Goal: Contribute content: Contribute content

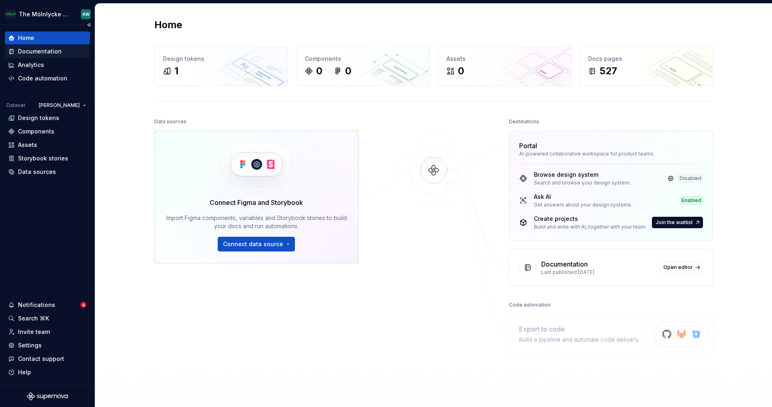
click at [33, 51] on div "Documentation" at bounding box center [40, 51] width 44 height 8
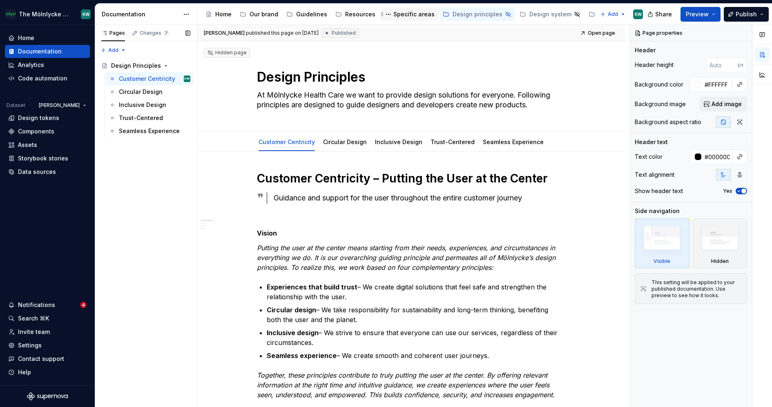
click at [409, 16] on div "Specific areas" at bounding box center [414, 14] width 41 height 8
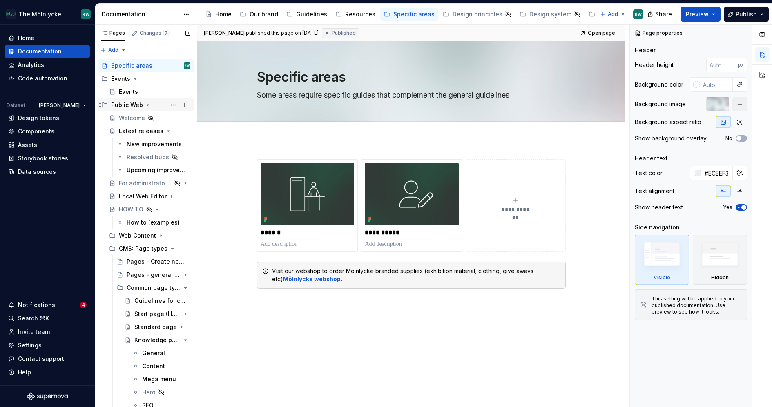
click at [127, 105] on div "Public Web" at bounding box center [127, 105] width 32 height 8
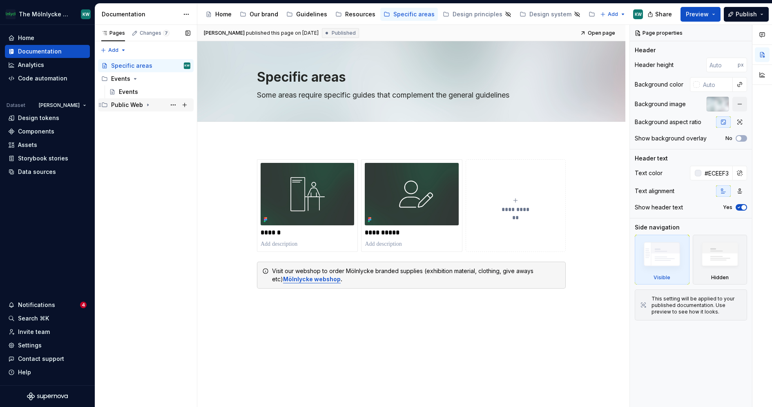
click at [132, 106] on div "Public Web" at bounding box center [127, 105] width 32 height 8
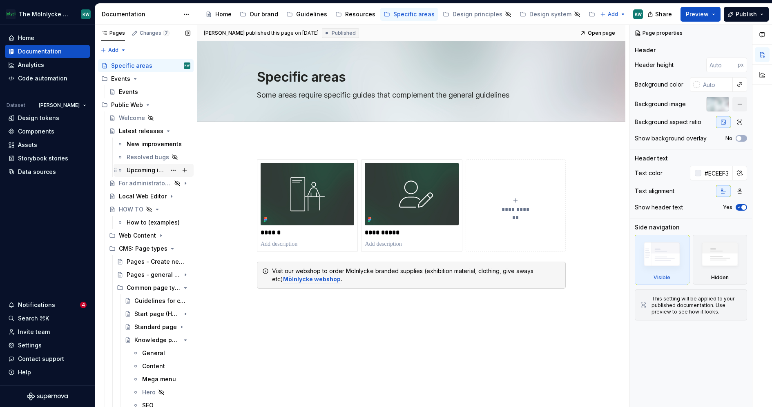
click at [141, 165] on div "Upcoming improvements" at bounding box center [159, 170] width 64 height 11
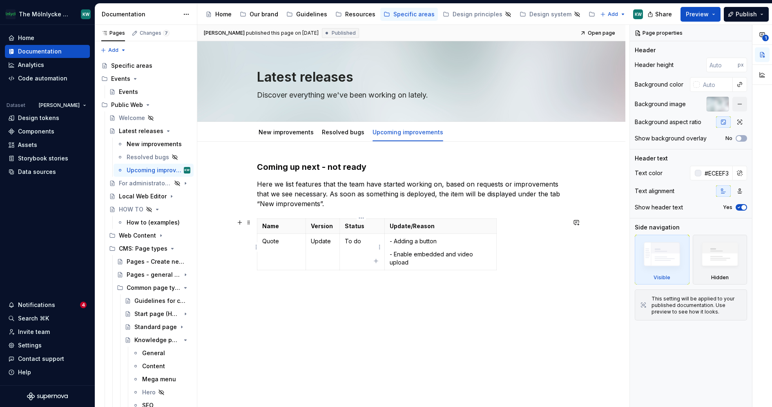
type textarea "*"
click at [352, 245] on td "To do" at bounding box center [362, 252] width 45 height 36
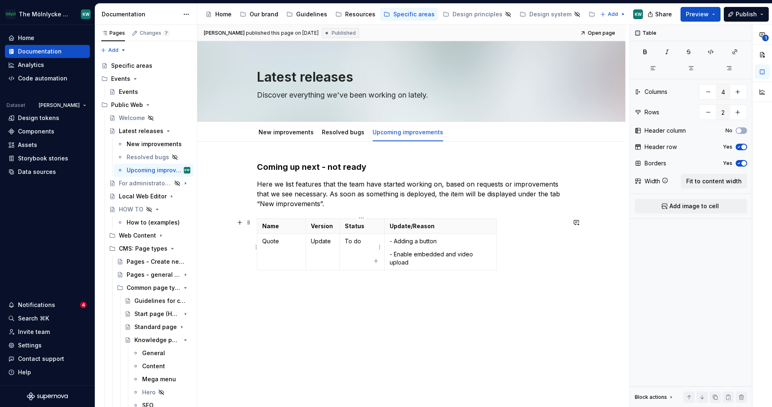
click at [352, 245] on td "To do" at bounding box center [362, 252] width 45 height 36
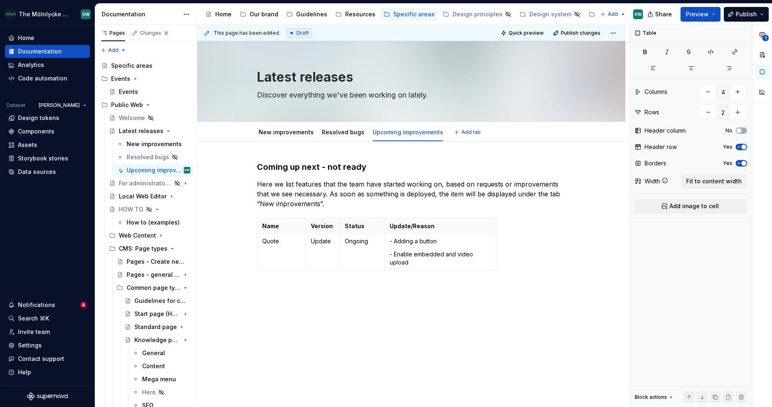
type textarea "*"
click at [255, 246] on html "The Mölnlycke Experience KW Home Documentation Analytics Code automation Datase…" at bounding box center [386, 203] width 772 height 407
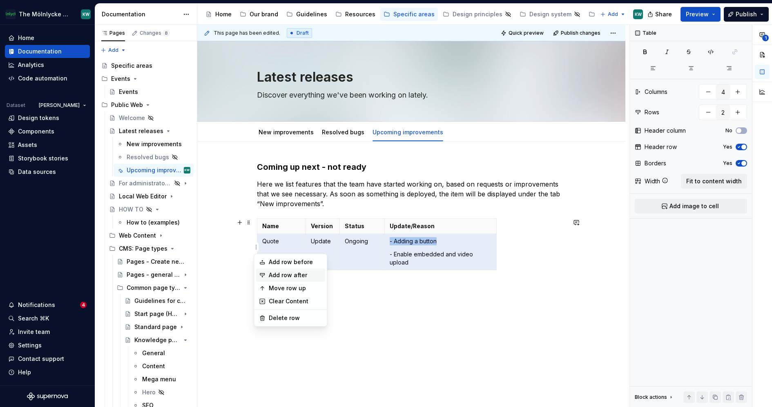
click at [276, 277] on div "Add row after" at bounding box center [295, 275] width 53 height 8
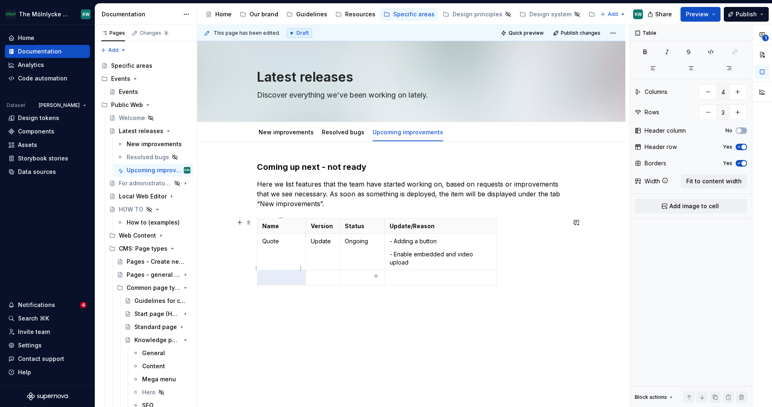
click at [276, 274] on p at bounding box center [281, 278] width 38 height 8
click at [315, 274] on p at bounding box center [323, 278] width 24 height 8
click at [363, 274] on p at bounding box center [362, 278] width 35 height 8
click at [415, 275] on td at bounding box center [441, 282] width 112 height 23
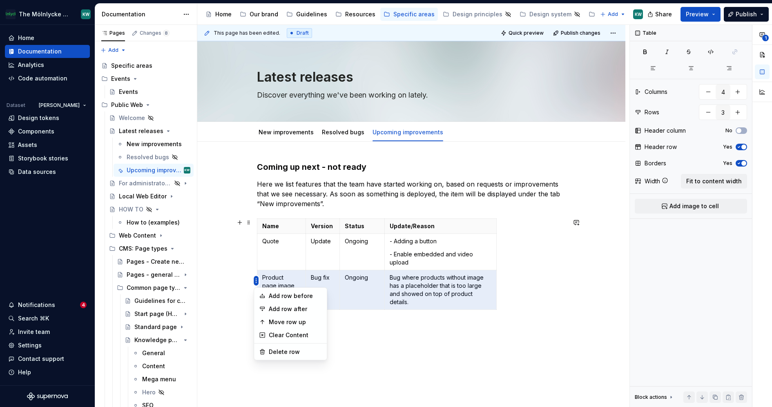
click at [257, 280] on html "The Mölnlycke Experience KW Home Documentation Analytics Code automation Datase…" at bounding box center [386, 203] width 772 height 407
click at [278, 311] on div "Add row after" at bounding box center [295, 309] width 53 height 8
type input "4"
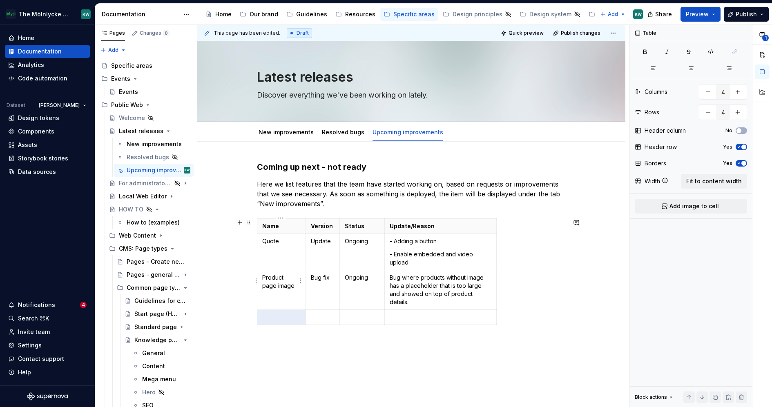
click at [263, 275] on p "Product page image" at bounding box center [281, 282] width 38 height 16
click at [280, 310] on td at bounding box center [281, 317] width 49 height 15
click at [311, 315] on td at bounding box center [323, 317] width 34 height 15
click at [364, 313] on p at bounding box center [362, 317] width 35 height 8
click at [423, 310] on td at bounding box center [441, 317] width 112 height 15
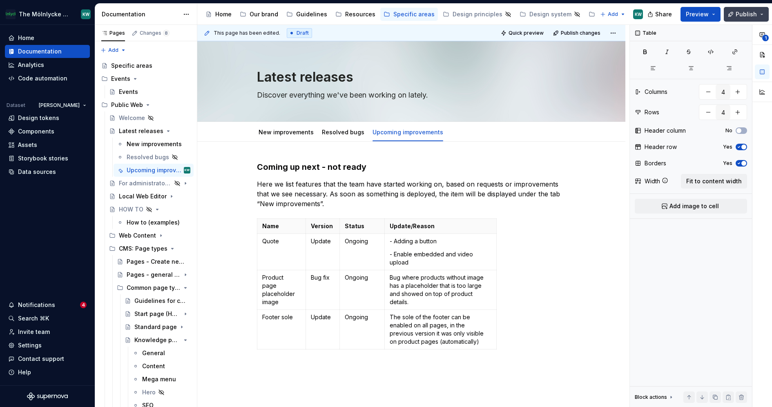
click at [743, 16] on span "Publish" at bounding box center [746, 14] width 21 height 8
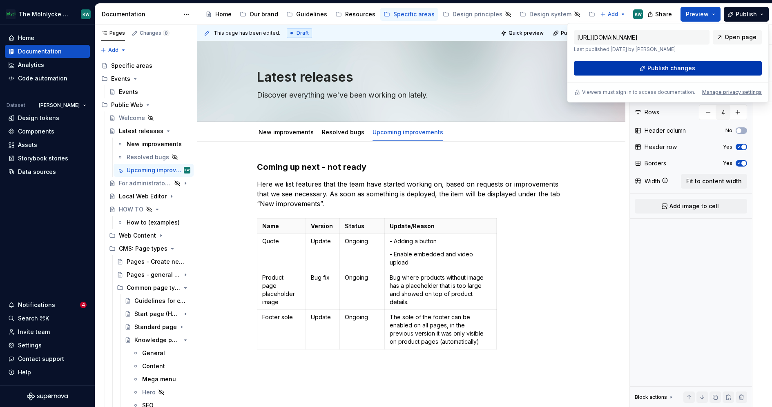
click at [674, 68] on span "Publish changes" at bounding box center [672, 68] width 48 height 8
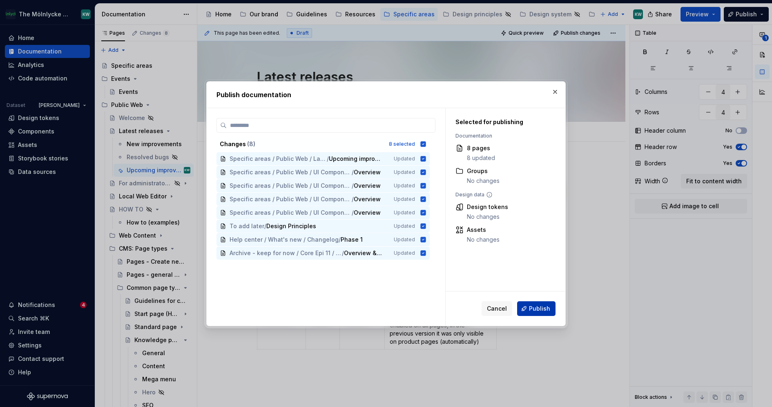
click at [544, 309] on span "Publish" at bounding box center [539, 309] width 21 height 8
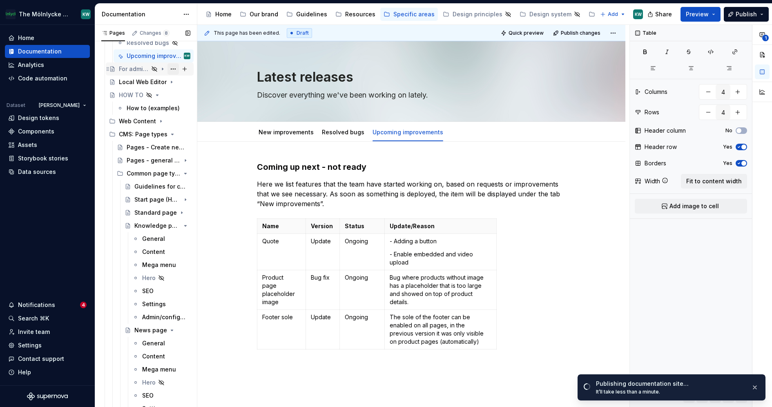
scroll to position [106, 0]
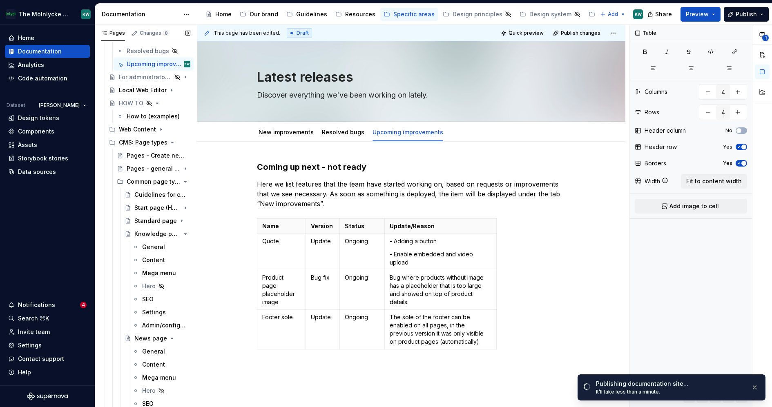
click at [169, 143] on icon "Page tree" at bounding box center [172, 142] width 7 height 7
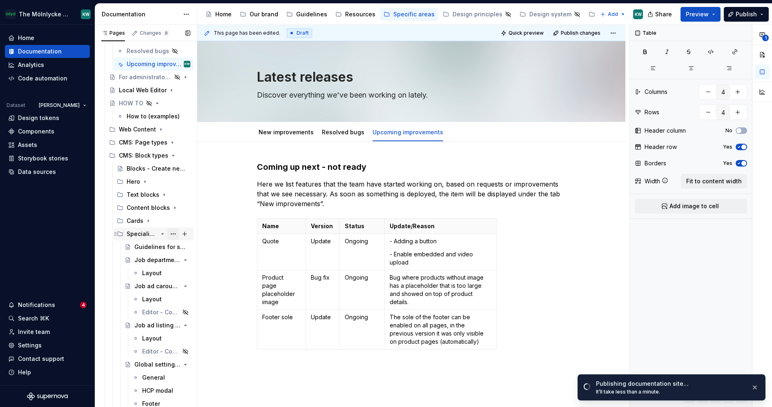
scroll to position [130, 0]
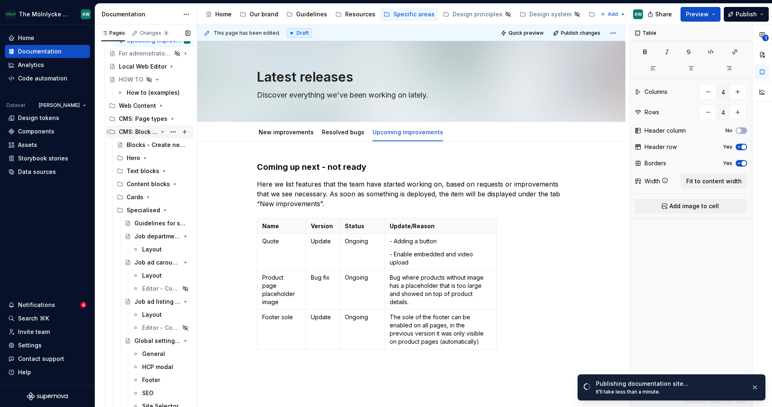
click at [159, 132] on icon "Page tree" at bounding box center [162, 132] width 7 height 7
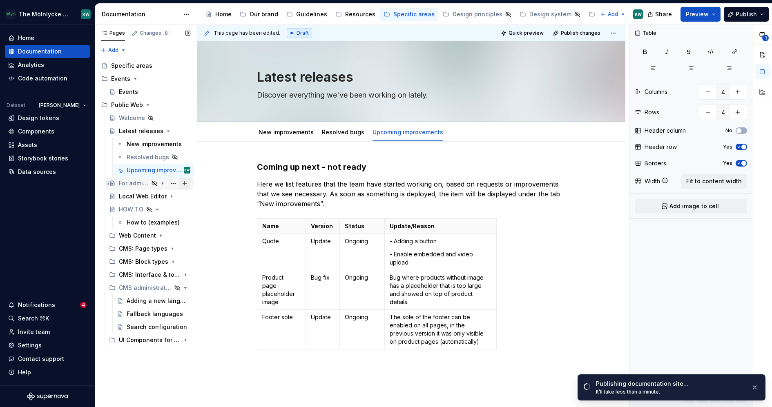
scroll to position [0, 0]
click at [162, 196] on icon "Page tree" at bounding box center [162, 197] width 1 height 2
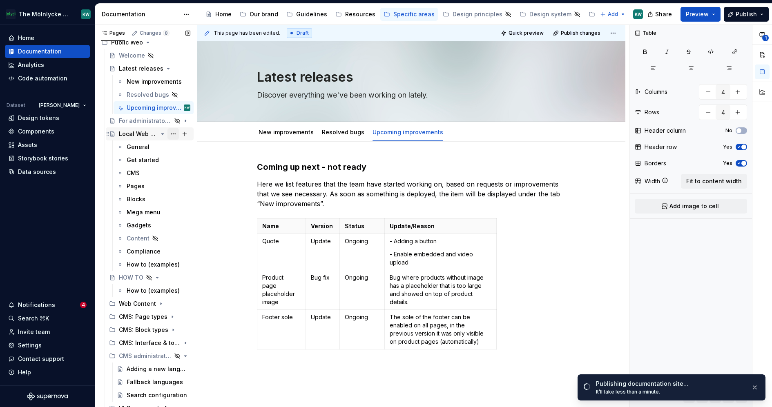
scroll to position [68, 0]
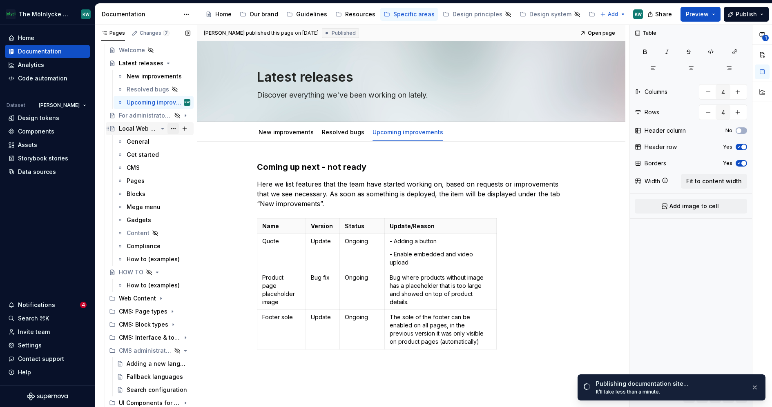
click at [169, 128] on button "Page tree" at bounding box center [173, 128] width 11 height 11
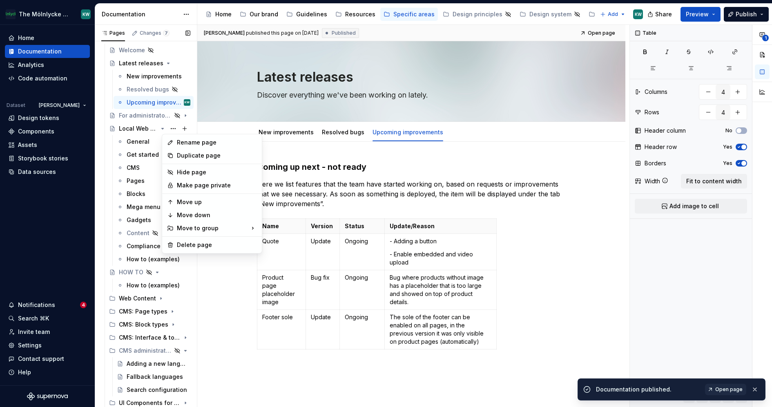
click at [165, 122] on div "Pages Changes 7 Add Accessibility guide for tree Page tree. Navigate the tree w…" at bounding box center [146, 218] width 102 height 386
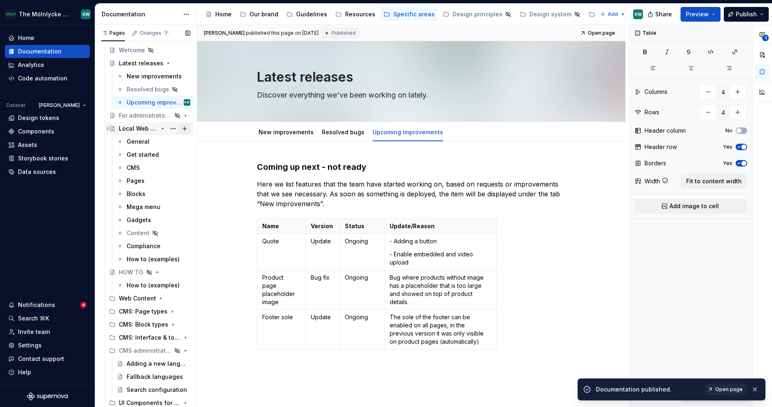
click at [180, 129] on button "Page tree" at bounding box center [184, 128] width 11 height 11
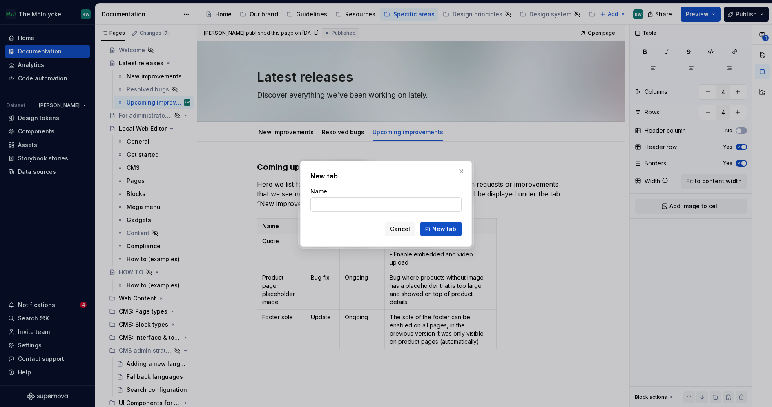
type textarea "*"
type input "HCP res"
type textarea "*"
type input "HCP restriction features"
click at [443, 225] on span "New tab" at bounding box center [444, 229] width 24 height 8
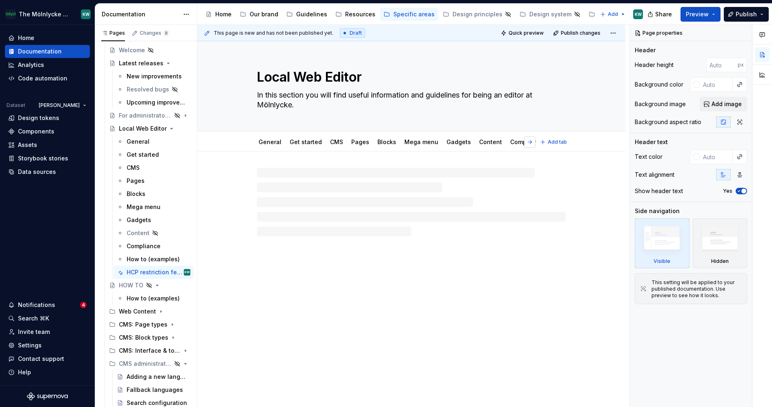
click at [530, 144] on button "button" at bounding box center [529, 141] width 11 height 11
type textarea "*"
click at [297, 179] on p at bounding box center [411, 176] width 309 height 10
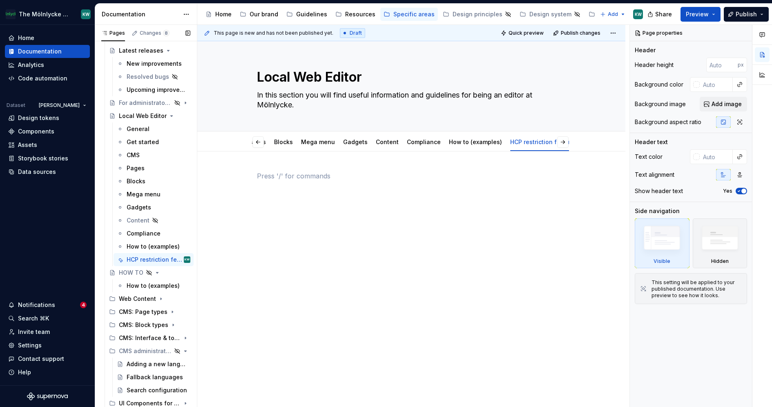
scroll to position [81, 0]
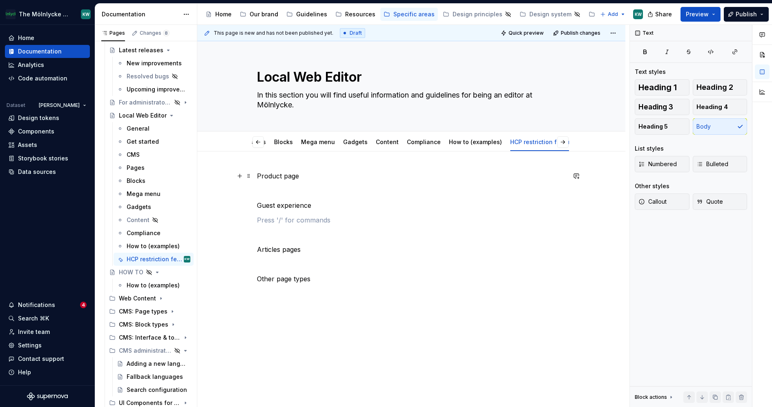
click at [255, 174] on div "Product page Guest experience Articles pages Other page types" at bounding box center [411, 291] width 428 height 279
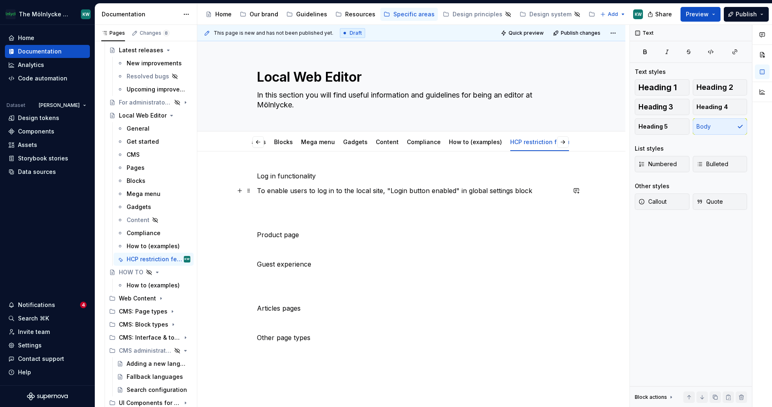
click at [384, 187] on p "To enable users to log in to the local site, "Login button enabled" in global s…" at bounding box center [411, 191] width 309 height 10
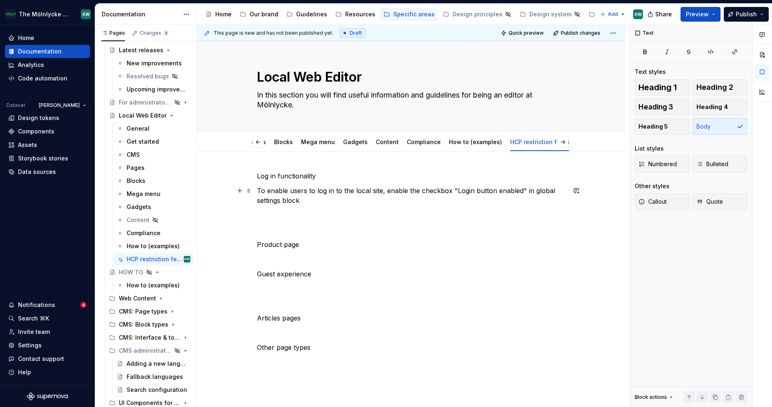
click at [257, 190] on p "To enable users to log in to the local site, enable the checkbox "Login button …" at bounding box center [411, 196] width 309 height 20
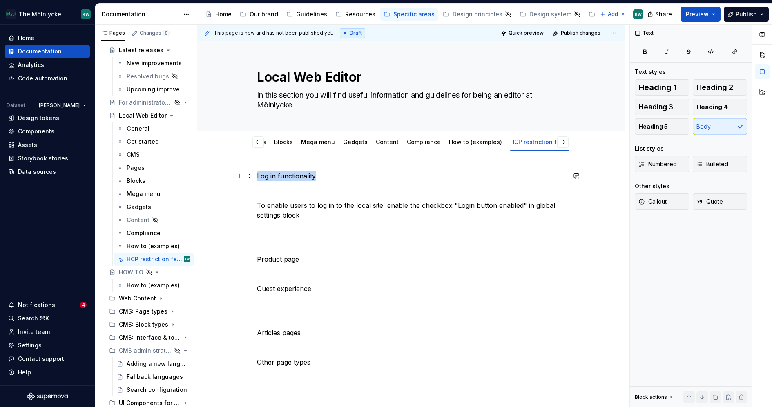
drag, startPoint x: 322, startPoint y: 172, endPoint x: 227, endPoint y: 172, distance: 95.2
click at [227, 172] on div "Log in functionality To enable users to log in to the local site, enable the ch…" at bounding box center [411, 333] width 428 height 362
click at [321, 162] on button "button" at bounding box center [320, 160] width 11 height 11
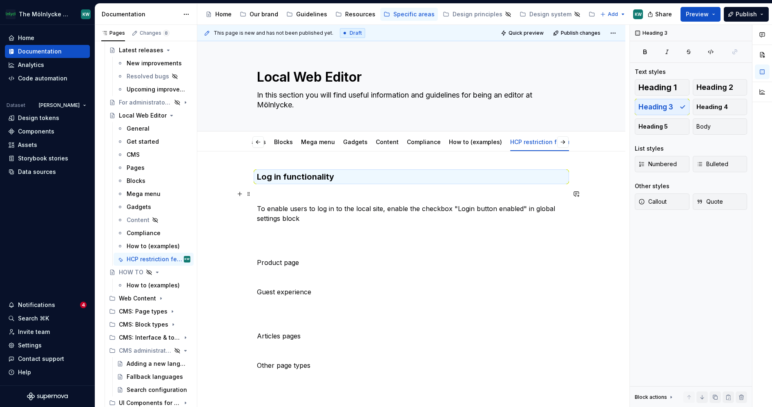
click at [264, 196] on p at bounding box center [411, 194] width 309 height 10
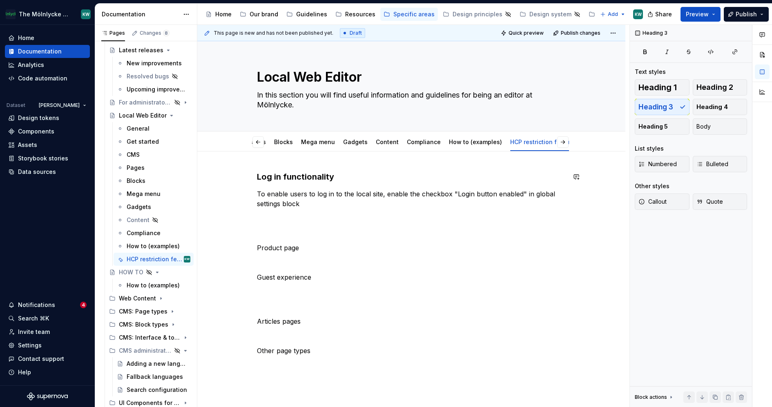
click at [255, 161] on div "Log in functionality To enable users to log in to the local site, enable the ch…" at bounding box center [411, 327] width 428 height 351
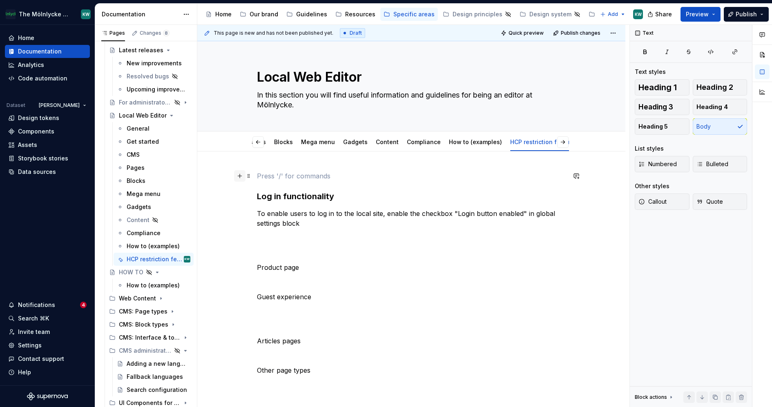
click at [242, 176] on button "button" at bounding box center [239, 175] width 11 height 11
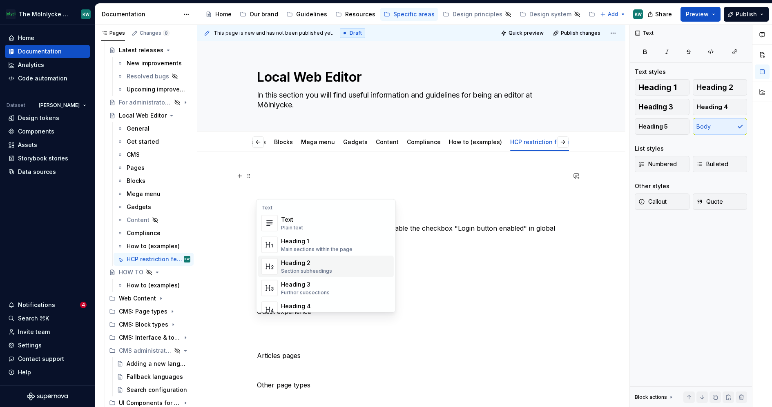
click at [299, 259] on div "Heading 2" at bounding box center [306, 263] width 51 height 8
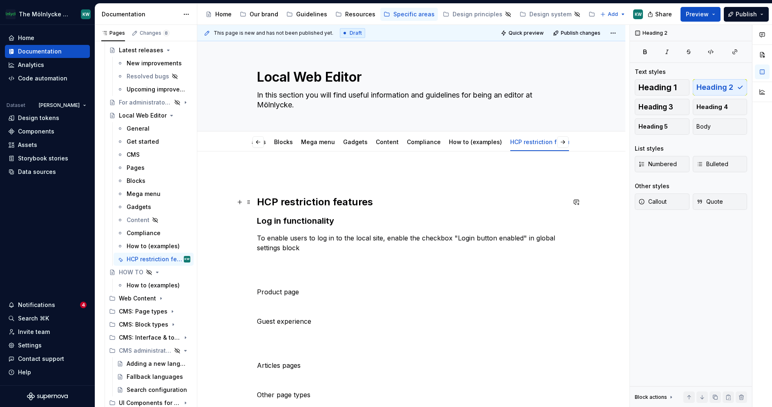
click at [257, 197] on h2 "HCP restriction features" at bounding box center [411, 202] width 309 height 13
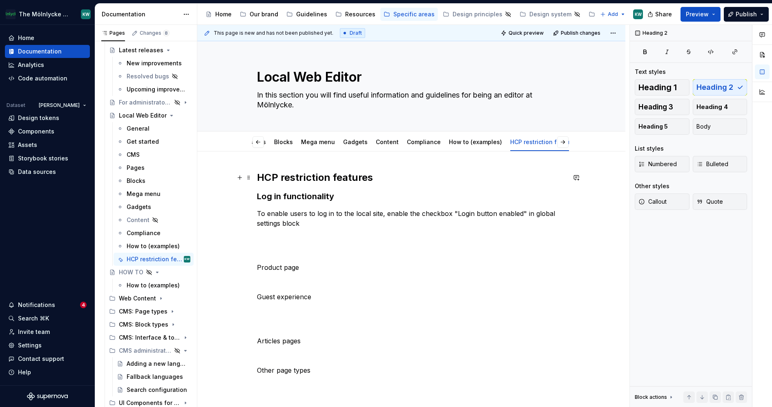
click at [406, 177] on h2 "HCP restriction features" at bounding box center [411, 177] width 309 height 13
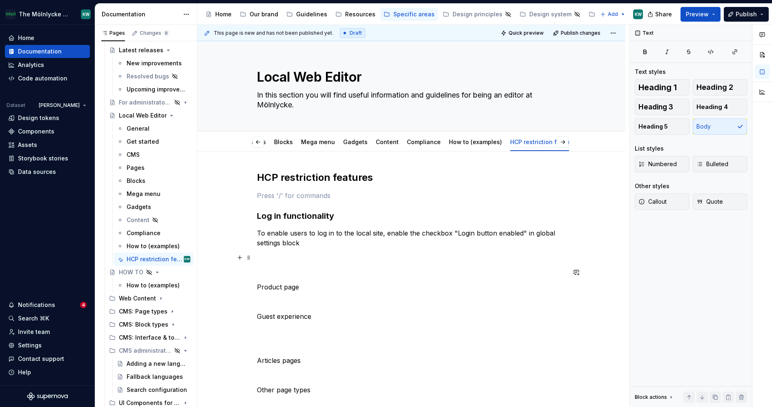
click at [334, 251] on div "HCP restriction features Log in functionality To enable users to log in to the …" at bounding box center [411, 290] width 309 height 239
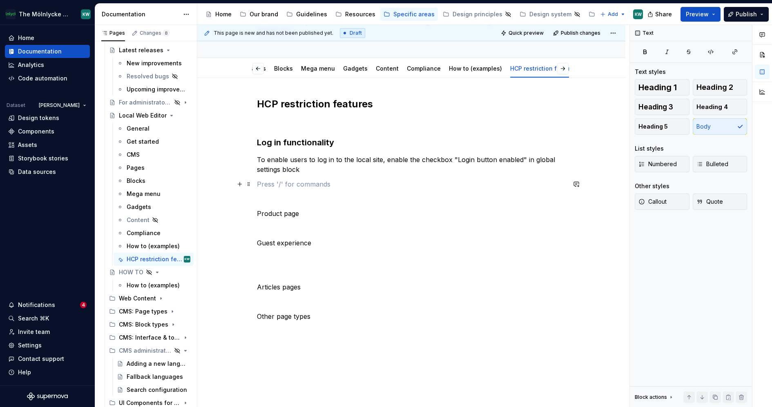
scroll to position [82, 0]
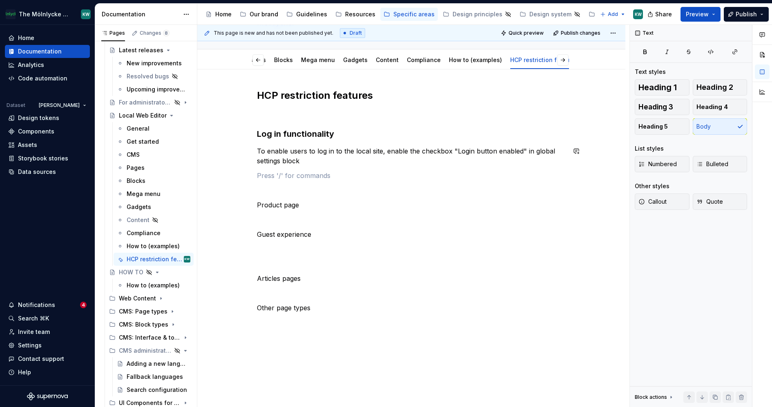
click at [401, 166] on div "HCP restriction features Log in functionality To enable users to log in to the …" at bounding box center [411, 208] width 309 height 239
click at [320, 160] on p "To enable users to log in to the local site, enable the checkbox "Login button …" at bounding box center [411, 156] width 309 height 20
click at [257, 151] on p "To enable users to log in to the local site, enable the checkbox "Login button …" at bounding box center [411, 156] width 309 height 20
click at [302, 157] on p "To enable users to log in to the local site, enable the checkbox "Login button …" at bounding box center [411, 156] width 309 height 20
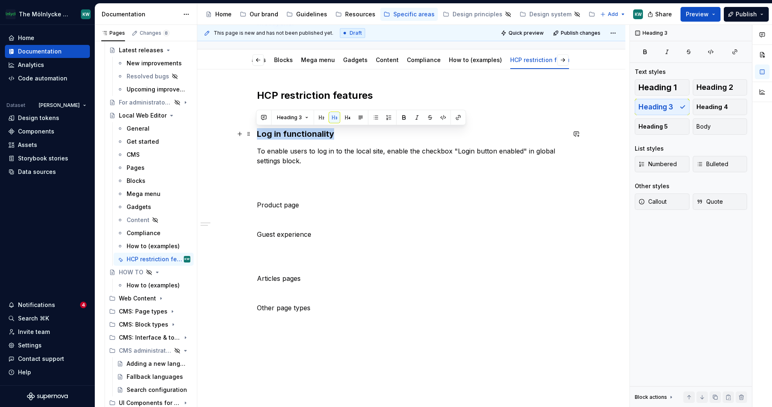
drag, startPoint x: 258, startPoint y: 134, endPoint x: 336, endPoint y: 134, distance: 78.5
click at [336, 134] on h3 "Log in functionality" at bounding box center [411, 133] width 309 height 11
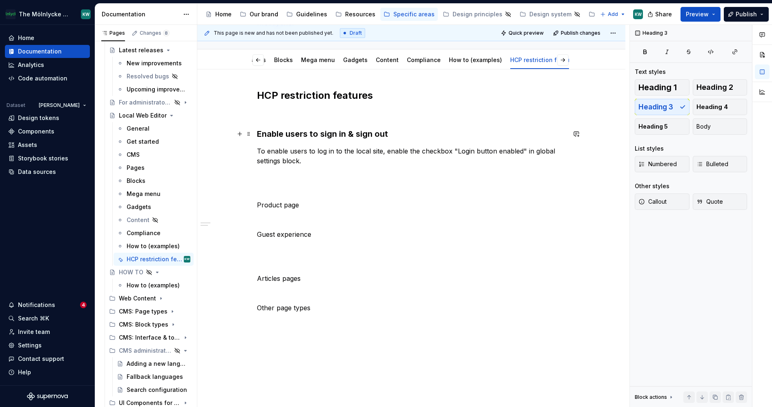
click at [257, 132] on h3 "Enable users to sign in & sign out" at bounding box center [411, 133] width 309 height 11
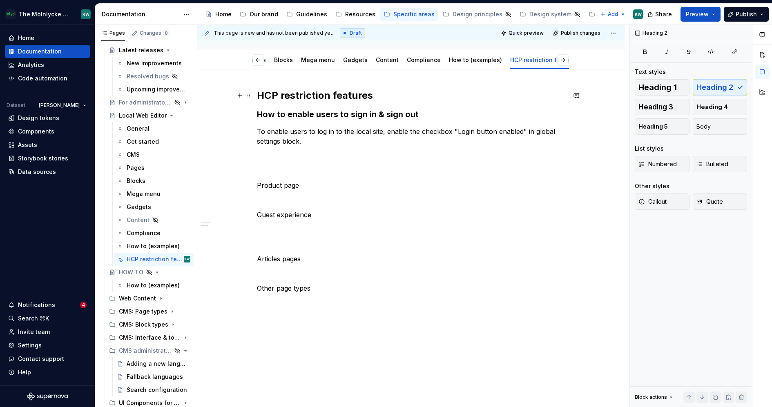
click at [391, 92] on h2 "HCP restriction features" at bounding box center [411, 95] width 309 height 13
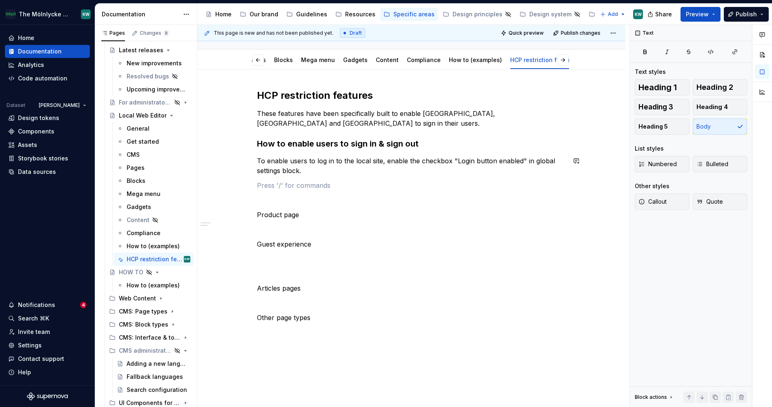
click at [343, 177] on div "HCP restriction features These features have been specifically built to enable …" at bounding box center [411, 213] width 309 height 248
click at [322, 169] on p "To enable users to log in to the local site, enable the checkbox "Login button …" at bounding box center [411, 166] width 309 height 20
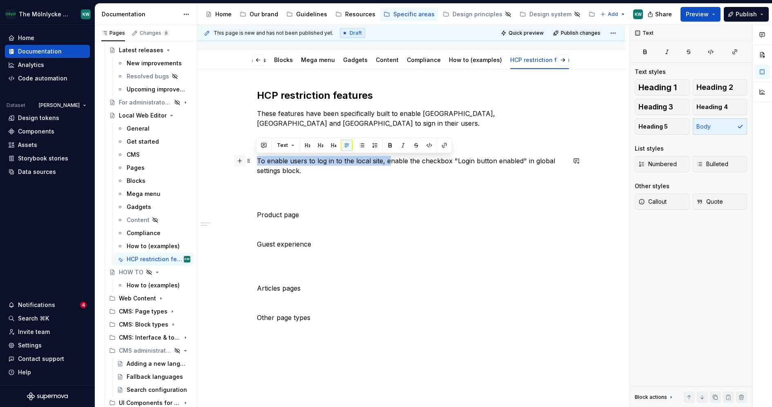
drag, startPoint x: 388, startPoint y: 160, endPoint x: 235, endPoint y: 161, distance: 153.2
click at [257, 161] on div "HCP restriction features These features have been specifically built to enable …" at bounding box center [411, 218] width 309 height 258
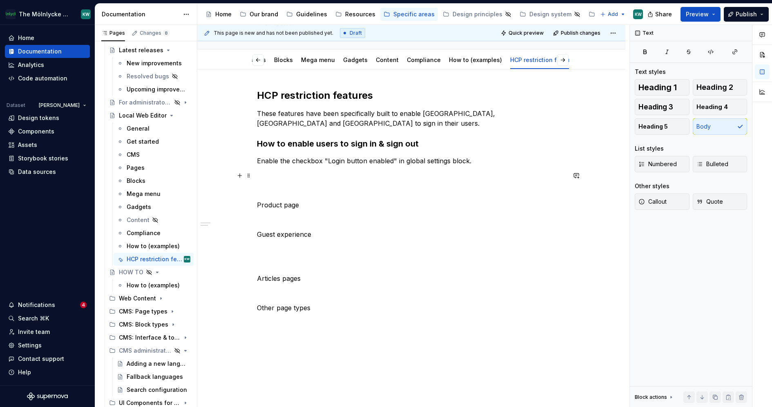
click at [366, 175] on p at bounding box center [411, 176] width 309 height 10
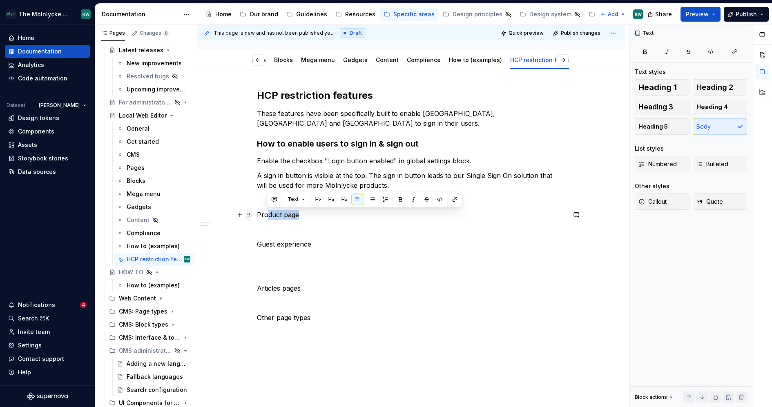
drag, startPoint x: 304, startPoint y: 212, endPoint x: 249, endPoint y: 212, distance: 54.3
click at [257, 212] on div "HCP restriction features These features have been specifically built to enable …" at bounding box center [411, 218] width 309 height 258
click at [274, 220] on div "HCP restriction features These features have been specifically built to enable …" at bounding box center [411, 213] width 309 height 248
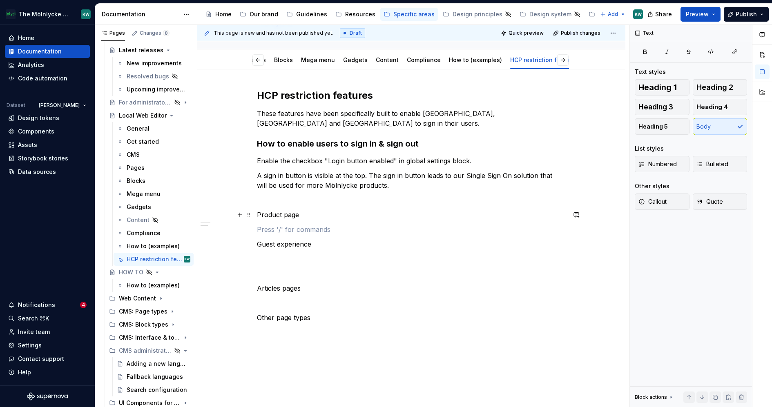
click at [255, 210] on div "HCP restriction features These features have been specifically built to enable …" at bounding box center [411, 269] width 428 height 400
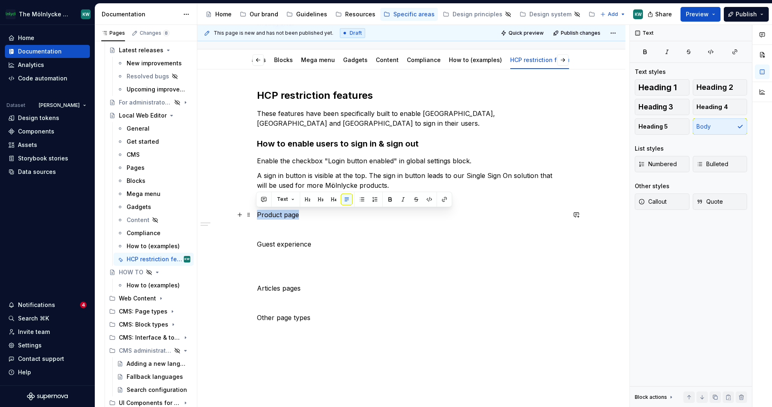
drag, startPoint x: 298, startPoint y: 214, endPoint x: 253, endPoint y: 214, distance: 45.4
click at [253, 214] on div "HCP restriction features These features have been specifically built to enable …" at bounding box center [411, 269] width 428 height 400
click at [323, 202] on button "button" at bounding box center [320, 199] width 11 height 11
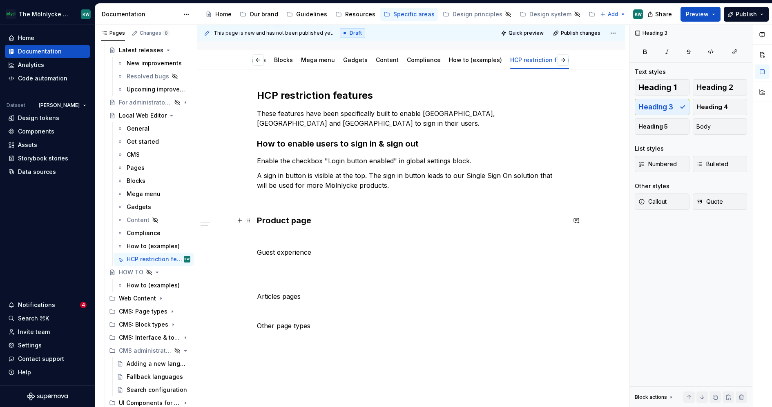
click at [324, 221] on h3 "Product page" at bounding box center [411, 220] width 309 height 11
click at [314, 226] on div "HCP restriction features These features have been specifically built to enable …" at bounding box center [411, 217] width 309 height 257
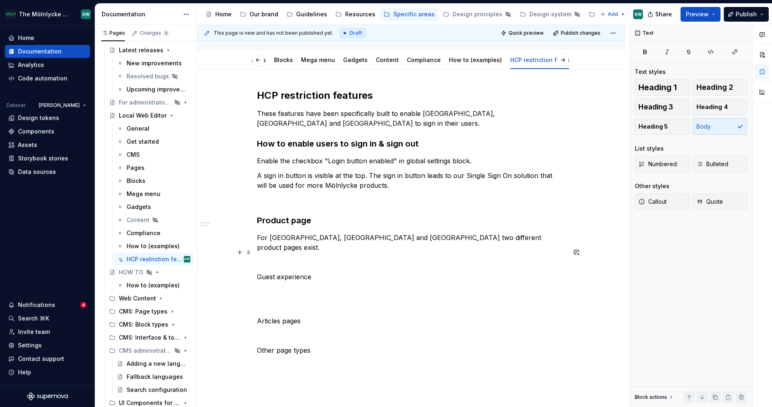
click at [269, 257] on p at bounding box center [411, 262] width 309 height 10
drag, startPoint x: 315, startPoint y: 248, endPoint x: 255, endPoint y: 248, distance: 60.1
click at [255, 248] on div "HCP restriction features These features have been specifically built to enable …" at bounding box center [411, 285] width 428 height 433
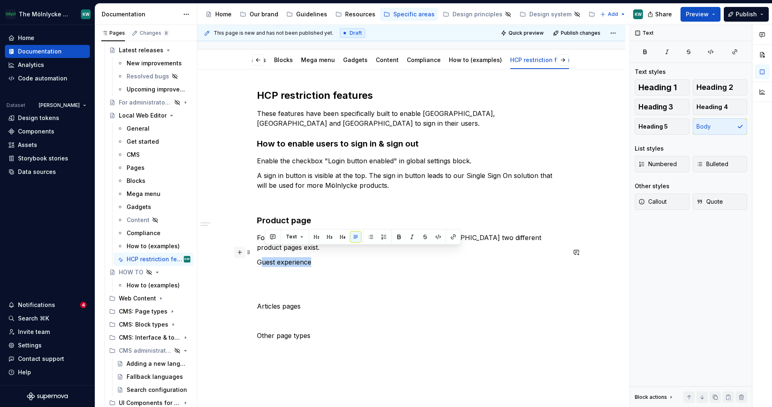
drag, startPoint x: 316, startPoint y: 249, endPoint x: 243, endPoint y: 248, distance: 72.8
click at [257, 248] on div "HCP restriction features These features have been specifically built to enable …" at bounding box center [411, 227] width 309 height 276
click at [340, 257] on p "Guest experience" at bounding box center [411, 262] width 309 height 10
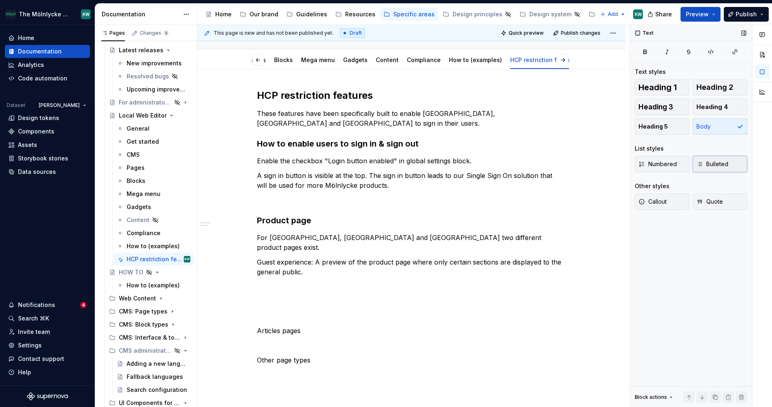
click at [703, 160] on span "Bulleted" at bounding box center [713, 164] width 32 height 8
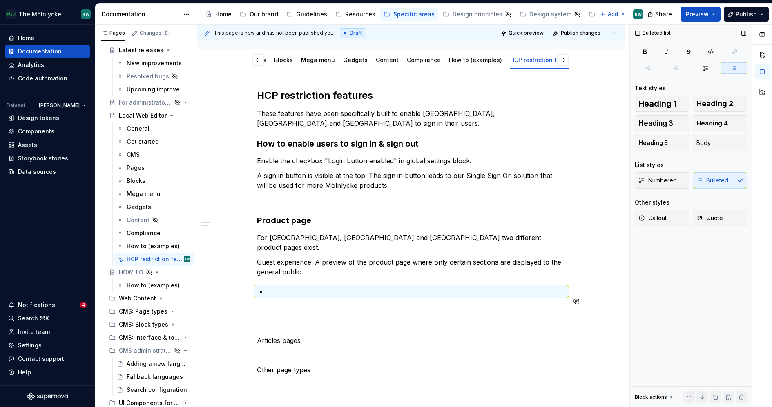
click at [301, 276] on div "HCP restriction features These features have been specifically built to enable …" at bounding box center [411, 239] width 309 height 301
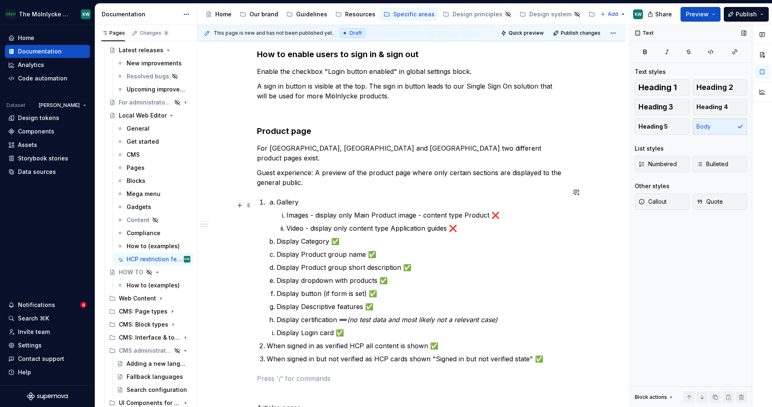
scroll to position [197, 0]
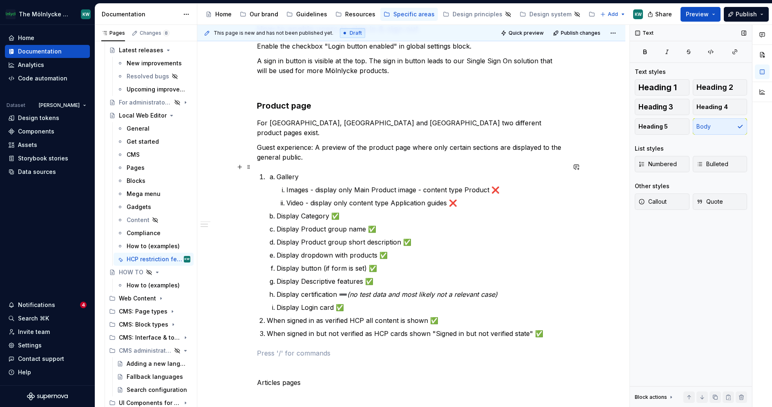
click at [277, 172] on p "Gallery" at bounding box center [421, 177] width 289 height 10
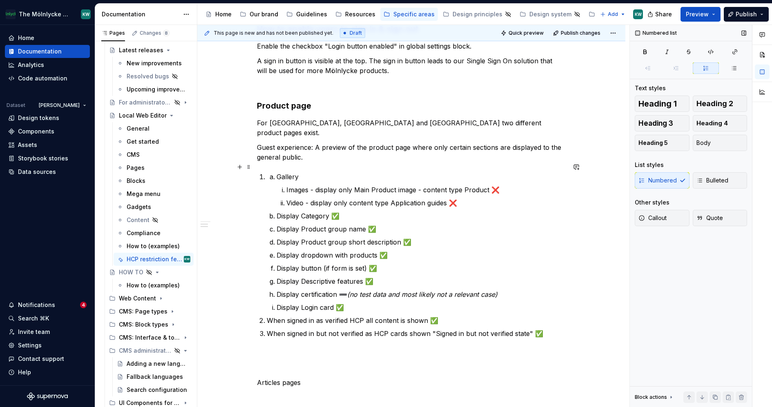
click at [281, 174] on li "Gallery Images - display only Main Product image - content type Product ❌ Video…" at bounding box center [421, 190] width 289 height 36
click at [280, 172] on p "Gallery" at bounding box center [421, 177] width 289 height 10
click at [277, 172] on p "Gallery" at bounding box center [421, 177] width 289 height 10
click at [288, 172] on p "Gallery" at bounding box center [421, 177] width 289 height 10
click at [300, 211] on p "Display Category ✅" at bounding box center [421, 216] width 289 height 10
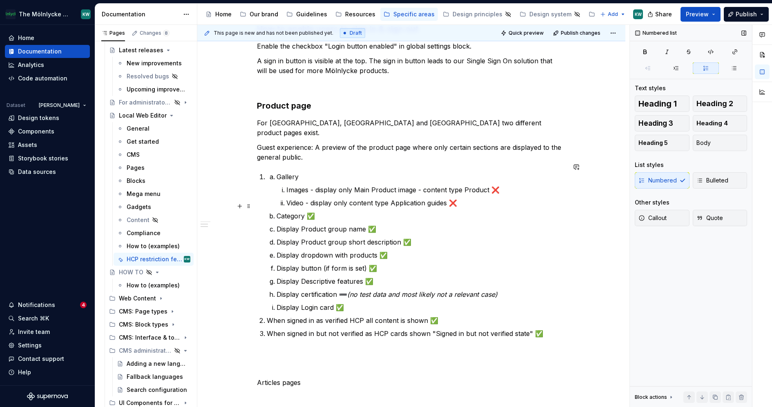
click at [325, 211] on p "Category ✅" at bounding box center [421, 216] width 289 height 10
click at [303, 172] on p "Gallery" at bounding box center [421, 177] width 289 height 10
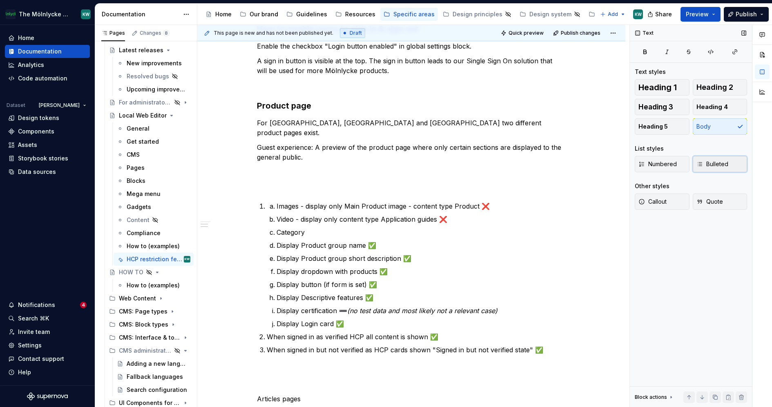
click at [716, 163] on span "Bulleted" at bounding box center [713, 164] width 32 height 8
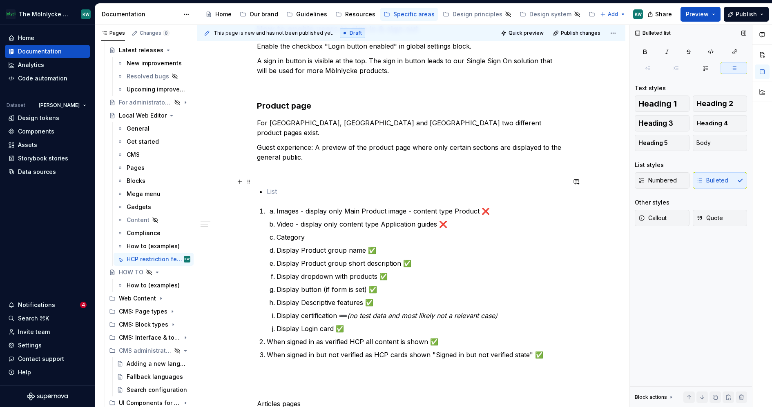
click at [284, 187] on p at bounding box center [416, 192] width 299 height 10
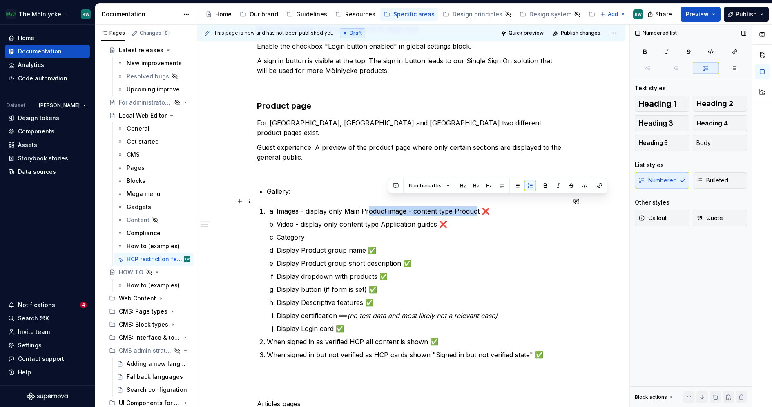
drag, startPoint x: 473, startPoint y: 201, endPoint x: 367, endPoint y: 198, distance: 106.3
click at [367, 206] on p "Images - display only Main Product image - content type Product ❌" at bounding box center [421, 211] width 289 height 10
drag, startPoint x: 476, startPoint y: 199, endPoint x: 329, endPoint y: 200, distance: 147.5
click at [329, 206] on p "Images - display only Main Product image - content type Product ❌" at bounding box center [421, 211] width 289 height 10
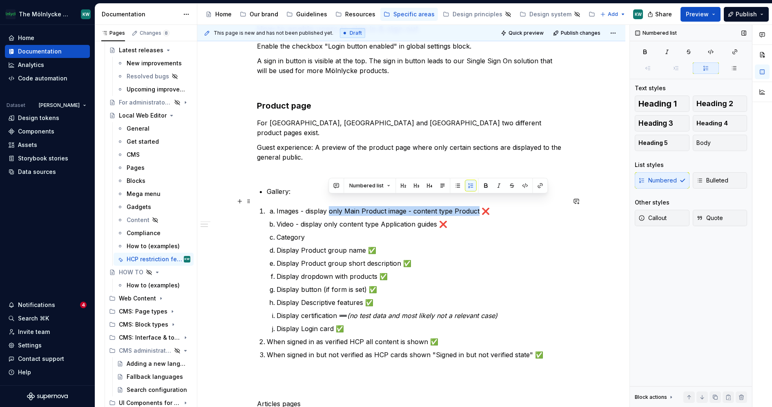
copy p "only Main Product image - content type Product"
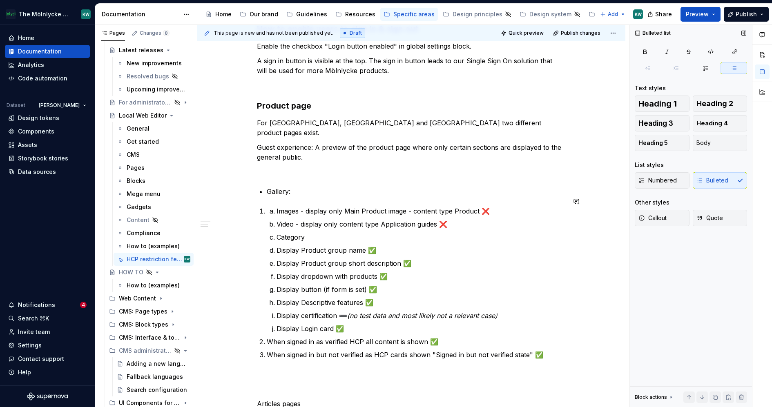
click at [298, 187] on p "Gallery:" at bounding box center [416, 192] width 299 height 10
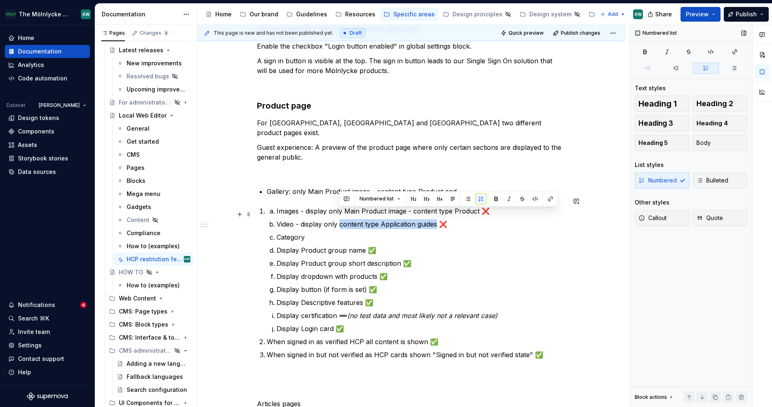
drag, startPoint x: 436, startPoint y: 213, endPoint x: 339, endPoint y: 215, distance: 96.4
click at [339, 219] on p "Video - display only content type Application guides ❌" at bounding box center [421, 224] width 289 height 10
copy p "content type Application guides"
click at [468, 187] on p "Gallery: only Main Product image - content type Product and" at bounding box center [416, 192] width 299 height 10
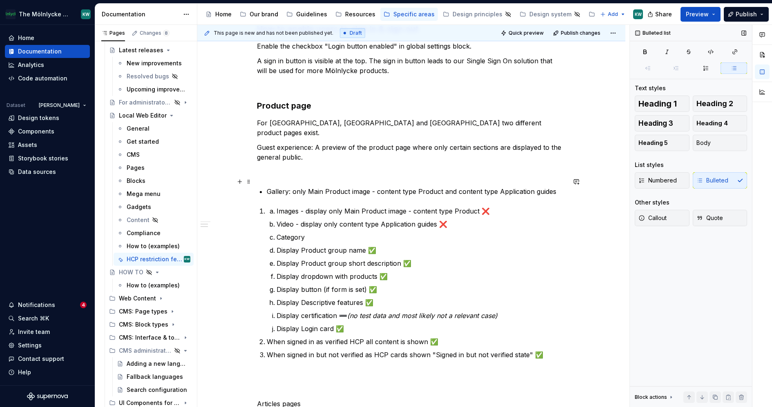
click at [293, 187] on p "Gallery: only Main Product image - content type Product and content type Applic…" at bounding box center [416, 192] width 299 height 10
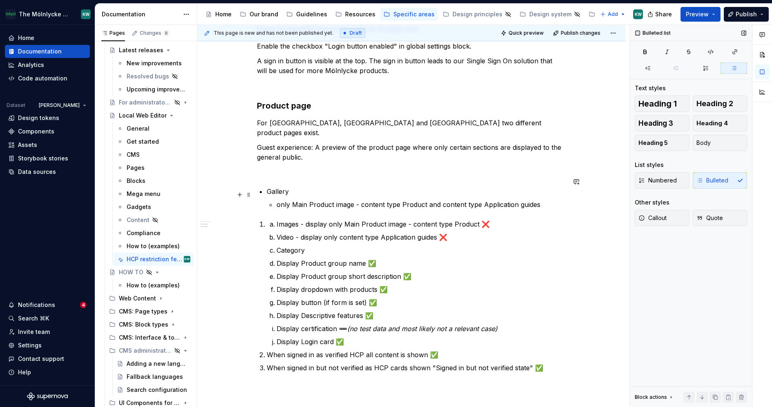
click at [440, 200] on p "only Main Product image - content type Product and content type Application gui…" at bounding box center [421, 205] width 289 height 10
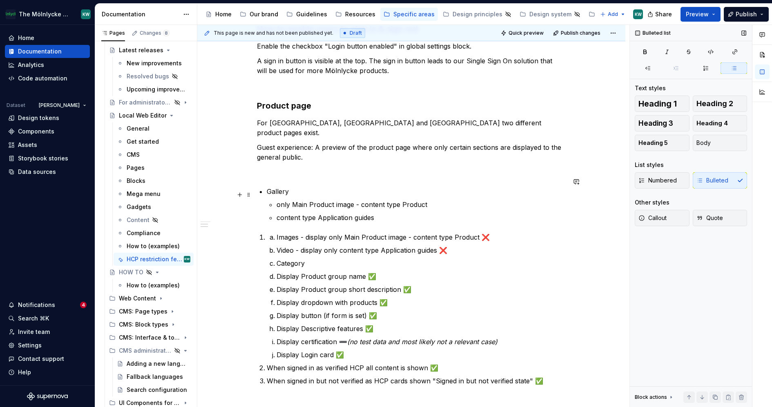
click at [289, 200] on p "only Main Product image - content type Product" at bounding box center [421, 205] width 289 height 10
click at [291, 200] on p "only Main Product image - content type Product" at bounding box center [421, 205] width 289 height 10
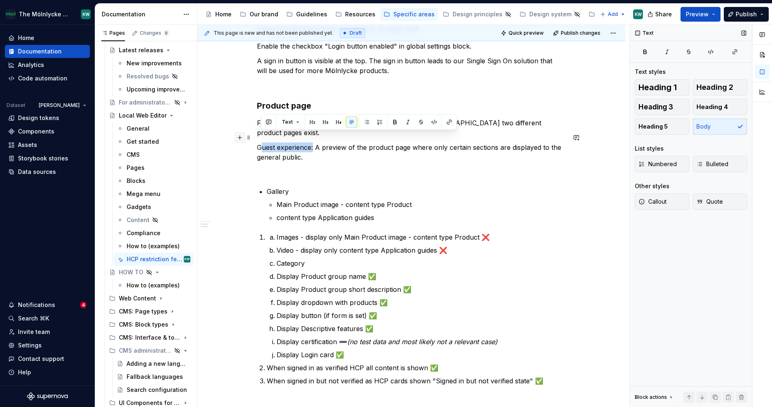
drag, startPoint x: 313, startPoint y: 138, endPoint x: 241, endPoint y: 137, distance: 71.5
click at [257, 138] on div "HCP restriction features These features have been specifically built to enable …" at bounding box center [411, 231] width 309 height 515
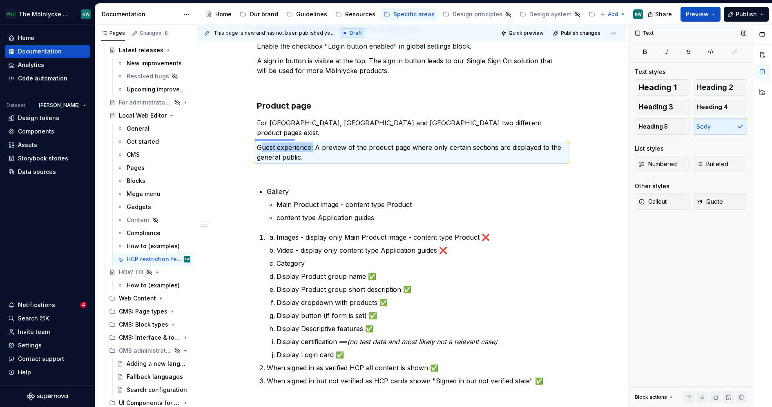
drag, startPoint x: 255, startPoint y: 139, endPoint x: 295, endPoint y: 139, distance: 40.5
click at [295, 139] on div "This page is new and has not been published yet. Draft Quick preview Publish ch…" at bounding box center [413, 216] width 432 height 383
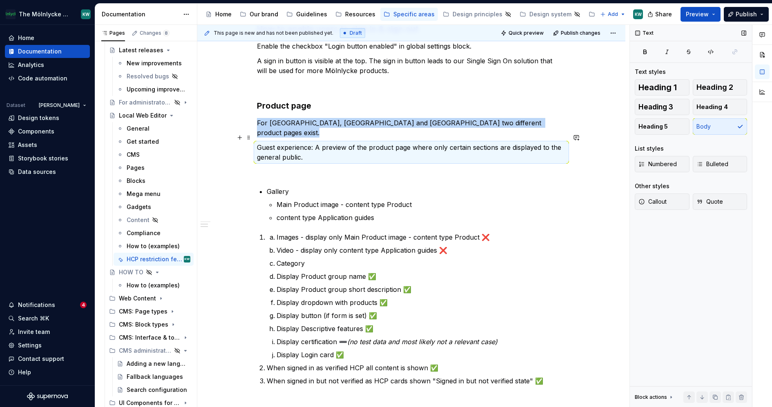
click at [295, 143] on p "Guest experience: A preview of the product page where only certain sections are…" at bounding box center [411, 153] width 309 height 20
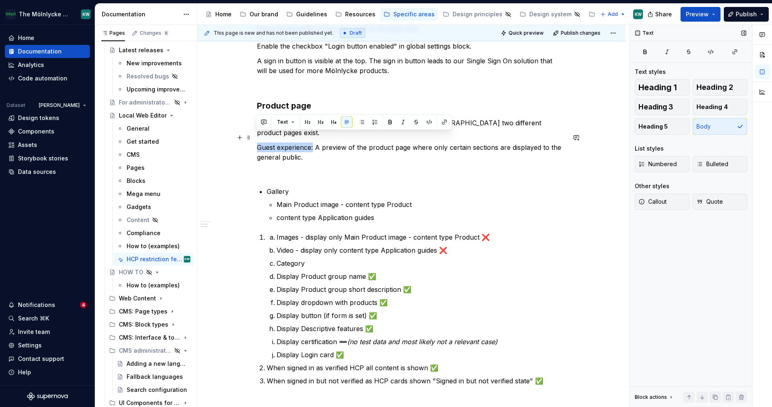
drag, startPoint x: 312, startPoint y: 139, endPoint x: 257, endPoint y: 139, distance: 54.8
click at [257, 143] on p "Guest experience: A preview of the product page where only certain sections are…" at bounding box center [411, 153] width 309 height 20
click at [310, 147] on p "Guest experience: A preview of the product page where only certain sections are…" at bounding box center [411, 153] width 309 height 20
click at [490, 123] on p "For [GEOGRAPHIC_DATA], [GEOGRAPHIC_DATA] and [GEOGRAPHIC_DATA] two different pr…" at bounding box center [411, 128] width 309 height 20
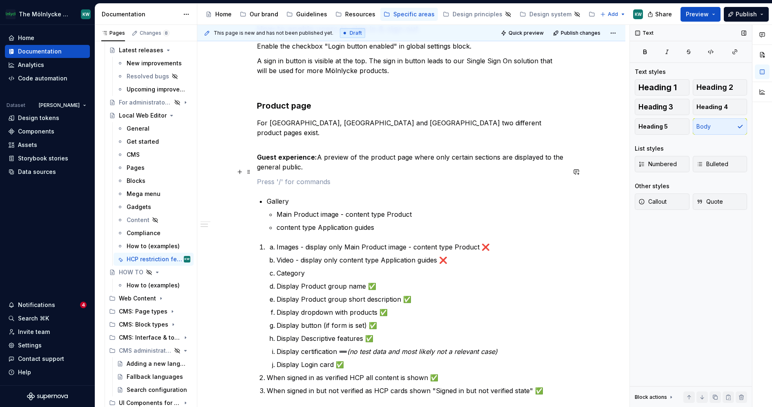
click at [354, 177] on p at bounding box center [411, 182] width 309 height 10
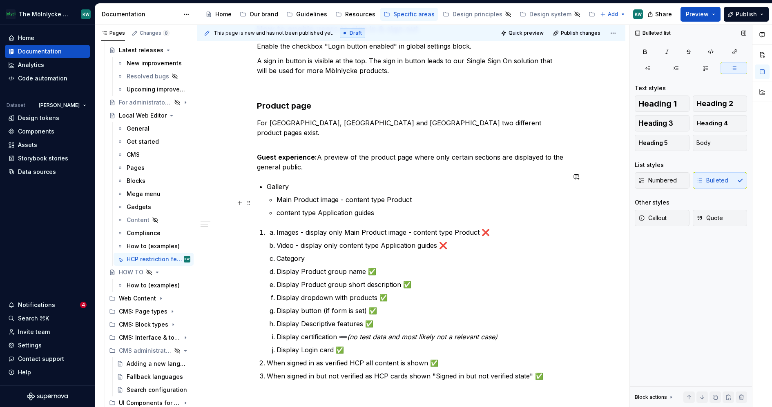
click at [277, 208] on p "content type Application guides" at bounding box center [421, 213] width 289 height 10
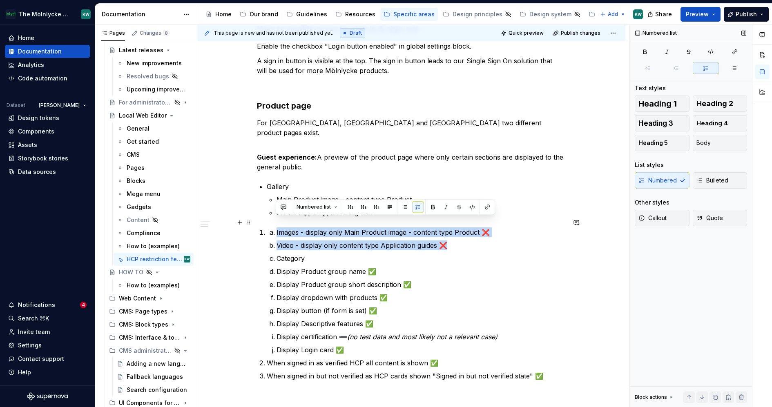
drag, startPoint x: 473, startPoint y: 235, endPoint x: 273, endPoint y: 219, distance: 200.9
click at [277, 228] on ol "Images - display only Main Product image - content type Product ❌ Video - displ…" at bounding box center [421, 291] width 289 height 127
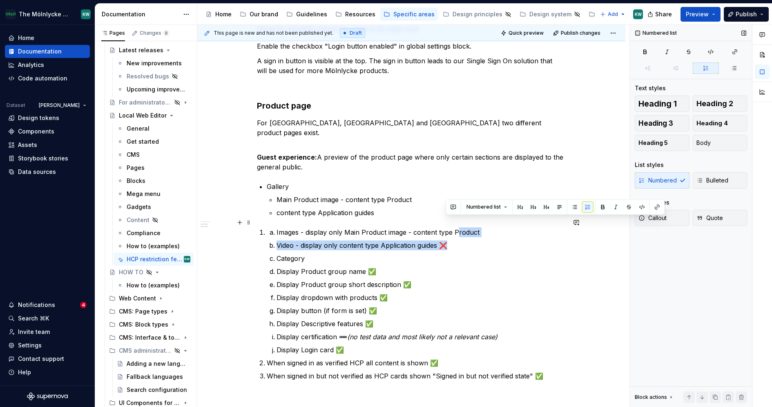
drag, startPoint x: 456, startPoint y: 239, endPoint x: 457, endPoint y: 219, distance: 20.5
click at [457, 228] on ol "Images - display only Main Product image - content type Product Video - display…" at bounding box center [421, 291] width 289 height 127
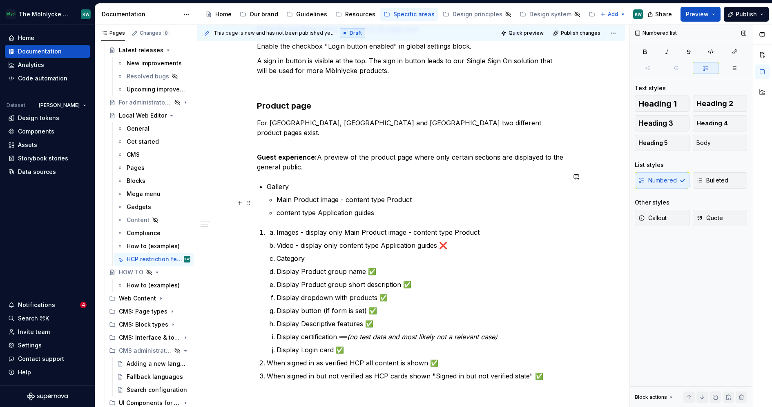
click at [388, 208] on p "content type Application guides" at bounding box center [421, 213] width 289 height 10
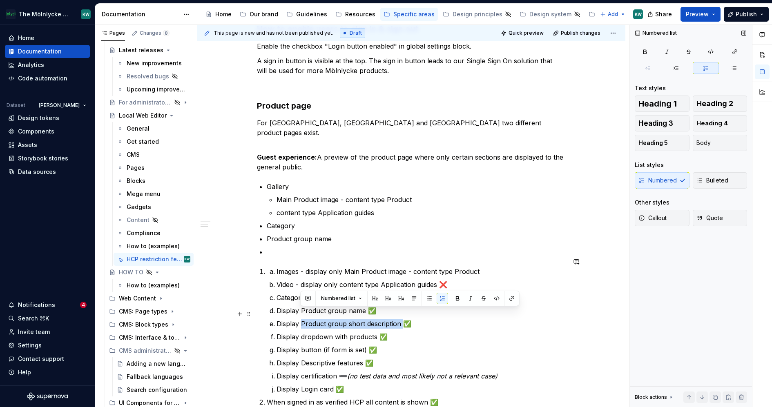
drag, startPoint x: 400, startPoint y: 316, endPoint x: 301, endPoint y: 313, distance: 98.9
click at [301, 319] on p "Display Product group short description ✅" at bounding box center [421, 324] width 289 height 10
copy p "Product group short description"
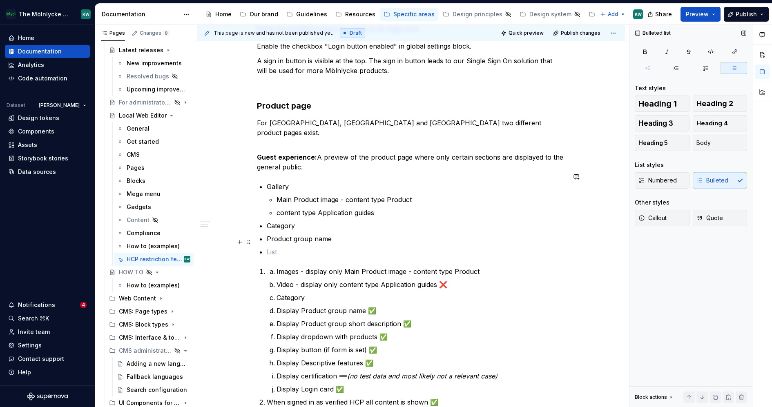
click at [283, 247] on p at bounding box center [416, 252] width 299 height 10
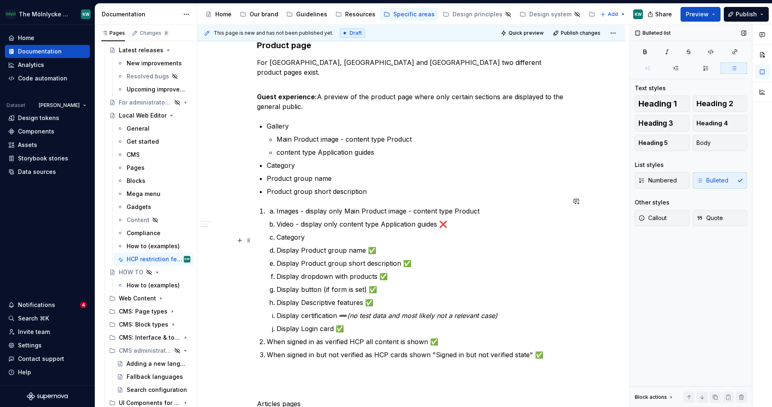
scroll to position [261, 0]
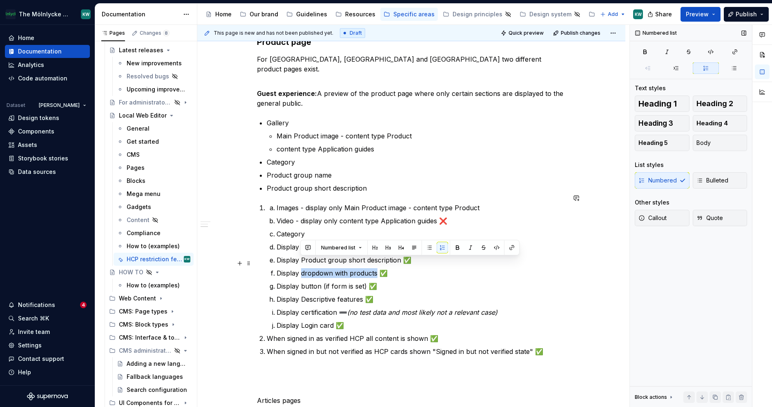
drag, startPoint x: 375, startPoint y: 263, endPoint x: 301, endPoint y: 265, distance: 74.0
click at [301, 268] on p "Display dropdown with products ✅" at bounding box center [421, 273] width 289 height 10
copy p "dropdown with products"
click at [377, 183] on p "Product group short description" at bounding box center [416, 188] width 299 height 10
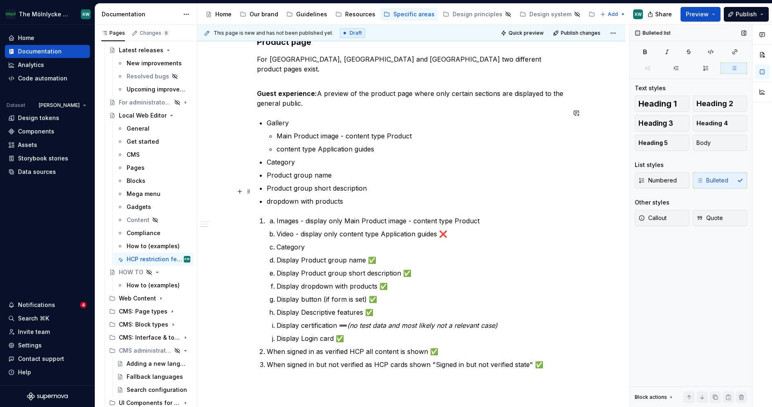
click at [270, 197] on p "dropdown with products" at bounding box center [416, 202] width 299 height 10
click at [380, 197] on p "Dropdown with products" at bounding box center [416, 202] width 299 height 10
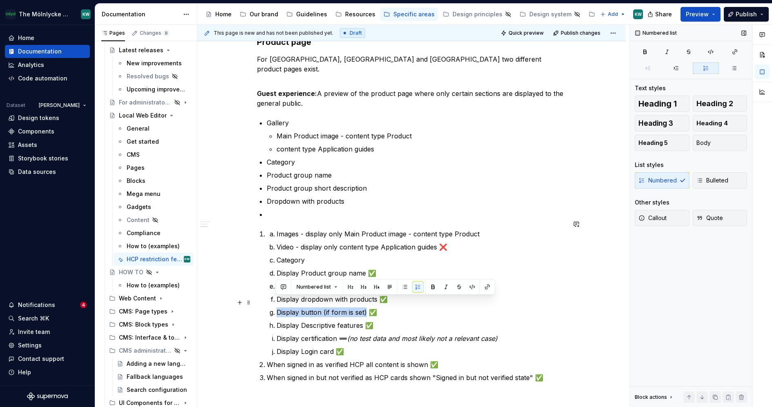
drag, startPoint x: 364, startPoint y: 303, endPoint x: 275, endPoint y: 302, distance: 89.9
click at [277, 308] on li "Display button (if form is set) ✅" at bounding box center [421, 313] width 289 height 10
copy p "Display button (if form is set)"
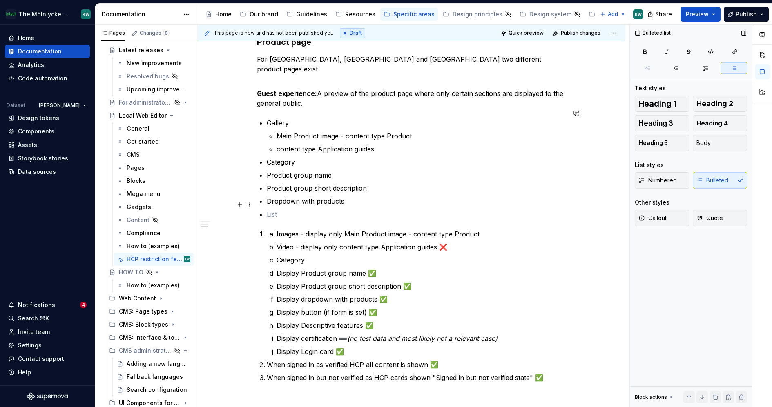
click at [307, 210] on p at bounding box center [416, 215] width 299 height 10
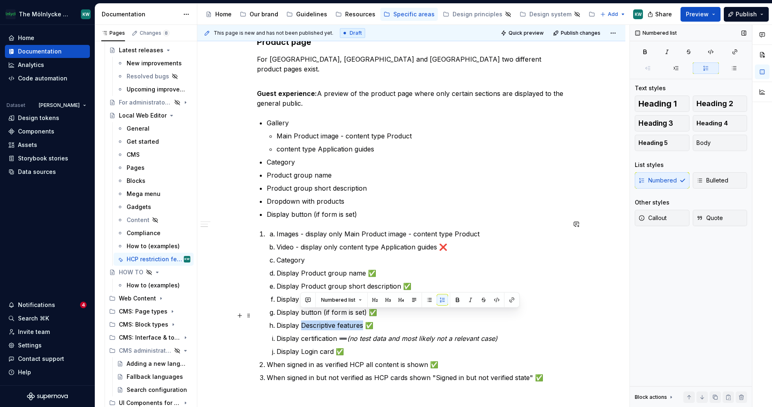
drag, startPoint x: 362, startPoint y: 316, endPoint x: 301, endPoint y: 315, distance: 60.5
click at [301, 321] on p "Display Descriptive features ✅" at bounding box center [421, 326] width 289 height 10
copy p "Descriptive features"
click at [360, 210] on p "Display button (if form is set)" at bounding box center [416, 215] width 299 height 10
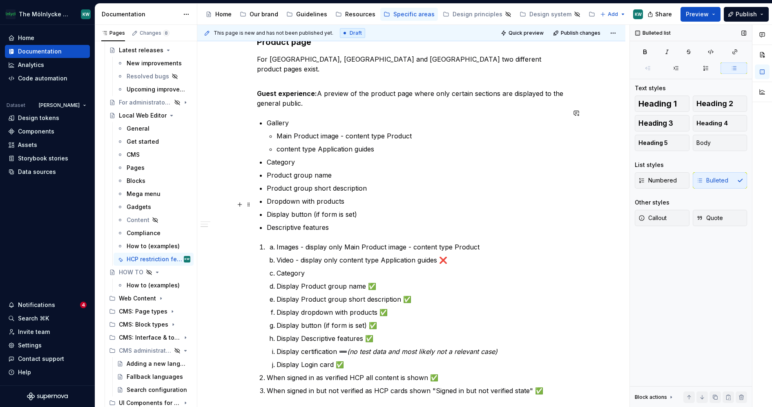
click at [289, 210] on p "Display button (if form is set)" at bounding box center [416, 215] width 299 height 10
click at [360, 321] on p "Display button (if form is set) ✅" at bounding box center [421, 326] width 289 height 10
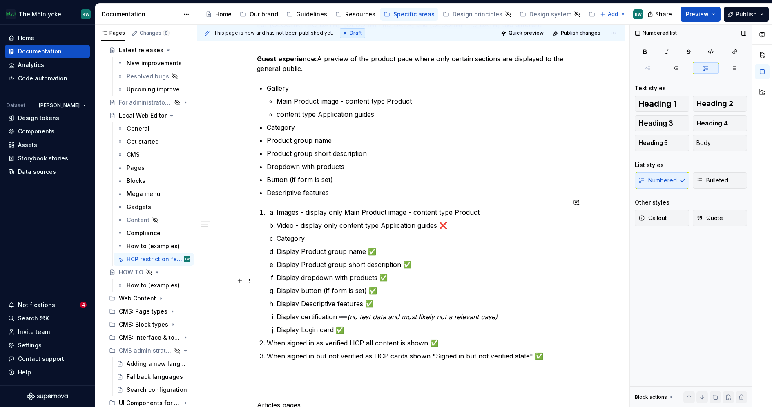
scroll to position [297, 0]
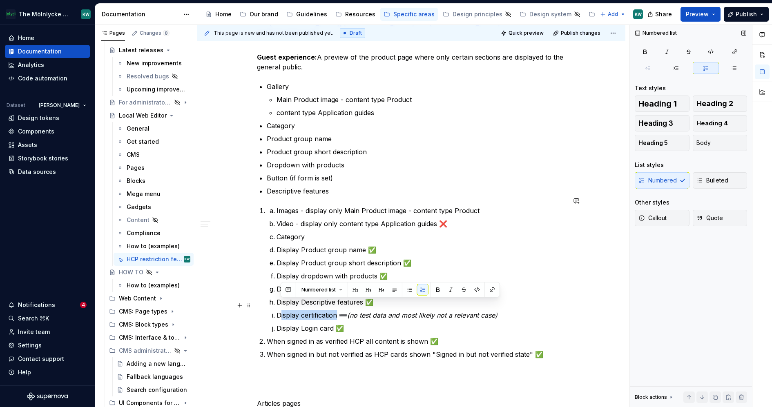
drag, startPoint x: 338, startPoint y: 304, endPoint x: 280, endPoint y: 303, distance: 58.0
click at [279, 311] on p "Display certification ➖ (no test data and most likely not a relevant case)" at bounding box center [421, 316] width 289 height 10
copy p "Display certification"
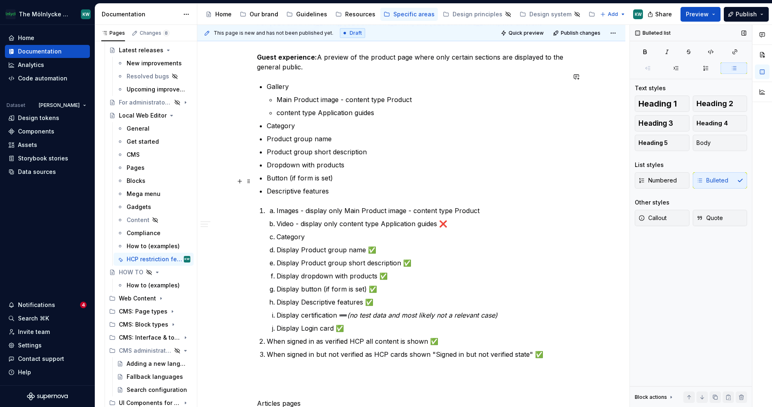
click at [333, 186] on p "Descriptive features" at bounding box center [416, 191] width 299 height 10
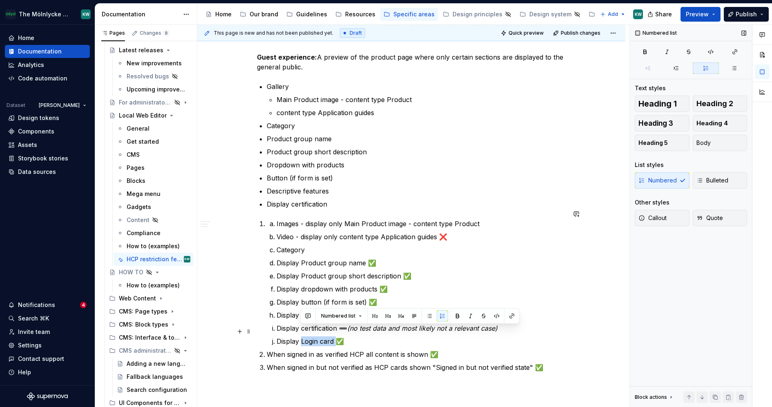
drag, startPoint x: 334, startPoint y: 330, endPoint x: 301, endPoint y: 331, distance: 33.5
click at [301, 337] on p "Display Login card ✅" at bounding box center [421, 342] width 289 height 10
click at [367, 205] on div "HCP restriction features These features have been specifically built to enable …" at bounding box center [411, 170] width 309 height 592
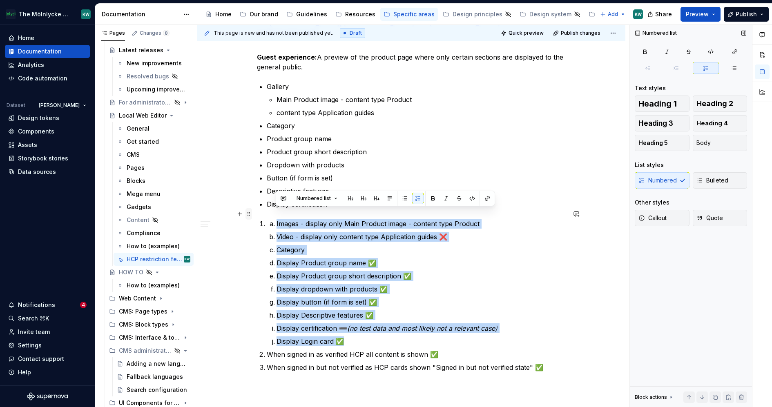
drag, startPoint x: 387, startPoint y: 333, endPoint x: 246, endPoint y: 215, distance: 184.0
click at [257, 215] on div "HCP restriction features These features have been specifically built to enable …" at bounding box center [411, 174] width 309 height 601
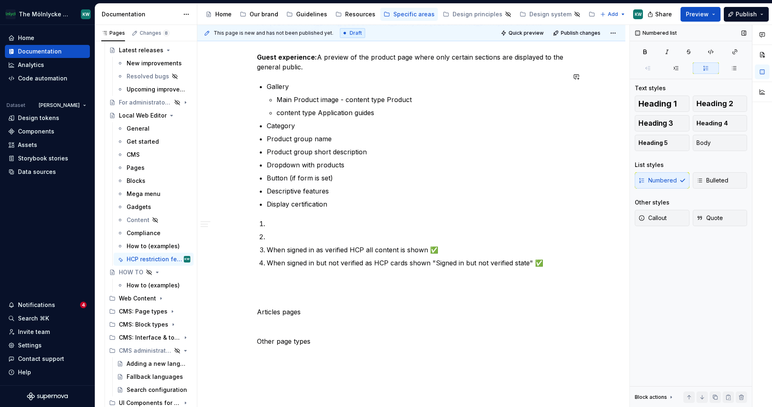
click at [332, 201] on div "HCP restriction features These features have been specifically built to enable …" at bounding box center [411, 117] width 309 height 487
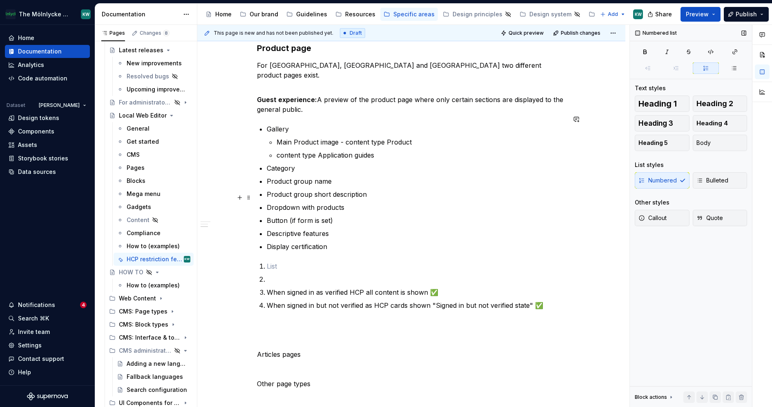
scroll to position [250, 0]
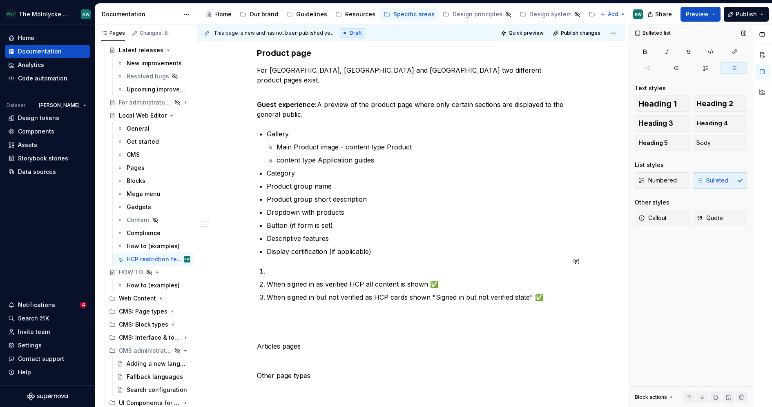
click at [292, 253] on div "HCP restriction features These features have been specifically built to enable …" at bounding box center [411, 159] width 309 height 474
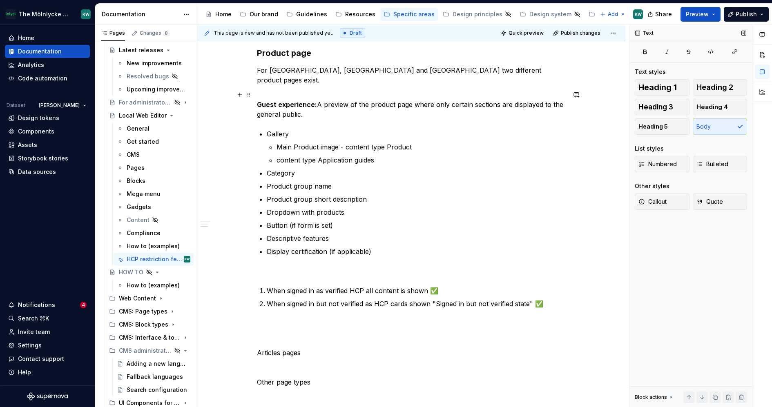
click at [351, 105] on p "Guest experience: A preview of the product page where only certain sections are…" at bounding box center [411, 110] width 309 height 20
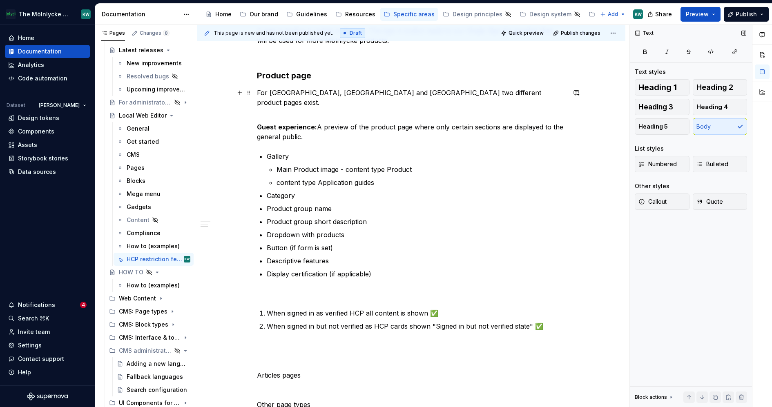
scroll to position [227, 0]
click at [512, 89] on p "For [GEOGRAPHIC_DATA], [GEOGRAPHIC_DATA] and [GEOGRAPHIC_DATA] two different pr…" at bounding box center [411, 102] width 309 height 29
click at [362, 191] on p "Category" at bounding box center [416, 196] width 299 height 10
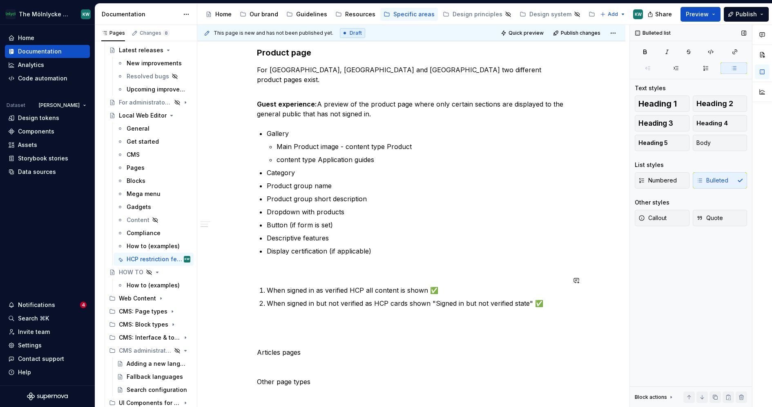
scroll to position [240, 0]
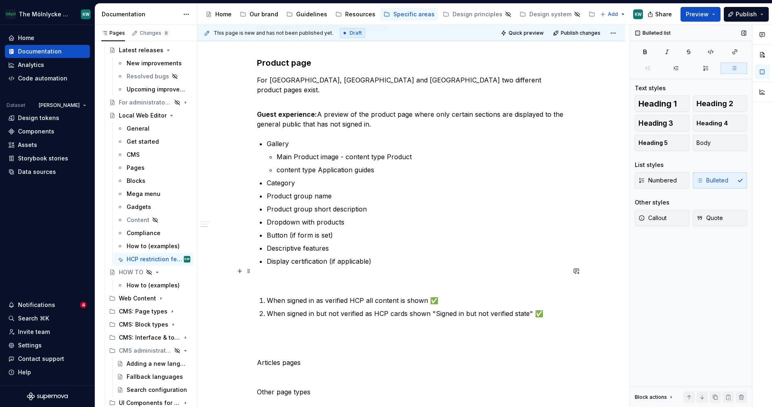
click at [367, 276] on p at bounding box center [411, 281] width 309 height 10
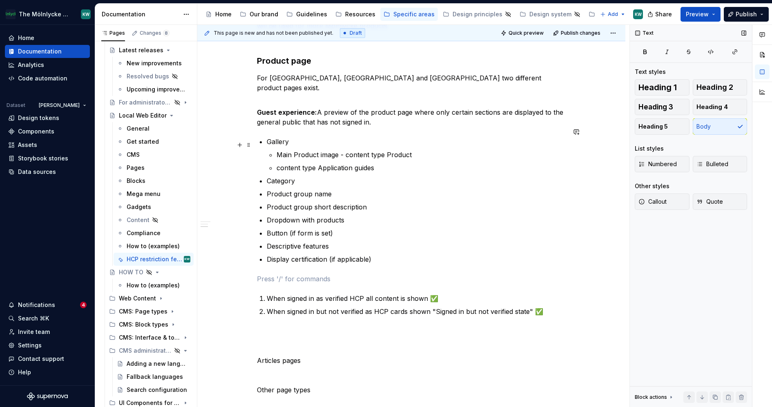
scroll to position [244, 0]
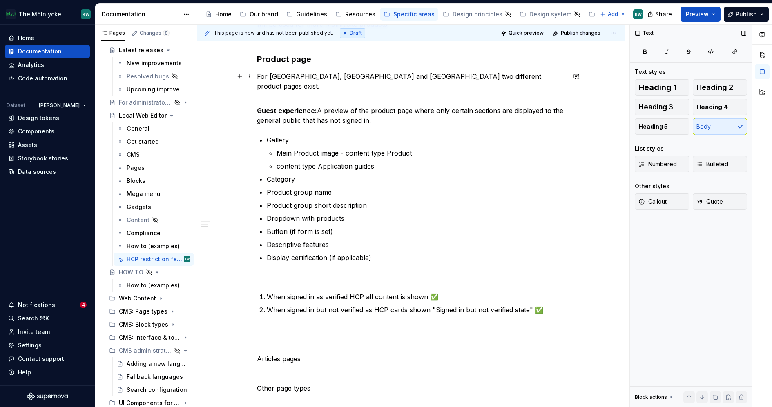
click at [465, 75] on p "For [GEOGRAPHIC_DATA], [GEOGRAPHIC_DATA] and [GEOGRAPHIC_DATA] two different pr…" at bounding box center [411, 86] width 309 height 29
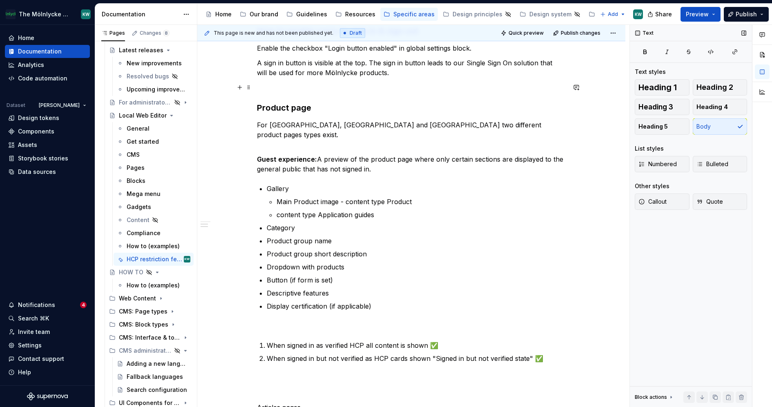
scroll to position [171, 0]
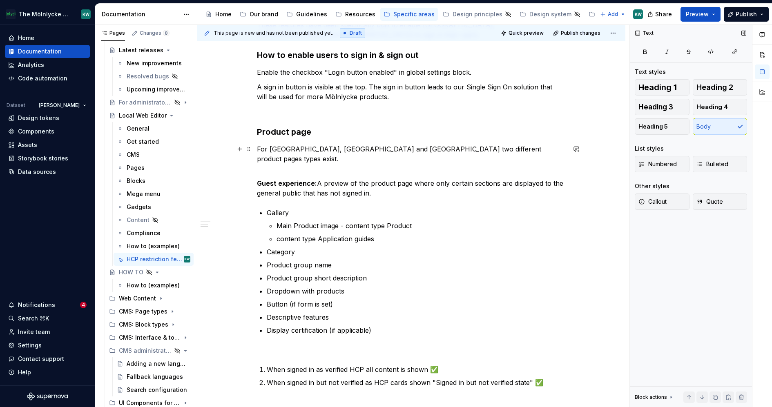
click at [522, 145] on p "For [GEOGRAPHIC_DATA], [GEOGRAPHIC_DATA] and [GEOGRAPHIC_DATA] two different pr…" at bounding box center [411, 158] width 309 height 29
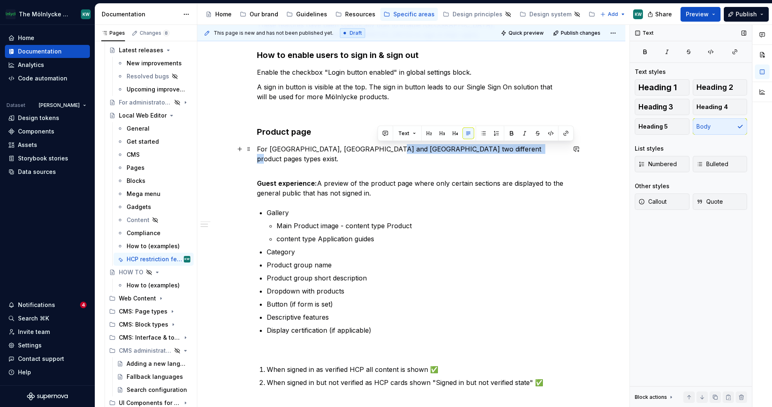
drag, startPoint x: 516, startPoint y: 149, endPoint x: 378, endPoint y: 149, distance: 137.3
click at [378, 149] on p "For [GEOGRAPHIC_DATA], [GEOGRAPHIC_DATA] and [GEOGRAPHIC_DATA] two different pr…" at bounding box center [411, 158] width 309 height 29
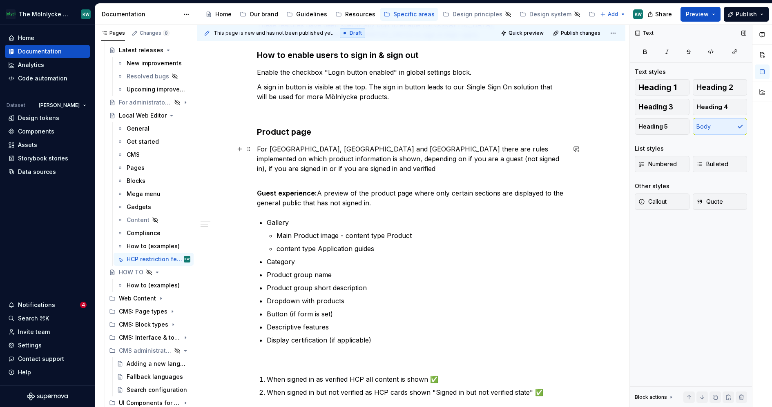
click at [364, 157] on p "For [GEOGRAPHIC_DATA], [GEOGRAPHIC_DATA] and [GEOGRAPHIC_DATA] there are rules …" at bounding box center [411, 163] width 309 height 39
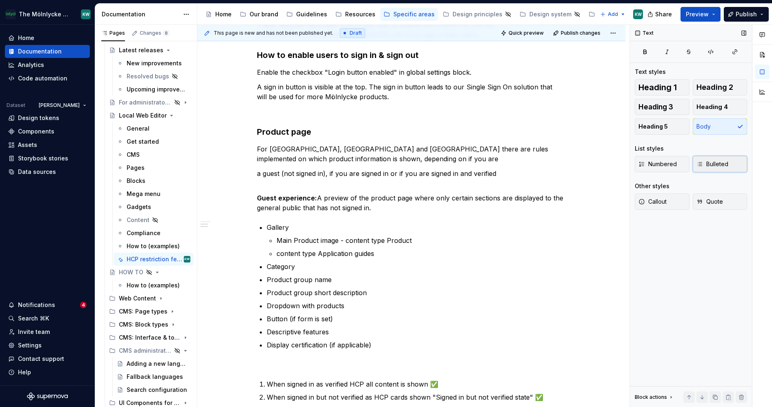
click at [721, 160] on span "Bulleted" at bounding box center [713, 164] width 32 height 8
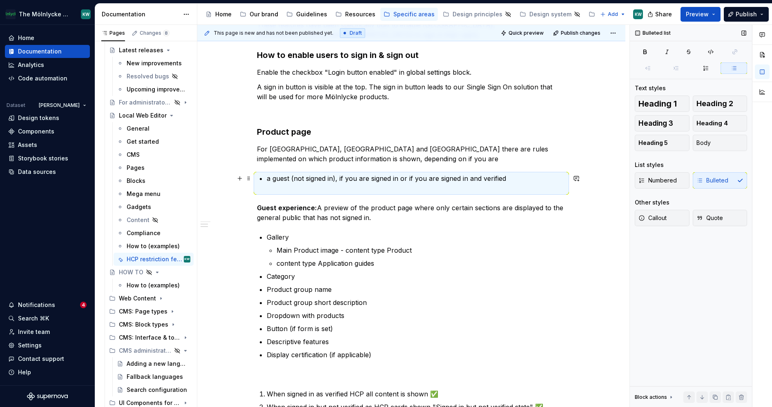
click at [380, 177] on p "a guest (not signed in), if you are signed in or if you are signed in and verif…" at bounding box center [416, 184] width 299 height 20
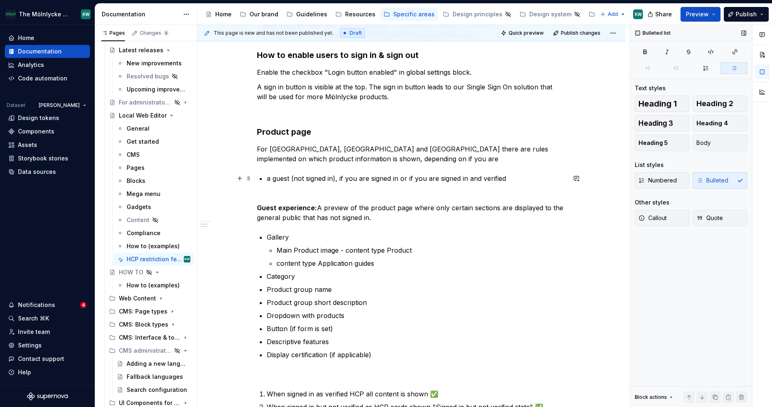
click at [338, 178] on p "a guest (not signed in), if you are signed in or if you are signed in and verif…" at bounding box center [416, 184] width 299 height 20
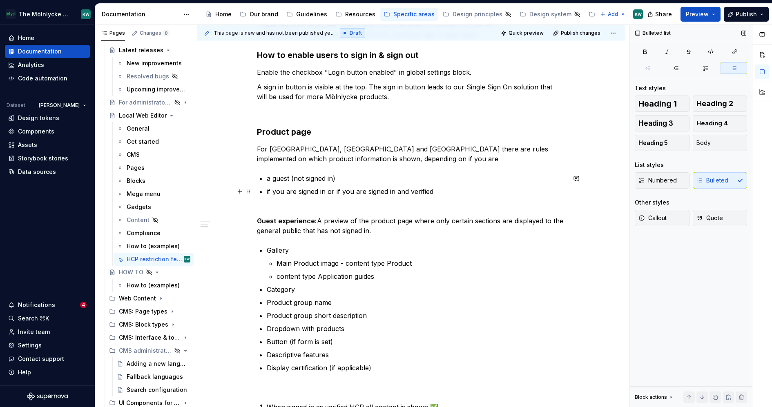
click at [334, 191] on p "if you are signed in or if you are signed in and verified" at bounding box center [416, 197] width 299 height 20
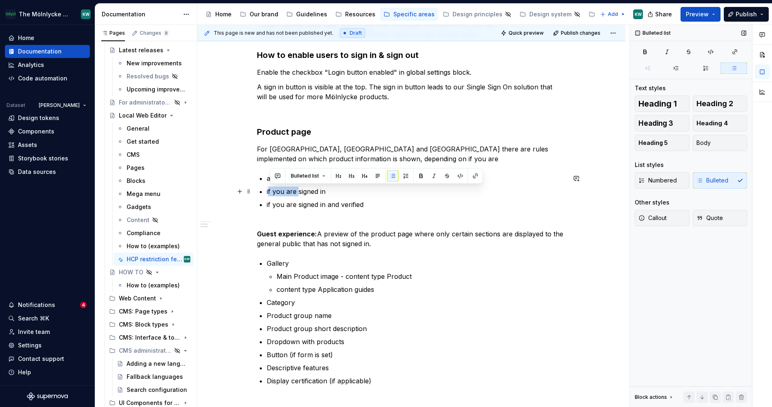
drag, startPoint x: 298, startPoint y: 190, endPoint x: 269, endPoint y: 190, distance: 29.0
click at [269, 190] on p "if you are signed in" at bounding box center [416, 192] width 299 height 10
drag, startPoint x: 297, startPoint y: 206, endPoint x: 272, endPoint y: 206, distance: 24.5
click at [272, 206] on p "if you are signed in and verified" at bounding box center [416, 210] width 299 height 20
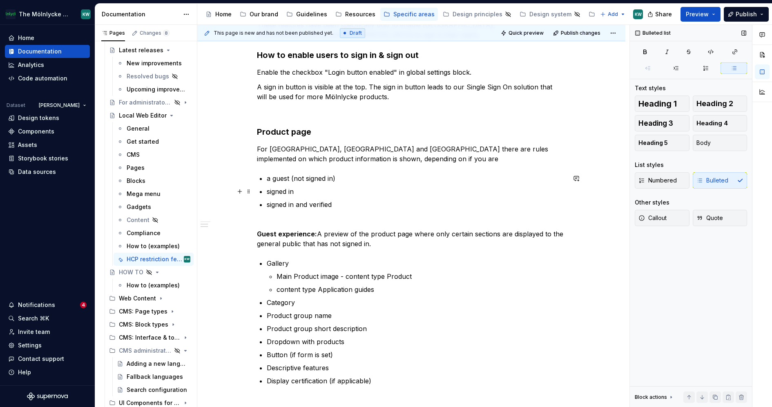
click at [306, 193] on p "signed in" at bounding box center [416, 192] width 299 height 10
click at [297, 204] on p "signed in and verified" at bounding box center [416, 210] width 299 height 20
drag, startPoint x: 341, startPoint y: 188, endPoint x: 295, endPoint y: 188, distance: 45.8
click at [295, 188] on p "signed in through SSO" at bounding box center [416, 192] width 299 height 10
copy p "through SSO"
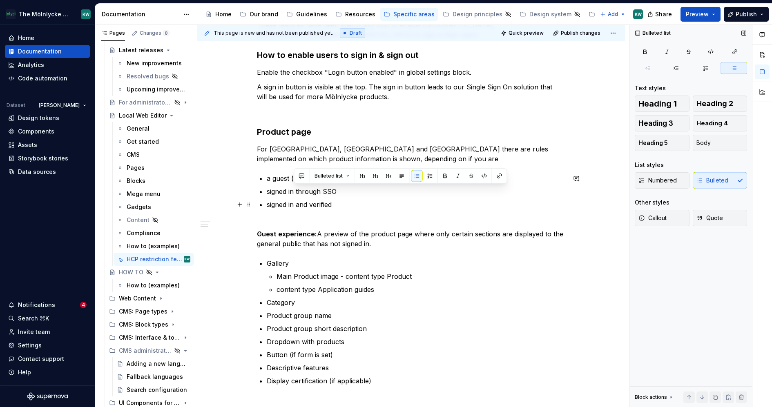
click at [296, 205] on p "signed in and verified" at bounding box center [416, 210] width 299 height 20
click at [382, 203] on p "signed in through SSO and verified" at bounding box center [416, 210] width 299 height 20
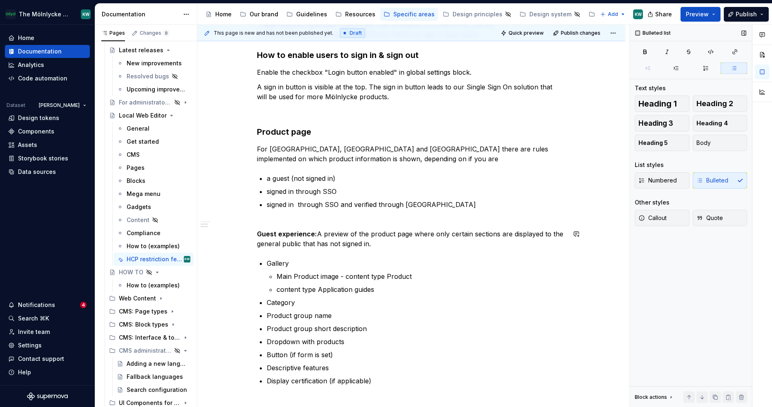
click at [372, 244] on p "Guest experience: A preview of the product page where only certain sections are…" at bounding box center [411, 239] width 309 height 20
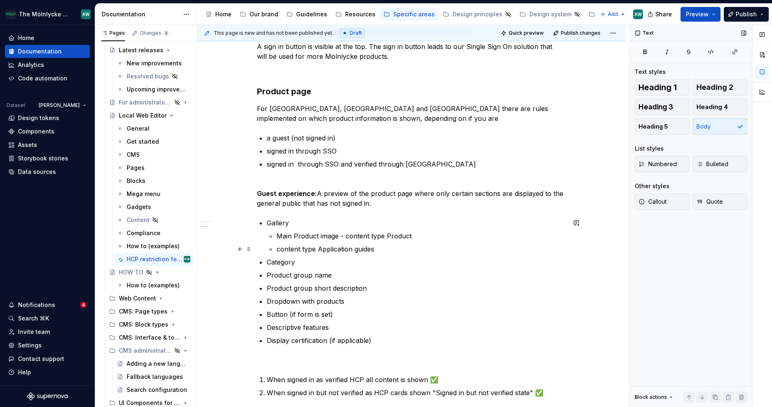
scroll to position [224, 0]
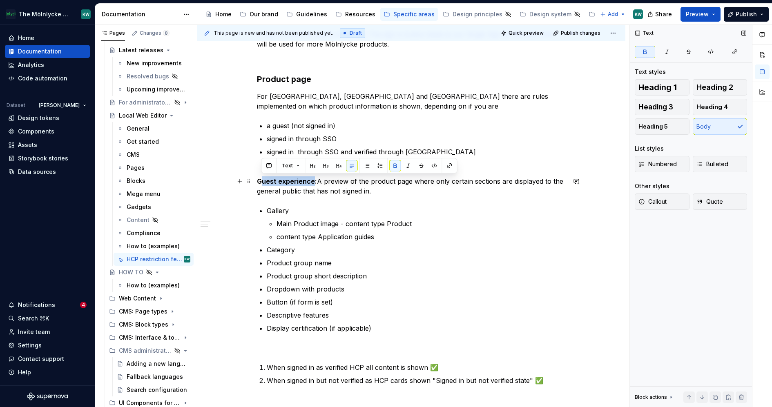
drag, startPoint x: 312, startPoint y: 181, endPoint x: 259, endPoint y: 182, distance: 53.5
click at [259, 182] on strong "Guest experience:" at bounding box center [287, 181] width 60 height 8
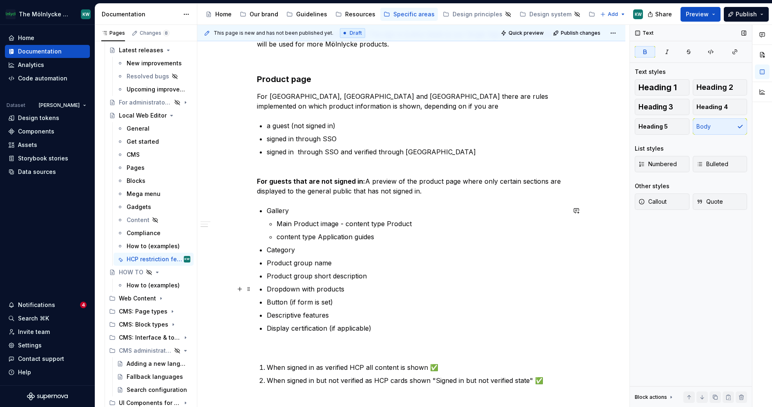
click at [494, 277] on p "Product group short description" at bounding box center [416, 276] width 299 height 10
click at [362, 181] on p "For guests that are not signed in: A preview of the product page where only cer…" at bounding box center [411, 187] width 309 height 20
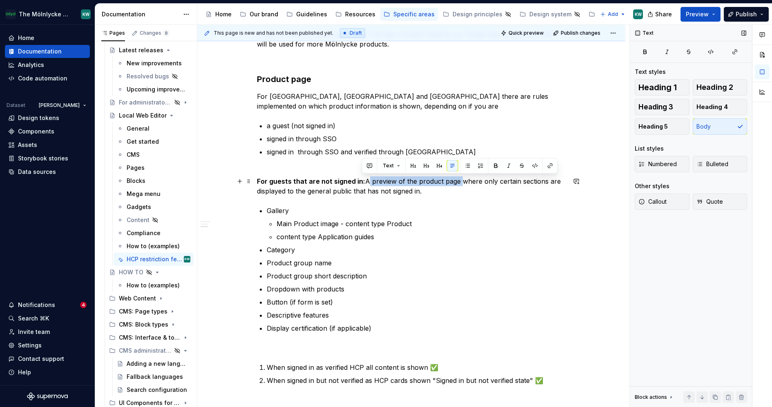
drag, startPoint x: 454, startPoint y: 182, endPoint x: 362, endPoint y: 182, distance: 91.9
click at [362, 182] on p "For guests that are not signed in: A preview of the product page where only cer…" at bounding box center [411, 187] width 309 height 20
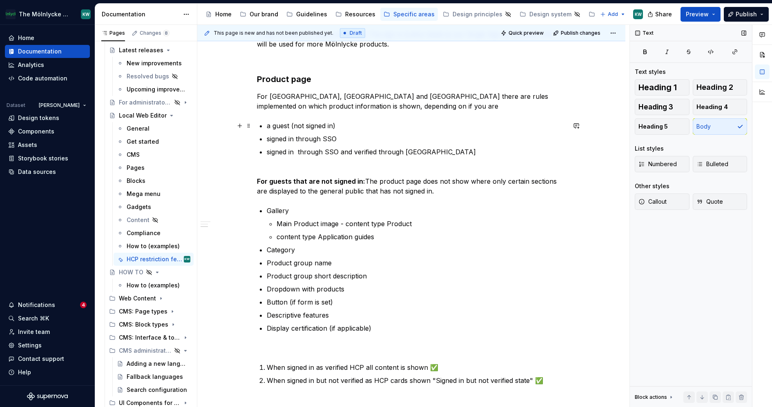
click at [359, 123] on p "a guest (not signed in)" at bounding box center [416, 126] width 299 height 10
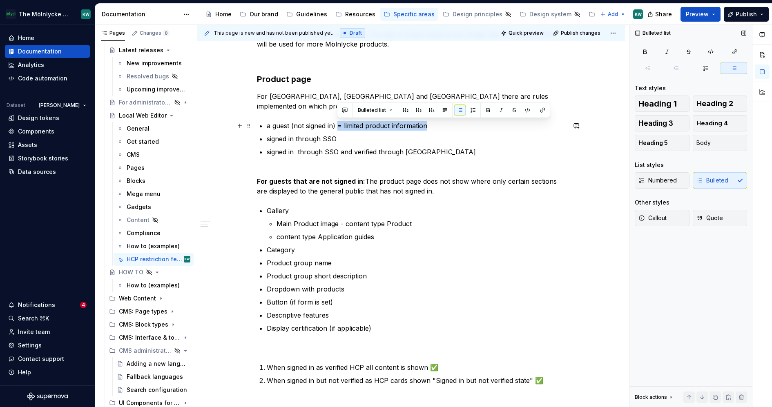
drag, startPoint x: 430, startPoint y: 126, endPoint x: 338, endPoint y: 125, distance: 91.9
click at [338, 125] on p "a guest (not signed in) = limited product information" at bounding box center [416, 126] width 299 height 10
copy p "= limited product information"
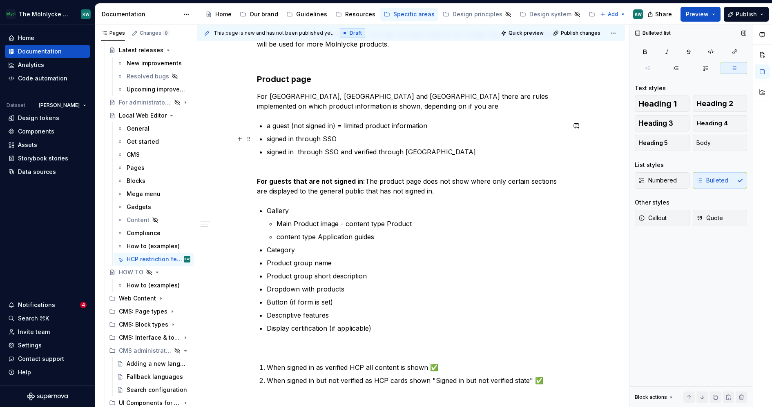
click at [348, 141] on p "signed in through SSO" at bounding box center [416, 139] width 299 height 10
click at [441, 150] on p "signed in through SSO and verified through [GEOGRAPHIC_DATA]" at bounding box center [416, 157] width 299 height 20
click at [461, 225] on p "Main Product image - content type Product" at bounding box center [421, 224] width 289 height 10
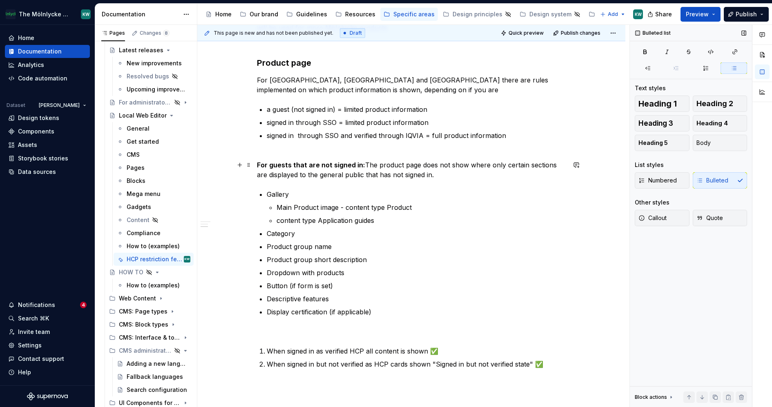
click at [269, 165] on strong "For guests that are not signed in:" at bounding box center [311, 165] width 108 height 8
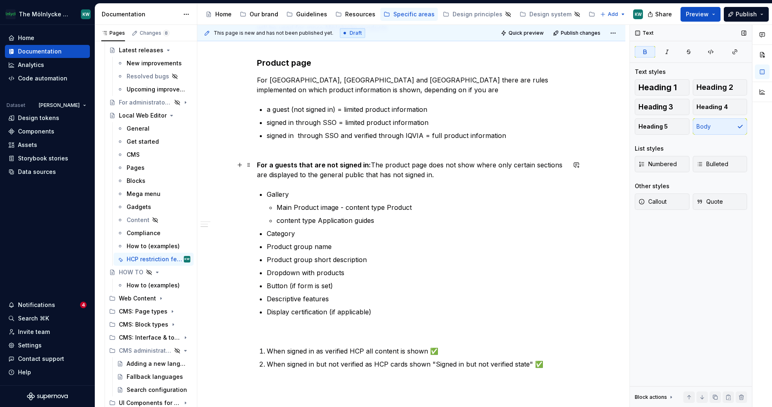
click at [300, 165] on strong "For a guests that are not signed in:" at bounding box center [314, 165] width 114 height 8
click at [295, 165] on strong "For a guests that are not signed in:" at bounding box center [314, 165] width 114 height 8
click at [311, 163] on strong "For a guest that are not signed in:" at bounding box center [312, 165] width 110 height 8
click at [443, 178] on p "For a guest that have not signed in: The product page does not show where only …" at bounding box center [411, 170] width 309 height 20
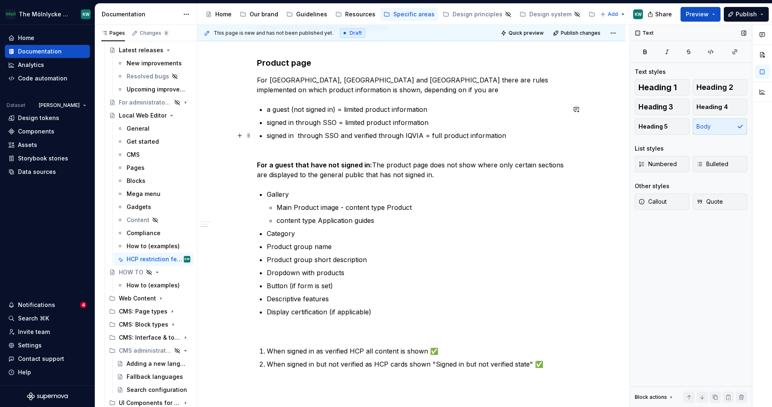
click at [520, 135] on p "signed in through SSO and verified through IQVIA = full product information" at bounding box center [416, 141] width 299 height 20
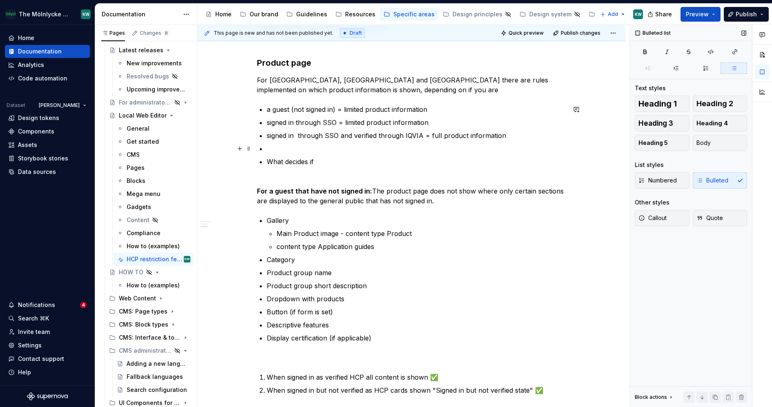
click at [273, 150] on p at bounding box center [416, 149] width 299 height 10
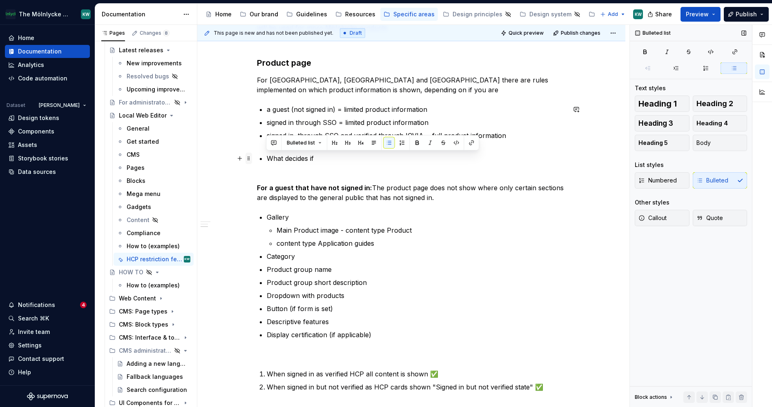
drag, startPoint x: 308, startPoint y: 162, endPoint x: 245, endPoint y: 162, distance: 63.3
click at [257, 162] on div "HCP restriction features These features have been specifically built to enable …" at bounding box center [411, 213] width 309 height 564
click at [347, 143] on button "button" at bounding box center [347, 142] width 11 height 11
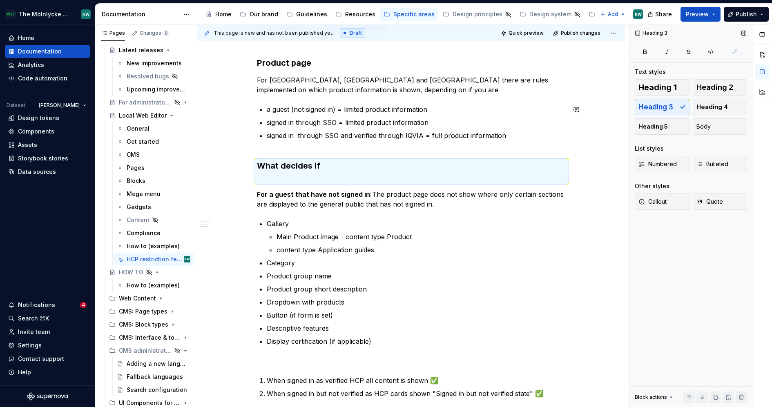
click at [326, 165] on h3 "What decides if" at bounding box center [411, 171] width 309 height 23
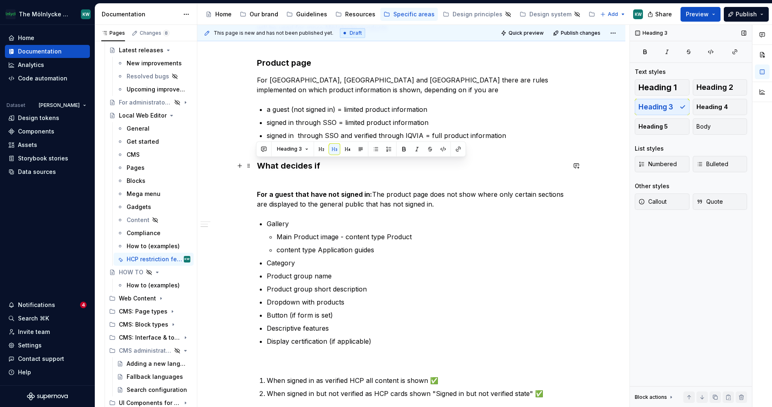
drag, startPoint x: 324, startPoint y: 165, endPoint x: 254, endPoint y: 165, distance: 69.9
click at [254, 165] on div "HCP restriction features These features have been specifically built to enable …" at bounding box center [411, 268] width 428 height 712
click at [345, 148] on button "button" at bounding box center [347, 148] width 11 height 11
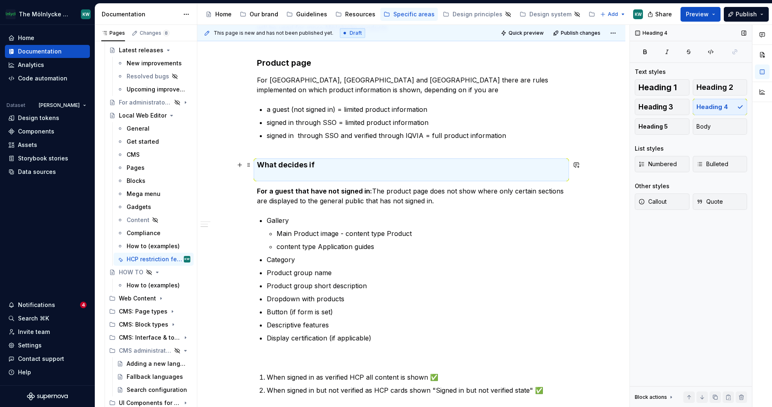
click at [346, 163] on h4 "What decides if" at bounding box center [411, 170] width 309 height 20
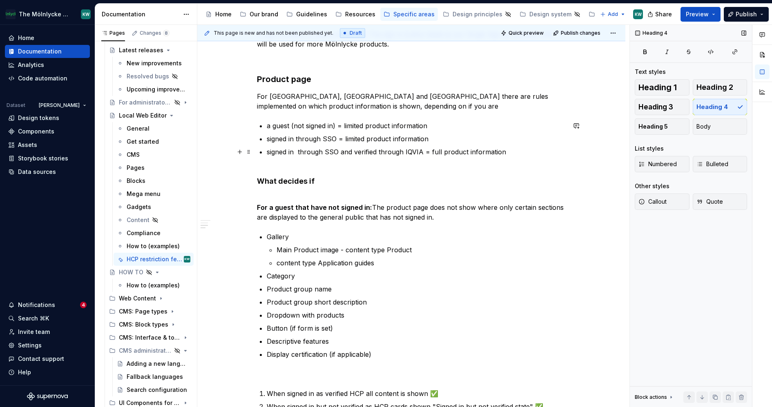
scroll to position [229, 0]
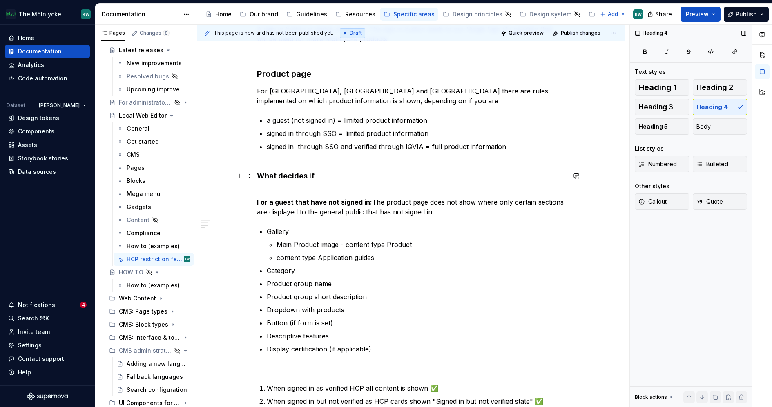
click at [329, 177] on h4 "What decides if" at bounding box center [411, 181] width 309 height 20
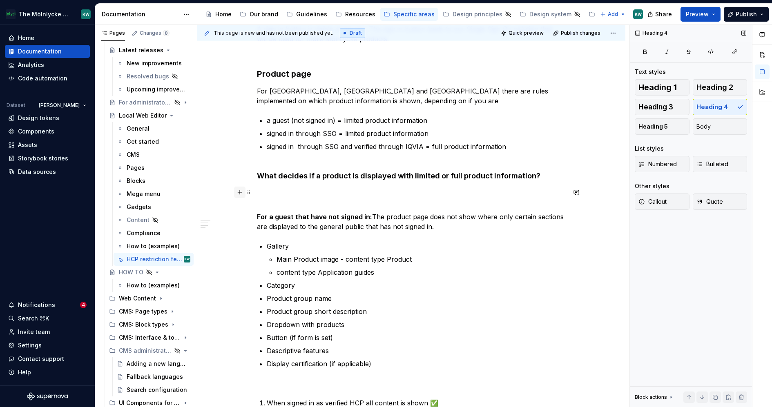
click at [237, 189] on button "button" at bounding box center [239, 192] width 11 height 11
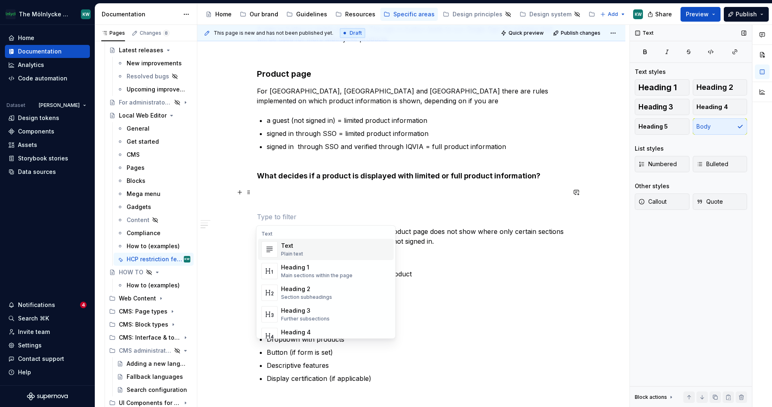
click at [292, 255] on div "Plain text" at bounding box center [292, 254] width 22 height 7
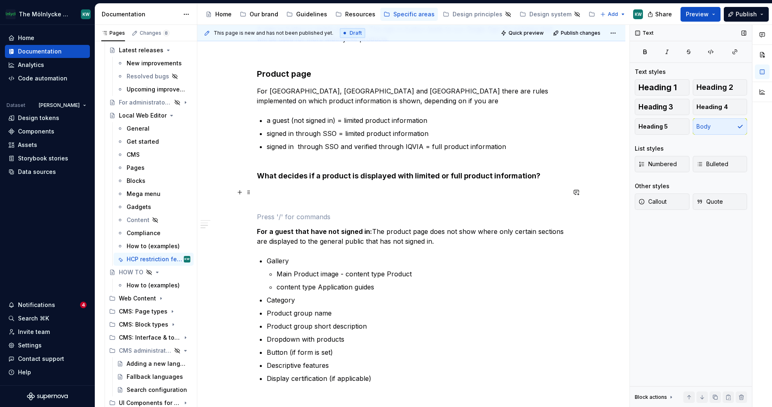
click at [272, 194] on p at bounding box center [411, 198] width 309 height 20
click at [241, 190] on button "button" at bounding box center [239, 192] width 11 height 11
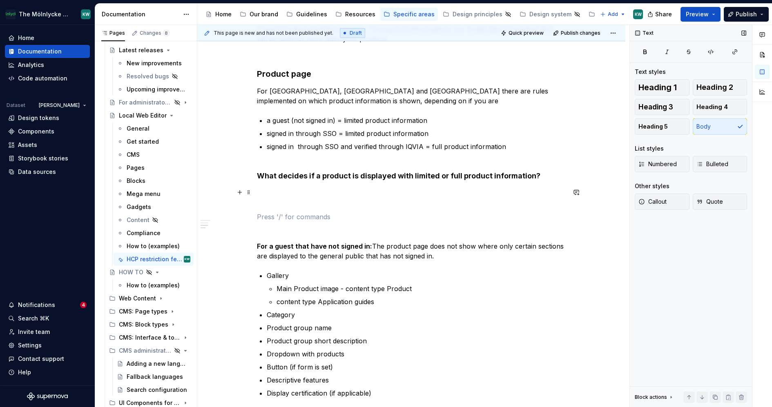
click at [304, 198] on p at bounding box center [411, 198] width 309 height 20
click at [283, 193] on p at bounding box center [411, 198] width 309 height 20
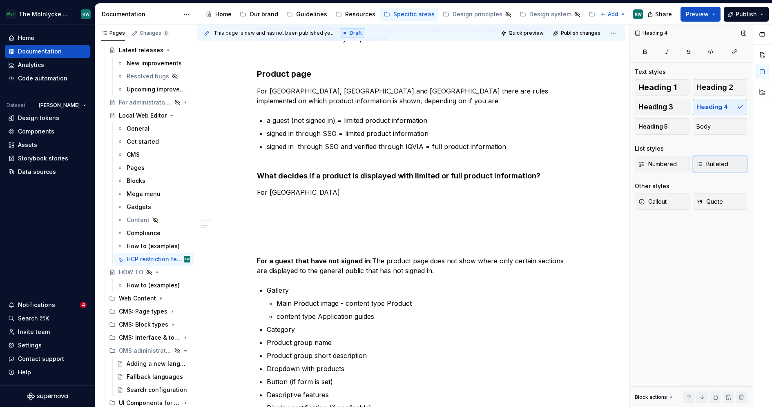
click at [713, 161] on span "Bulleted" at bounding box center [713, 164] width 32 height 8
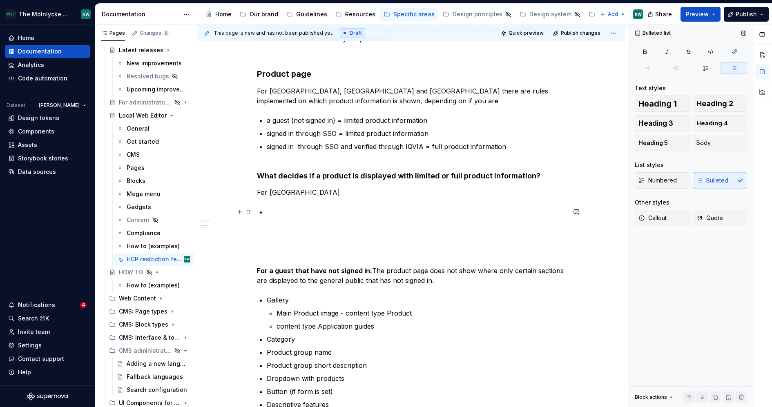
click at [299, 212] on p at bounding box center [416, 217] width 299 height 20
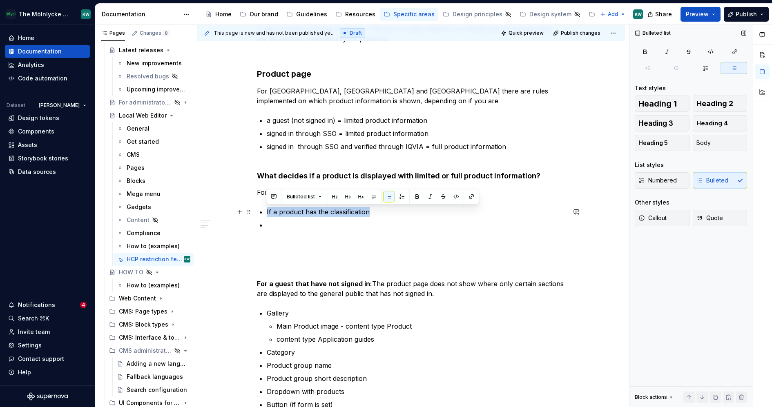
drag, startPoint x: 373, startPoint y: 212, endPoint x: 266, endPoint y: 213, distance: 107.5
click at [267, 213] on p "If a product has the classification" at bounding box center [416, 212] width 299 height 10
copy p "If a product has the classification"
click at [273, 223] on p at bounding box center [416, 230] width 299 height 20
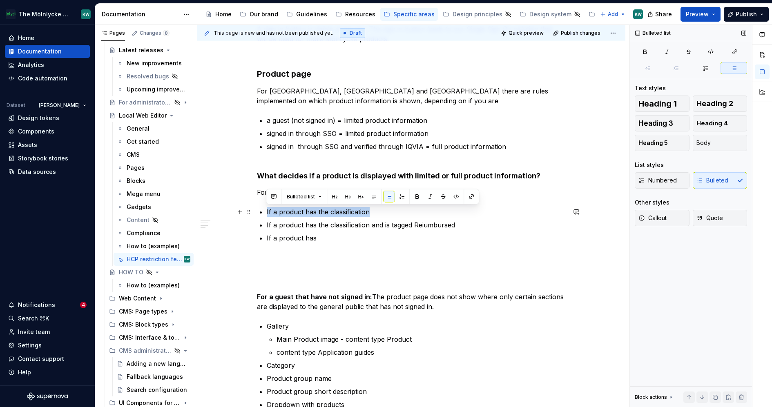
drag, startPoint x: 379, startPoint y: 211, endPoint x: 263, endPoint y: 211, distance: 116.0
click at [263, 211] on div "HCP restriction features These features have been specifically built to enable …" at bounding box center [411, 268] width 309 height 652
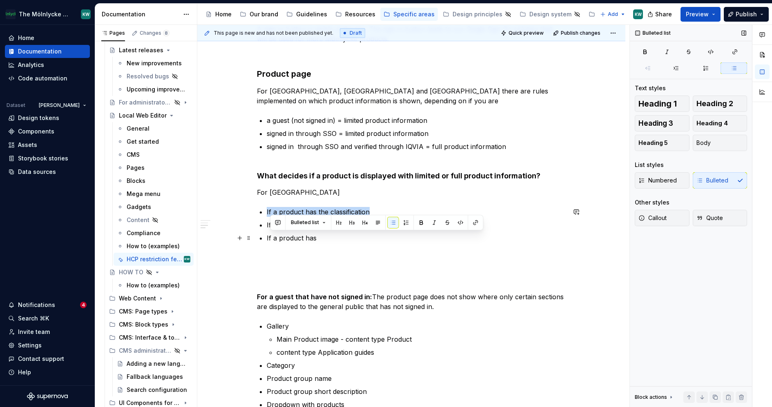
drag, startPoint x: 317, startPoint y: 237, endPoint x: 269, endPoint y: 237, distance: 47.8
click at [269, 237] on p "If a product has" at bounding box center [416, 243] width 299 height 20
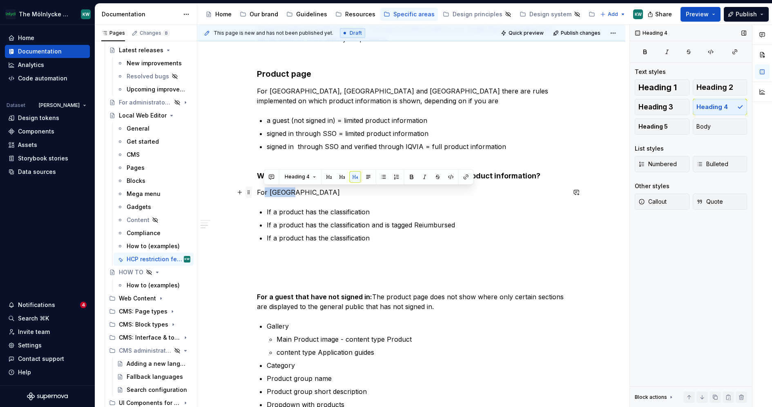
drag, startPoint x: 293, startPoint y: 194, endPoint x: 246, endPoint y: 194, distance: 47.0
click at [257, 194] on div "HCP restriction features These features have been specifically built to enable …" at bounding box center [411, 273] width 309 height 662
click at [342, 184] on div "Heading 4" at bounding box center [369, 177] width 210 height 16
drag, startPoint x: 292, startPoint y: 192, endPoint x: 254, endPoint y: 192, distance: 38.0
click at [254, 192] on div "HCP restriction features These features have been specifically built to enable …" at bounding box center [411, 325] width 428 height 804
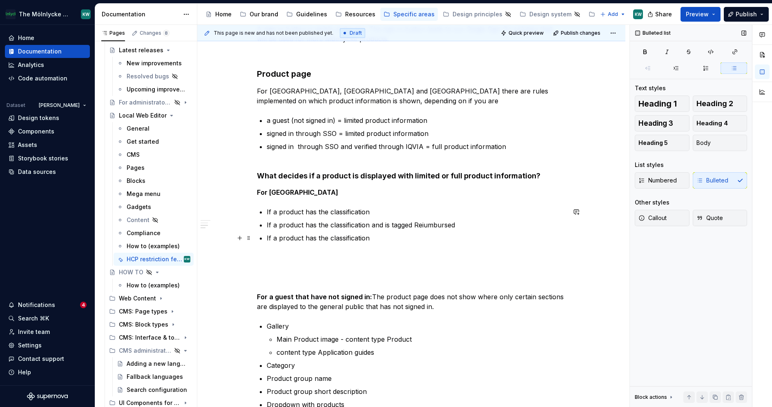
click at [389, 236] on p "If a product has the classification" at bounding box center [416, 243] width 299 height 20
click at [376, 212] on p "If a product has the classification" at bounding box center [416, 212] width 299 height 10
click at [378, 234] on p "If a product has the classification:" at bounding box center [416, 243] width 299 height 20
click at [392, 215] on p "If a product has the classification" at bounding box center [416, 212] width 299 height 10
click at [394, 237] on p "If a product has the classification" at bounding box center [416, 243] width 299 height 20
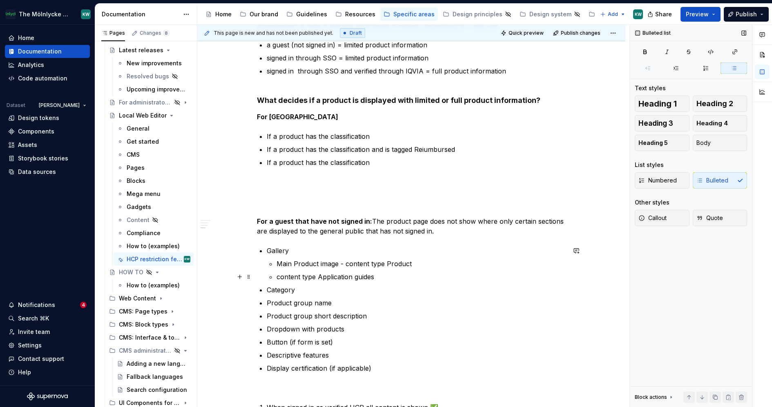
scroll to position [321, 0]
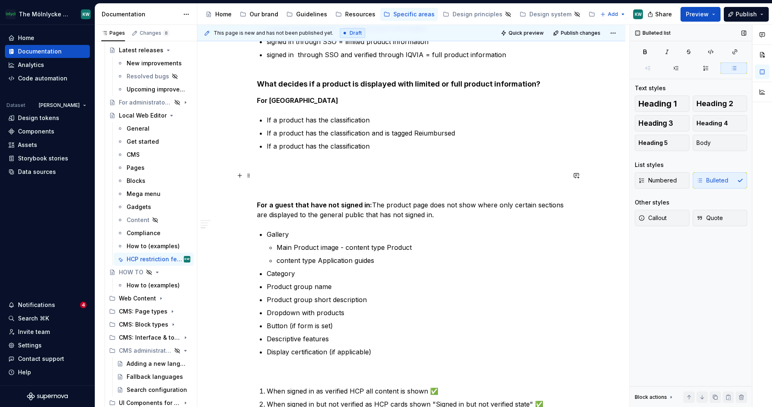
click at [257, 181] on div "HCP restriction features These features have been specifically built to enable …" at bounding box center [411, 176] width 309 height 652
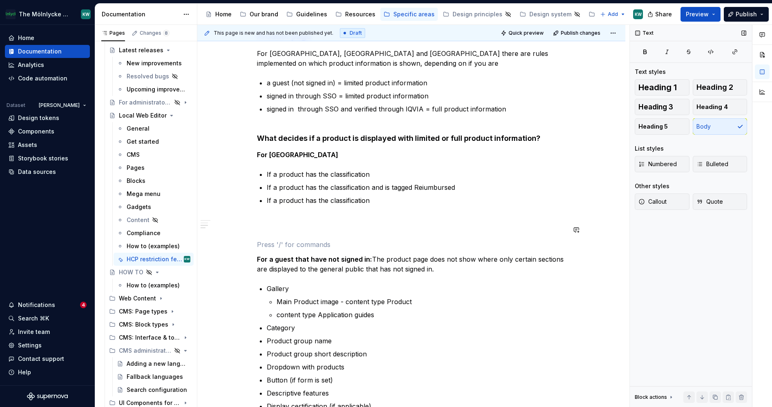
scroll to position [252, 0]
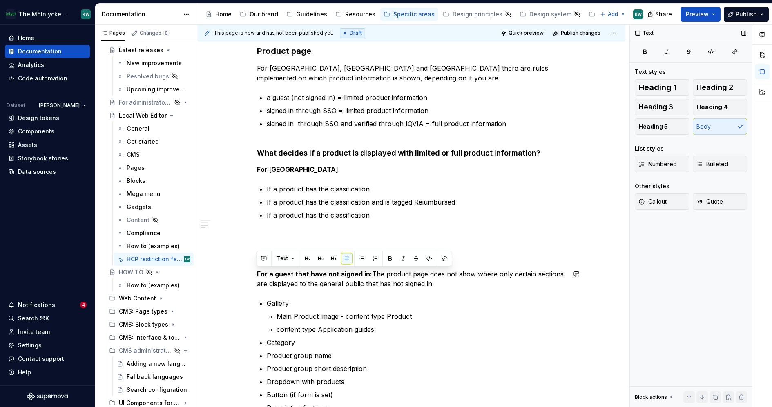
drag, startPoint x: 434, startPoint y: 279, endPoint x: 255, endPoint y: 266, distance: 180.3
click at [255, 266] on div "HCP restriction features These features have been specifically built to enable …" at bounding box center [411, 302] width 428 height 804
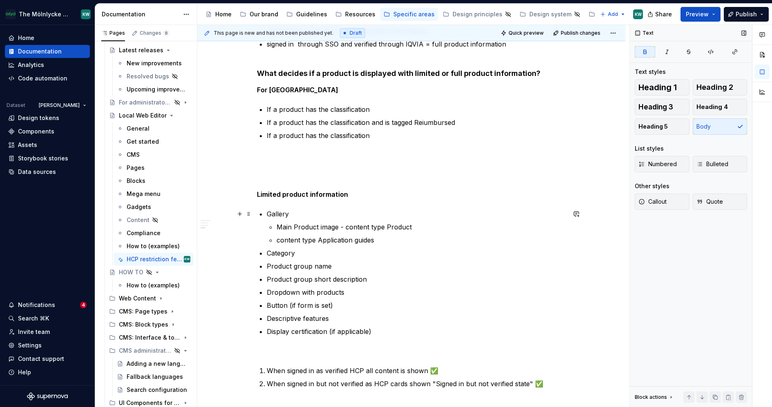
scroll to position [332, 0]
click at [262, 202] on div "HCP restriction features These features have been specifically built to enable …" at bounding box center [411, 160] width 309 height 642
click at [374, 187] on div "HCP restriction features These features have been specifically built to enable …" at bounding box center [411, 160] width 309 height 642
click at [358, 196] on p "Limited product information" at bounding box center [411, 194] width 309 height 10
click at [257, 192] on strong "Limited product information" at bounding box center [302, 194] width 91 height 8
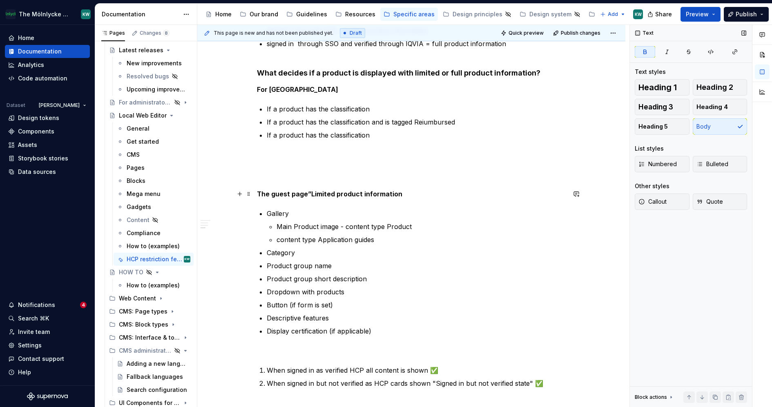
click at [270, 193] on strong "The guest page”Limited product information" at bounding box center [329, 194] width 145 height 8
click at [311, 191] on strong "The “guest page”Limited product information" at bounding box center [331, 194] width 148 height 8
click at [441, 198] on p "The “guest page” that shows limited product information" at bounding box center [411, 194] width 309 height 10
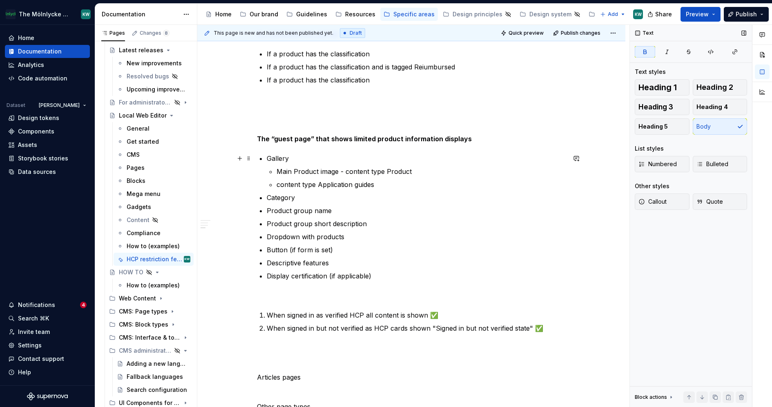
scroll to position [413, 0]
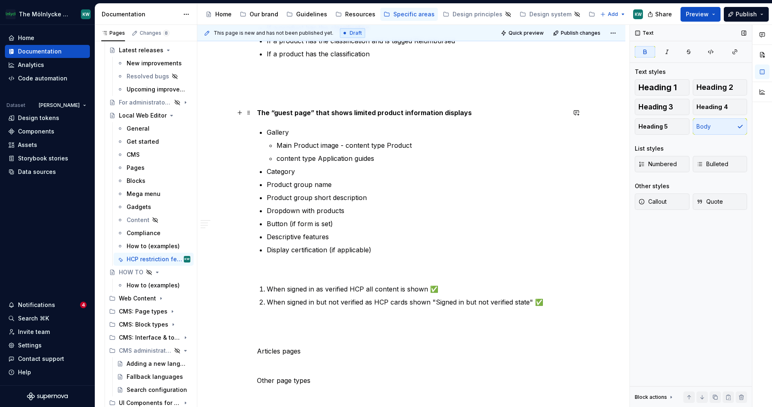
click at [340, 110] on strong "The “guest page” that shows limited product information displays" at bounding box center [364, 113] width 215 height 8
click at [462, 108] on p "The “guest page” that displays limited product information displays" at bounding box center [411, 113] width 309 height 10
click at [259, 112] on strong "The “guest page” that displays limited product information" at bounding box center [353, 113] width 192 height 8
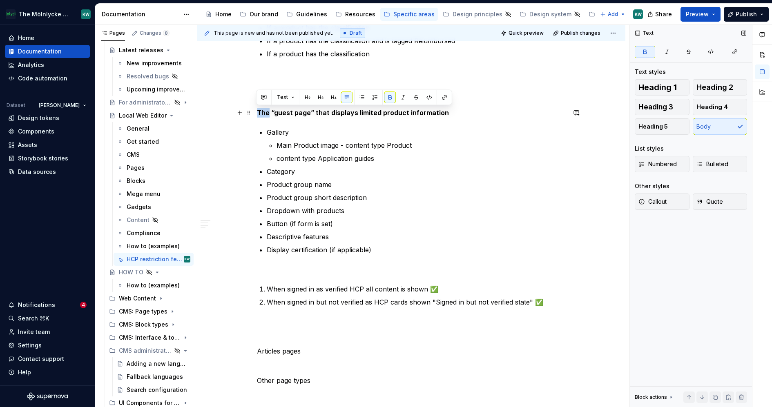
click at [259, 112] on strong "The “guest page” that displays limited product information" at bounding box center [353, 113] width 192 height 8
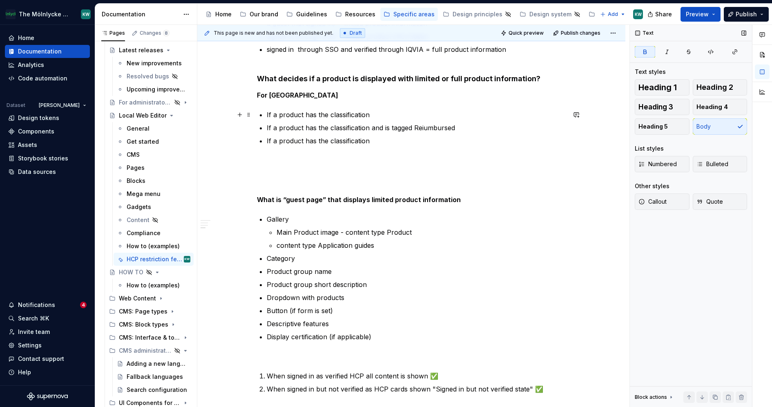
scroll to position [323, 0]
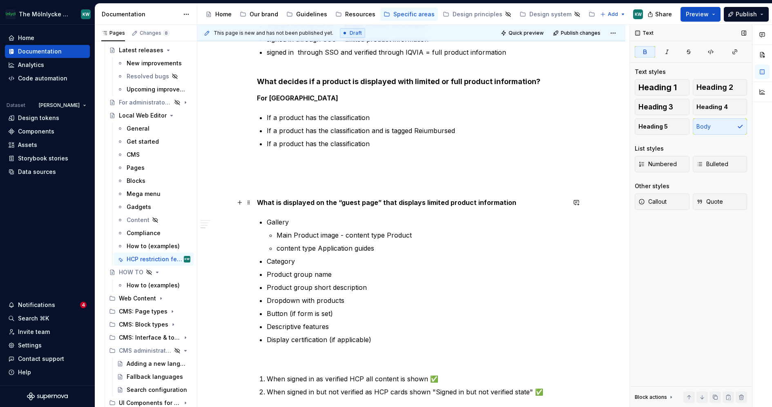
click at [509, 200] on p "What is displayed on the “guest page” that displays limited product information" at bounding box center [411, 203] width 309 height 10
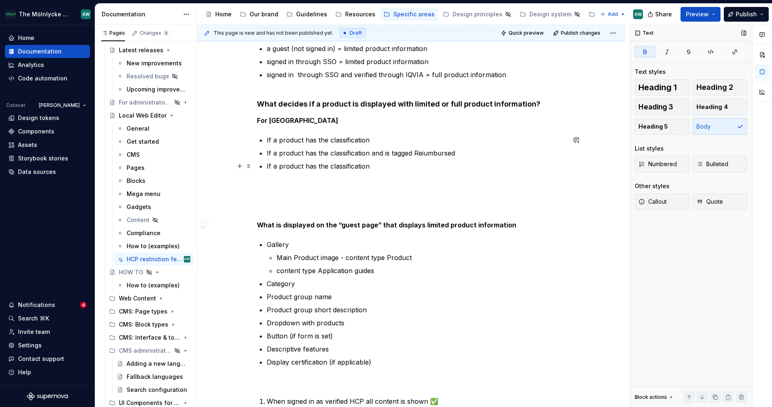
scroll to position [297, 0]
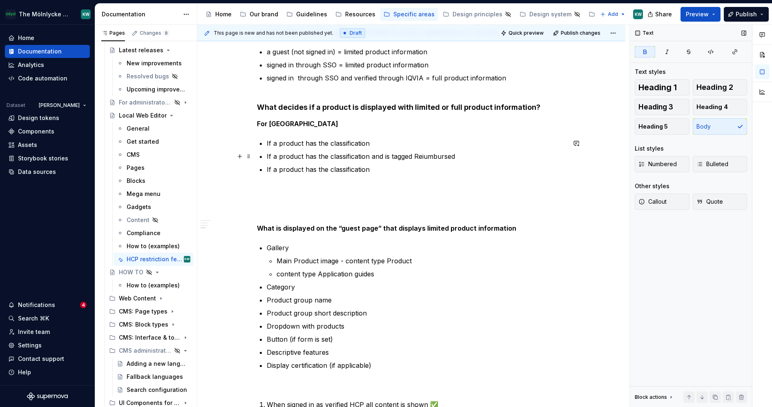
click at [306, 148] on ul "If a product has the classification If a product has the classification and is …" at bounding box center [416, 162] width 299 height 46
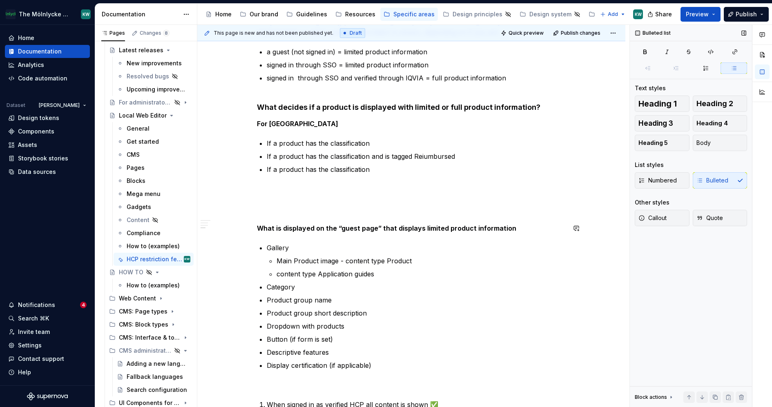
click at [470, 236] on div "HCP restriction features These features have been specifically built to enable …" at bounding box center [411, 195] width 309 height 642
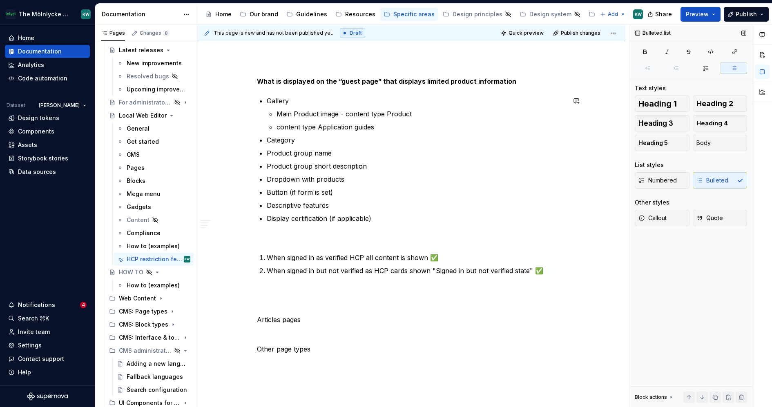
scroll to position [537, 0]
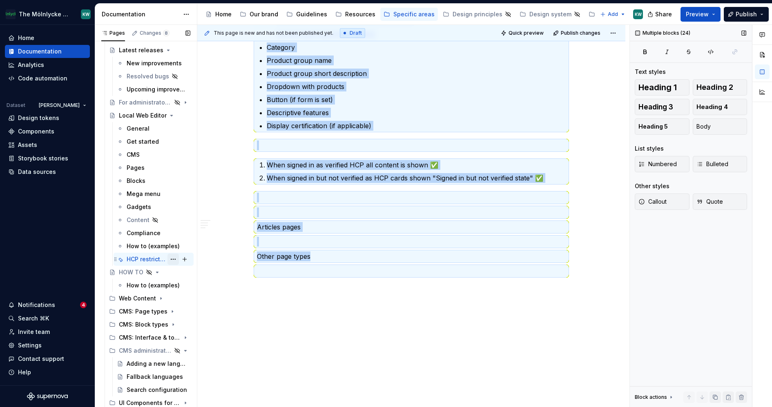
click at [168, 257] on button "Page tree" at bounding box center [173, 259] width 11 height 11
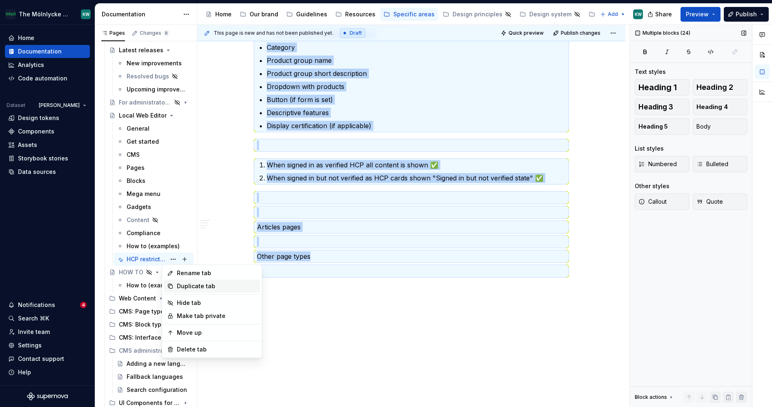
click at [241, 285] on div "Duplicate tab" at bounding box center [217, 286] width 80 height 8
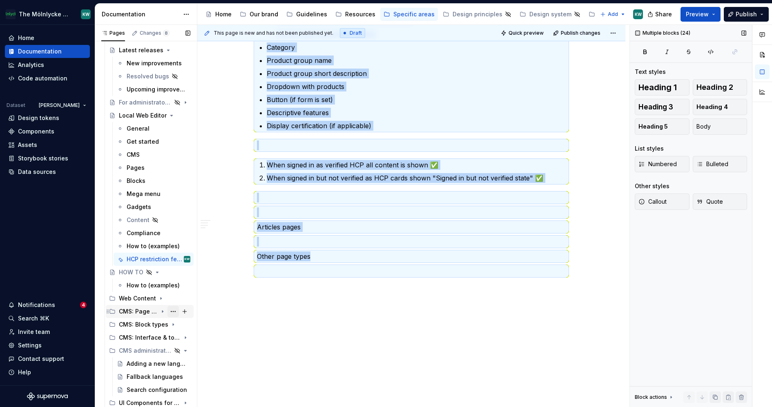
click at [168, 312] on button "Page tree" at bounding box center [173, 311] width 11 height 11
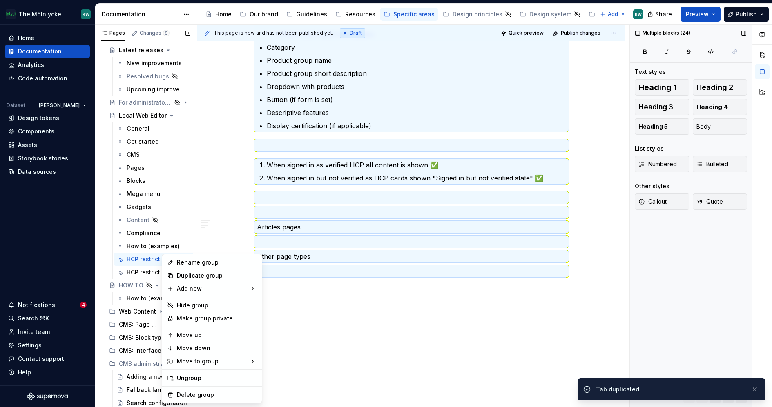
click at [156, 312] on div "Pages Changes 9 Add Accessibility guide for tree Page tree. Navigate the tree w…" at bounding box center [146, 218] width 102 height 386
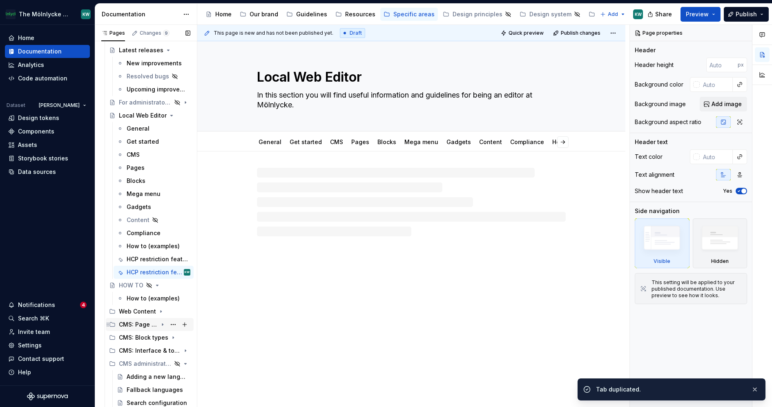
click at [162, 324] on icon "Page tree" at bounding box center [162, 325] width 1 height 2
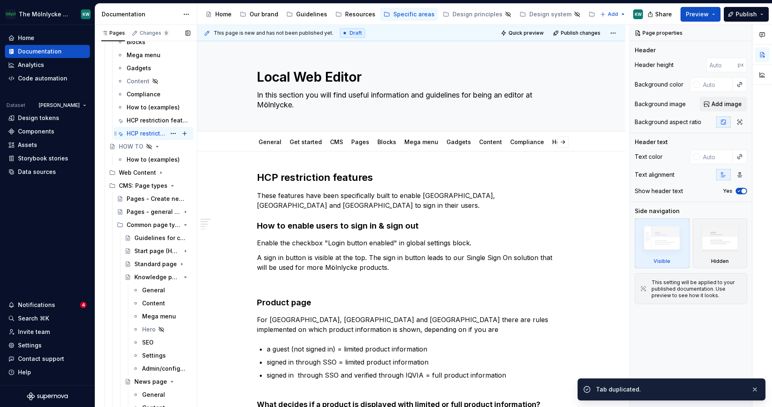
scroll to position [227, 0]
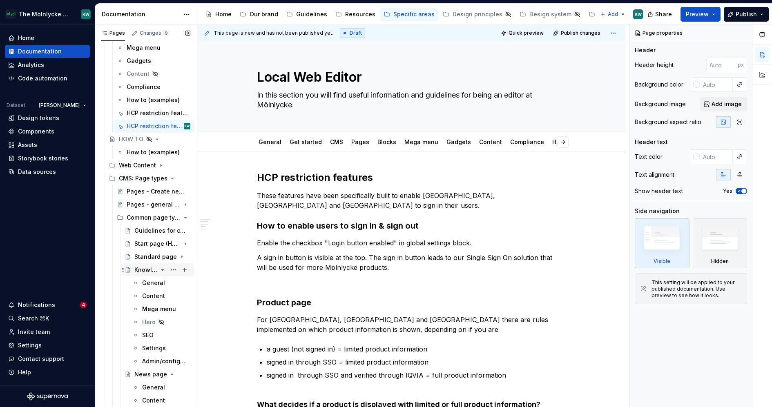
click at [162, 270] on icon "Page tree" at bounding box center [163, 270] width 2 height 1
click at [162, 283] on icon "Page tree" at bounding box center [163, 283] width 2 height 1
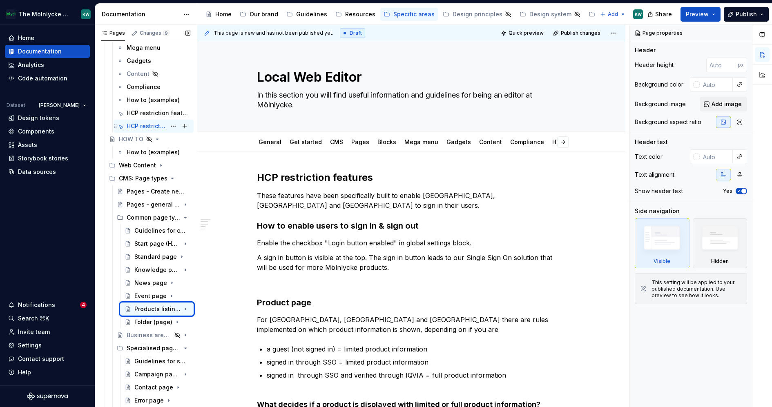
type textarea "*"
type textarea "Products listing page"
type textarea "A page type to customise both product categories and product pages"
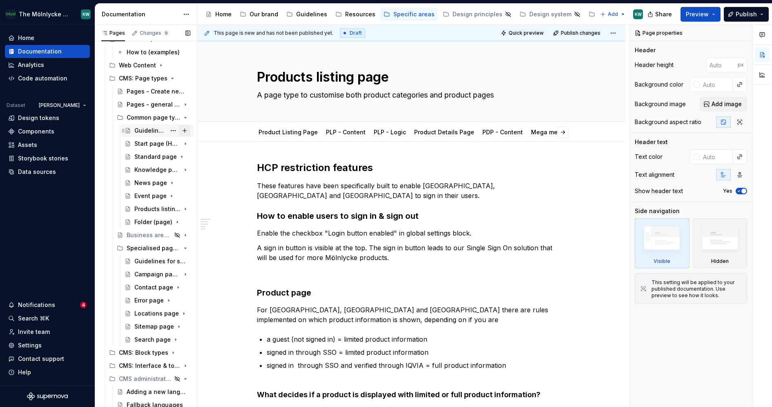
scroll to position [311, 0]
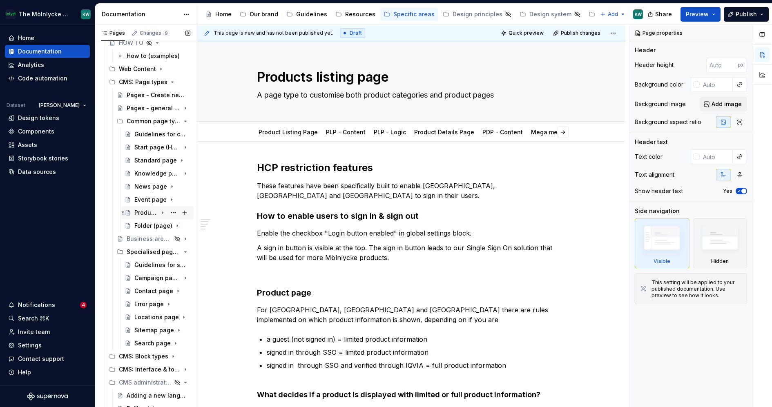
click at [159, 211] on icon "Page tree" at bounding box center [162, 213] width 7 height 7
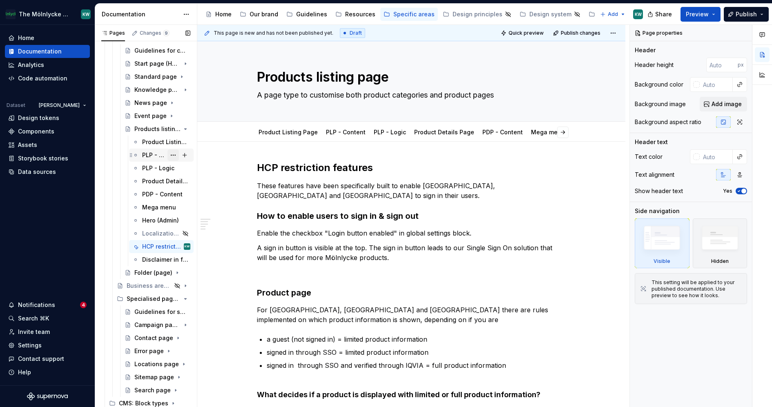
scroll to position [398, 0]
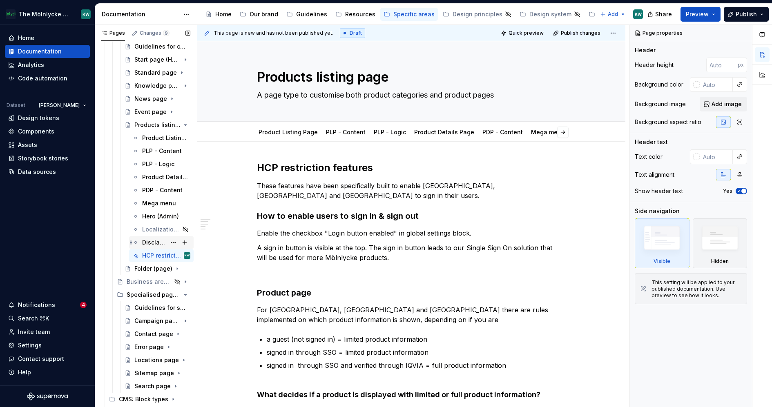
click at [150, 240] on div "Disclaimer in footer" at bounding box center [154, 243] width 24 height 8
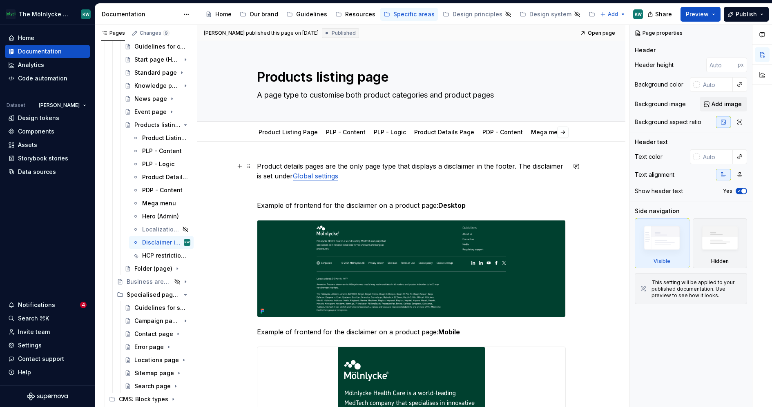
type textarea "*"
click at [512, 166] on p "Product details pages are the only page type that displays a disclaimer in the …" at bounding box center [411, 171] width 309 height 20
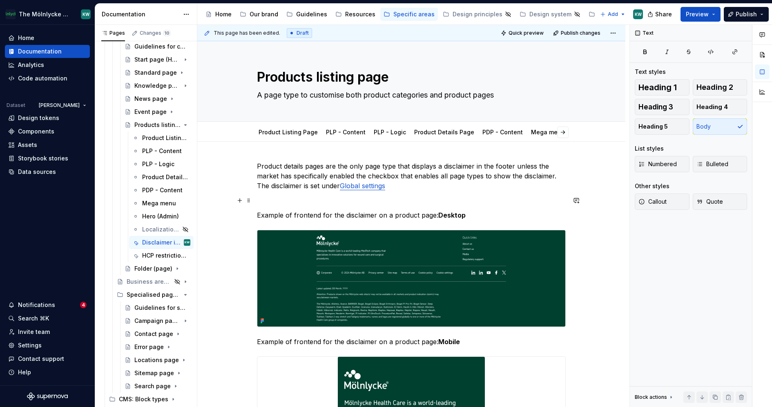
click at [535, 200] on p at bounding box center [411, 201] width 309 height 10
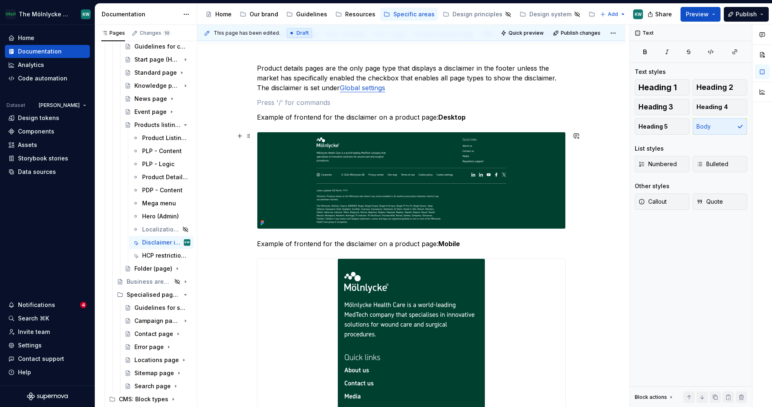
scroll to position [107, 0]
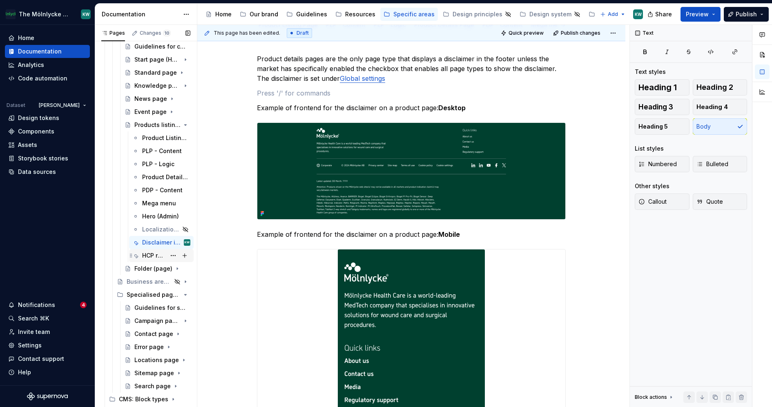
click at [147, 255] on div "HCP restriction features" at bounding box center [154, 256] width 24 height 8
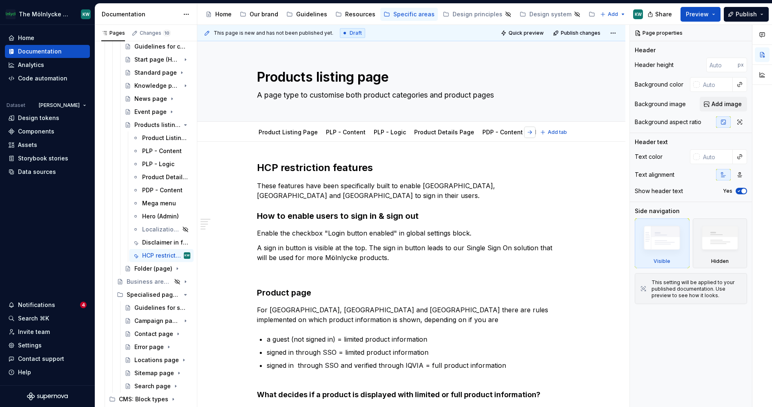
click at [530, 132] on button "button" at bounding box center [529, 132] width 11 height 11
click at [497, 136] on div "HCP restriction features" at bounding box center [518, 132] width 69 height 10
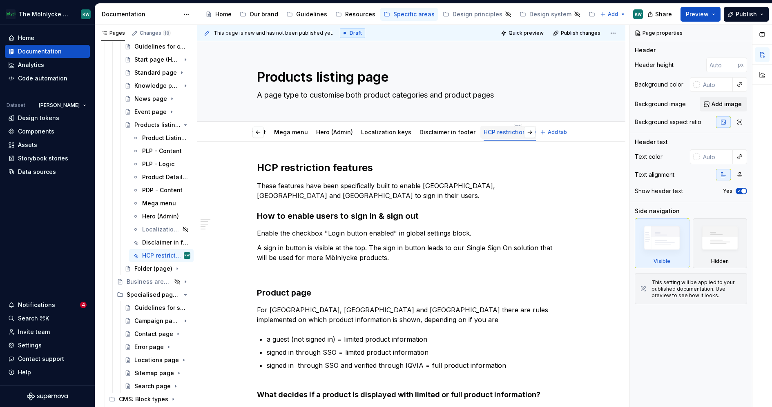
click at [497, 128] on div "HCP restriction features" at bounding box center [518, 132] width 69 height 8
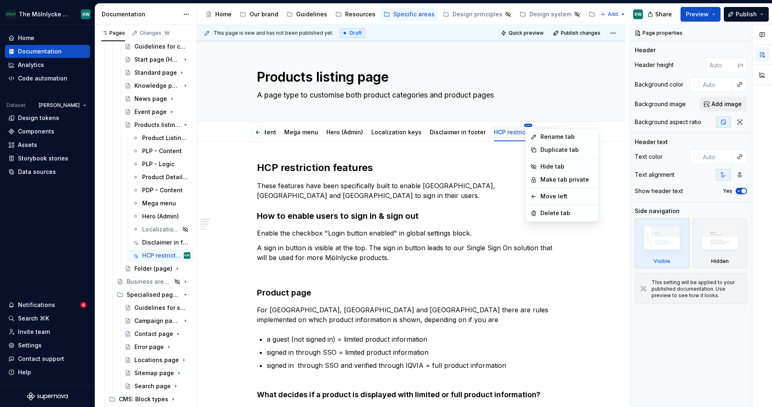
click at [497, 125] on html "The Mölnlycke Experience KW Home Documentation Analytics Code automation Datase…" at bounding box center [386, 203] width 772 height 407
type textarea "*"
click at [546, 136] on div "Rename tab" at bounding box center [567, 137] width 53 height 8
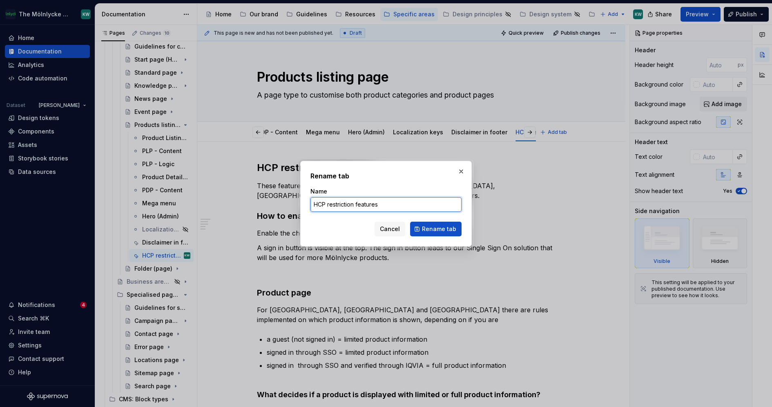
drag, startPoint x: 356, startPoint y: 203, endPoint x: 422, endPoint y: 203, distance: 66.2
click at [422, 203] on input "HCP restriction features" at bounding box center [386, 204] width 151 height 15
type input "HCP restriction"
drag, startPoint x: 447, startPoint y: 182, endPoint x: 447, endPoint y: 191, distance: 9.4
click at [447, 182] on div "Rename tab Name HCP restriction Cancel Rename tab" at bounding box center [386, 203] width 151 height 65
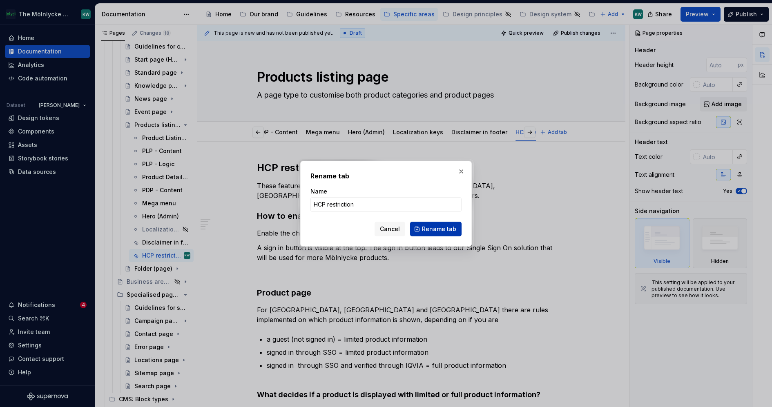
click at [433, 227] on span "Rename tab" at bounding box center [439, 229] width 34 height 8
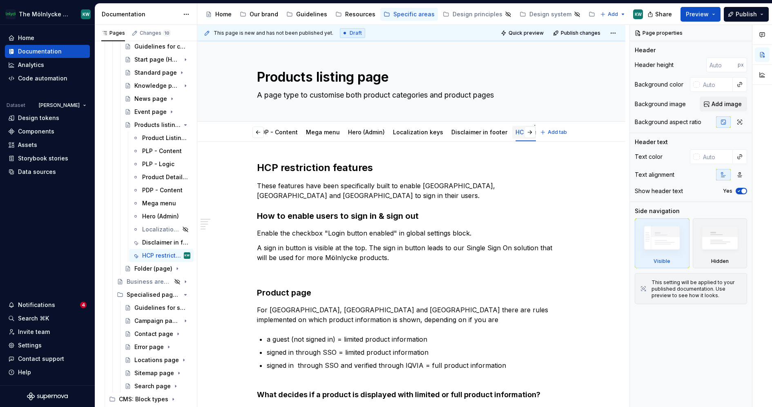
click at [516, 132] on link "HCP restriction" at bounding box center [537, 132] width 42 height 7
click at [168, 254] on button "Page tree" at bounding box center [173, 255] width 11 height 11
type textarea "*"
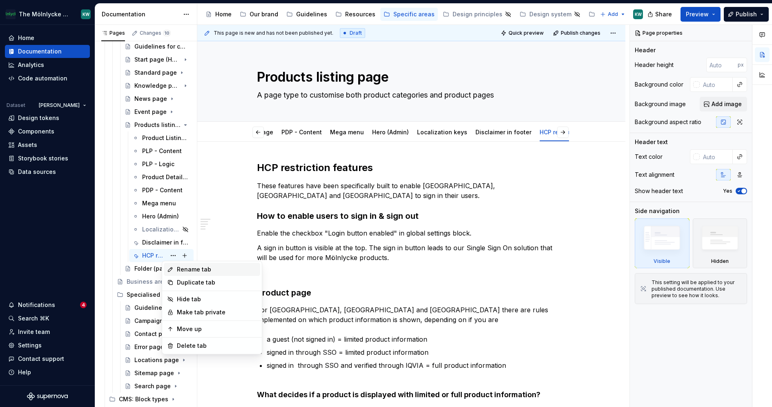
click at [192, 269] on div "Rename tab" at bounding box center [217, 270] width 80 height 8
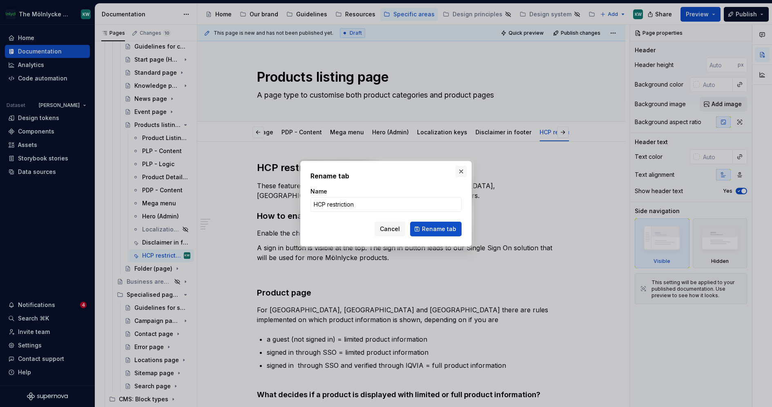
click at [463, 168] on button "button" at bounding box center [461, 171] width 11 height 11
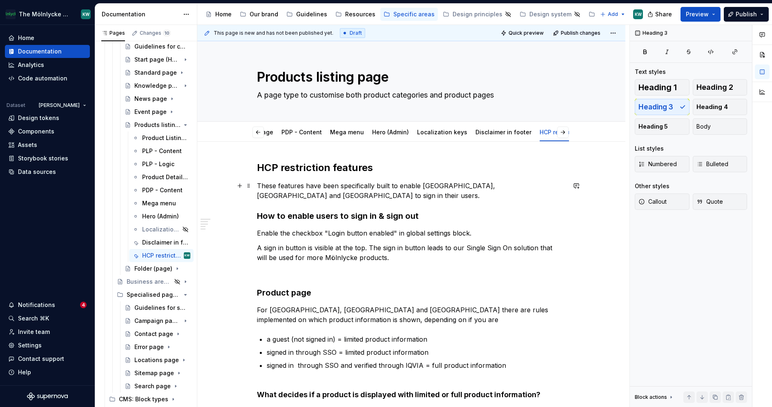
click at [335, 199] on p "These features have been specifically built to enable [GEOGRAPHIC_DATA], [GEOGR…" at bounding box center [411, 191] width 309 height 20
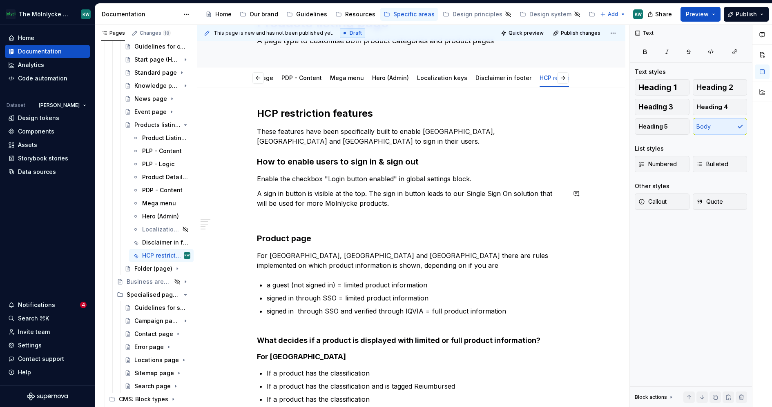
scroll to position [69, 0]
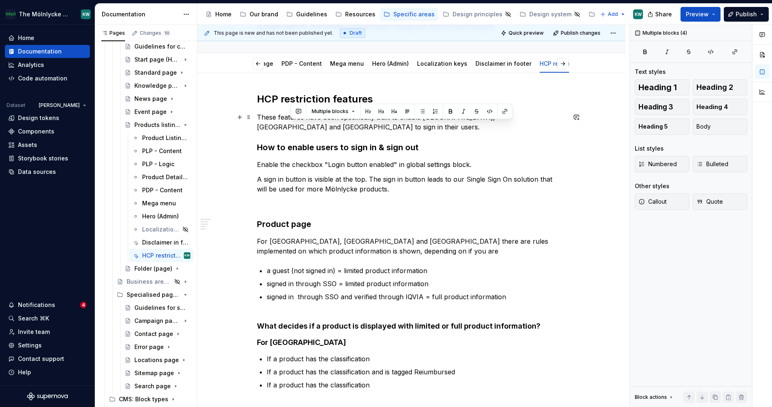
drag, startPoint x: 380, startPoint y: 192, endPoint x: 336, endPoint y: 130, distance: 75.5
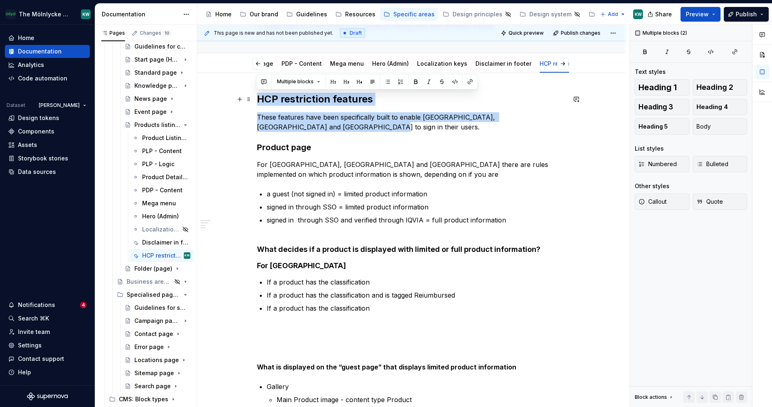
drag, startPoint x: 304, startPoint y: 131, endPoint x: 243, endPoint y: 91, distance: 73.0
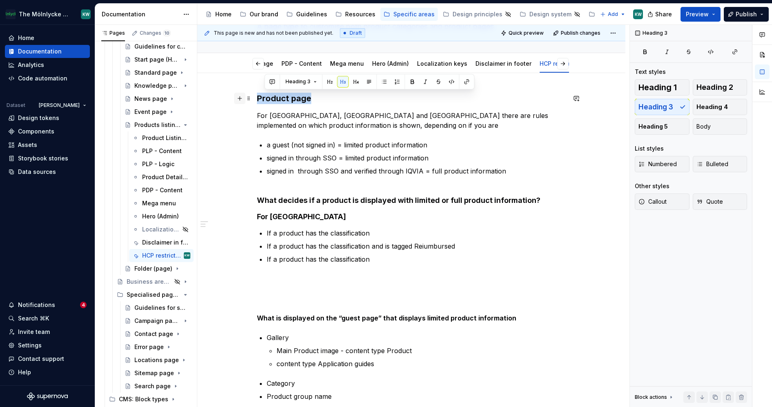
drag, startPoint x: 312, startPoint y: 99, endPoint x: 241, endPoint y: 99, distance: 71.5
click at [257, 99] on div "Product page For [GEOGRAPHIC_DATA], [GEOGRAPHIC_DATA] and [GEOGRAPHIC_DATA] the…" at bounding box center [411, 358] width 309 height 530
click at [323, 83] on button "button" at bounding box center [321, 81] width 11 height 11
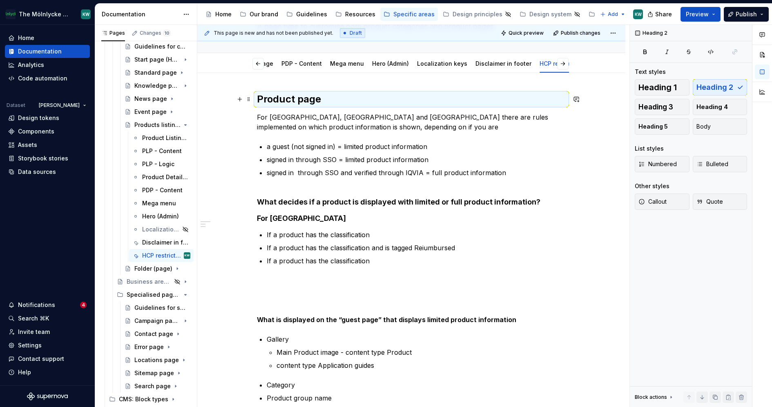
click at [322, 101] on h2 "Product page" at bounding box center [411, 99] width 309 height 13
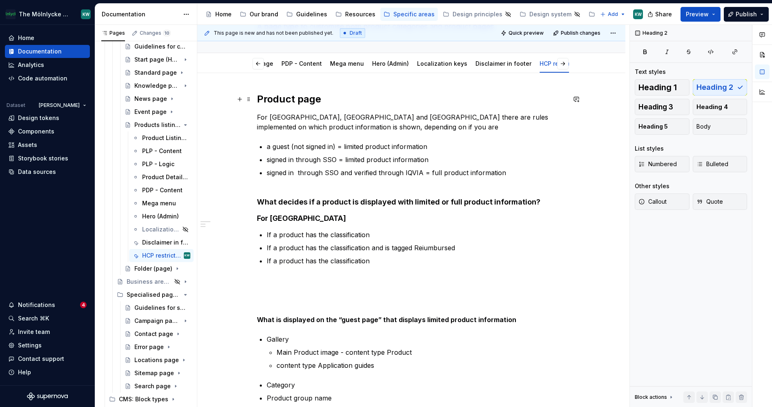
click at [322, 101] on h2 "Product page" at bounding box center [411, 99] width 309 height 13
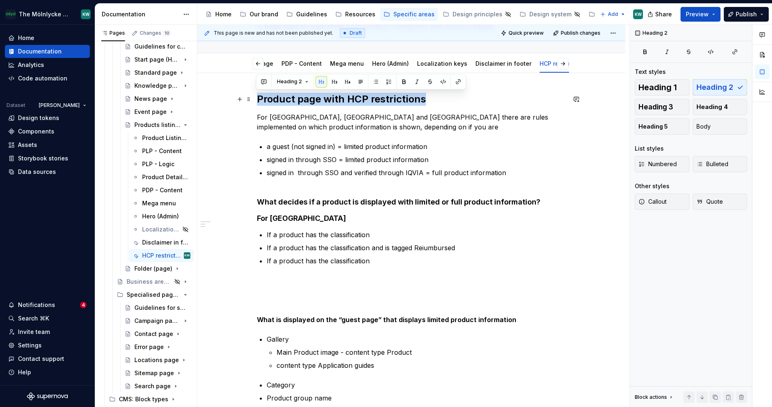
drag, startPoint x: 428, startPoint y: 98, endPoint x: 218, endPoint y: 98, distance: 210.0
click at [218, 98] on div "Product page with HCP restrictions For [GEOGRAPHIC_DATA], [GEOGRAPHIC_DATA] and…" at bounding box center [411, 409] width 428 height 673
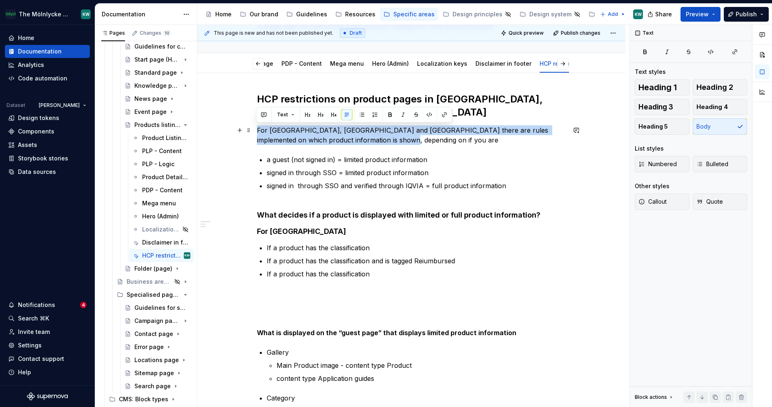
drag, startPoint x: 346, startPoint y: 138, endPoint x: 260, endPoint y: 132, distance: 86.4
click at [259, 132] on p "For [GEOGRAPHIC_DATA], [GEOGRAPHIC_DATA] and [GEOGRAPHIC_DATA] there are rules …" at bounding box center [411, 135] width 309 height 20
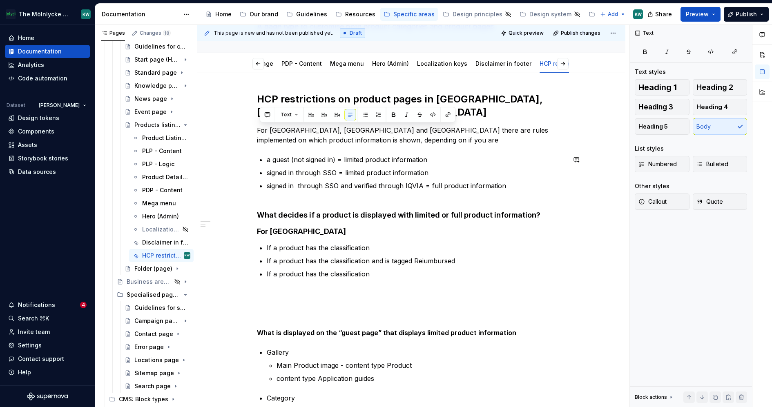
click at [411, 144] on div "HCP restrictions on product pages in [GEOGRAPHIC_DATA], [GEOGRAPHIC_DATA] and […" at bounding box center [411, 360] width 309 height 534
drag, startPoint x: 377, startPoint y: 130, endPoint x: 254, endPoint y: 127, distance: 123.0
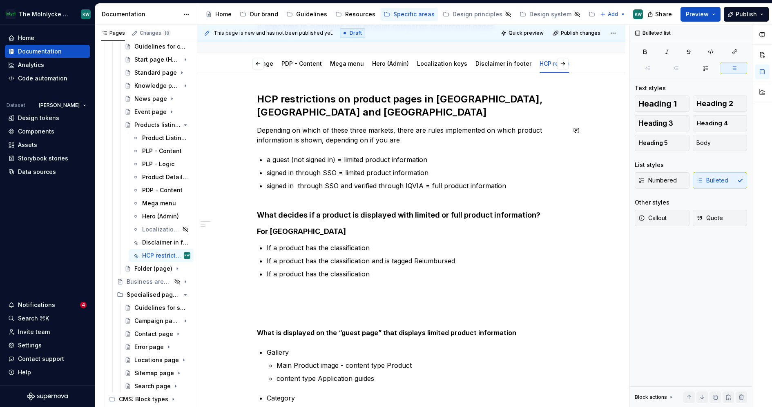
click at [391, 146] on div "HCP restrictions on product pages in [GEOGRAPHIC_DATA], [GEOGRAPHIC_DATA] and […" at bounding box center [411, 360] width 309 height 534
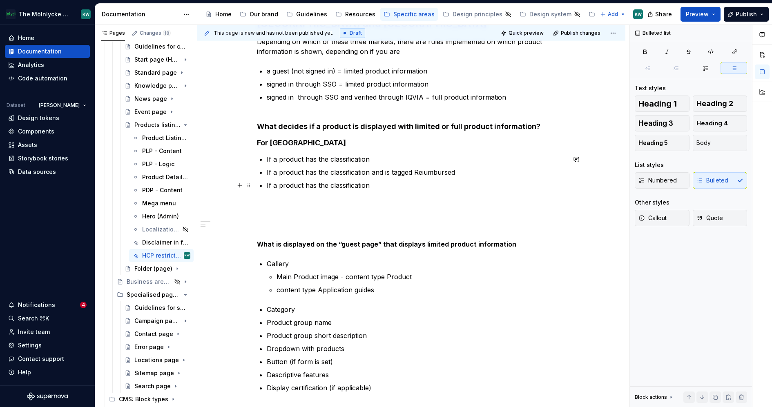
scroll to position [152, 0]
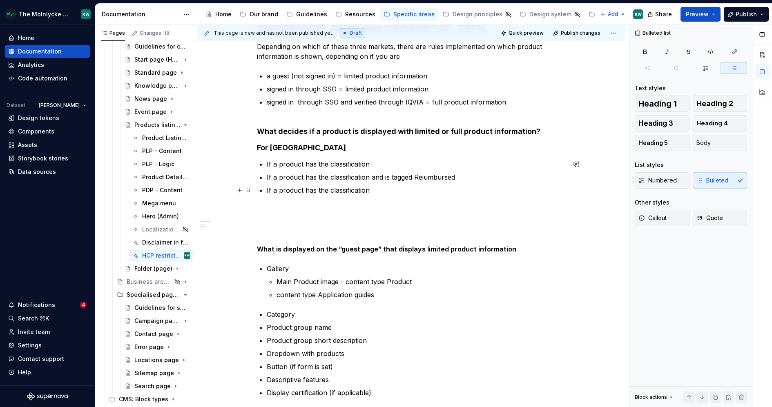
click at [404, 197] on p "If a product has the classification" at bounding box center [416, 196] width 299 height 20
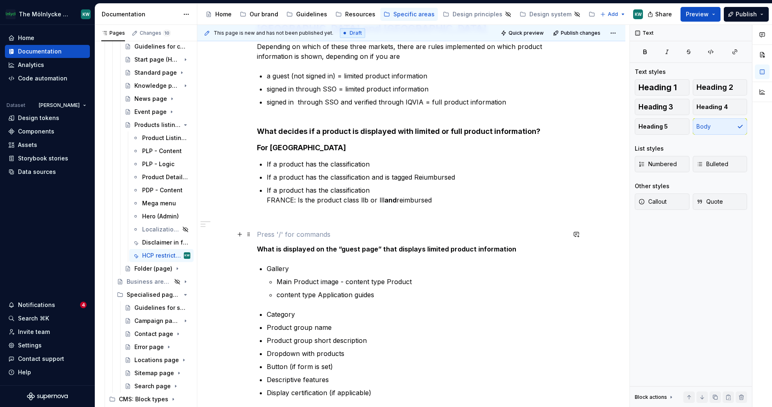
click at [438, 231] on p at bounding box center [411, 235] width 309 height 10
type textarea "*"
click at [452, 202] on p "If a product has the classification FRANCE: Is the product class llb or lll and…" at bounding box center [416, 196] width 299 height 20
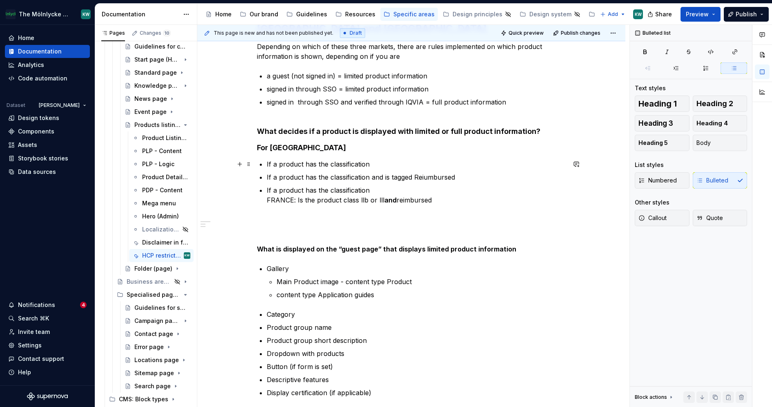
click at [383, 163] on p "If a product has the classification" at bounding box center [416, 164] width 299 height 10
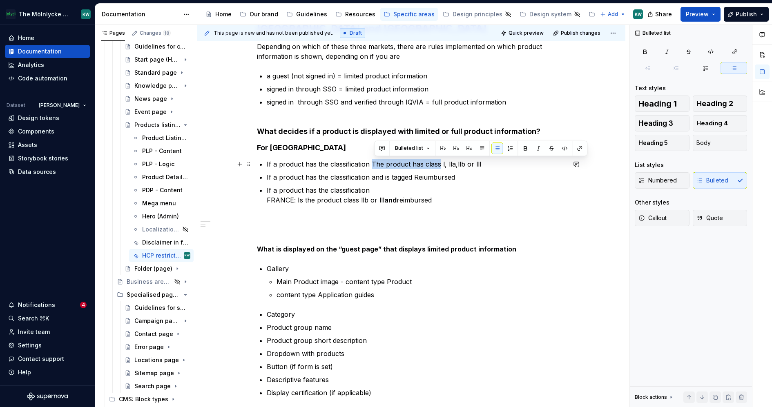
drag, startPoint x: 439, startPoint y: 163, endPoint x: 370, endPoint y: 162, distance: 69.5
click at [370, 162] on p "If a product has the classification The product has class l, lla,llb or lll" at bounding box center [416, 164] width 299 height 10
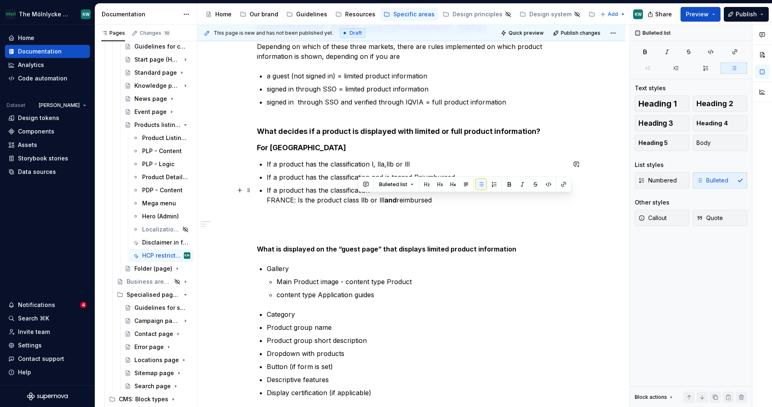
drag, startPoint x: 431, startPoint y: 202, endPoint x: 358, endPoint y: 204, distance: 73.6
click at [358, 204] on p "If a product has the classification FRANCE: Is the product class llb or lll and…" at bounding box center [416, 196] width 299 height 20
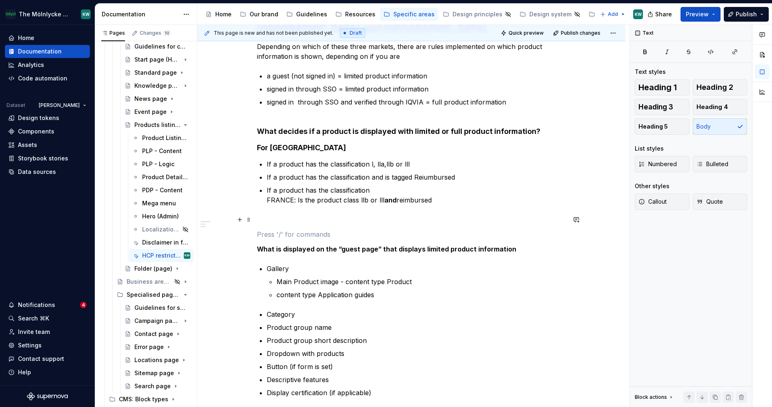
click at [407, 224] on div "HCP restrictions on product pages in [GEOGRAPHIC_DATA], [GEOGRAPHIC_DATA] and […" at bounding box center [411, 276] width 309 height 534
click at [368, 176] on p "If a product has the classification and is tagged Reiumbursed" at bounding box center [416, 177] width 299 height 10
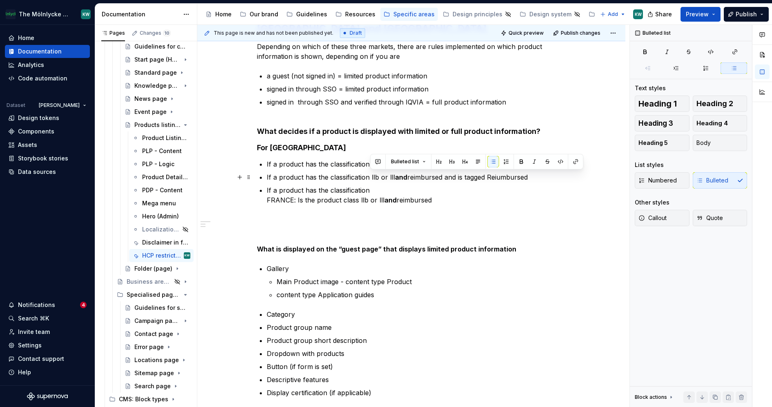
drag, startPoint x: 528, startPoint y: 177, endPoint x: 370, endPoint y: 175, distance: 157.3
click at [370, 175] on p "If a product has the classification llb or lll and reimbursed and is tagged Rei…" at bounding box center [416, 177] width 299 height 10
click at [449, 202] on p "If a product has the classification FRANCE: Is the product class llb or lll and…" at bounding box center [416, 196] width 299 height 20
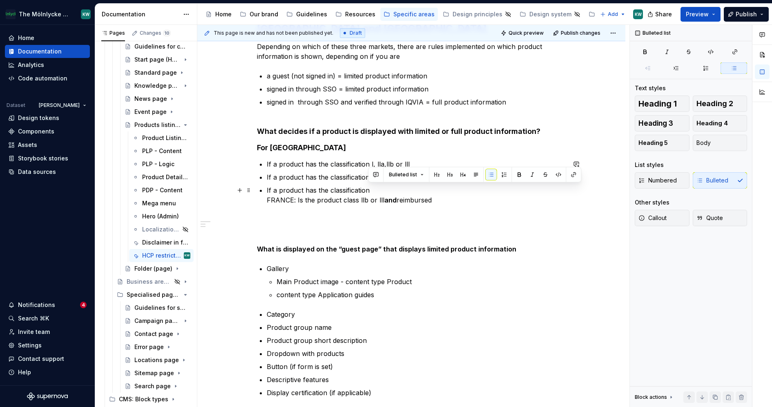
drag, startPoint x: 446, startPoint y: 200, endPoint x: 445, endPoint y: 190, distance: 10.7
click at [445, 190] on p "If a product has the classification FRANCE: Is the product class llb or lll and…" at bounding box center [416, 196] width 299 height 20
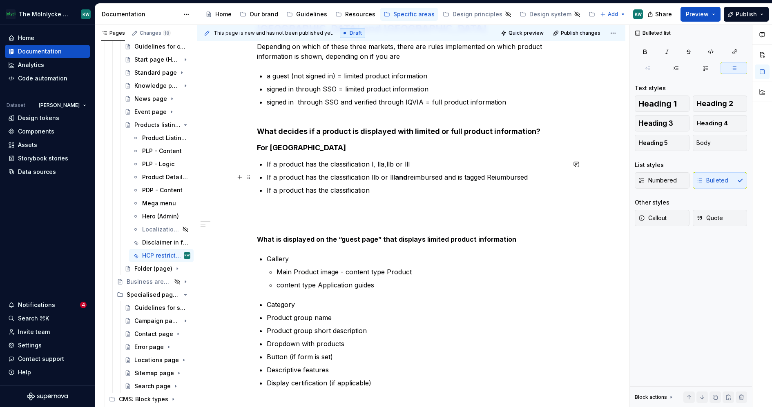
click at [408, 176] on p "If a product has the classification llb or lll and reimbursed and is tagged Rei…" at bounding box center [416, 177] width 299 height 10
drag, startPoint x: 561, startPoint y: 179, endPoint x: 478, endPoint y: 179, distance: 83.4
click at [478, 179] on p "If a product has the classification llb or lll and is tagged Reimbursed and is …" at bounding box center [416, 177] width 299 height 10
click at [444, 196] on div "HCP restrictions on product pages in [GEOGRAPHIC_DATA], [GEOGRAPHIC_DATA] and […" at bounding box center [411, 271] width 309 height 525
drag, startPoint x: 371, startPoint y: 177, endPoint x: 474, endPoint y: 175, distance: 103.4
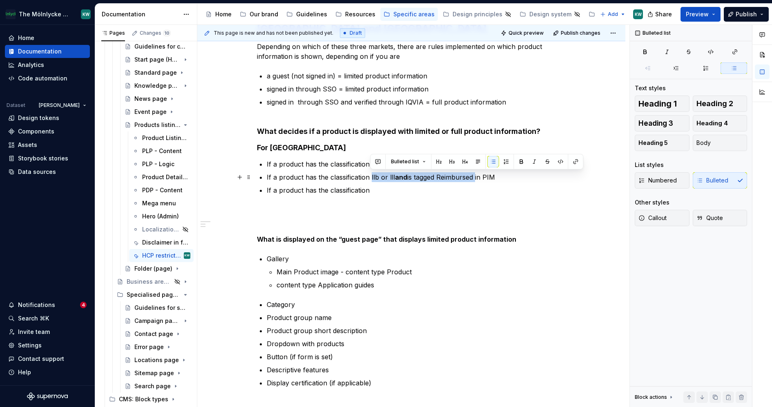
click at [474, 175] on p "If a product has the classification llb or lll and is tagged Reimbursed in PIM" at bounding box center [416, 177] width 299 height 10
click at [455, 197] on div "HCP restrictions on product pages in [GEOGRAPHIC_DATA], [GEOGRAPHIC_DATA] and […" at bounding box center [411, 271] width 309 height 525
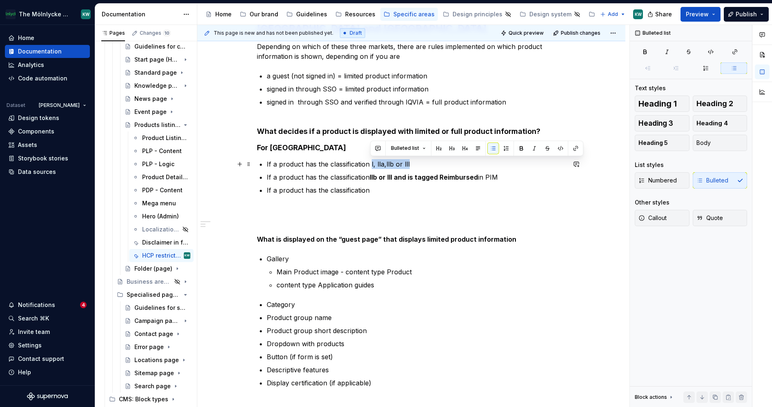
drag, startPoint x: 370, startPoint y: 162, endPoint x: 407, endPoint y: 163, distance: 36.8
click at [407, 163] on p "If a product has the classification l, lla,llb or lll" at bounding box center [416, 164] width 299 height 10
click at [434, 199] on div "HCP restrictions on product pages in [GEOGRAPHIC_DATA], [GEOGRAPHIC_DATA] and […" at bounding box center [411, 271] width 309 height 525
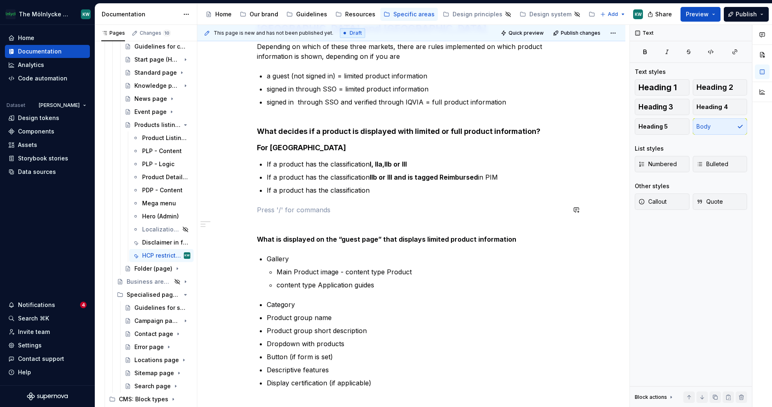
click at [385, 188] on p "If a product has the classification" at bounding box center [416, 191] width 299 height 10
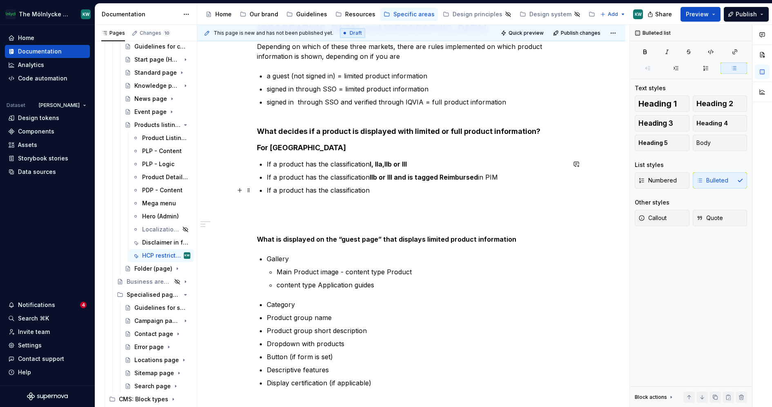
click at [322, 190] on p "If a product has the classification" at bounding box center [416, 191] width 299 height 10
click at [408, 183] on ul "If a product has the classification l, lla,llb or lll If a product has the clas…" at bounding box center [416, 177] width 299 height 36
click at [401, 188] on p "If a product has any other classification" at bounding box center [416, 191] width 299 height 10
click at [432, 161] on p "If a product has the classification l, lla,llb or lll" at bounding box center [416, 164] width 299 height 10
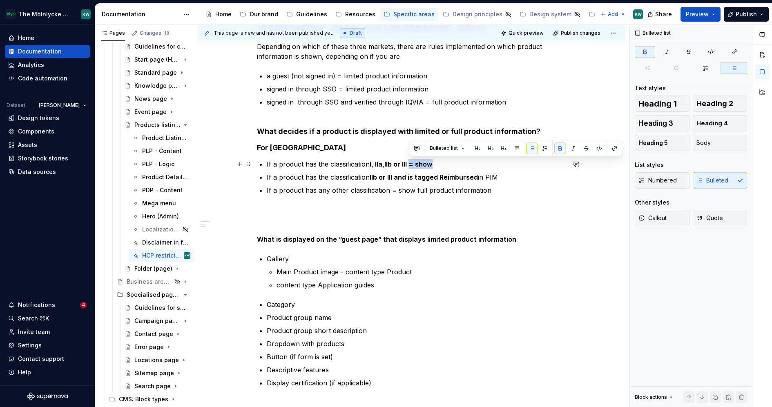
drag, startPoint x: 440, startPoint y: 162, endPoint x: 411, endPoint y: 162, distance: 29.0
click at [411, 162] on p "If a product has the classification l, lla,llb or lll = show" at bounding box center [416, 164] width 299 height 10
click at [441, 163] on p "If a product has the classification l, lla,llb or lll = show" at bounding box center [416, 164] width 299 height 10
click at [425, 161] on p "If a product has the classification l, lla,llb or lll = show" at bounding box center [416, 164] width 299 height 10
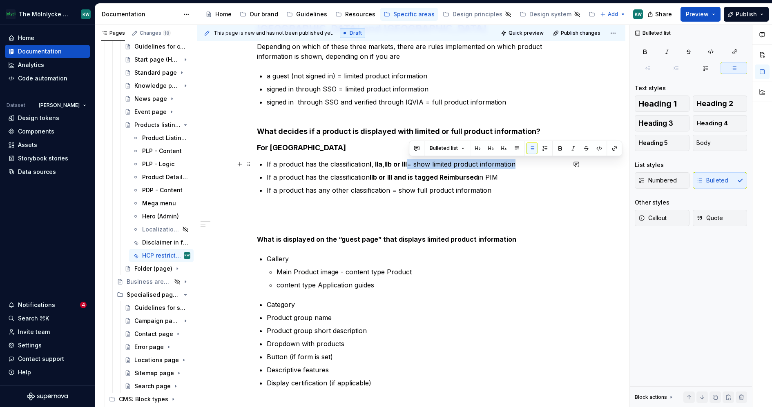
drag, startPoint x: 524, startPoint y: 164, endPoint x: 410, endPoint y: 164, distance: 114.0
click at [410, 164] on p "If a product has the classification l, lla,llb or lll = show limited product in…" at bounding box center [416, 164] width 299 height 10
click at [506, 175] on p "If a product has the classification llb or lll and is tagged Reimbursed in PIM" at bounding box center [416, 177] width 299 height 10
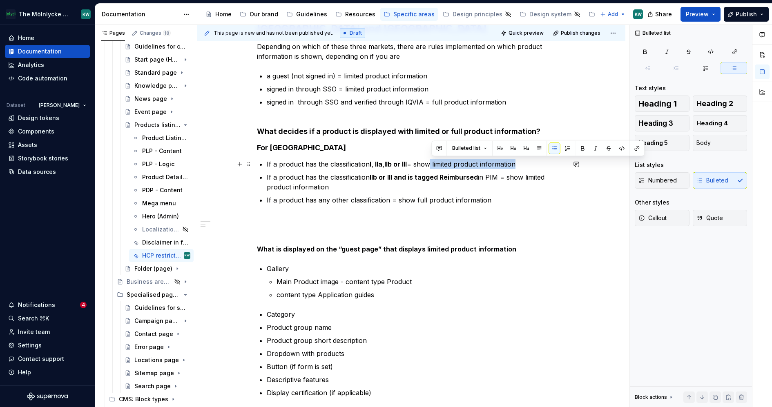
drag, startPoint x: 517, startPoint y: 162, endPoint x: 432, endPoint y: 161, distance: 85.0
click at [432, 161] on p "If a product has the classification l, lla,llb or lll = show limited product in…" at bounding box center [416, 164] width 299 height 10
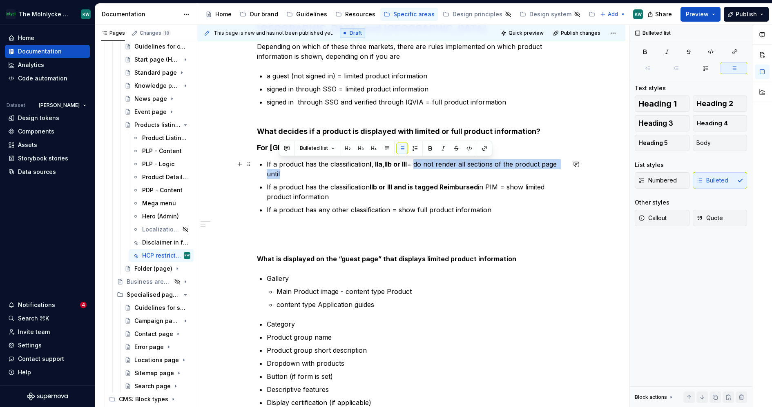
drag, startPoint x: 416, startPoint y: 165, endPoint x: 416, endPoint y: 171, distance: 6.6
click at [416, 171] on p "If a product has the classification l, lla,llb or lll = do not render all secti…" at bounding box center [416, 169] width 299 height 20
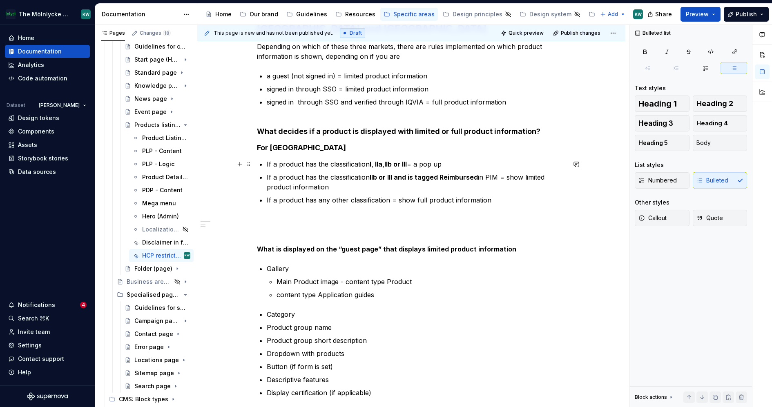
click at [420, 164] on p "If a product has the classification l, lla,llb or lll = a pop up" at bounding box center [416, 164] width 299 height 10
click at [465, 163] on p "If a product has the classification l, lla,llb or lll = an HCP pop up" at bounding box center [416, 164] width 299 height 10
click at [420, 162] on p "If a product has the classification l, lla,llb or lll = an HCP pop up" at bounding box center [416, 164] width 299 height 10
click at [473, 165] on p "If a product has the classification l, lla,llb or lll = the HCP pop up" at bounding box center [416, 164] width 299 height 10
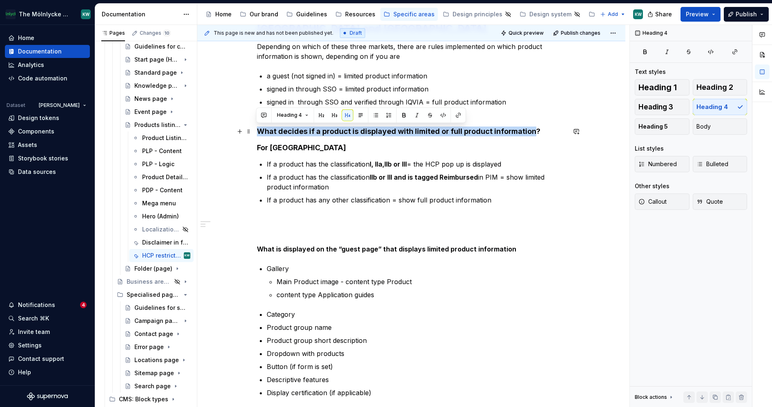
drag, startPoint x: 528, startPoint y: 130, endPoint x: 254, endPoint y: 130, distance: 274.2
click at [254, 130] on div "HCP restrictions on product pages in [GEOGRAPHIC_DATA], [GEOGRAPHIC_DATA] and […" at bounding box center [411, 332] width 428 height 686
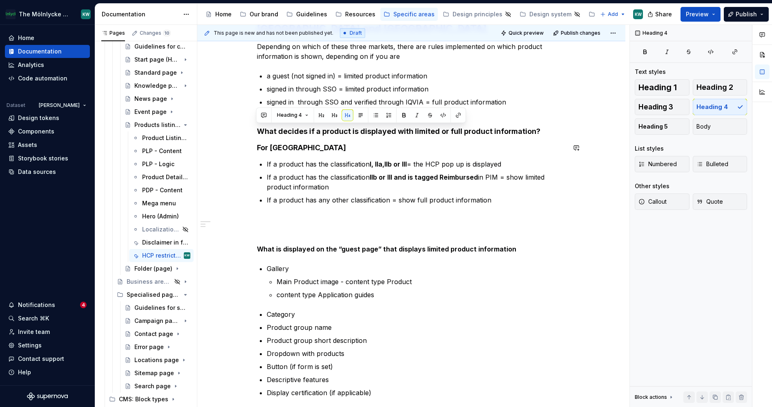
click at [491, 141] on div "HCP restrictions on product pages in [GEOGRAPHIC_DATA], [GEOGRAPHIC_DATA] and […" at bounding box center [411, 276] width 309 height 534
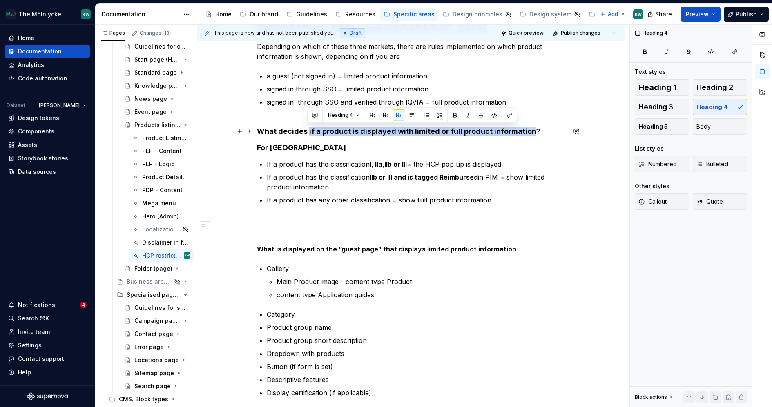
drag, startPoint x: 529, startPoint y: 130, endPoint x: 308, endPoint y: 131, distance: 221.5
click at [308, 131] on h4 "What decides if a product is displayed with limited or full product information?" at bounding box center [411, 132] width 309 height 10
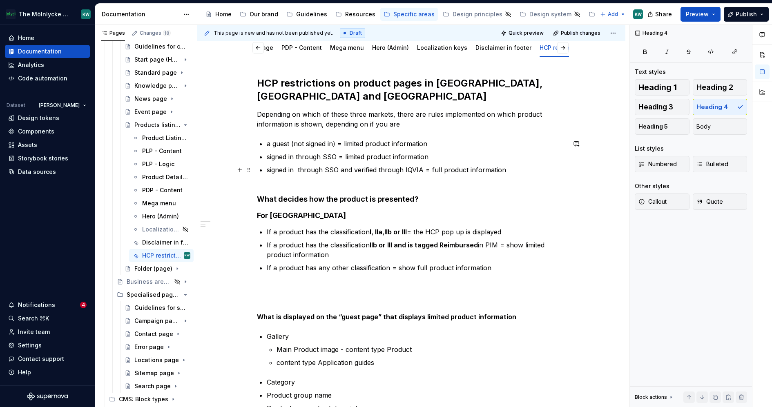
scroll to position [77, 0]
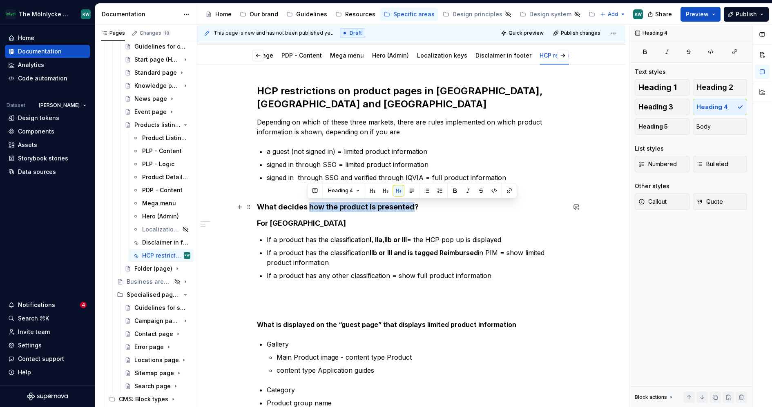
drag, startPoint x: 410, startPoint y: 207, endPoint x: 309, endPoint y: 205, distance: 100.5
click at [309, 206] on h4 "What decides how the product is presented?" at bounding box center [411, 207] width 309 height 10
click at [427, 208] on h4 "What decides how the product is presented?" at bounding box center [411, 207] width 309 height 10
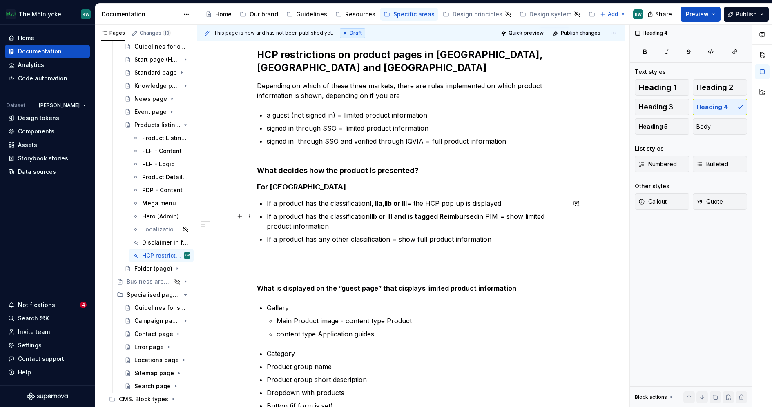
scroll to position [119, 0]
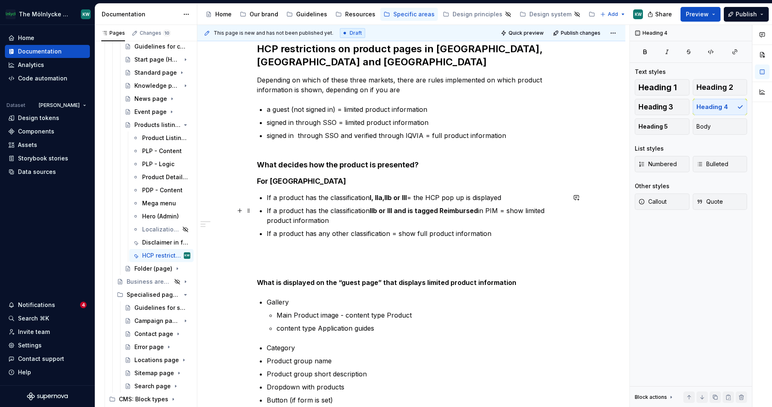
click at [431, 220] on p "If a product has the classification llb or lll and is tagged Reimbursed in PIM …" at bounding box center [416, 216] width 299 height 20
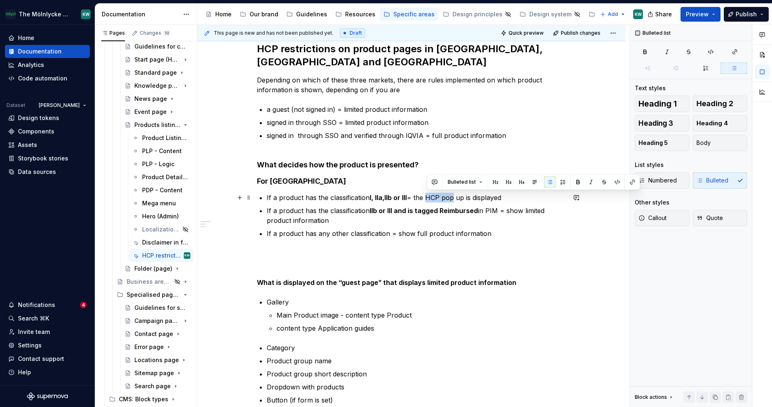
drag, startPoint x: 453, startPoint y: 199, endPoint x: 429, endPoint y: 199, distance: 23.7
click at [429, 199] on p "If a product has the classification l, lla,llb or lll = the HCP pop up is displ…" at bounding box center [416, 198] width 299 height 10
click at [632, 181] on button "button" at bounding box center [632, 182] width 11 height 11
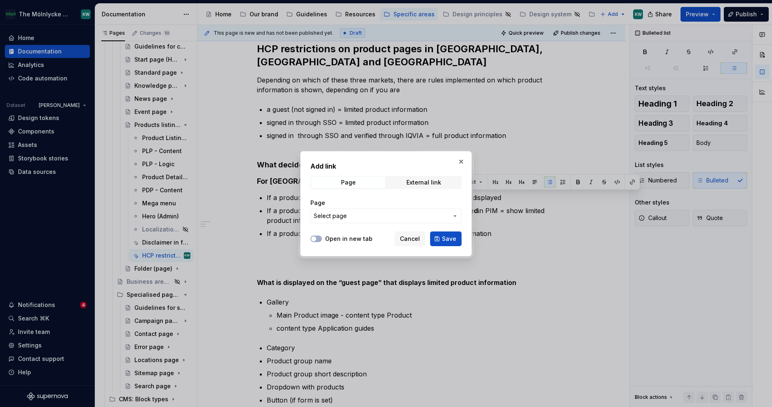
click at [330, 212] on span "Select page" at bounding box center [330, 216] width 33 height 8
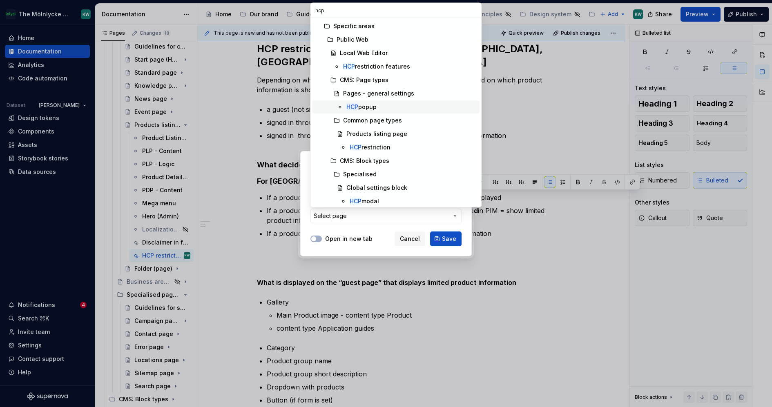
type input "hcp"
click at [380, 103] on div "HCP popup" at bounding box center [412, 107] width 130 height 8
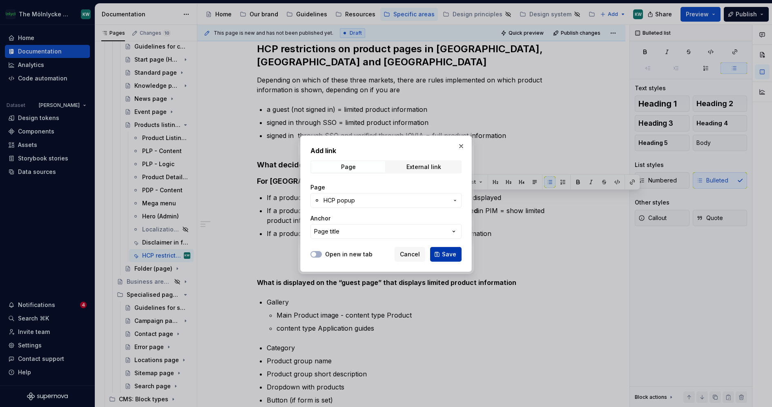
click at [451, 250] on span "Save" at bounding box center [449, 254] width 14 height 8
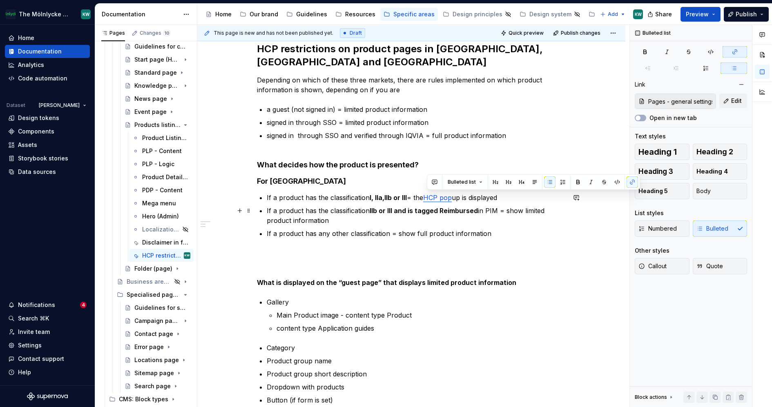
click at [509, 219] on p "If a product has the classification llb or lll and is tagged Reimbursed in PIM …" at bounding box center [416, 216] width 299 height 20
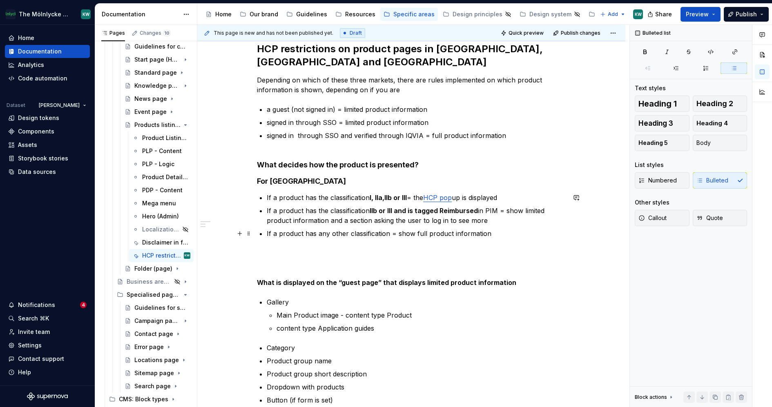
click at [515, 225] on ul "If a product has the classification l, lla,llb or lll = the HCP pop up is displ…" at bounding box center [416, 216] width 299 height 46
click at [501, 237] on p "If a product has any other classification = show full product information" at bounding box center [416, 234] width 299 height 10
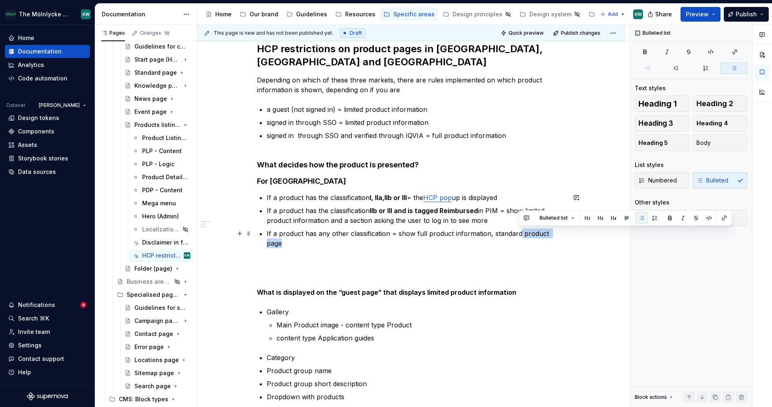
drag, startPoint x: 561, startPoint y: 234, endPoint x: 518, endPoint y: 235, distance: 42.9
click at [518, 235] on p "If a product has any other classification = show full product information, stan…" at bounding box center [416, 239] width 299 height 20
click at [722, 220] on button "button" at bounding box center [722, 217] width 11 height 11
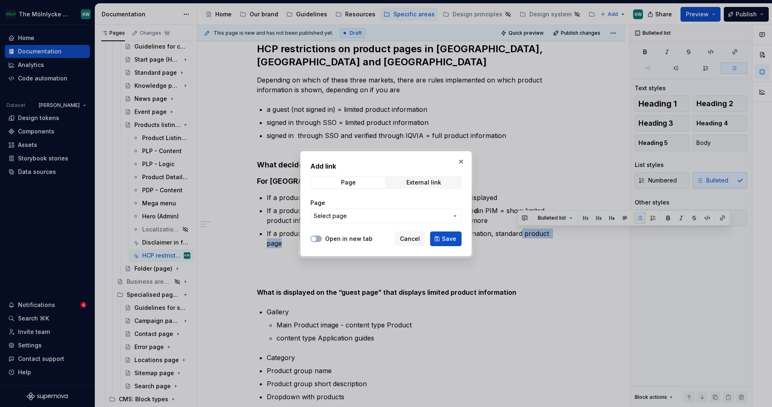
click at [395, 215] on span "Select page" at bounding box center [381, 216] width 135 height 8
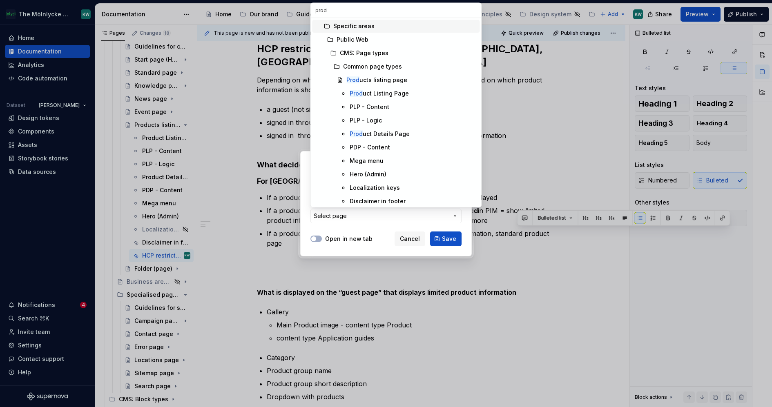
type input "produ"
click at [386, 134] on div "Produ ct Details Page" at bounding box center [380, 134] width 60 height 8
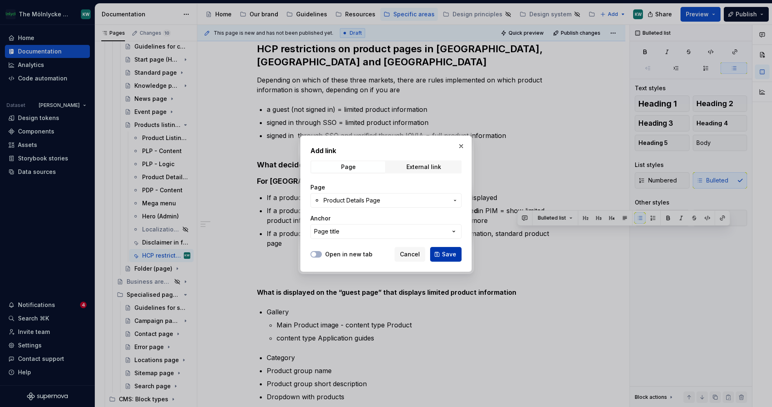
click at [452, 253] on span "Save" at bounding box center [449, 254] width 14 height 8
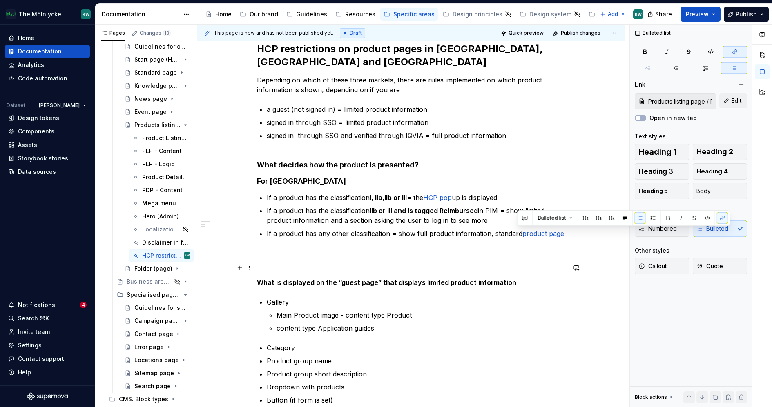
click at [503, 268] on p at bounding box center [411, 268] width 309 height 10
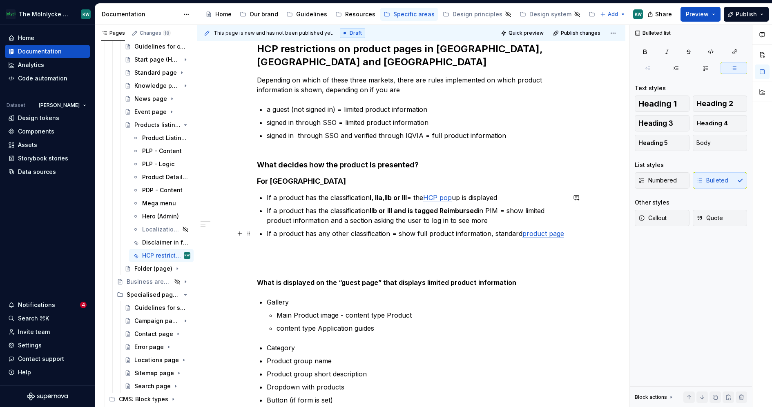
click at [502, 235] on p "If a product has any other classification = show full product information, stan…" at bounding box center [416, 234] width 299 height 10
click at [497, 256] on p at bounding box center [411, 253] width 309 height 10
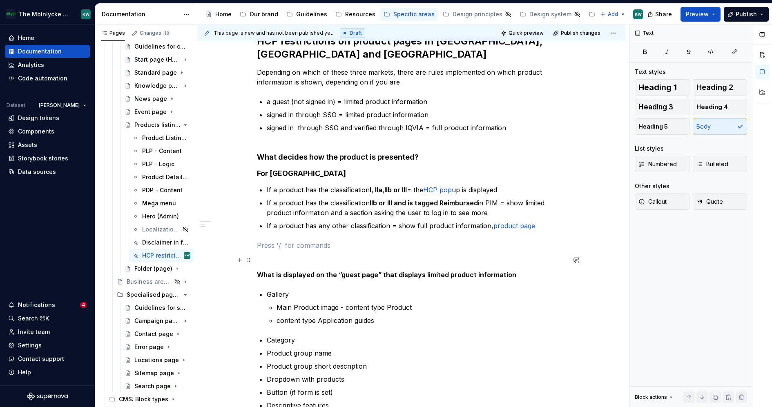
scroll to position [118, 0]
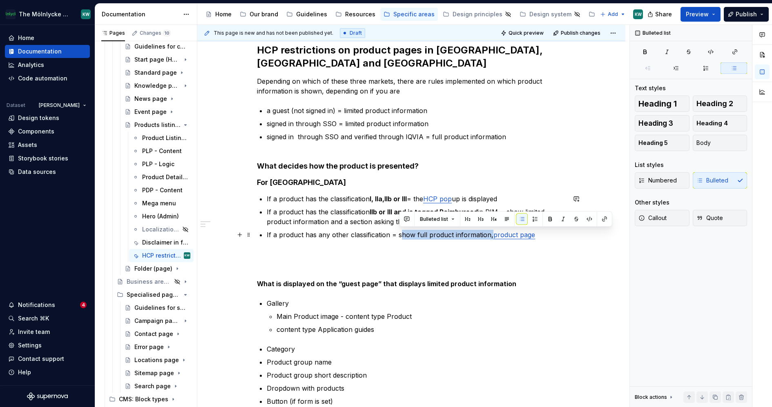
drag, startPoint x: 488, startPoint y: 234, endPoint x: 398, endPoint y: 234, distance: 89.9
click at [398, 235] on p "If a product has any other classification = show full product information, prod…" at bounding box center [416, 235] width 299 height 10
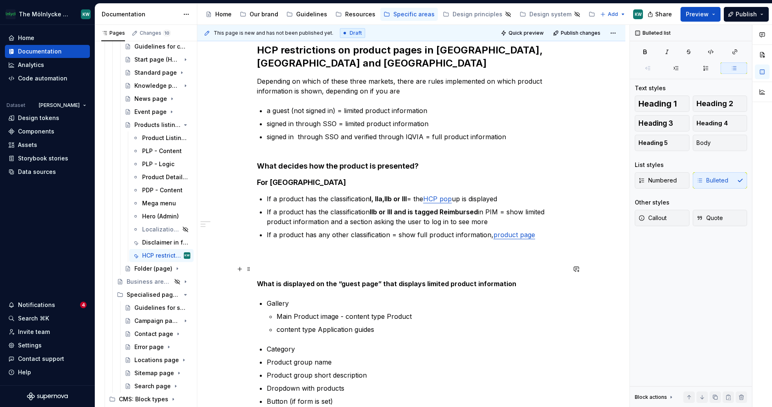
click at [321, 268] on p at bounding box center [411, 269] width 309 height 10
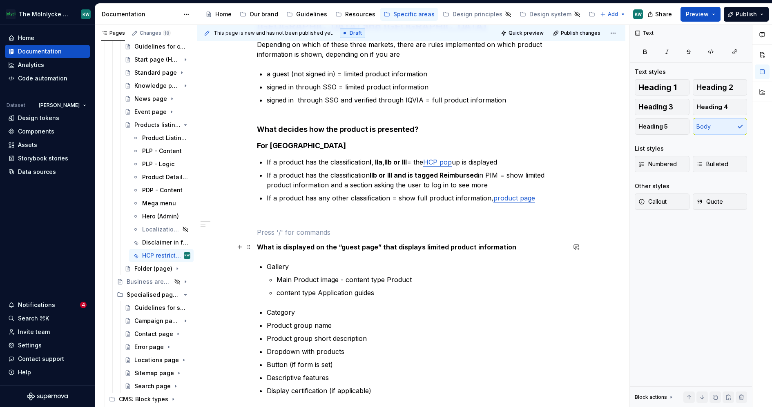
scroll to position [162, 0]
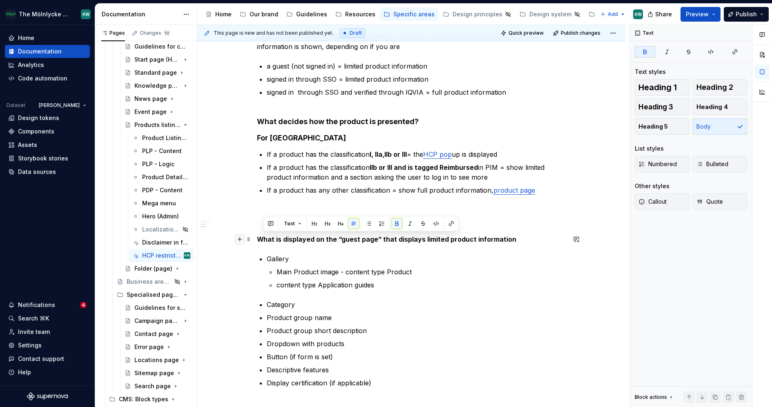
drag, startPoint x: 510, startPoint y: 238, endPoint x: 243, endPoint y: 233, distance: 266.9
click at [243, 233] on div "HCP restrictions on product pages in [GEOGRAPHIC_DATA], [GEOGRAPHIC_DATA] and […" at bounding box center [411, 323] width 428 height 686
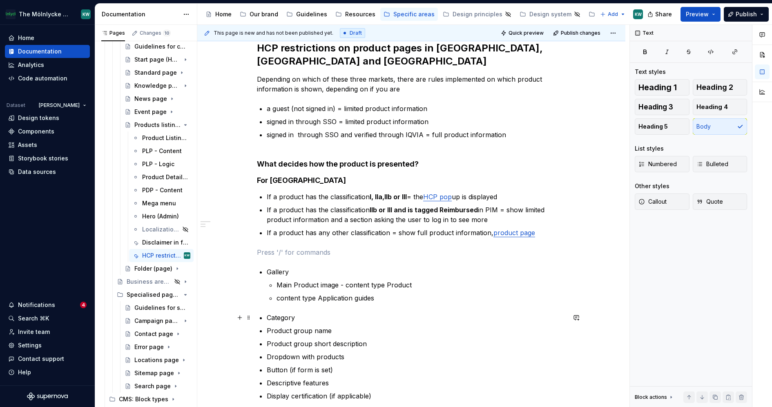
scroll to position [133, 0]
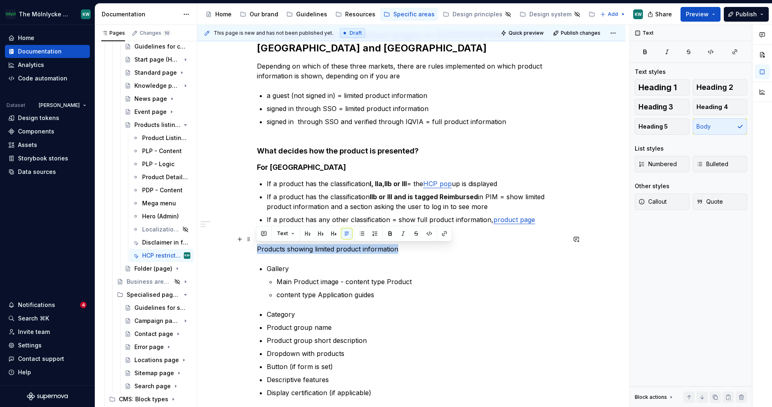
drag, startPoint x: 409, startPoint y: 252, endPoint x: 249, endPoint y: 251, distance: 160.2
click at [249, 251] on div "HCP restrictions on product pages in [GEOGRAPHIC_DATA], [GEOGRAPHIC_DATA] and […" at bounding box center [411, 342] width 428 height 666
drag, startPoint x: 443, startPoint y: 251, endPoint x: 253, endPoint y: 253, distance: 190.4
click at [253, 253] on div "HCP restrictions on product pages in [GEOGRAPHIC_DATA], [GEOGRAPHIC_DATA] and […" at bounding box center [411, 342] width 428 height 666
click at [323, 234] on button "button" at bounding box center [320, 233] width 11 height 11
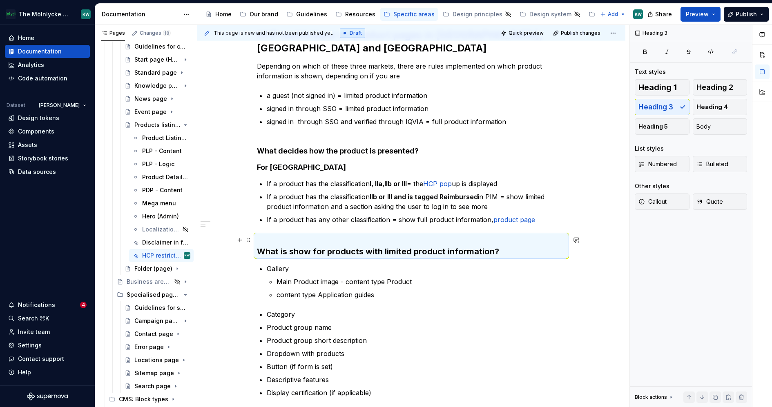
click at [331, 249] on h3 "What is show for products with limited product information?" at bounding box center [411, 246] width 309 height 23
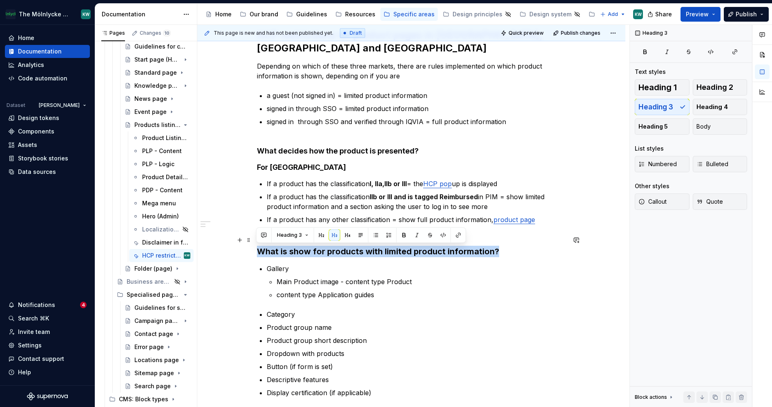
drag, startPoint x: 445, startPoint y: 249, endPoint x: 257, endPoint y: 250, distance: 188.0
click at [257, 250] on h3 "What is show for products with limited product information?" at bounding box center [411, 246] width 309 height 23
click at [344, 233] on button "button" at bounding box center [347, 235] width 11 height 11
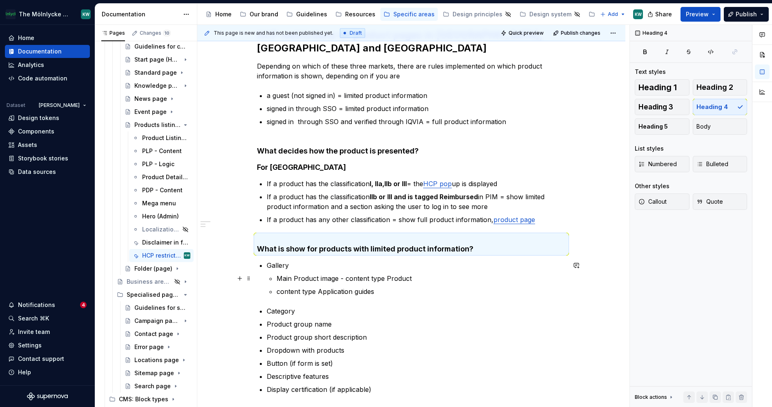
click at [369, 282] on p "Main Product image - content type Product" at bounding box center [421, 279] width 289 height 10
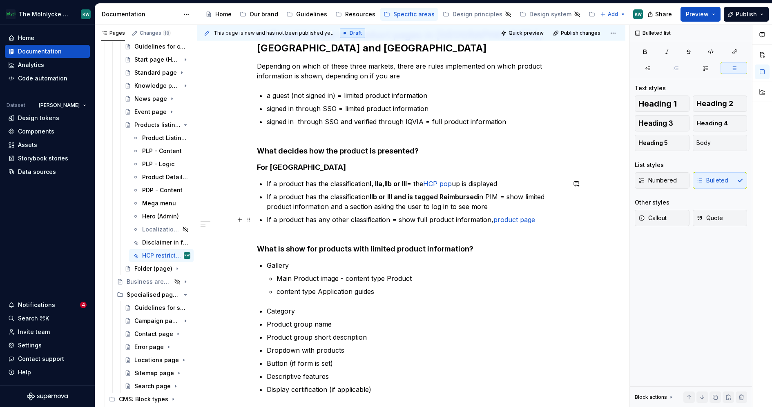
click at [357, 222] on p "If a product has any other classification = show full product information, prod…" at bounding box center [416, 220] width 299 height 10
click at [351, 232] on div "HCP restrictions on product pages in [GEOGRAPHIC_DATA], [GEOGRAPHIC_DATA] and […" at bounding box center [411, 285] width 309 height 512
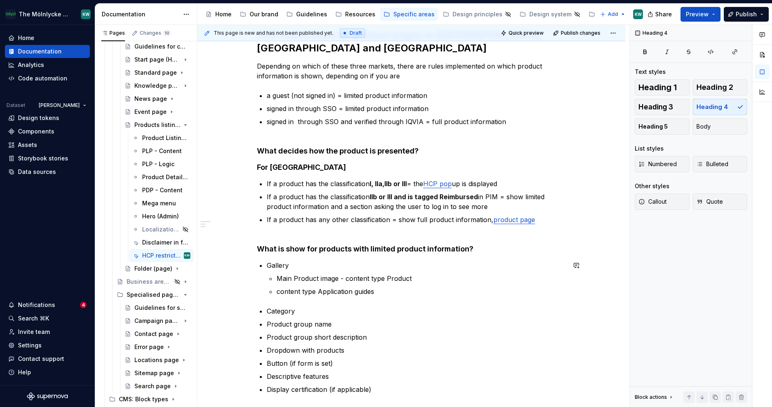
click at [449, 304] on div "HCP restrictions on product pages in [GEOGRAPHIC_DATA], [GEOGRAPHIC_DATA] and […" at bounding box center [411, 285] width 309 height 512
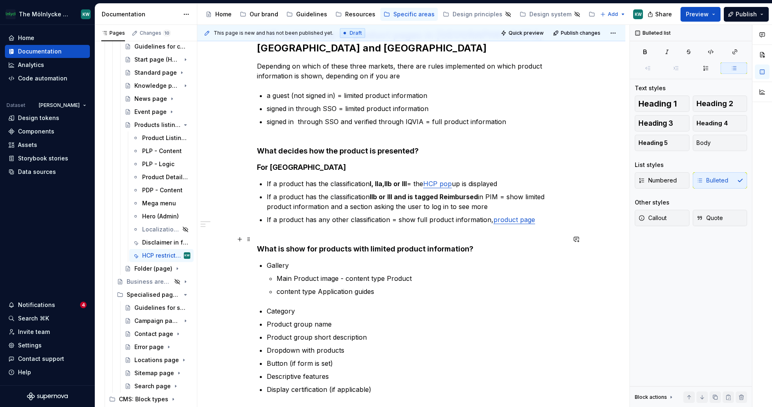
click at [282, 236] on h4 "What is show for products with limited product information?" at bounding box center [411, 245] width 309 height 20
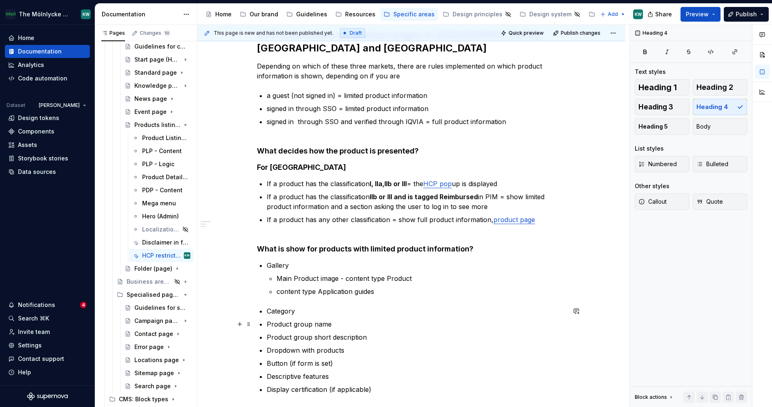
click at [340, 320] on p "Product group name" at bounding box center [416, 325] width 299 height 10
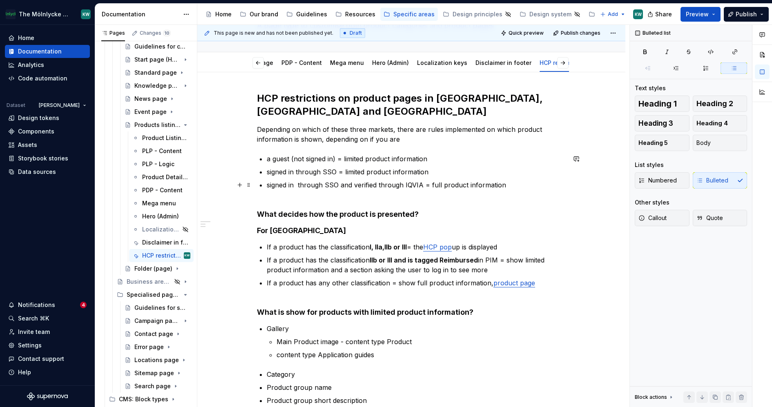
scroll to position [74, 0]
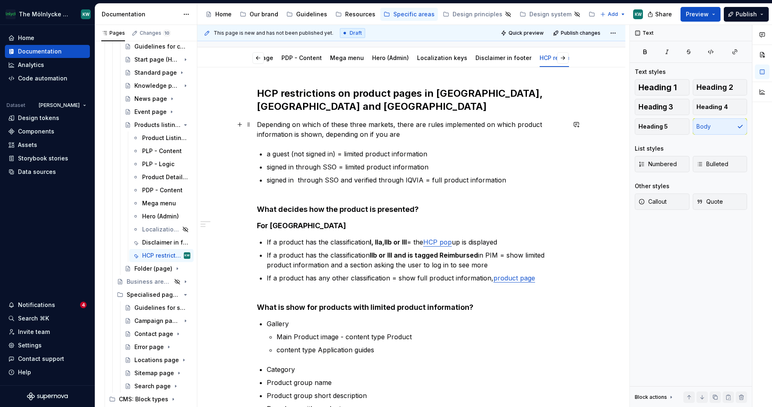
click at [306, 134] on p "Depending on which of these three markets, there are rules implemented on which…" at bounding box center [411, 130] width 309 height 20
click at [409, 133] on p "Depending on which of these three markets, there are rules implemented on which…" at bounding box center [411, 130] width 309 height 20
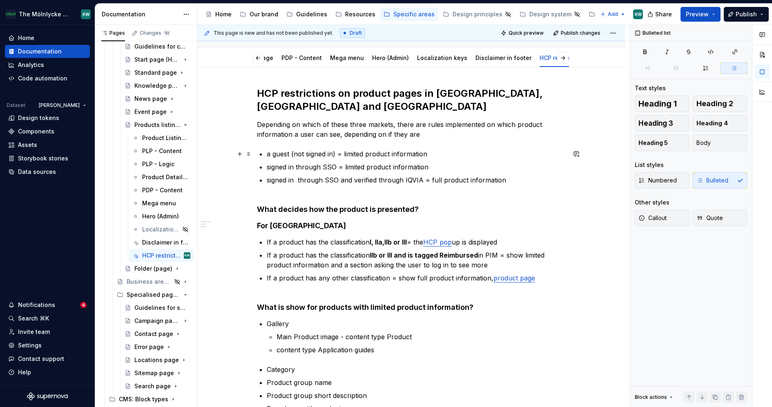
click at [294, 153] on p "a guest (not signed in) = limited product information" at bounding box center [416, 154] width 299 height 10
click at [306, 152] on p "not signed in) = limited product information" at bounding box center [416, 154] width 299 height 10
click at [434, 205] on h4 "What decides how the product is presented?" at bounding box center [411, 210] width 309 height 10
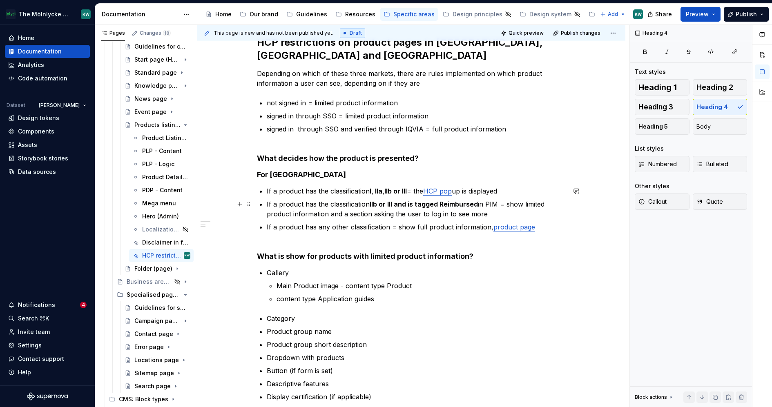
scroll to position [139, 0]
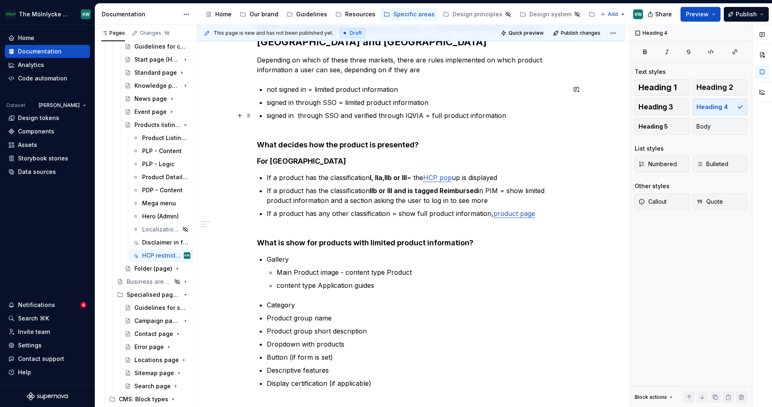
click at [298, 116] on p "signed in through SSO and verified through IQVIA = full product information" at bounding box center [416, 121] width 299 height 20
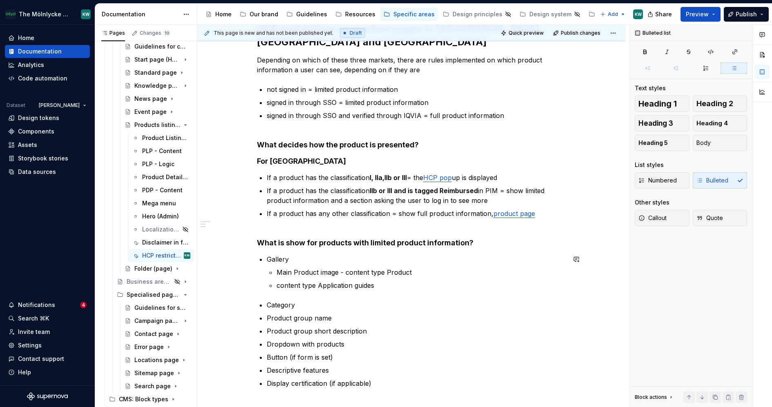
click at [429, 291] on div "HCP restrictions on product pages in [GEOGRAPHIC_DATA], [GEOGRAPHIC_DATA] and […" at bounding box center [411, 278] width 309 height 512
click at [342, 116] on p "signed in through SSO and verified through IQVIA = full product information" at bounding box center [416, 121] width 299 height 20
click at [342, 118] on p "signed in through SSO and verified through IQVIA = full product information" at bounding box center [416, 121] width 299 height 20
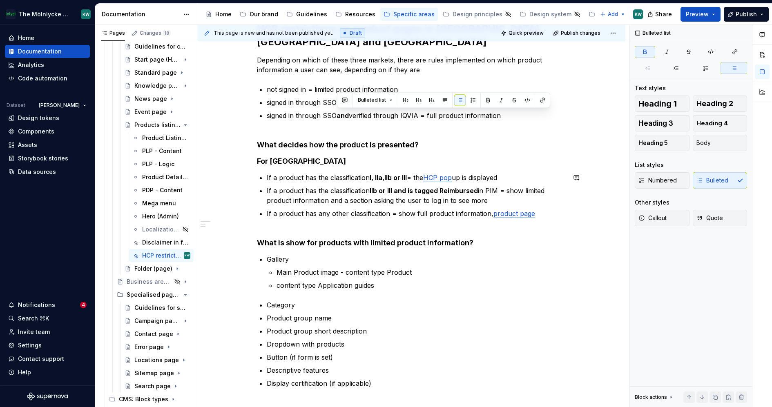
click at [450, 258] on p "Gallery" at bounding box center [416, 260] width 299 height 10
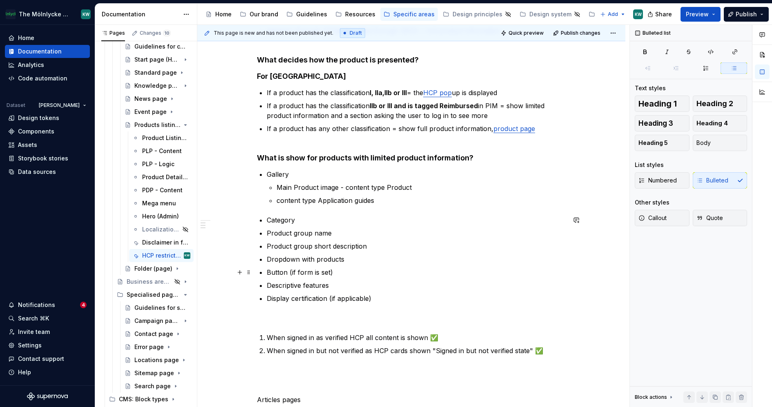
scroll to position [238, 0]
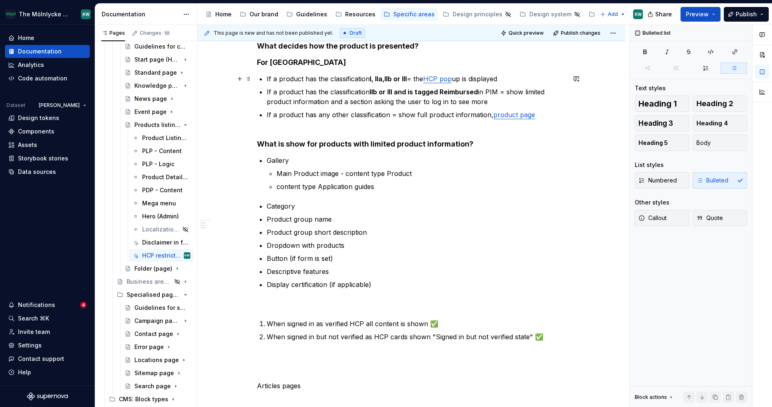
click at [504, 77] on p "If a product has the classification l, lla,llb or lll = the HCP pop up is displ…" at bounding box center [416, 79] width 299 height 10
click at [552, 92] on p "If a product has the classification llb or lll and is tagged Reimbursed in PIM …" at bounding box center [416, 97] width 299 height 20
click at [506, 91] on p "If a product has the classification llb or lll and is tagged Reimbursed in PIM …" at bounding box center [416, 97] width 299 height 20
click at [302, 101] on p "If a product has the classification llb or lll and is tagged Reimbursed in PIM …" at bounding box center [416, 97] width 299 height 20
click at [389, 273] on p "Descriptive features" at bounding box center [416, 272] width 299 height 10
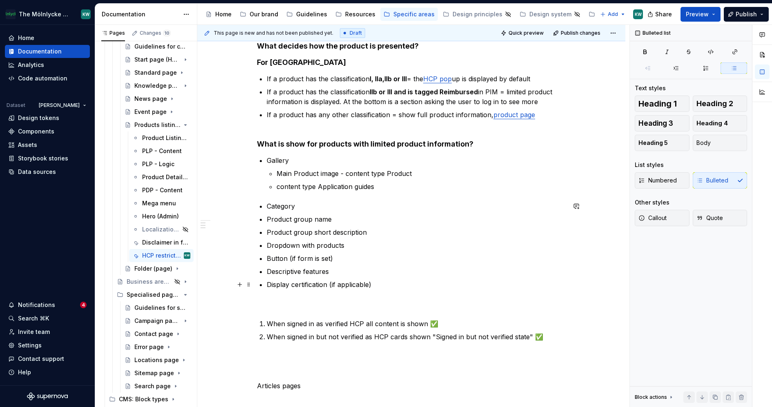
click at [395, 284] on p "Display certification (if applicable)" at bounding box center [416, 285] width 299 height 10
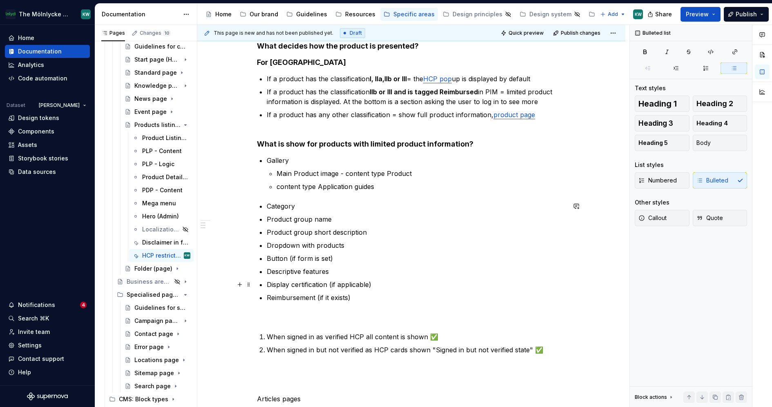
click at [349, 282] on p "Display certification (if applicable)" at bounding box center [416, 285] width 299 height 10
click at [347, 296] on p "Reimbursement (if it exists)" at bounding box center [416, 298] width 299 height 10
click at [441, 225] on ul "Category Product group name Product group short description Dropdown with produ…" at bounding box center [416, 251] width 299 height 101
click at [490, 154] on div "HCP restrictions on product pages in [GEOGRAPHIC_DATA], [GEOGRAPHIC_DATA] and […" at bounding box center [411, 186] width 309 height 525
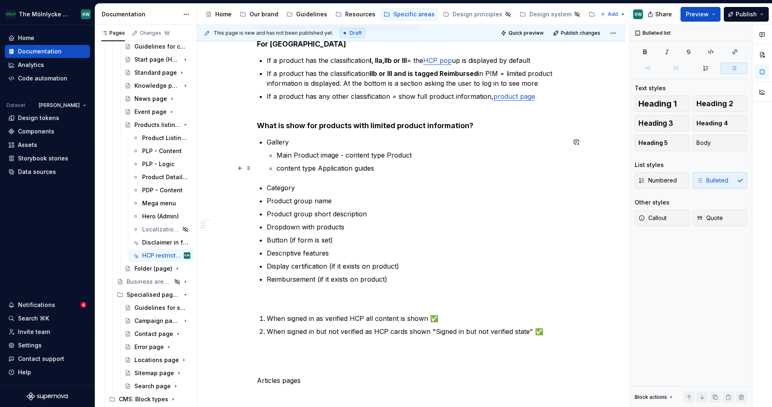
scroll to position [242, 0]
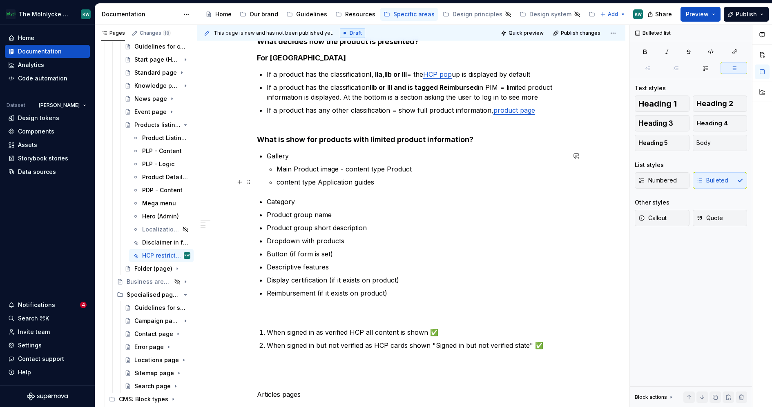
click at [277, 185] on p "content type Application guides" at bounding box center [421, 182] width 289 height 10
click at [427, 248] on ul "Category Product group name Product group short description Dropdown with produ…" at bounding box center [416, 247] width 299 height 101
click at [303, 182] on p "Videos - content type Application guides" at bounding box center [421, 182] width 289 height 10
click at [547, 315] on p at bounding box center [411, 313] width 309 height 10
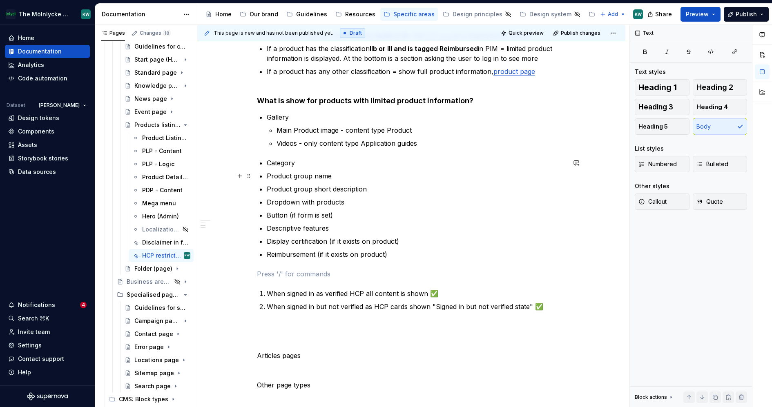
scroll to position [285, 0]
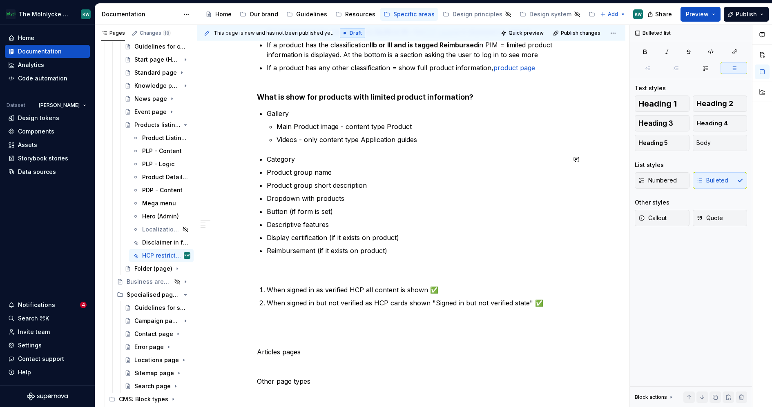
click at [280, 149] on div "HCP restrictions on product pages in [GEOGRAPHIC_DATA], [GEOGRAPHIC_DATA] and […" at bounding box center [411, 139] width 309 height 525
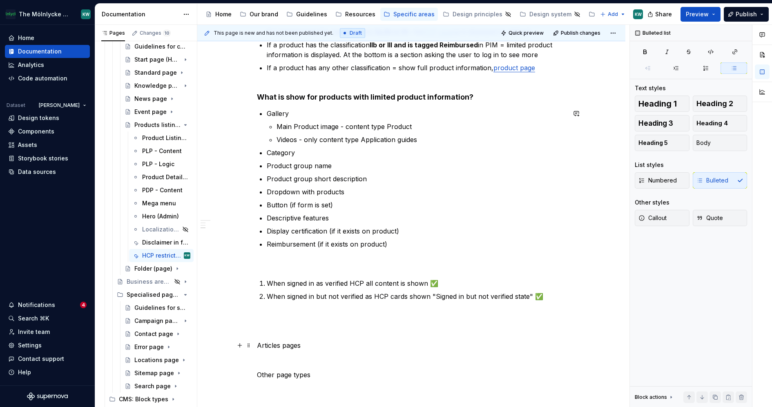
click at [432, 395] on div "HCP restrictions on product pages in [GEOGRAPHIC_DATA], [GEOGRAPHIC_DATA] and […" at bounding box center [411, 141] width 309 height 528
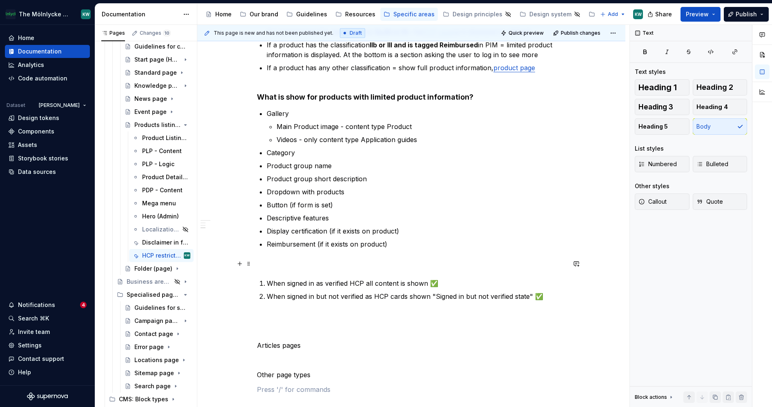
click at [385, 256] on div "HCP restrictions on product pages in [GEOGRAPHIC_DATA], [GEOGRAPHIC_DATA] and […" at bounding box center [411, 136] width 309 height 518
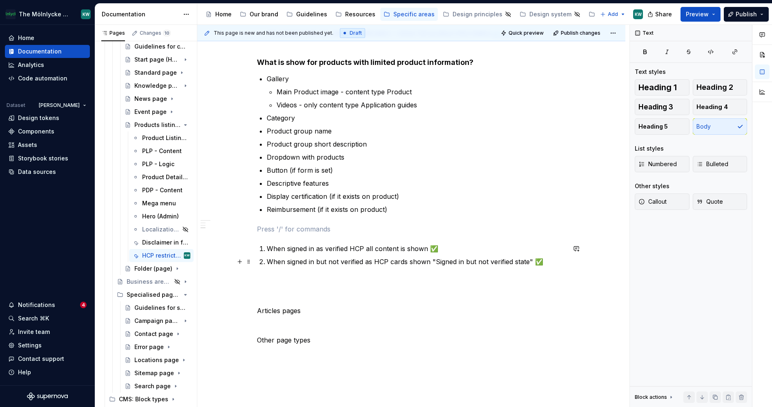
scroll to position [325, 0]
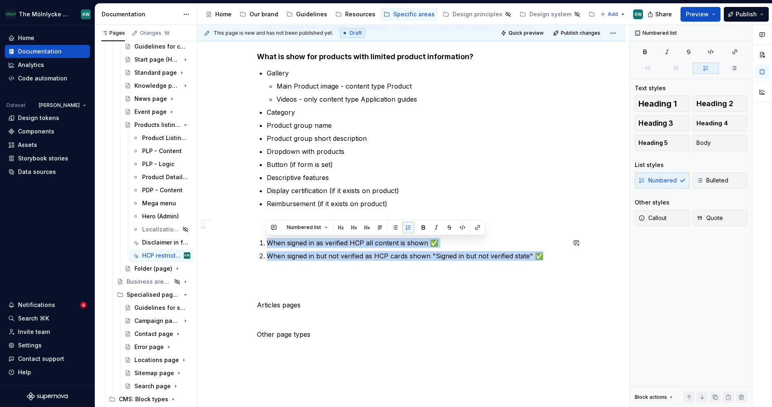
drag, startPoint x: 546, startPoint y: 255, endPoint x: 523, endPoint y: 228, distance: 35.6
click at [523, 228] on div "HCP restrictions on product pages in [GEOGRAPHIC_DATA], [GEOGRAPHIC_DATA] and […" at bounding box center [411, 95] width 309 height 518
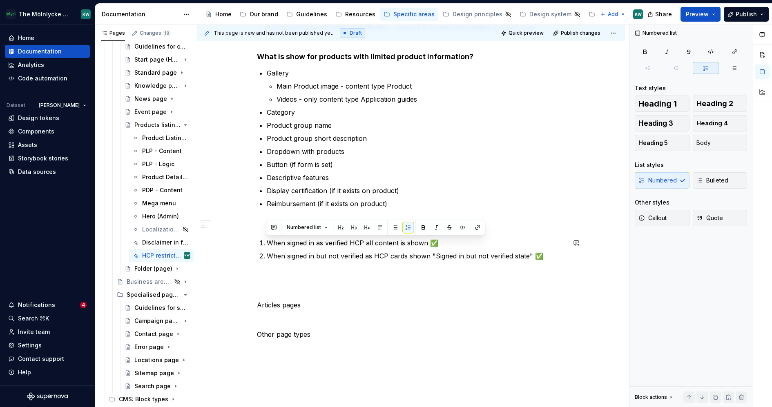
click at [523, 228] on p at bounding box center [411, 224] width 309 height 10
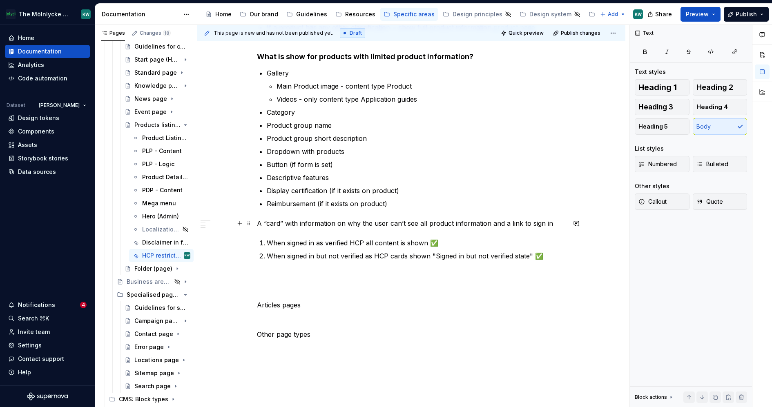
click at [336, 223] on p "A “card” with information on why the user can’t see all product information and…" at bounding box center [411, 224] width 309 height 10
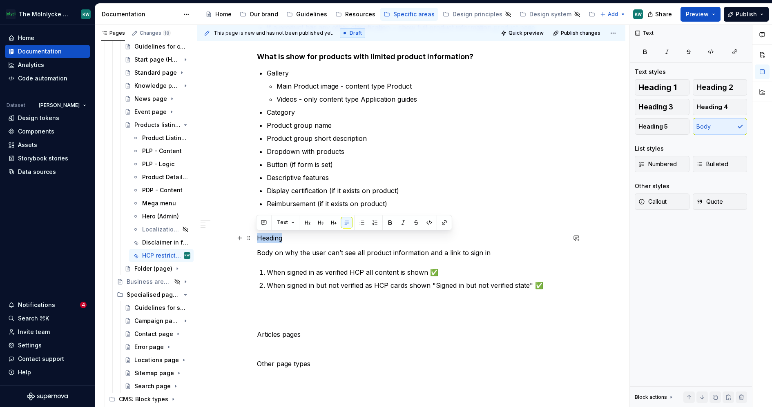
drag, startPoint x: 284, startPoint y: 237, endPoint x: 255, endPoint y: 237, distance: 29.8
click at [255, 237] on div "HCP restrictions on product pages in [GEOGRAPHIC_DATA], [GEOGRAPHIC_DATA] and […" at bounding box center [411, 166] width 428 height 699
click at [709, 161] on span "Bulleted" at bounding box center [713, 164] width 32 height 8
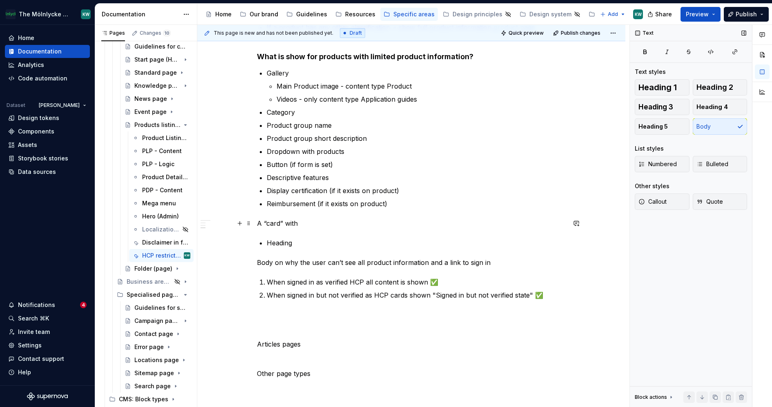
click at [284, 220] on p "A “card” with" at bounding box center [411, 224] width 309 height 10
click at [297, 247] on p "Heading" at bounding box center [416, 243] width 299 height 10
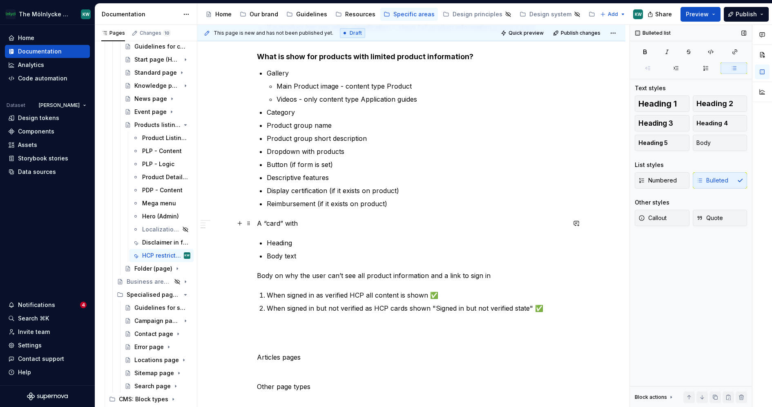
click at [302, 222] on p "A “card” with" at bounding box center [411, 224] width 309 height 10
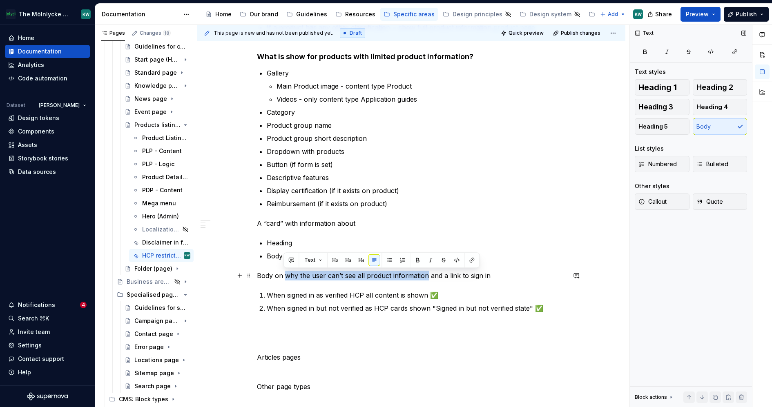
drag, startPoint x: 424, startPoint y: 275, endPoint x: 284, endPoint y: 277, distance: 139.8
click at [284, 277] on p "Body on why the user can’t see all product information and a link to sign in" at bounding box center [411, 276] width 309 height 10
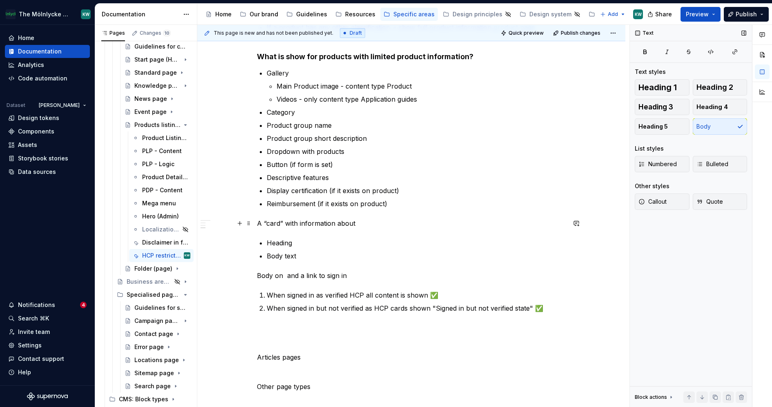
click at [378, 224] on p "A “card” with information about" at bounding box center [411, 224] width 309 height 10
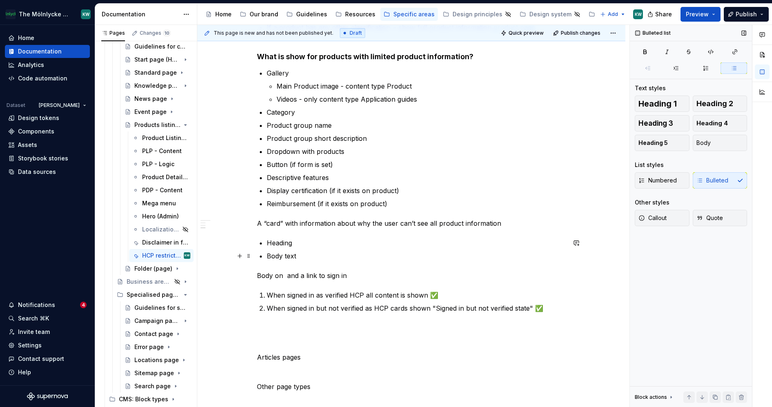
click at [325, 248] on ul "Heading Body text" at bounding box center [416, 249] width 299 height 23
click at [303, 253] on p "Body text" at bounding box center [416, 256] width 299 height 10
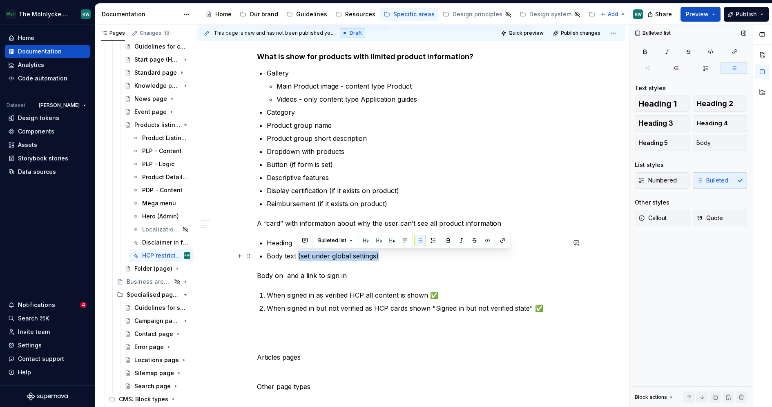
drag, startPoint x: 380, startPoint y: 258, endPoint x: 297, endPoint y: 254, distance: 82.6
click at [297, 254] on p "Body text (set under global settings)" at bounding box center [416, 256] width 299 height 10
click at [293, 243] on p "Heading" at bounding box center [416, 243] width 299 height 10
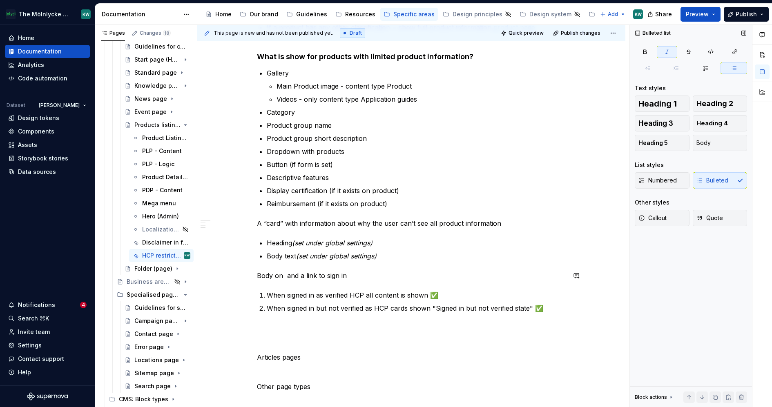
click at [394, 259] on p "Body text (set under global settings)" at bounding box center [416, 256] width 299 height 10
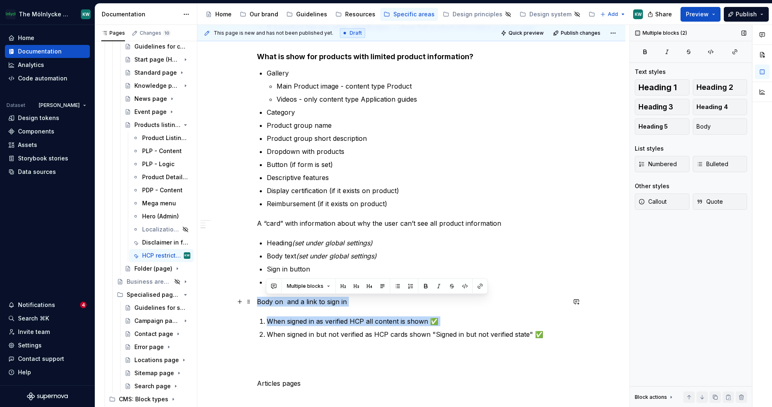
drag, startPoint x: 561, startPoint y: 329, endPoint x: 543, endPoint y: 294, distance: 38.6
click at [543, 295] on div "HCP restrictions on product pages in [GEOGRAPHIC_DATA], [GEOGRAPHIC_DATA] and […" at bounding box center [411, 134] width 309 height 597
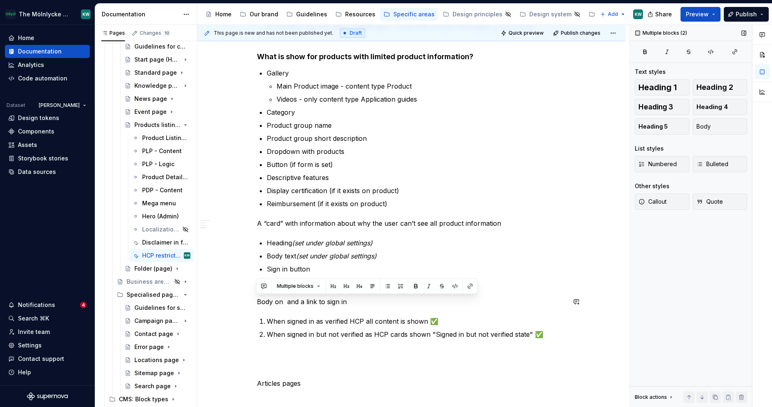
click at [528, 310] on div "HCP restrictions on product pages in [GEOGRAPHIC_DATA], [GEOGRAPHIC_DATA] and […" at bounding box center [411, 134] width 309 height 597
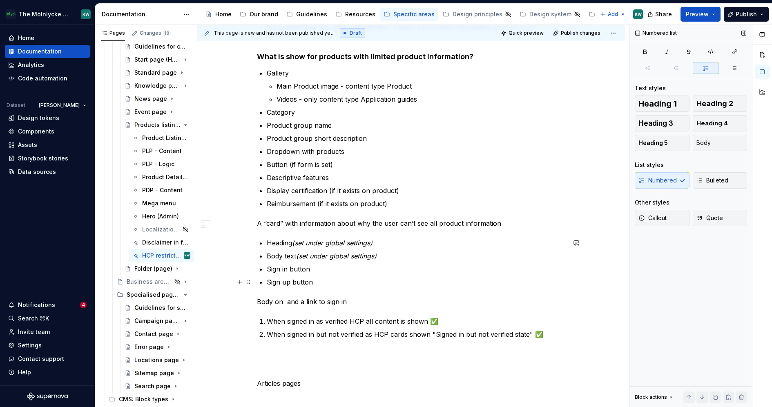
click at [267, 279] on p "Sign up button" at bounding box center [416, 282] width 299 height 10
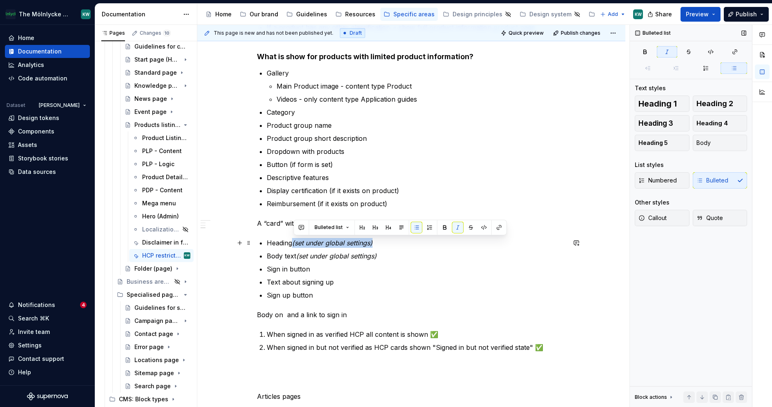
drag, startPoint x: 378, startPoint y: 241, endPoint x: 293, endPoint y: 244, distance: 85.1
click at [293, 244] on p "Heading (set under global settings)" at bounding box center [416, 243] width 299 height 10
click at [344, 281] on p "Text about signing up" at bounding box center [416, 282] width 299 height 10
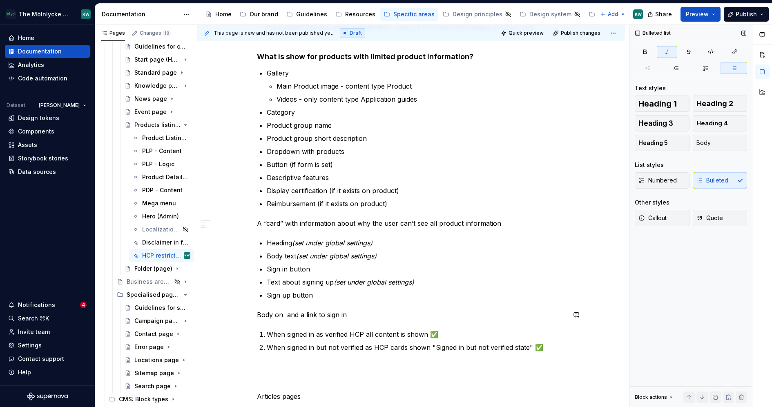
click at [354, 306] on div "HCP restrictions on product pages in [GEOGRAPHIC_DATA], [GEOGRAPHIC_DATA] and […" at bounding box center [411, 141] width 309 height 610
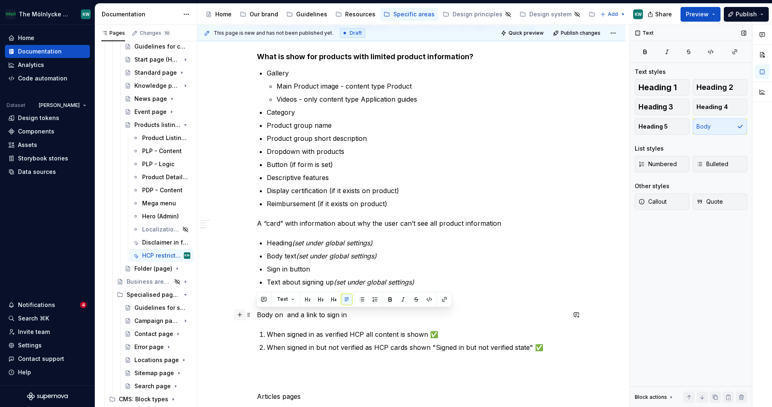
drag, startPoint x: 359, startPoint y: 315, endPoint x: 238, endPoint y: 314, distance: 120.5
click at [257, 314] on div "HCP restrictions on product pages in [GEOGRAPHIC_DATA], [GEOGRAPHIC_DATA] and […" at bounding box center [411, 145] width 309 height 619
click at [373, 241] on em "(set under global settings)" at bounding box center [332, 243] width 80 height 8
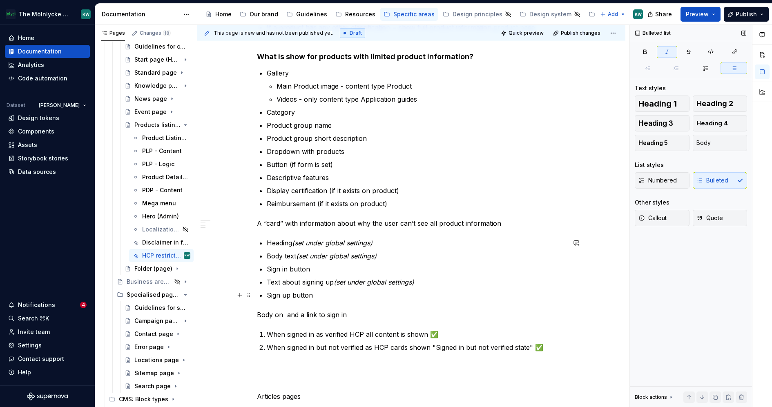
click at [323, 291] on p "Sign up button" at bounding box center [416, 296] width 299 height 10
click at [414, 280] on em "(set under global settings)" at bounding box center [374, 282] width 80 height 8
click at [377, 258] on em "(set under global settings)" at bounding box center [336, 256] width 80 height 8
click at [373, 241] on em "(set under global settings)" at bounding box center [332, 243] width 80 height 8
click at [475, 286] on p "Text about signing up (set under global settings - HCP sign in card)" at bounding box center [416, 282] width 299 height 10
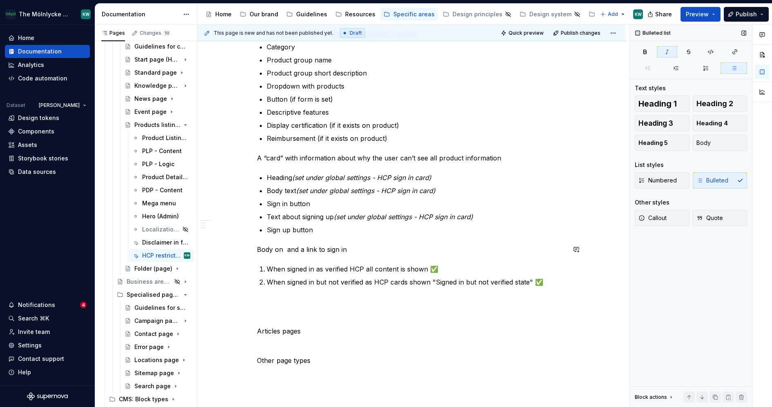
scroll to position [454, 0]
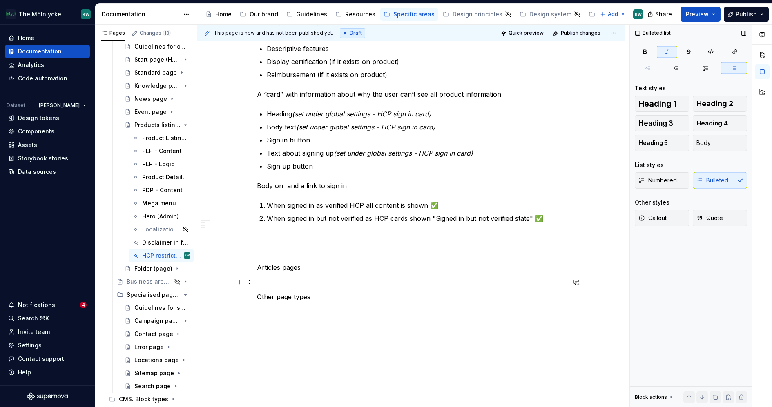
click at [474, 266] on p "Articles pages" at bounding box center [411, 268] width 309 height 10
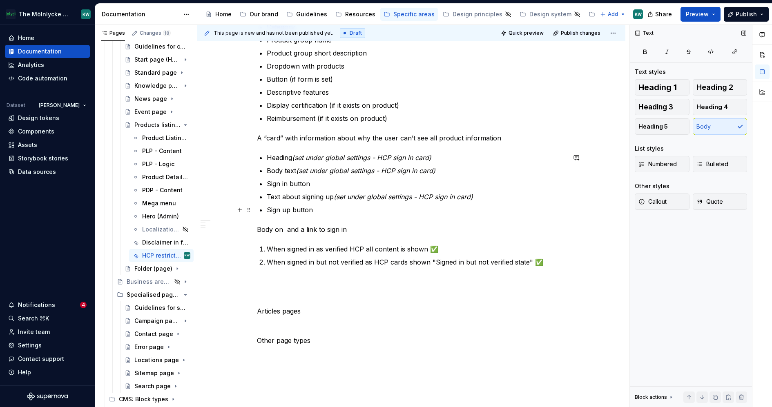
scroll to position [402, 0]
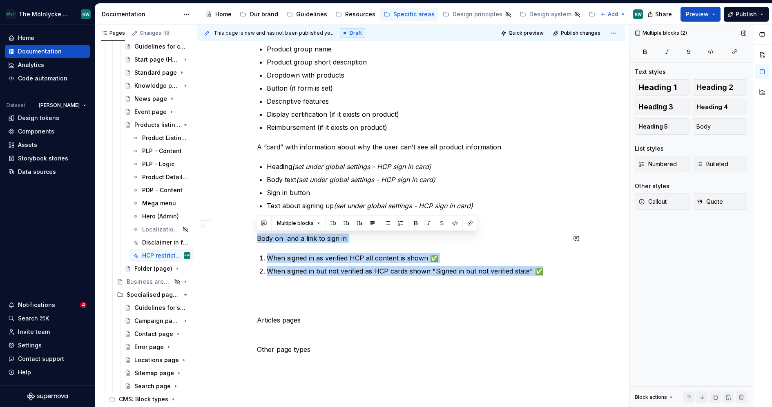
drag, startPoint x: 565, startPoint y: 273, endPoint x: 543, endPoint y: 226, distance: 51.4
click at [543, 226] on div "HCP restrictions on product pages in [GEOGRAPHIC_DATA], [GEOGRAPHIC_DATA] and […" at bounding box center [411, 65] width 309 height 610
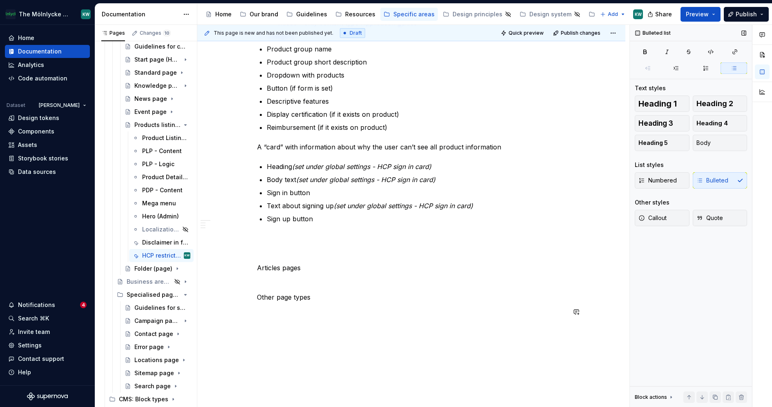
click at [490, 300] on p "Other page types" at bounding box center [411, 298] width 309 height 10
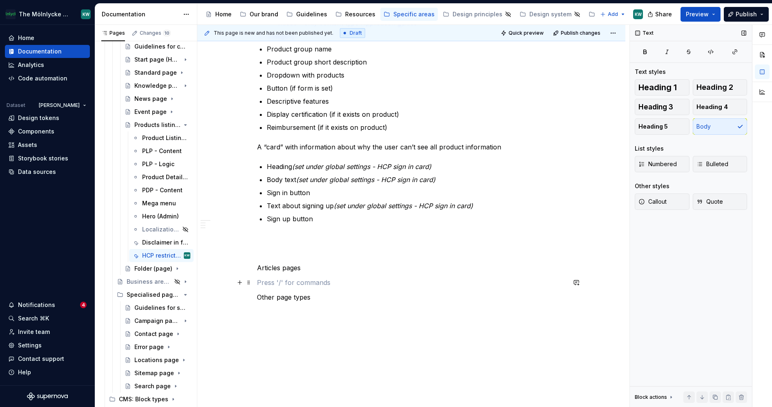
click at [505, 284] on p at bounding box center [411, 283] width 309 height 10
click at [307, 230] on div "HCP restrictions on product pages in [GEOGRAPHIC_DATA], [GEOGRAPHIC_DATA] and […" at bounding box center [411, 38] width 309 height 557
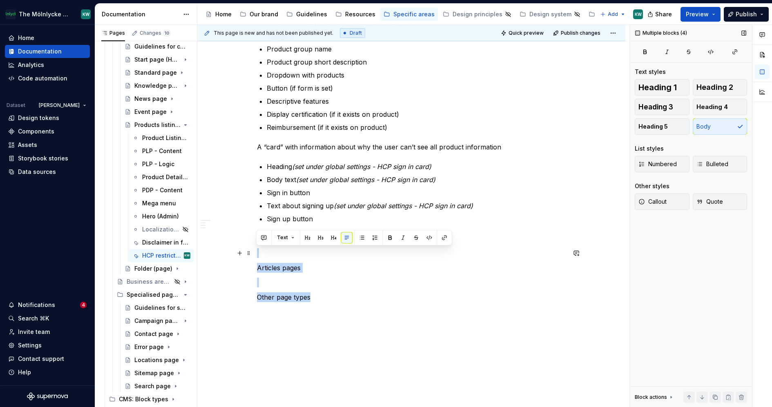
drag, startPoint x: 344, startPoint y: 295, endPoint x: 271, endPoint y: 251, distance: 85.4
click at [271, 251] on div "HCP restrictions on product pages in [GEOGRAPHIC_DATA], [GEOGRAPHIC_DATA] and […" at bounding box center [411, 38] width 309 height 557
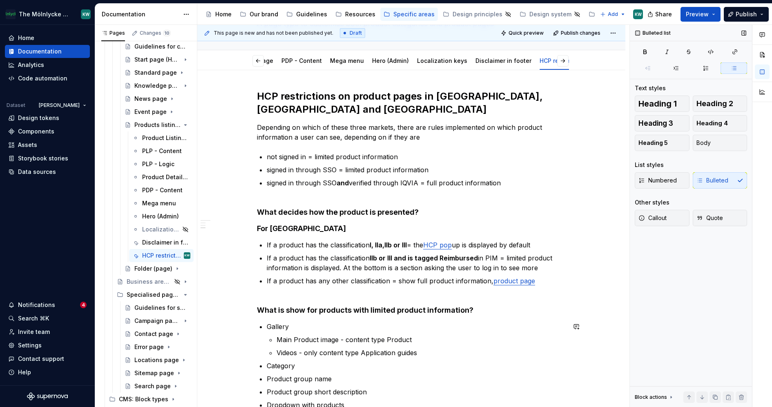
scroll to position [0, 0]
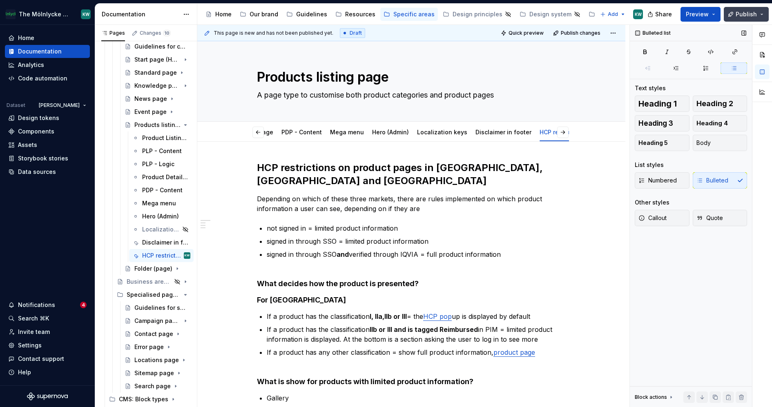
click at [738, 12] on span "Publish" at bounding box center [746, 14] width 21 height 8
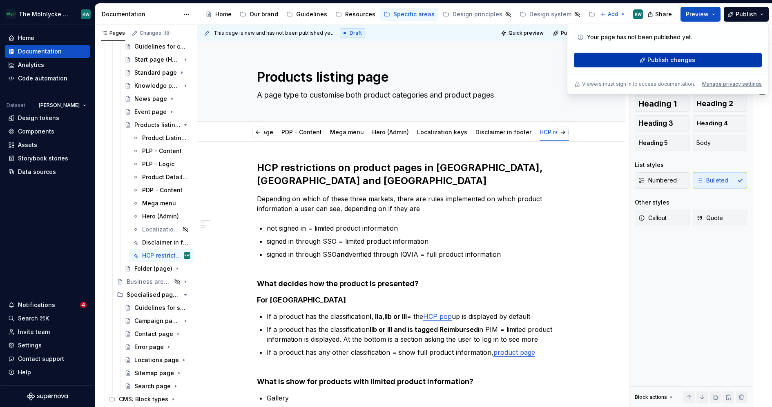
click at [659, 61] on span "Publish changes" at bounding box center [672, 60] width 48 height 8
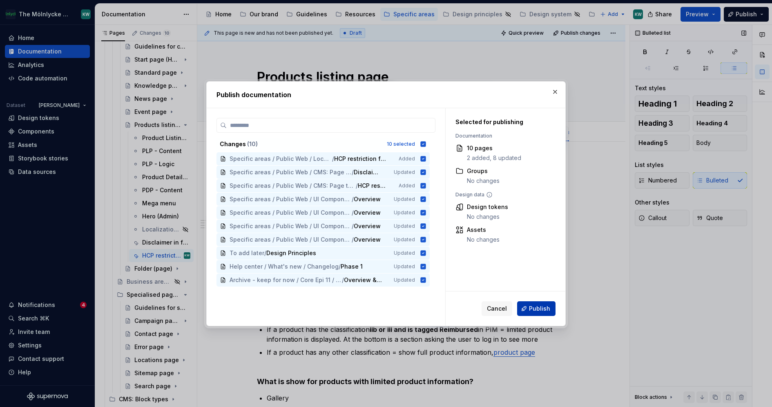
click at [544, 313] on button "Publish" at bounding box center [536, 309] width 38 height 15
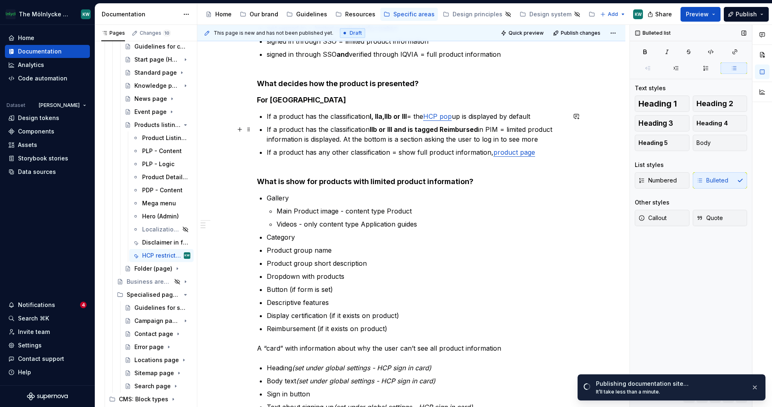
scroll to position [186, 0]
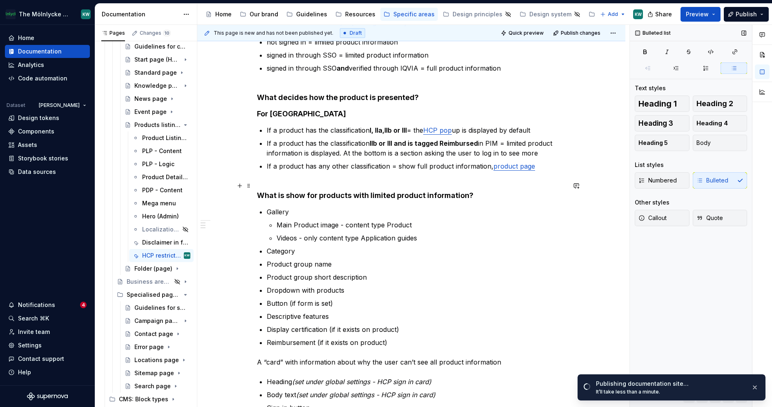
click at [305, 194] on h4 "What is show for products with limited product information?" at bounding box center [411, 191] width 309 height 20
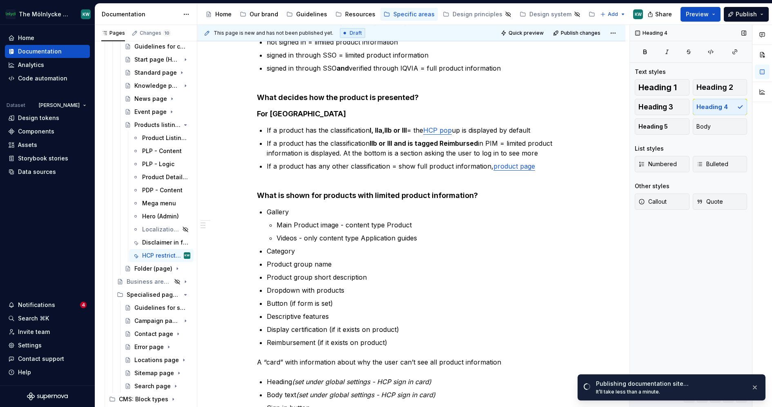
click at [668, 245] on div "Heading 4 Text styles Heading 1 Heading 2 Heading 3 Heading 4 Heading 5 Body Li…" at bounding box center [691, 216] width 122 height 383
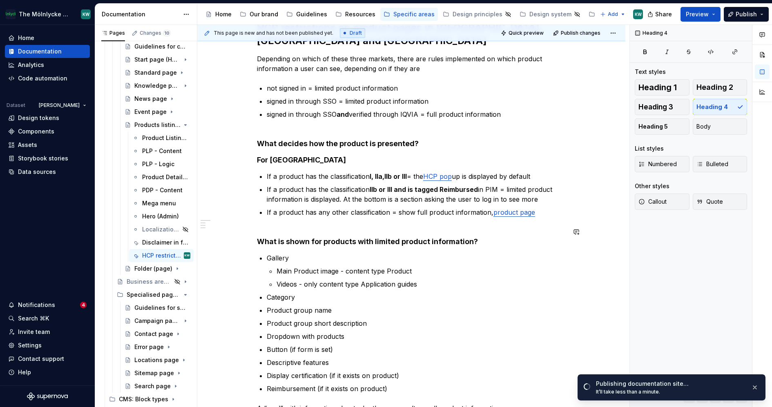
scroll to position [142, 0]
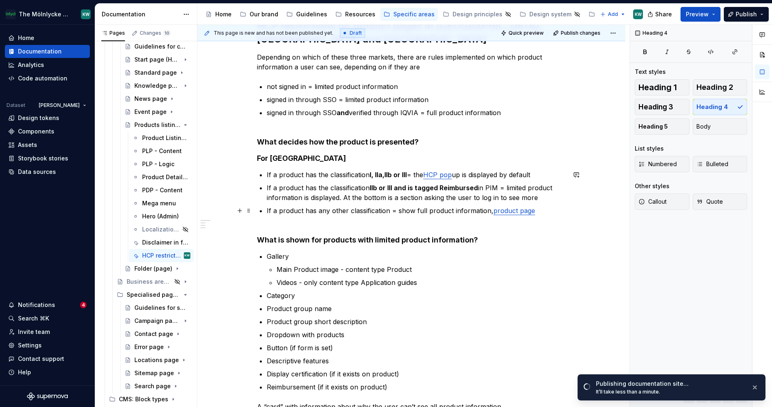
click at [554, 212] on p "If a product has any other classification = show full product information, prod…" at bounding box center [416, 211] width 299 height 10
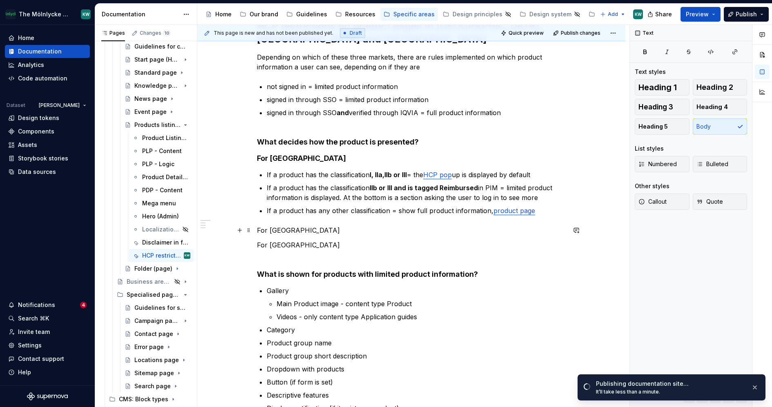
click at [342, 229] on p "For [GEOGRAPHIC_DATA]" at bounding box center [411, 231] width 309 height 10
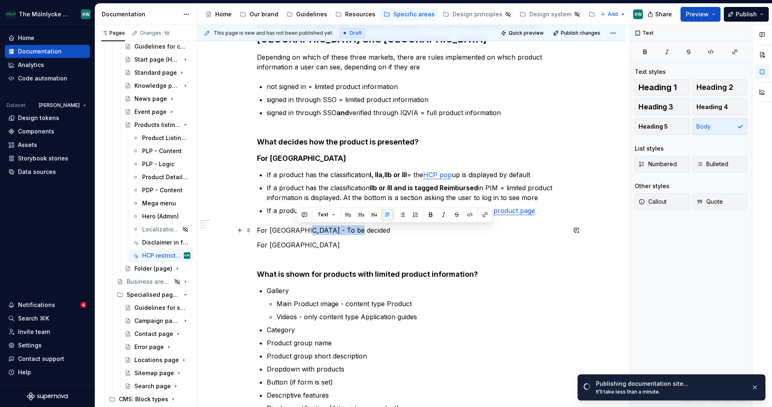
drag, startPoint x: 353, startPoint y: 232, endPoint x: 296, endPoint y: 232, distance: 57.2
click at [296, 232] on p "For [GEOGRAPHIC_DATA] - To be decided" at bounding box center [411, 231] width 309 height 10
click at [317, 246] on p "For [GEOGRAPHIC_DATA]" at bounding box center [411, 245] width 309 height 10
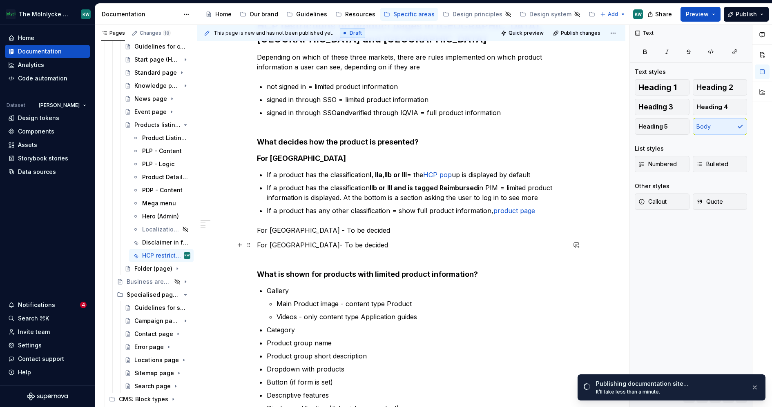
click at [311, 247] on p "For [GEOGRAPHIC_DATA]- To be decided" at bounding box center [411, 245] width 309 height 10
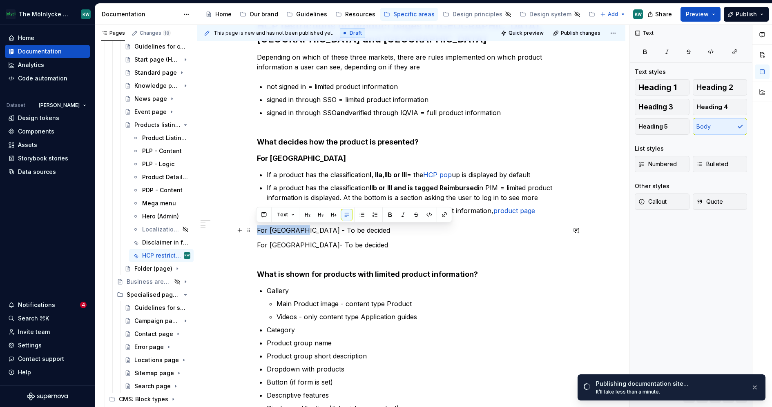
drag, startPoint x: 295, startPoint y: 231, endPoint x: 255, endPoint y: 231, distance: 39.2
click at [255, 231] on div "HCP restrictions on product pages in [GEOGRAPHIC_DATA], [GEOGRAPHIC_DATA] and […" at bounding box center [411, 341] width 428 height 683
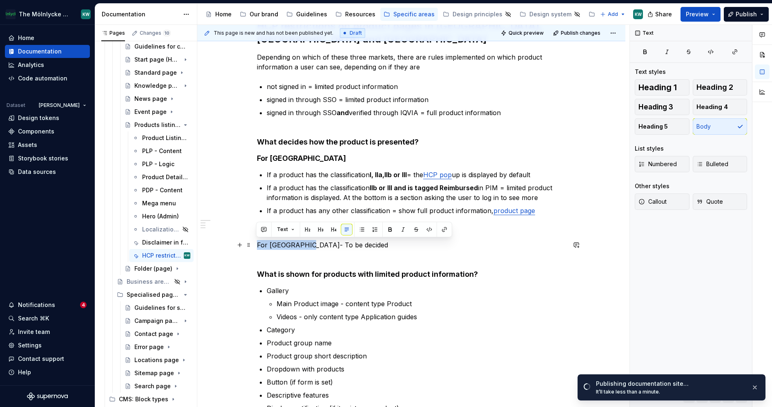
drag, startPoint x: 307, startPoint y: 246, endPoint x: 255, endPoint y: 246, distance: 52.7
click at [255, 246] on div "HCP restrictions on product pages in [GEOGRAPHIC_DATA], [GEOGRAPHIC_DATA] and […" at bounding box center [411, 341] width 428 height 683
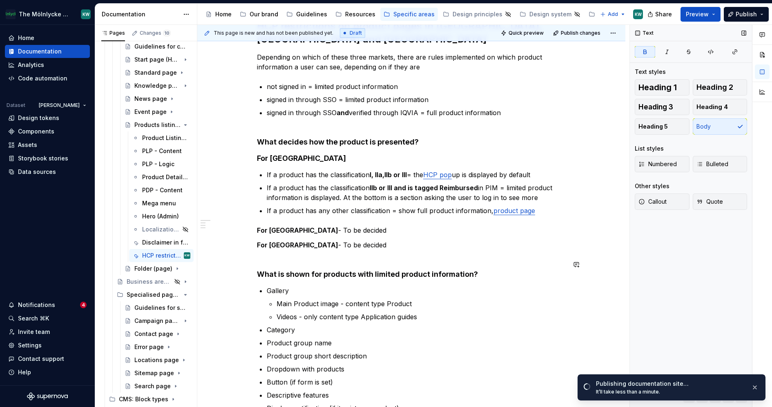
click at [662, 277] on div "Text Text styles Heading 1 Heading 2 Heading 3 Heading 4 Heading 5 Body List st…" at bounding box center [691, 216] width 122 height 383
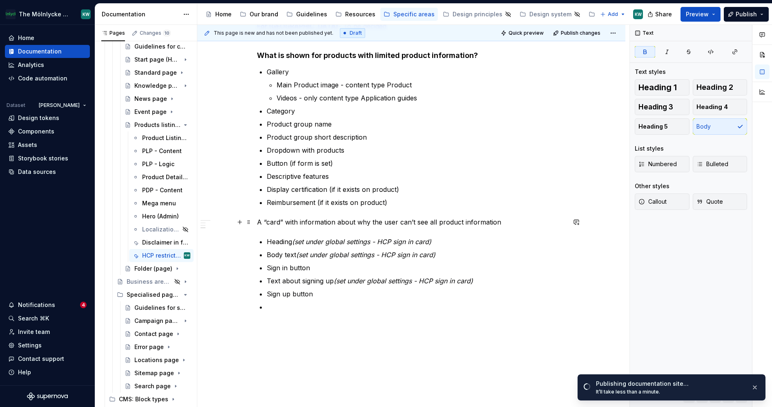
scroll to position [362, 0]
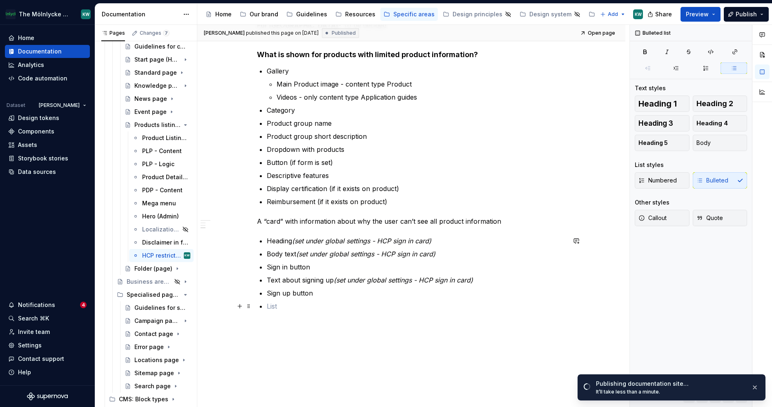
click at [286, 307] on p at bounding box center [416, 307] width 299 height 10
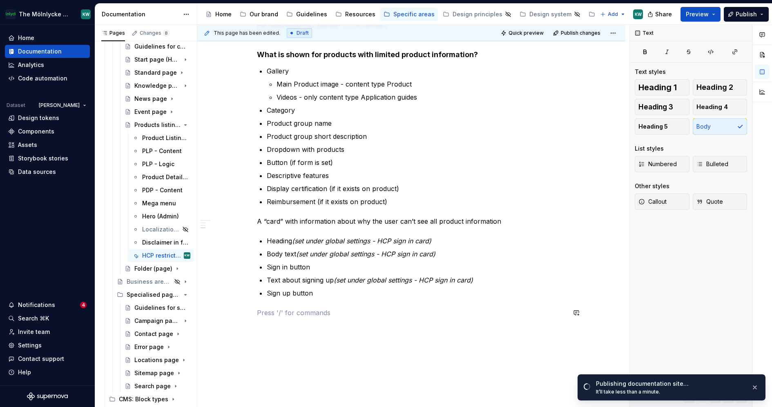
click at [549, 304] on div "HCP restrictions on product pages in [GEOGRAPHIC_DATA], [GEOGRAPHIC_DATA] and […" at bounding box center [411, 59] width 309 height 518
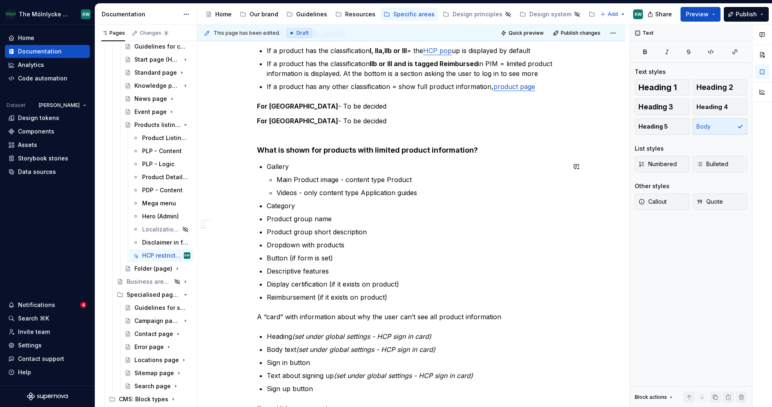
scroll to position [403, 0]
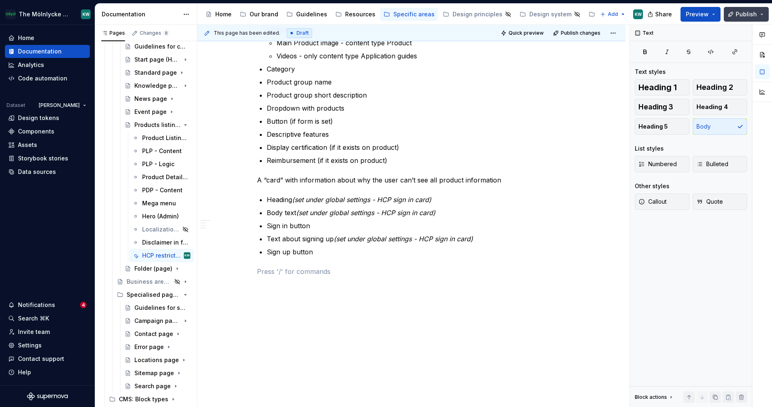
click at [738, 17] on span "Publish" at bounding box center [746, 14] width 21 height 8
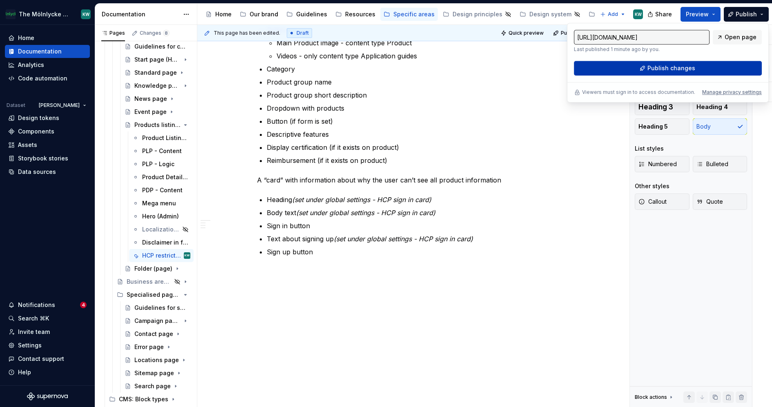
click at [654, 67] on span "Publish changes" at bounding box center [672, 68] width 48 height 8
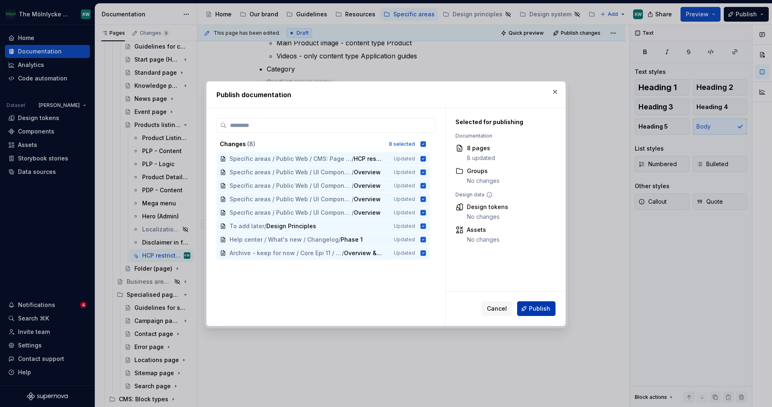
click at [541, 305] on span "Publish" at bounding box center [539, 309] width 21 height 8
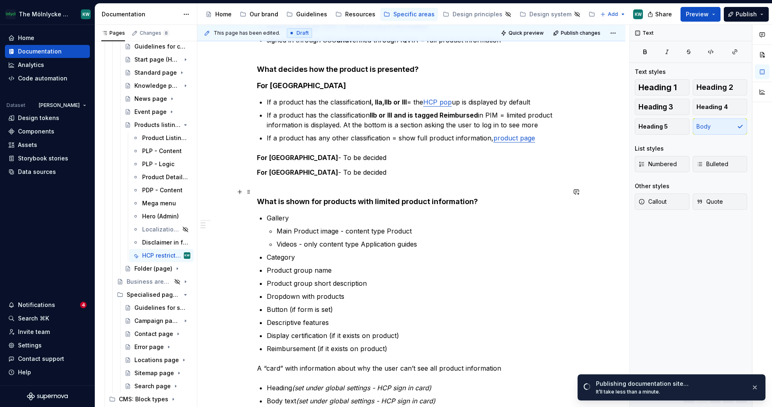
scroll to position [215, 0]
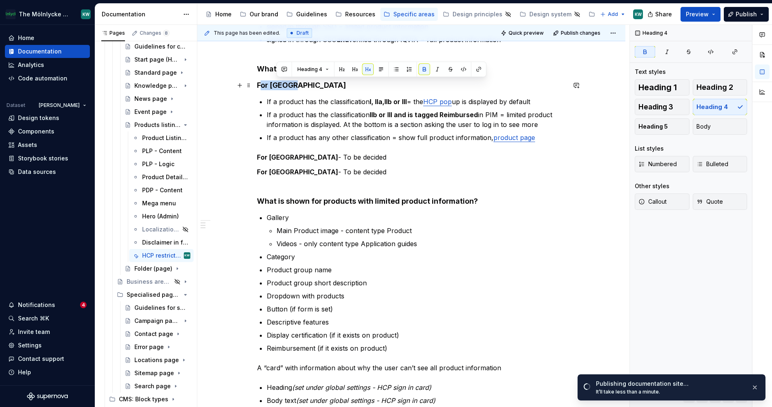
drag, startPoint x: 306, startPoint y: 86, endPoint x: 259, endPoint y: 86, distance: 46.6
click at [259, 86] on h4 "For [GEOGRAPHIC_DATA]" at bounding box center [411, 85] width 309 height 10
click at [318, 88] on h4 "For [GEOGRAPHIC_DATA]" at bounding box center [411, 85] width 309 height 10
drag, startPoint x: 307, startPoint y: 85, endPoint x: 252, endPoint y: 85, distance: 55.2
click at [252, 85] on div "HCP restrictions on product pages in [GEOGRAPHIC_DATA], [GEOGRAPHIC_DATA] and […" at bounding box center [411, 262] width 428 height 670
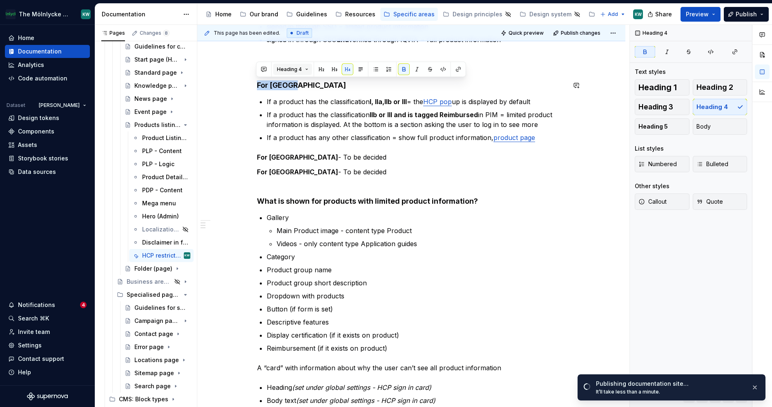
click at [304, 69] on button "Heading 4" at bounding box center [292, 69] width 39 height 11
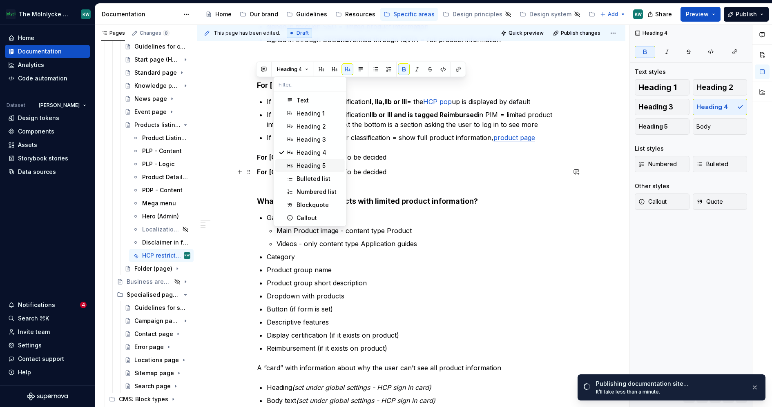
click at [308, 170] on span "Heading 5" at bounding box center [309, 165] width 69 height 13
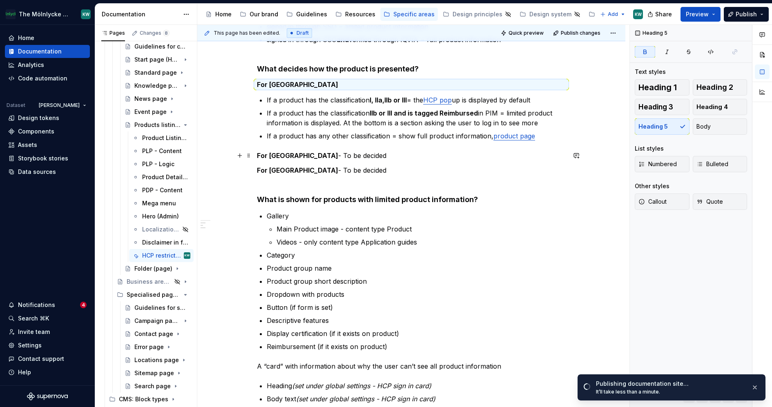
click at [300, 157] on p "For [GEOGRAPHIC_DATA] - To be decided" at bounding box center [411, 156] width 309 height 10
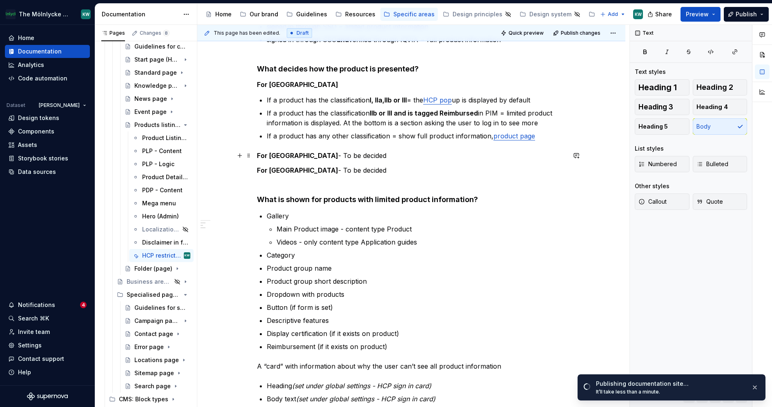
click at [283, 157] on strong "For [GEOGRAPHIC_DATA]" at bounding box center [297, 156] width 81 height 8
drag, startPoint x: 287, startPoint y: 157, endPoint x: 264, endPoint y: 157, distance: 22.5
click at [264, 157] on strong "For [GEOGRAPHIC_DATA]" at bounding box center [297, 156] width 81 height 8
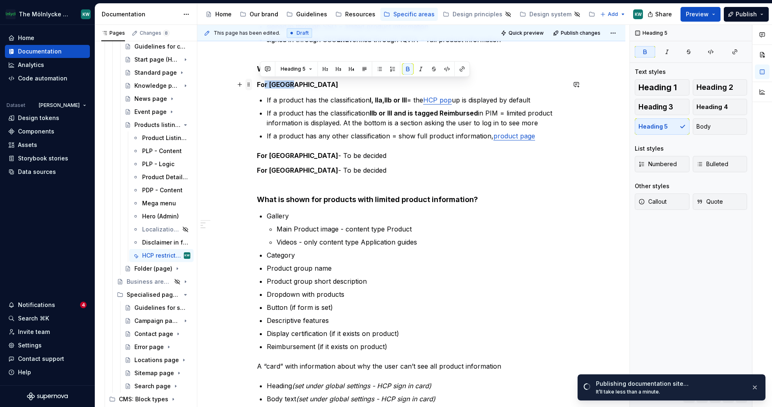
drag, startPoint x: 307, startPoint y: 84, endPoint x: 247, endPoint y: 84, distance: 60.5
click at [257, 84] on div "HCP restrictions on product pages in [GEOGRAPHIC_DATA], [GEOGRAPHIC_DATA] and […" at bounding box center [411, 209] width 309 height 526
click at [302, 94] on div "HCP restrictions on product pages in [GEOGRAPHIC_DATA], [GEOGRAPHIC_DATA] and […" at bounding box center [411, 204] width 309 height 517
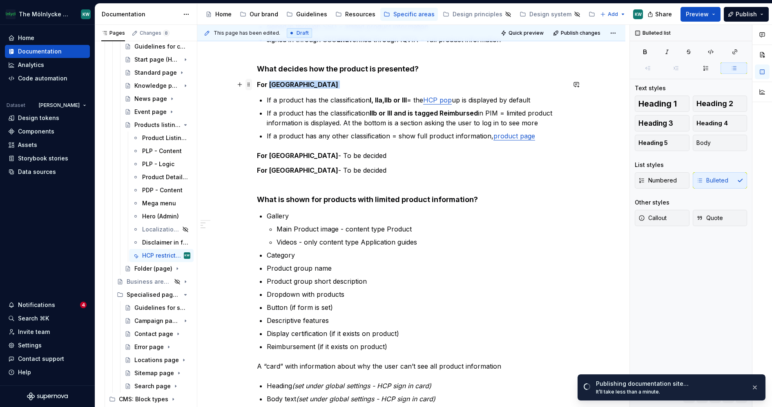
drag, startPoint x: 292, startPoint y: 88, endPoint x: 251, endPoint y: 86, distance: 41.3
click at [257, 86] on div "HCP restrictions on product pages in [GEOGRAPHIC_DATA], [GEOGRAPHIC_DATA] and […" at bounding box center [411, 209] width 309 height 526
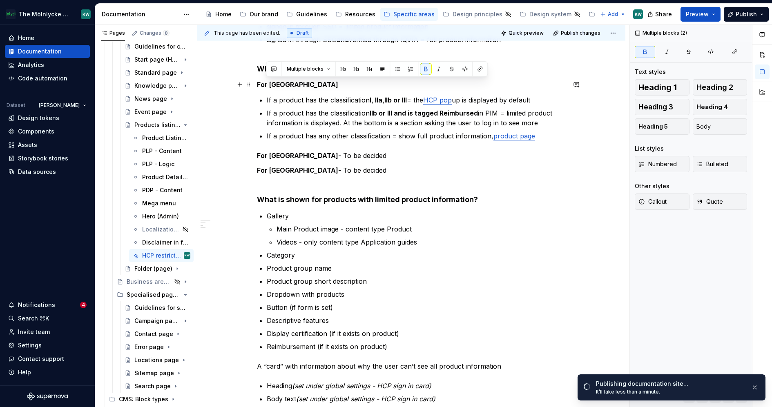
click at [288, 86] on strong "For [GEOGRAPHIC_DATA]" at bounding box center [297, 84] width 81 height 8
drag, startPoint x: 296, startPoint y: 86, endPoint x: 255, endPoint y: 85, distance: 41.3
click at [255, 85] on div "HCP restrictions on product pages in [GEOGRAPHIC_DATA], [GEOGRAPHIC_DATA] and […" at bounding box center [411, 261] width 428 height 668
click at [295, 67] on span "Heading 5" at bounding box center [289, 69] width 25 height 7
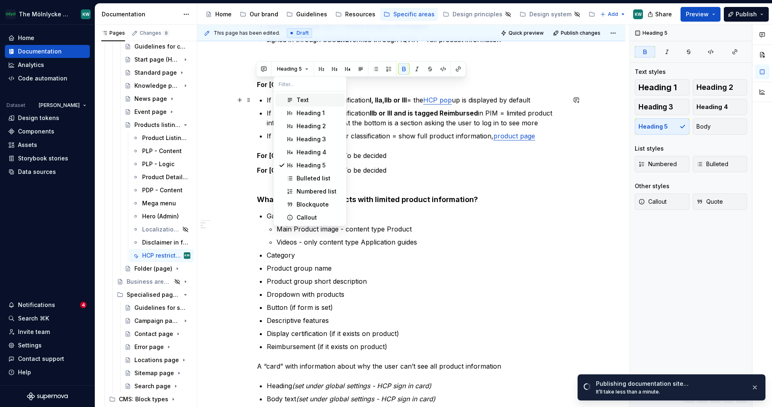
click at [302, 102] on div "Text" at bounding box center [303, 100] width 12 height 8
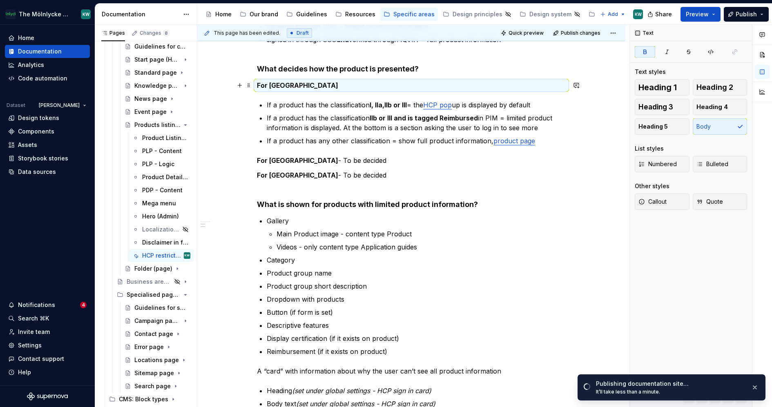
click at [325, 80] on p "For [GEOGRAPHIC_DATA]" at bounding box center [411, 85] width 309 height 10
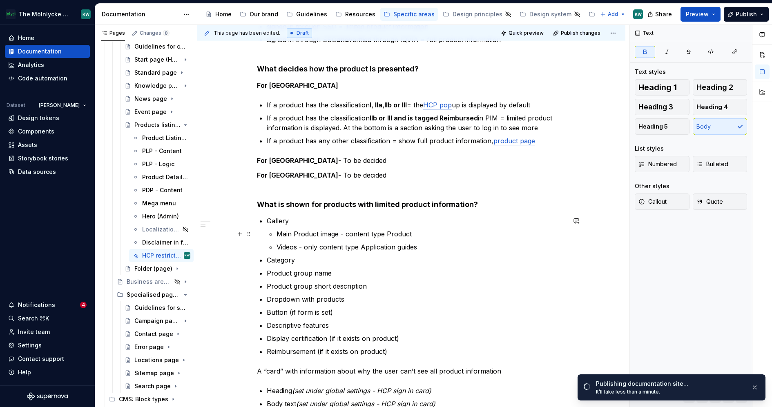
click at [509, 233] on p "Main Product image - content type Product" at bounding box center [421, 234] width 289 height 10
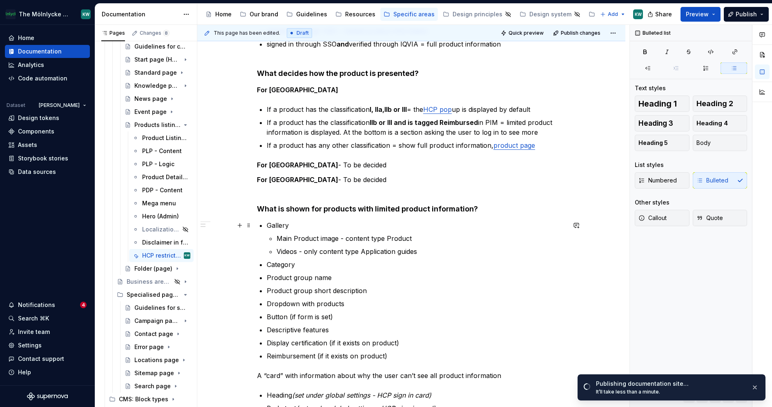
scroll to position [209, 0]
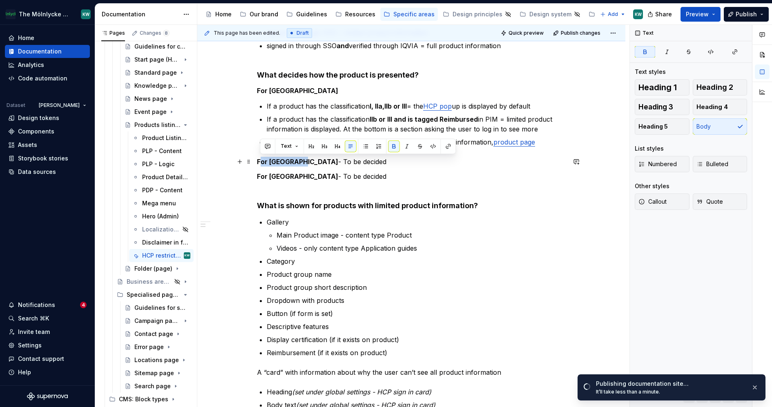
drag, startPoint x: 296, startPoint y: 161, endPoint x: 258, endPoint y: 161, distance: 37.6
click at [258, 161] on strong "For [GEOGRAPHIC_DATA]" at bounding box center [297, 162] width 81 height 8
click at [280, 163] on strong "For [GEOGRAPHIC_DATA]" at bounding box center [297, 162] width 81 height 8
drag, startPoint x: 296, startPoint y: 163, endPoint x: 251, endPoint y: 163, distance: 44.9
click at [251, 163] on div "HCP restrictions on product pages in [GEOGRAPHIC_DATA], [GEOGRAPHIC_DATA] and […" at bounding box center [411, 267] width 428 height 668
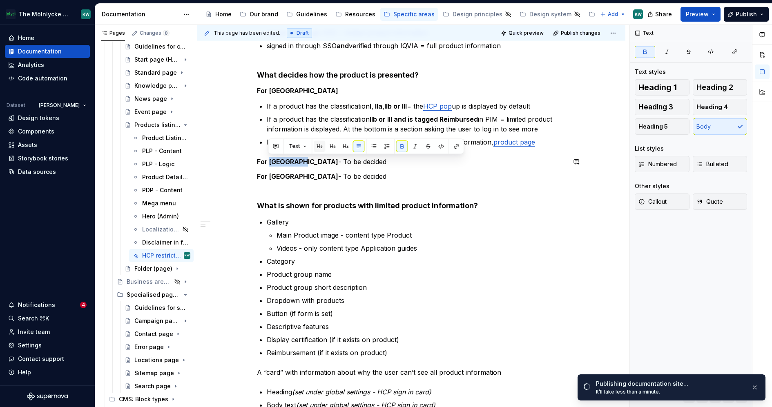
click at [314, 143] on button "button" at bounding box center [319, 146] width 11 height 11
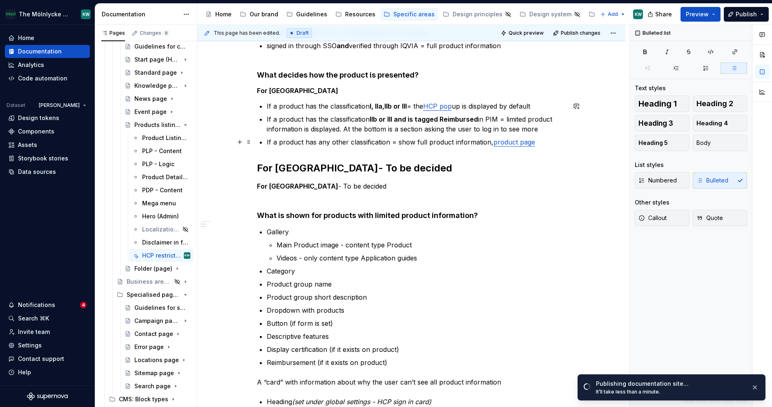
click at [303, 143] on p "If a product has any other classification = show full product information, prod…" at bounding box center [416, 142] width 299 height 10
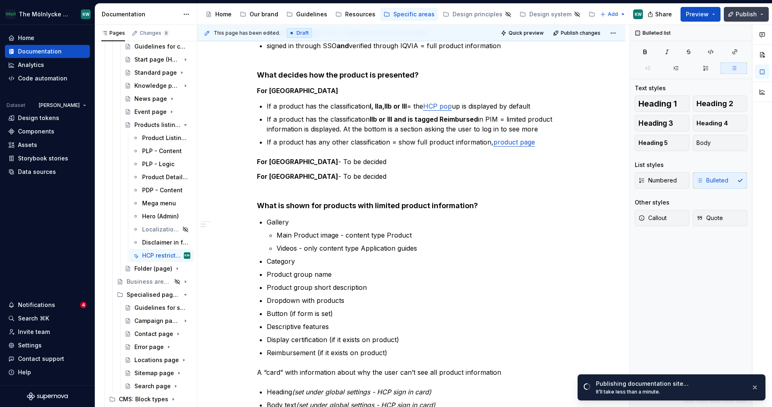
click at [746, 14] on span "Publish" at bounding box center [746, 14] width 21 height 8
click at [436, 312] on p "Button (if form is set)" at bounding box center [416, 314] width 299 height 10
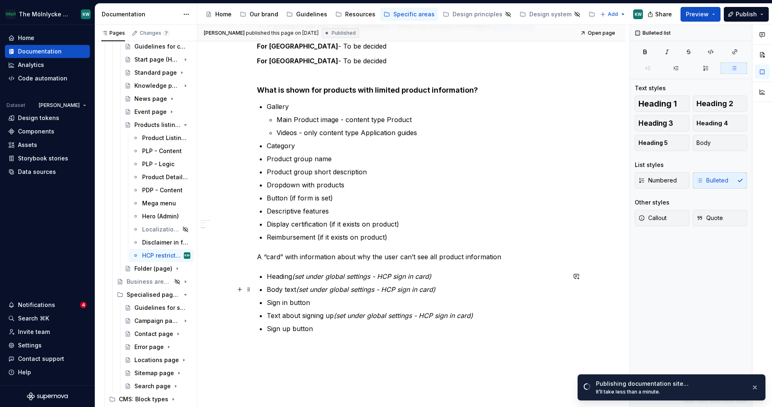
scroll to position [322, 0]
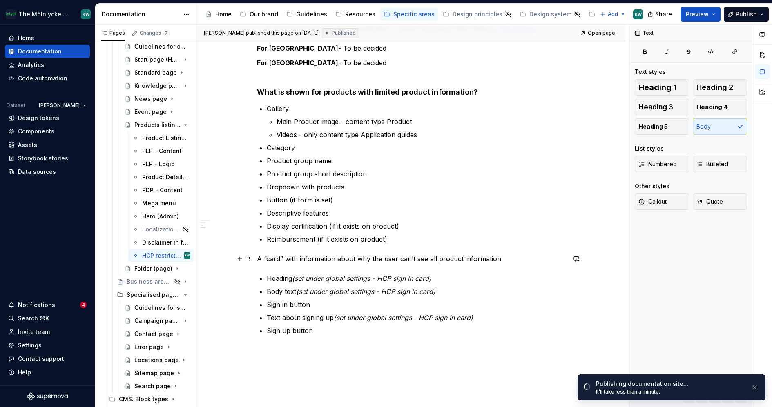
click at [265, 258] on p "A “card” with information about why the user can’t see all product information" at bounding box center [411, 259] width 309 height 10
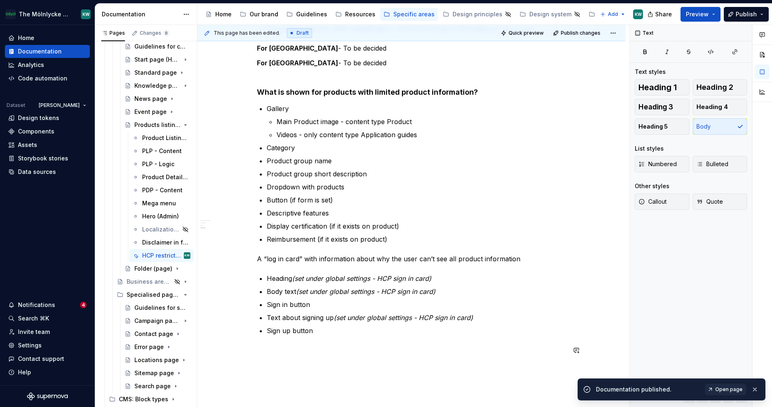
click at [465, 371] on div "HCP restrictions on product pages in [GEOGRAPHIC_DATA], [GEOGRAPHIC_DATA] and […" at bounding box center [411, 153] width 428 height 668
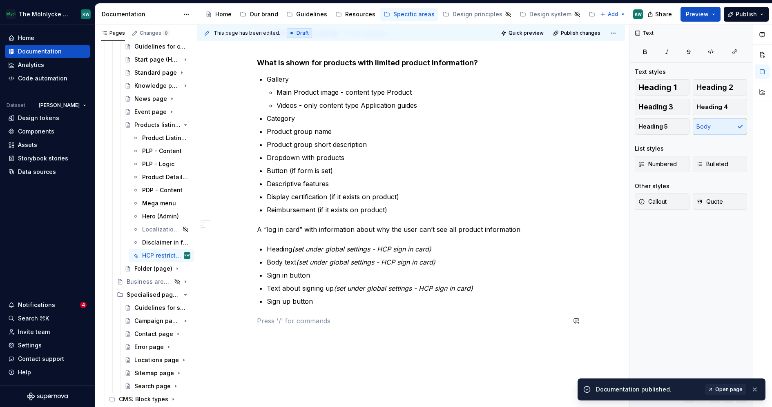
scroll to position [359, 0]
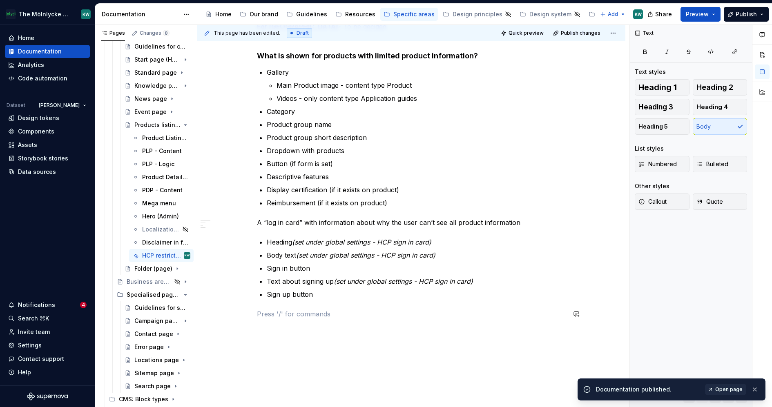
click at [461, 313] on p at bounding box center [411, 314] width 309 height 10
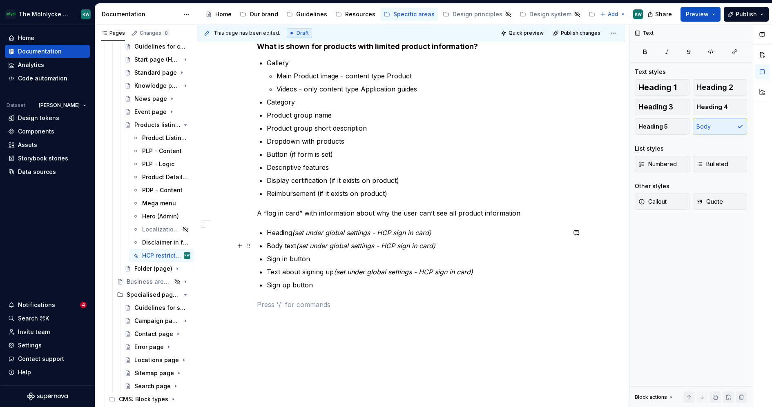
scroll to position [373, 0]
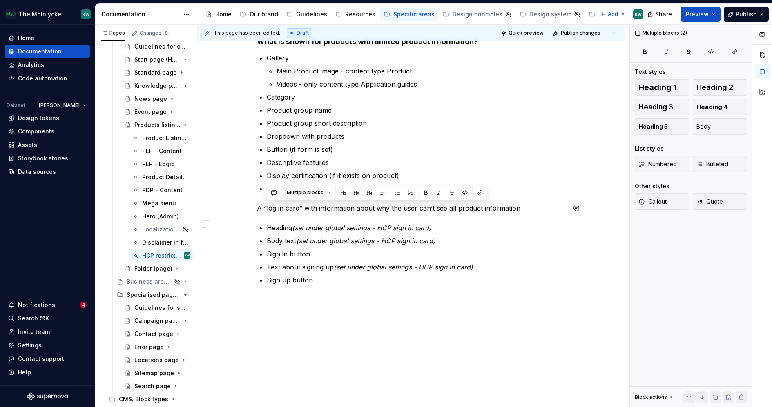
drag, startPoint x: 519, startPoint y: 210, endPoint x: 251, endPoint y: 212, distance: 267.7
click at [251, 212] on div "HCP restrictions on product pages in [GEOGRAPHIC_DATA], [GEOGRAPHIC_DATA] and […" at bounding box center [411, 103] width 428 height 668
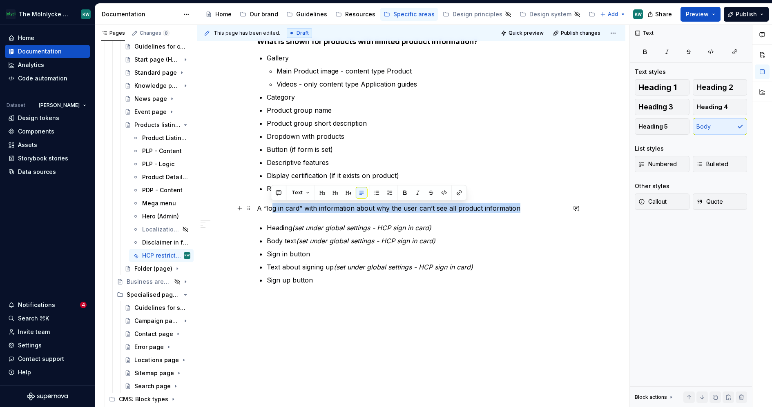
click at [251, 208] on div "HCP restrictions on product pages in [GEOGRAPHIC_DATA], [GEOGRAPHIC_DATA] and […" at bounding box center [411, 103] width 428 height 668
drag, startPoint x: 257, startPoint y: 208, endPoint x: 301, endPoint y: 209, distance: 44.2
click at [301, 209] on p "A “log in card” with information about why the user can’t see all product infor…" at bounding box center [411, 208] width 309 height 10
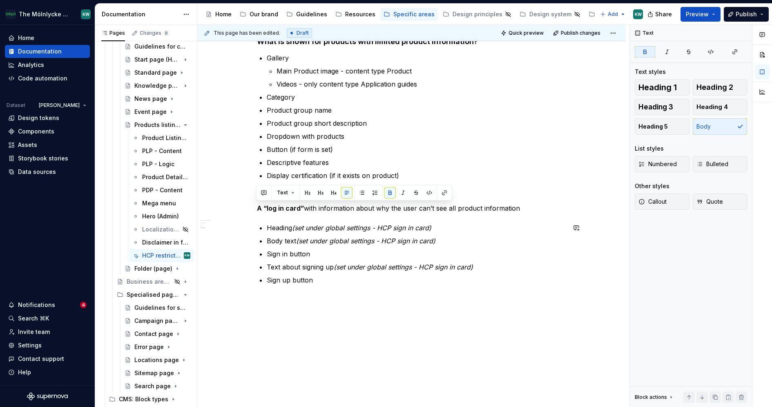
click at [383, 293] on div "HCP restrictions on product pages in [GEOGRAPHIC_DATA], [GEOGRAPHIC_DATA] and […" at bounding box center [411, 46] width 309 height 517
click at [309, 207] on p "A “log in card” with information about why the user can’t see all product infor…" at bounding box center [411, 208] width 309 height 10
click at [375, 291] on div "HCP restrictions on product pages in [GEOGRAPHIC_DATA], [GEOGRAPHIC_DATA] and […" at bounding box center [411, 46] width 309 height 517
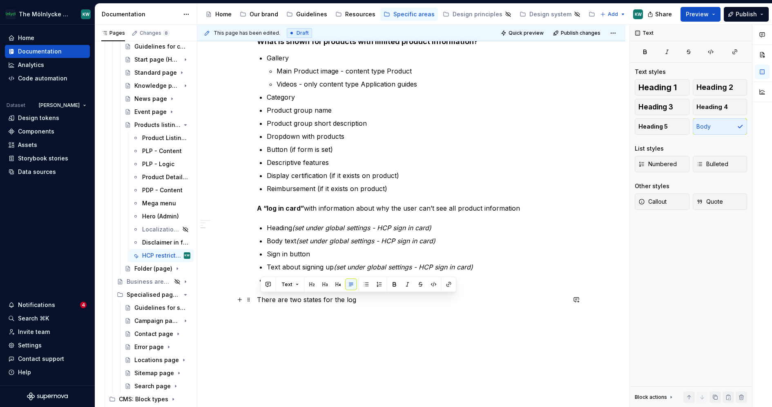
drag, startPoint x: 361, startPoint y: 300, endPoint x: 259, endPoint y: 300, distance: 102.2
click at [259, 300] on p "There are two states for the log" at bounding box center [411, 300] width 309 height 10
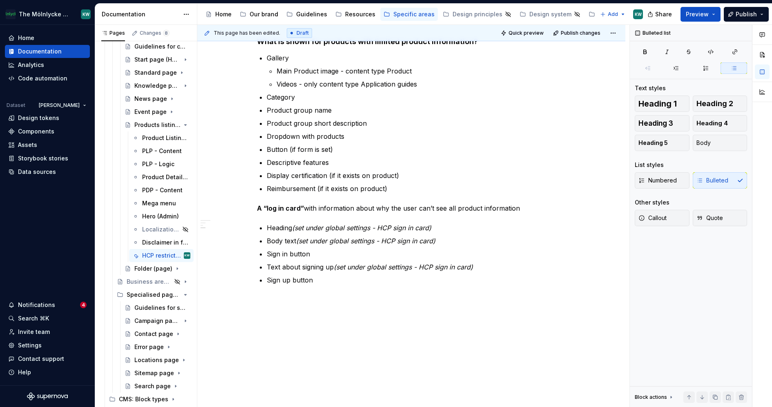
click at [359, 306] on div "HCP restrictions on product pages in [GEOGRAPHIC_DATA], [GEOGRAPHIC_DATA] and […" at bounding box center [411, 93] width 428 height 648
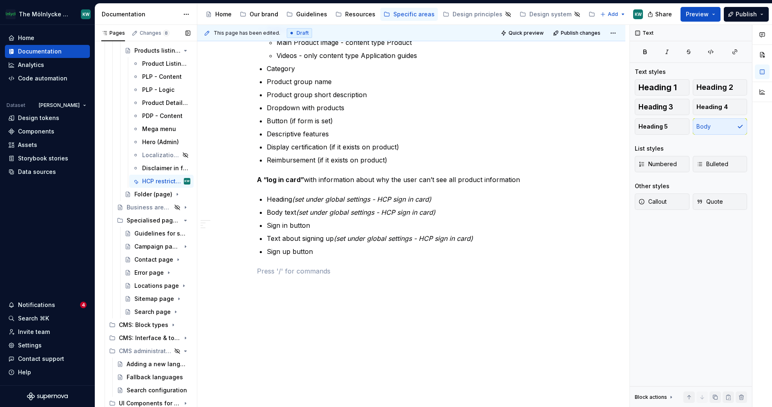
scroll to position [473, 0]
click at [159, 324] on icon "Page tree" at bounding box center [162, 325] width 7 height 7
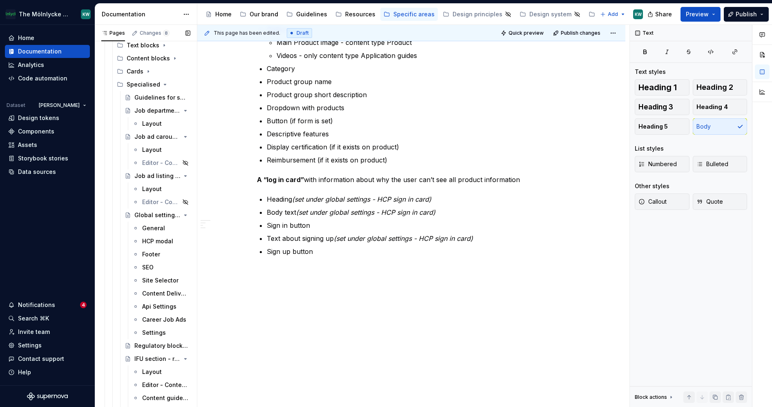
scroll to position [818, 0]
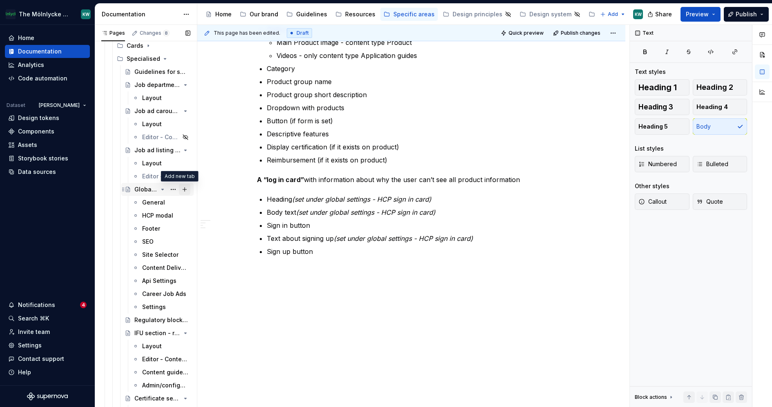
click at [179, 188] on button "Page tree" at bounding box center [184, 189] width 11 height 11
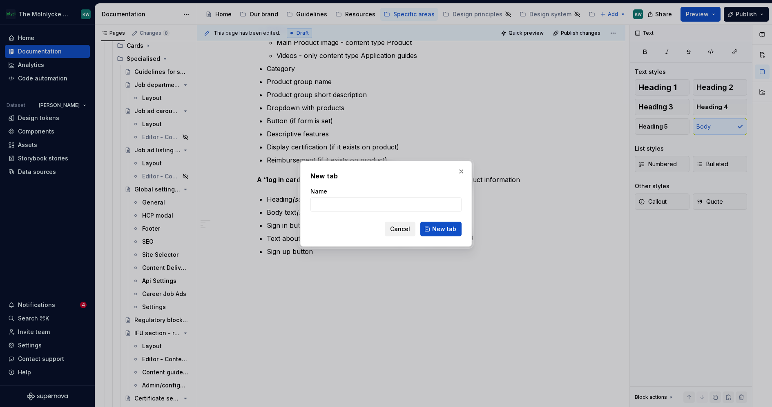
click at [404, 232] on span "Cancel" at bounding box center [400, 229] width 20 height 8
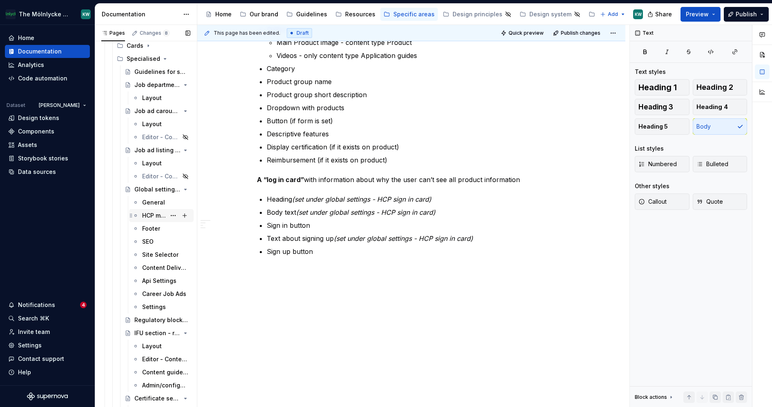
click at [149, 215] on div "HCP modal" at bounding box center [154, 216] width 24 height 8
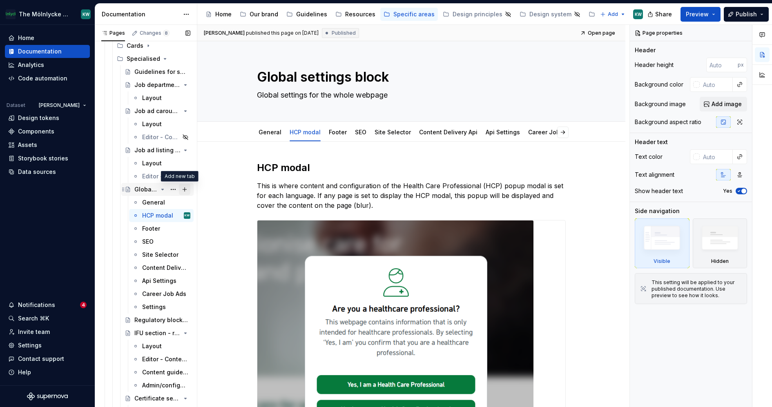
click at [179, 188] on button "Page tree" at bounding box center [184, 189] width 11 height 11
type textarea "*"
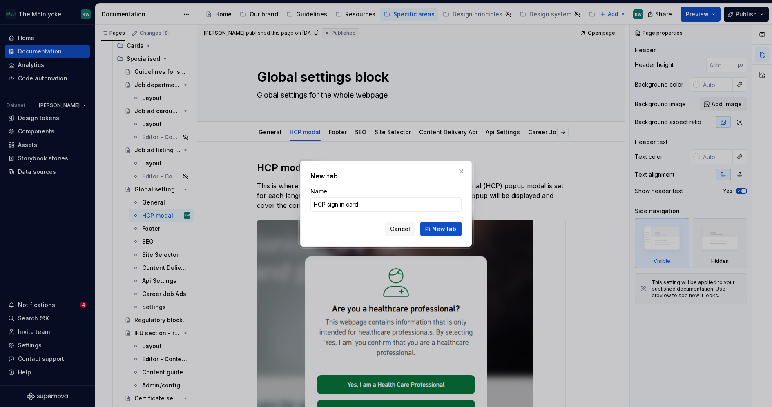
type input "HCP sign in card"
type textarea "*"
drag, startPoint x: 343, startPoint y: 205, endPoint x: 328, endPoint y: 205, distance: 15.5
click at [328, 205] on input "HCP sign in card" at bounding box center [386, 204] width 151 height 15
type input "HCP Sign in card"
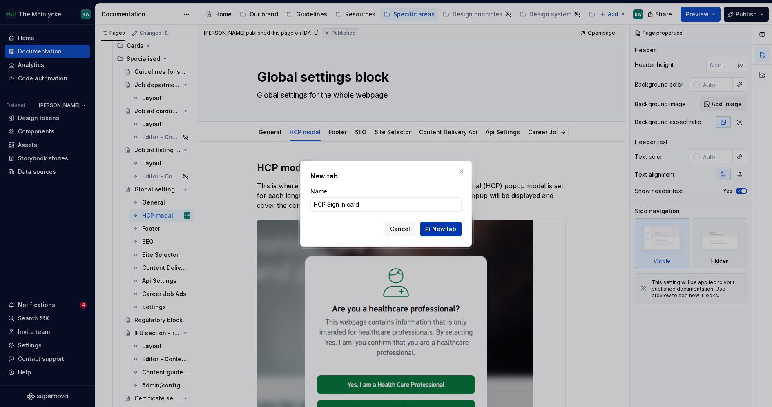
click at [438, 227] on span "New tab" at bounding box center [444, 229] width 24 height 8
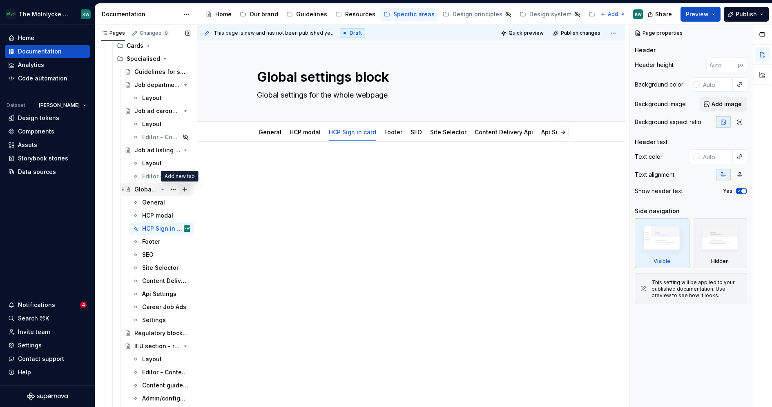
click at [179, 190] on button "Page tree" at bounding box center [184, 189] width 11 height 11
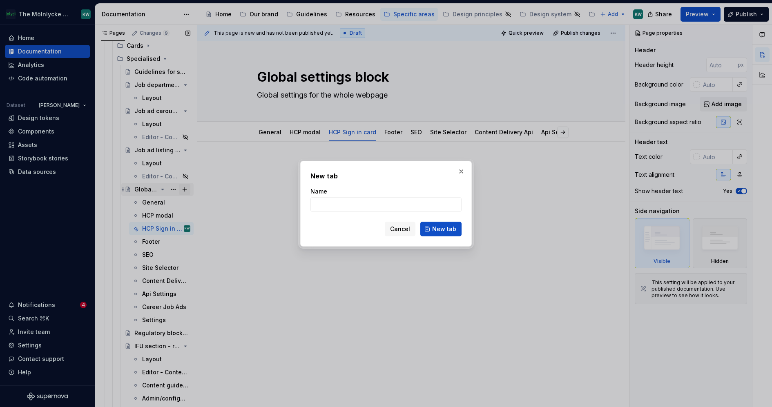
type textarea "*"
click at [354, 206] on input "HCP Sign in card" at bounding box center [386, 204] width 151 height 15
type input "HCP Sign in button"
click at [449, 227] on span "New tab" at bounding box center [444, 229] width 24 height 8
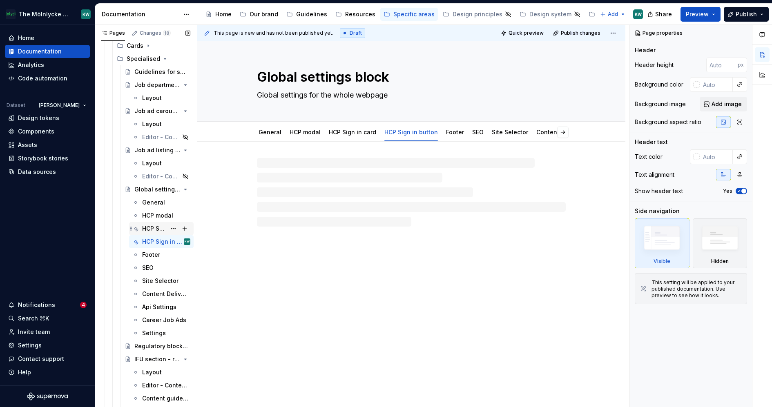
click at [155, 228] on div "HCP Sign in card" at bounding box center [154, 229] width 24 height 8
click at [294, 177] on div at bounding box center [411, 176] width 309 height 31
type textarea "*"
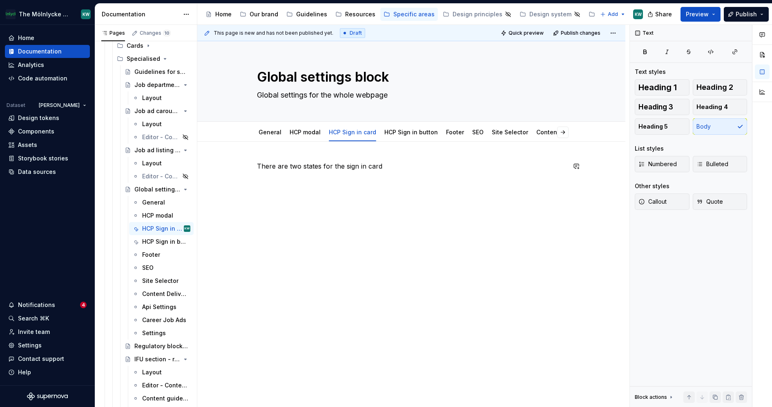
click at [453, 210] on div "This page is new and has not been published yet. Draft Quick preview Publish ch…" at bounding box center [413, 216] width 432 height 383
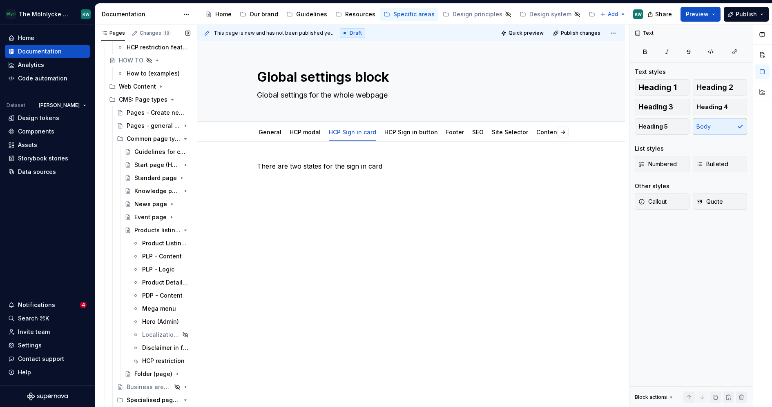
scroll to position [313, 0]
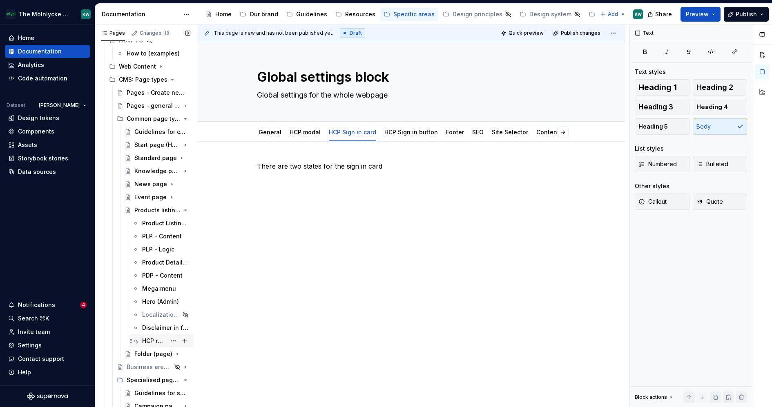
click at [158, 344] on div "HCP restriction" at bounding box center [154, 341] width 24 height 8
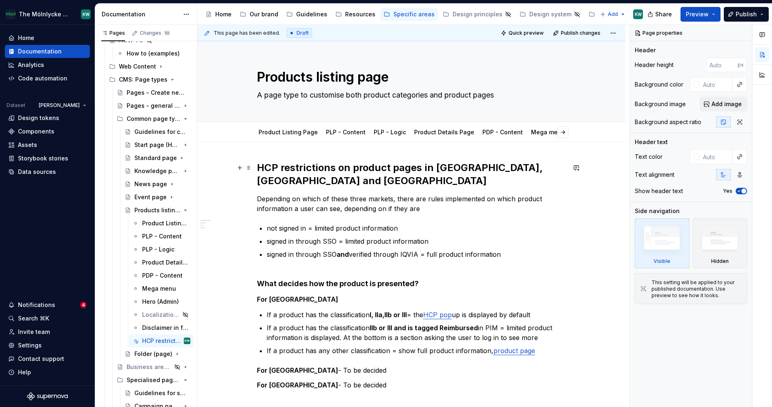
type textarea "*"
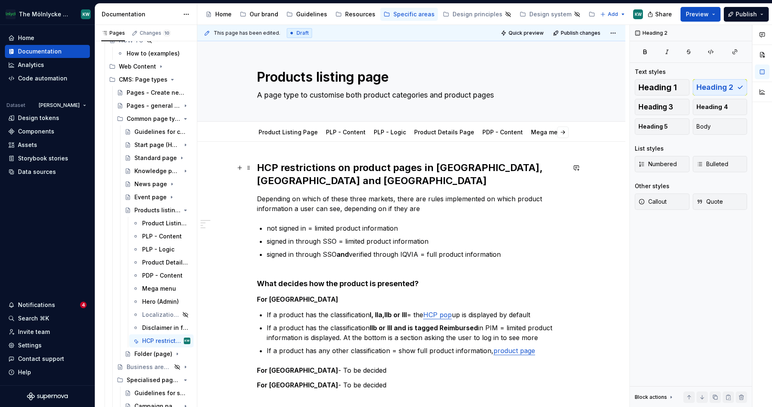
click at [389, 167] on h2 "HCP restrictions on product pages in [GEOGRAPHIC_DATA], [GEOGRAPHIC_DATA] and […" at bounding box center [411, 174] width 309 height 26
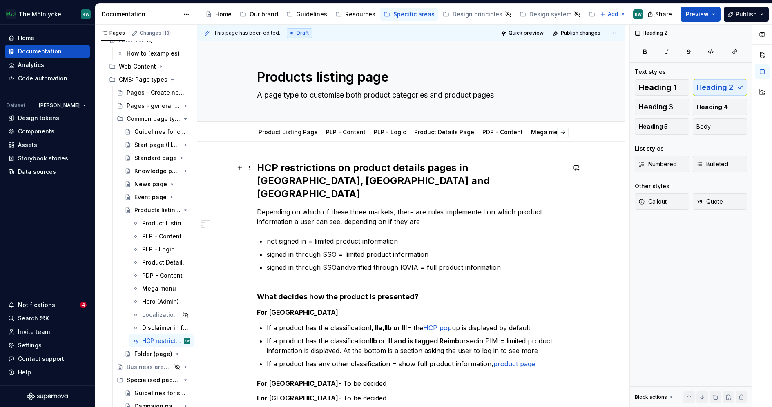
click at [452, 170] on h2 "HCP restrictions on product details pages in [GEOGRAPHIC_DATA], [GEOGRAPHIC_DAT…" at bounding box center [411, 180] width 309 height 39
click at [652, 286] on div "Heading 2 Text styles Heading 1 Heading 2 Heading 3 Heading 4 Heading 5 Body Li…" at bounding box center [691, 216] width 122 height 383
click at [354, 169] on h2 "HCP restrictions on product details pages in [GEOGRAPHIC_DATA], [GEOGRAPHIC_DAT…" at bounding box center [411, 180] width 309 height 39
click at [395, 165] on h2 "HCP restrictions on Product details pages in [GEOGRAPHIC_DATA], [GEOGRAPHIC_DAT…" at bounding box center [411, 180] width 309 height 39
click at [430, 166] on h2 "HCP restrictions on Product Details pages in [GEOGRAPHIC_DATA], [GEOGRAPHIC_DAT…" at bounding box center [411, 180] width 309 height 39
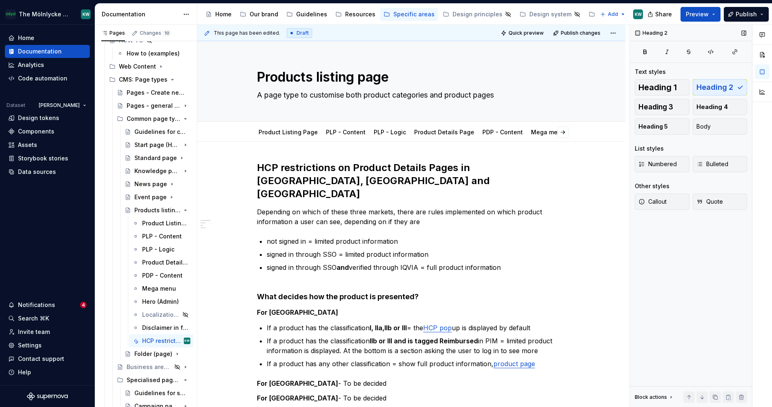
click at [702, 243] on div "Heading 2 Text styles Heading 1 Heading 2 Heading 3 Heading 4 Heading 5 Body Li…" at bounding box center [691, 216] width 122 height 383
click at [340, 170] on h2 "HCP restrictions on Product Details Pages in [GEOGRAPHIC_DATA], [GEOGRAPHIC_DAT…" at bounding box center [411, 180] width 309 height 39
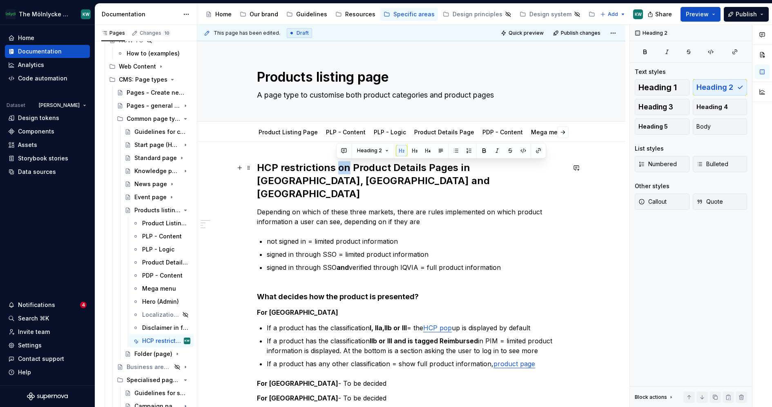
click at [340, 170] on h2 "HCP restrictions on Product Details Pages in [GEOGRAPHIC_DATA], [GEOGRAPHIC_DAT…" at bounding box center [411, 180] width 309 height 39
click at [455, 170] on h2 "HCP restrictions for Product Details Pages in [GEOGRAPHIC_DATA], [GEOGRAPHIC_DA…" at bounding box center [411, 180] width 309 height 39
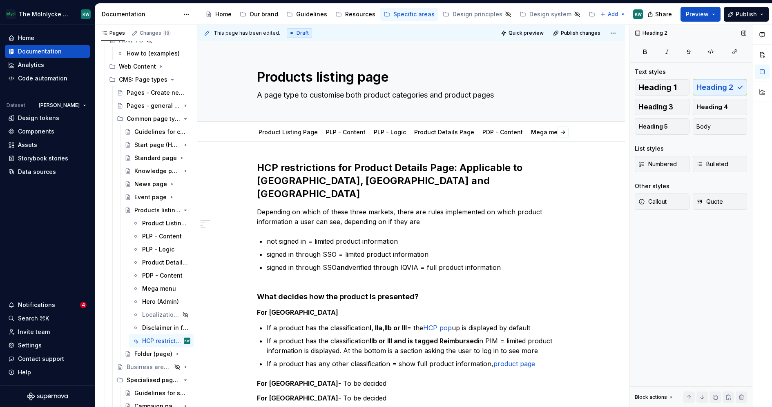
click at [690, 255] on div "Heading 2 Text styles Heading 1 Heading 2 Heading 3 Heading 4 Heading 5 Body Li…" at bounding box center [691, 216] width 122 height 383
type textarea "*"
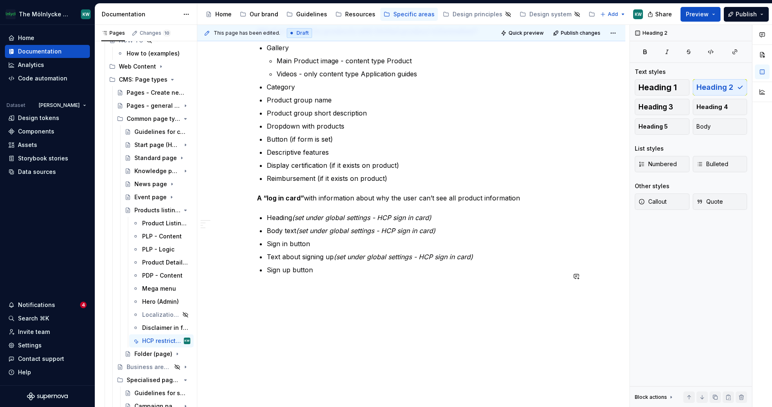
scroll to position [402, 0]
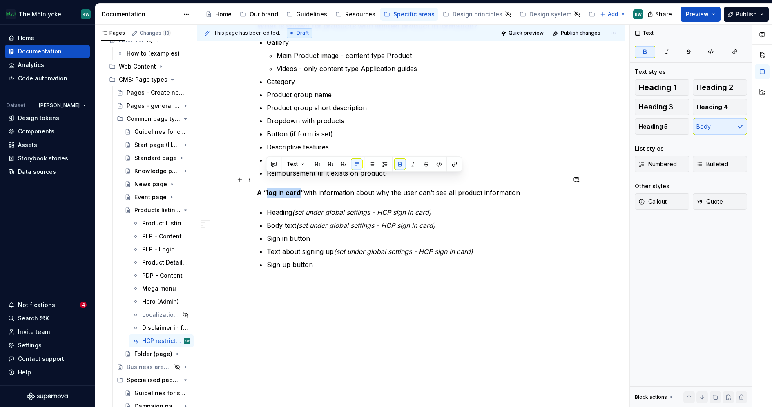
drag, startPoint x: 299, startPoint y: 181, endPoint x: 265, endPoint y: 181, distance: 33.9
click at [265, 189] on strong "A “log in card”" at bounding box center [280, 193] width 47 height 8
click at [449, 161] on button "button" at bounding box center [454, 164] width 11 height 11
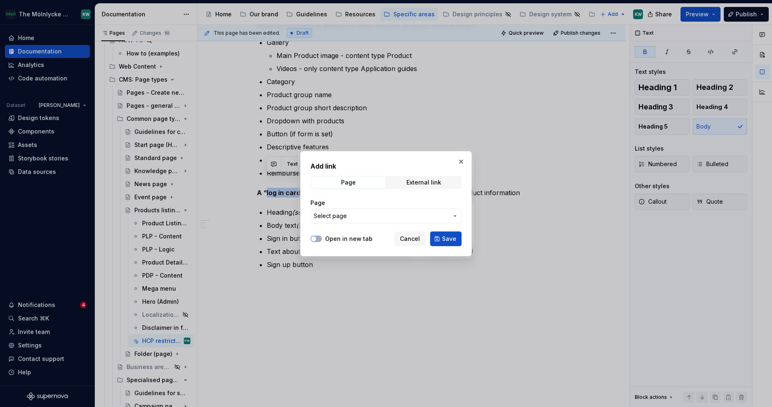
click at [355, 215] on span "Select page" at bounding box center [381, 216] width 135 height 8
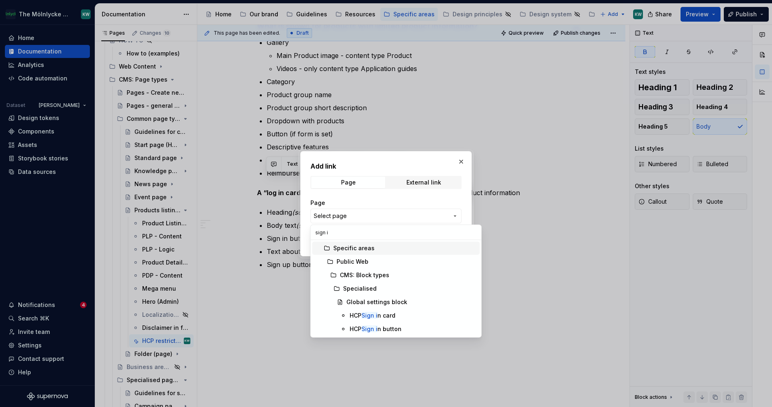
type input "sign in"
click at [388, 310] on span "HCP Sign in card" at bounding box center [396, 315] width 168 height 13
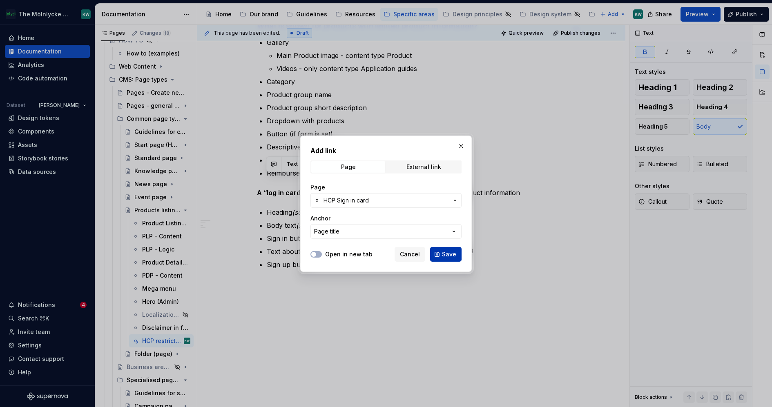
click at [446, 255] on span "Save" at bounding box center [449, 254] width 14 height 8
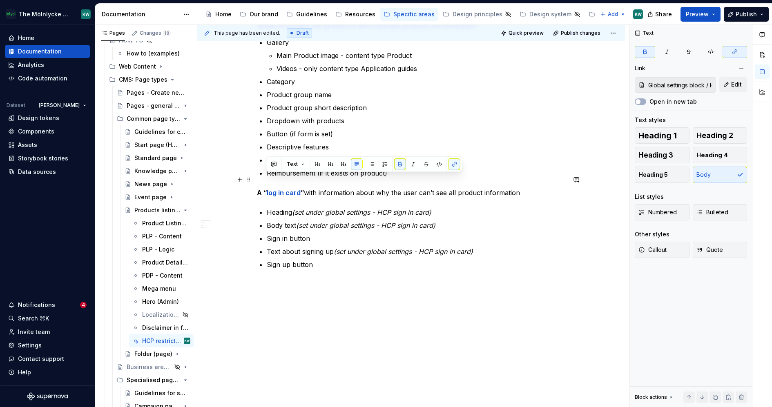
click at [277, 189] on strong "log in card" at bounding box center [284, 193] width 34 height 8
click at [279, 189] on strong "log sign in card" at bounding box center [291, 193] width 49 height 8
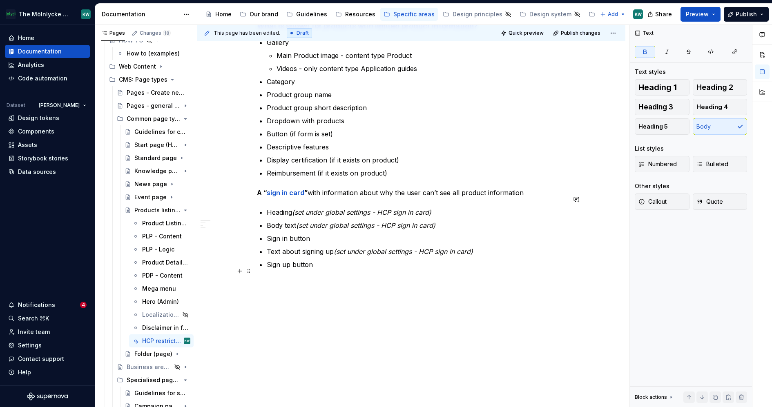
click at [449, 320] on div "This page has been edited. Draft Quick preview Publish changes Products listing…" at bounding box center [413, 216] width 432 height 383
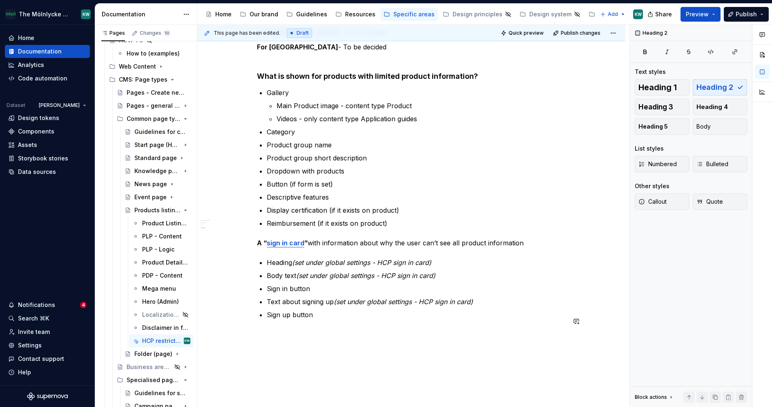
scroll to position [353, 0]
click at [523, 237] on p "A “ sign in card ” with information about why the user can’t see all product in…" at bounding box center [411, 242] width 309 height 10
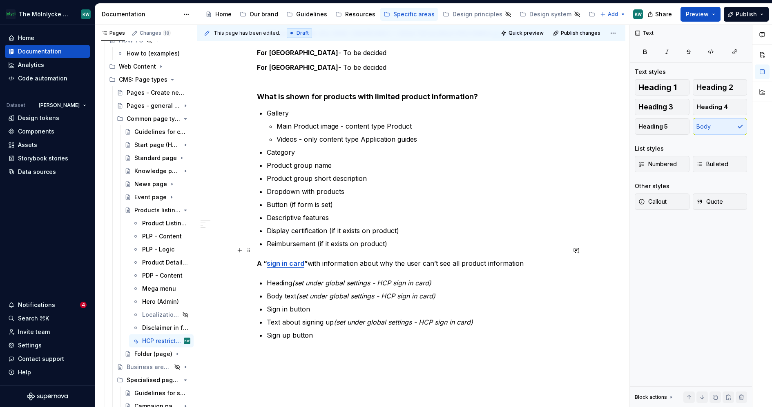
scroll to position [331, 0]
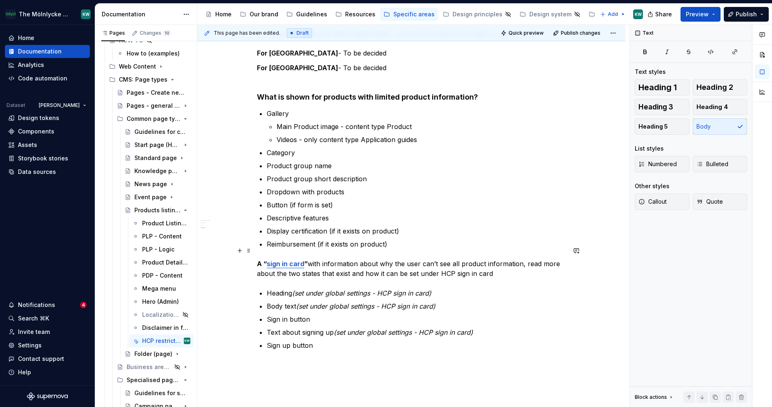
click at [438, 259] on p "A “ sign in card ” with information about why the user can’t see all product in…" at bounding box center [411, 269] width 309 height 20
drag, startPoint x: 545, startPoint y: 259, endPoint x: 439, endPoint y: 261, distance: 105.8
click at [439, 261] on p "A “ sign in card ” with information about why the user can’t see all product in…" at bounding box center [411, 269] width 309 height 20
click at [623, 246] on button "button" at bounding box center [627, 244] width 11 height 11
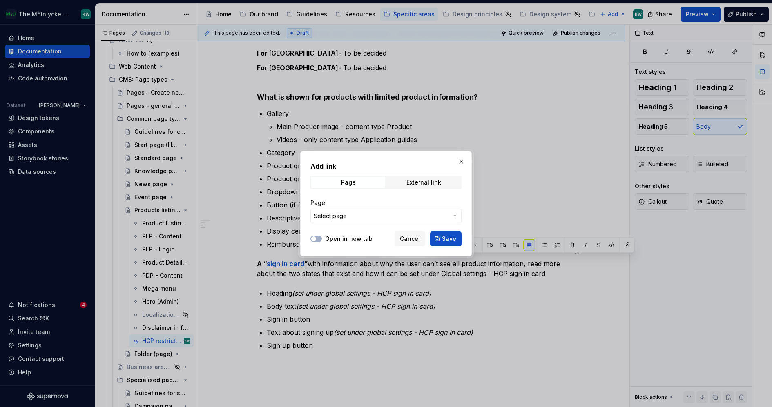
click at [413, 213] on span "Select page" at bounding box center [381, 216] width 135 height 8
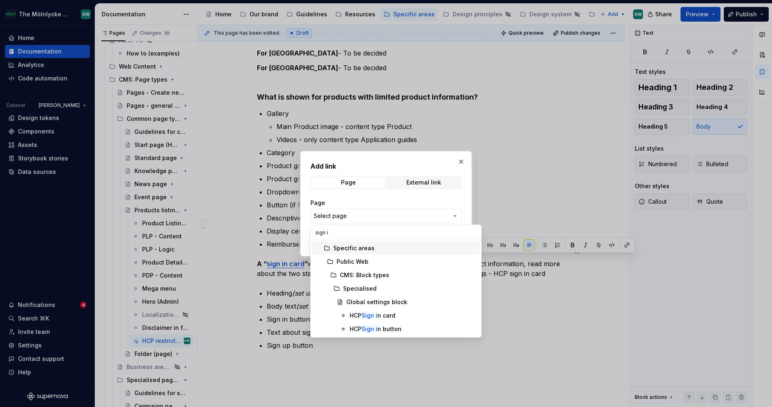
type input "sign in"
click at [391, 318] on div "HCP Sign in card" at bounding box center [372, 316] width 44 height 8
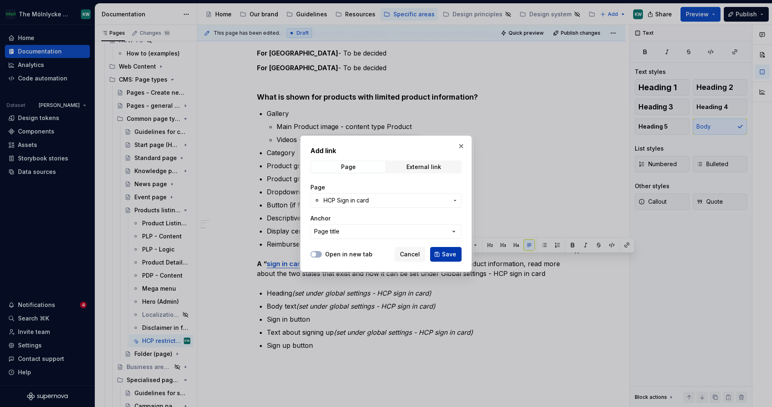
click at [452, 255] on span "Save" at bounding box center [449, 254] width 14 height 8
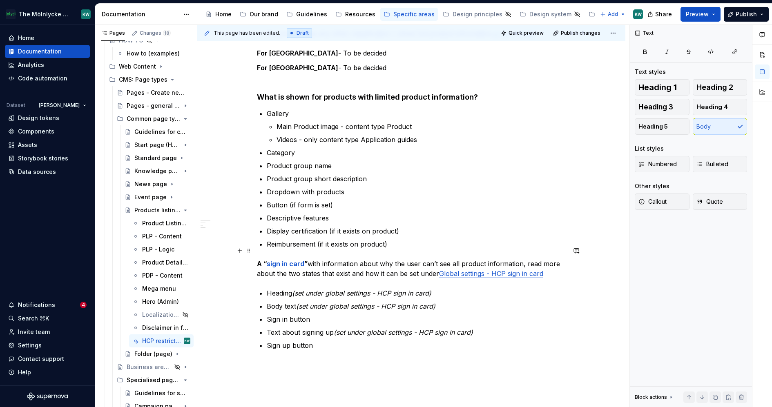
click at [307, 259] on p "A “ sign in card ” with information about why the user can’t see all product in…" at bounding box center [411, 269] width 309 height 20
click at [263, 260] on strong "A sign in card”" at bounding box center [280, 264] width 47 height 8
click at [537, 302] on p "Body text (set under global settings - HCP sign in card)" at bounding box center [416, 307] width 299 height 10
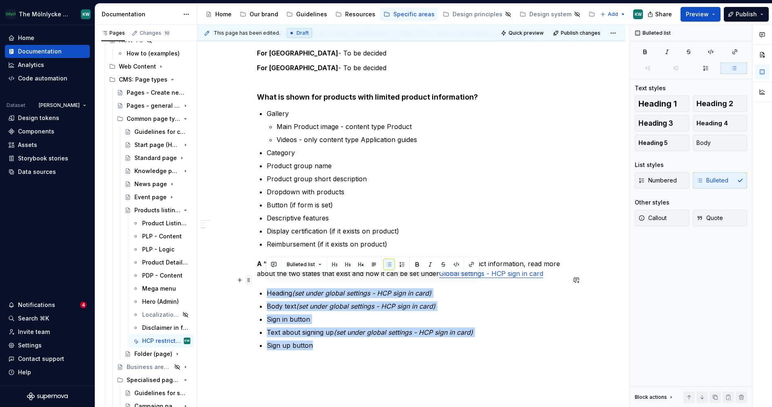
drag, startPoint x: 339, startPoint y: 335, endPoint x: 246, endPoint y: 280, distance: 108.0
click at [257, 280] on div "HCP restrictions for Product Details Page: Applicable to [GEOGRAPHIC_DATA], [GE…" at bounding box center [411, 105] width 309 height 549
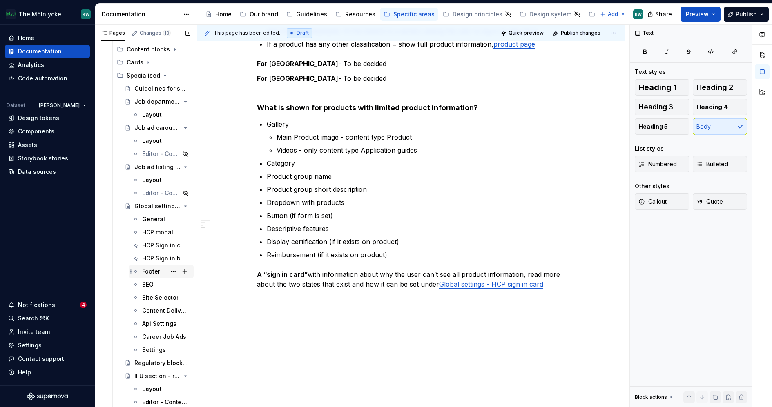
scroll to position [810, 0]
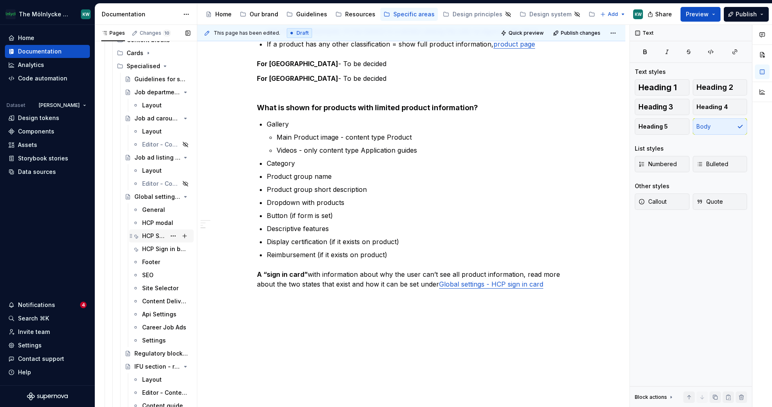
click at [154, 235] on div "HCP Sign in card" at bounding box center [154, 236] width 24 height 8
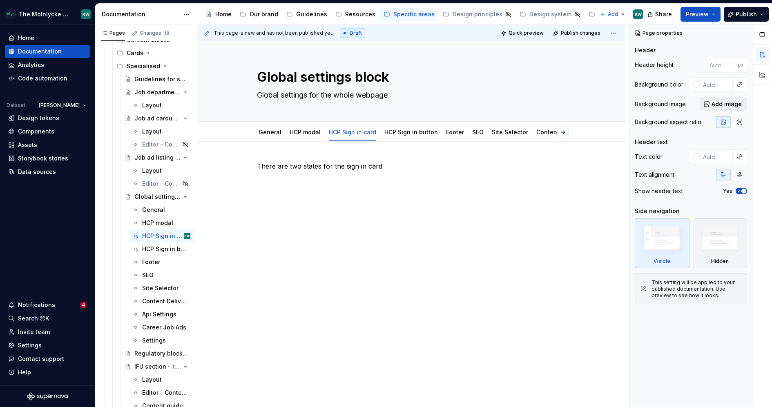
type textarea "*"
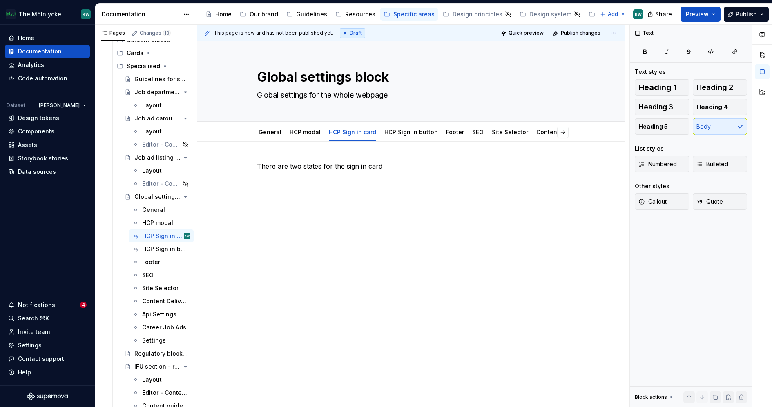
click at [364, 192] on div "There are two states for the sign in card" at bounding box center [411, 181] width 309 height 41
paste div
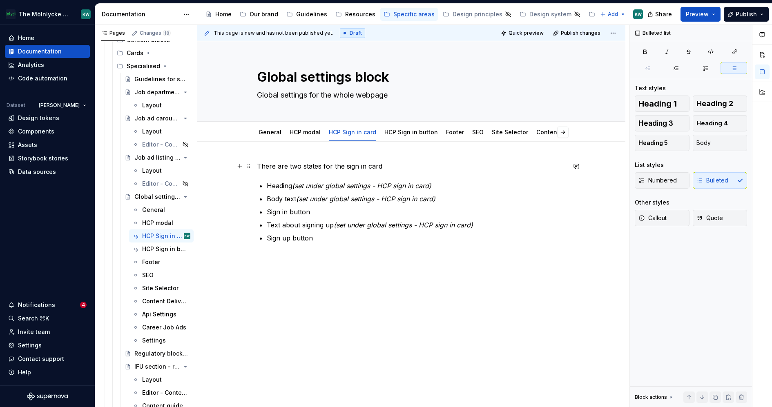
click at [405, 164] on p "There are two states for the sign in card" at bounding box center [411, 166] width 309 height 10
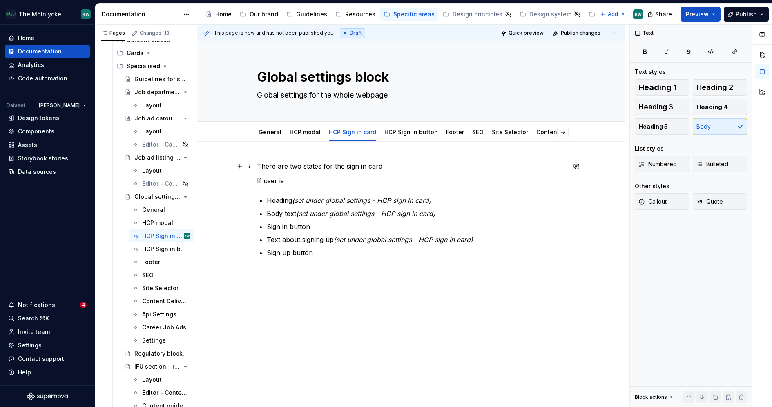
click at [385, 165] on p "There are two states for the sign in card" at bounding box center [411, 166] width 309 height 10
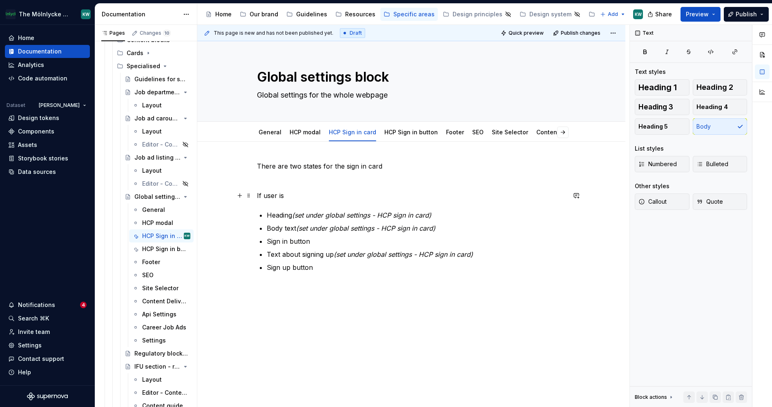
click at [326, 196] on p "If user is" at bounding box center [411, 196] width 309 height 10
drag, startPoint x: 360, startPoint y: 193, endPoint x: 252, endPoint y: 194, distance: 107.9
click at [252, 194] on div "There are two states for the sign in card If user is signed in and verified Hea…" at bounding box center [411, 273] width 428 height 263
click at [370, 191] on p "If user is signed in and verified" at bounding box center [411, 196] width 309 height 10
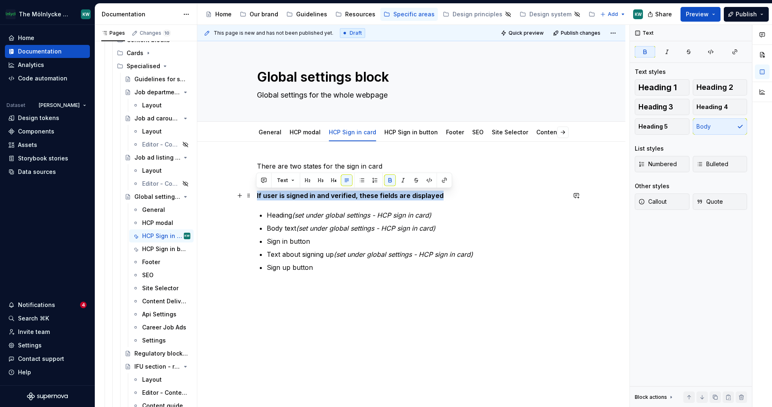
drag, startPoint x: 446, startPoint y: 196, endPoint x: 253, endPoint y: 196, distance: 192.9
click at [253, 196] on div "There are two states for the sign in card If user is signed in and verified, th…" at bounding box center [411, 273] width 428 height 263
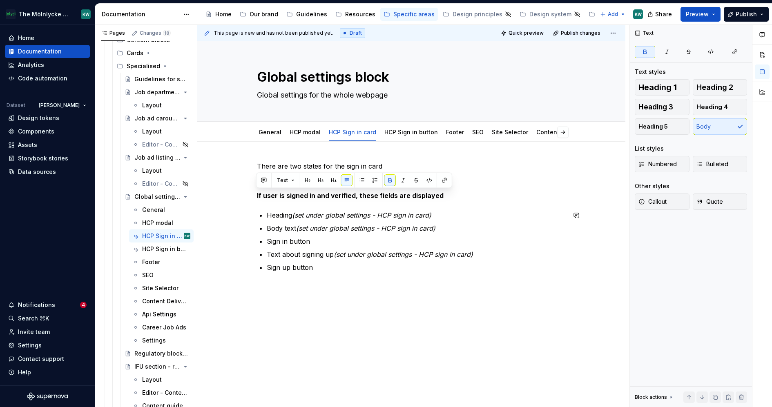
click at [351, 278] on div "There are two states for the sign in card If user is signed in and verified, th…" at bounding box center [411, 221] width 309 height 121
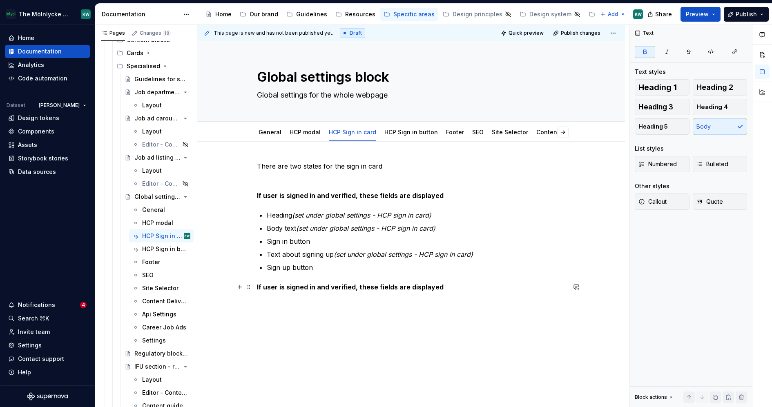
click at [321, 289] on strong "If user is signed in and verified, these fields are displayed" at bounding box center [350, 287] width 187 height 8
click at [468, 285] on p "If user is signed in but not verified, these fields are displayed" at bounding box center [411, 287] width 309 height 10
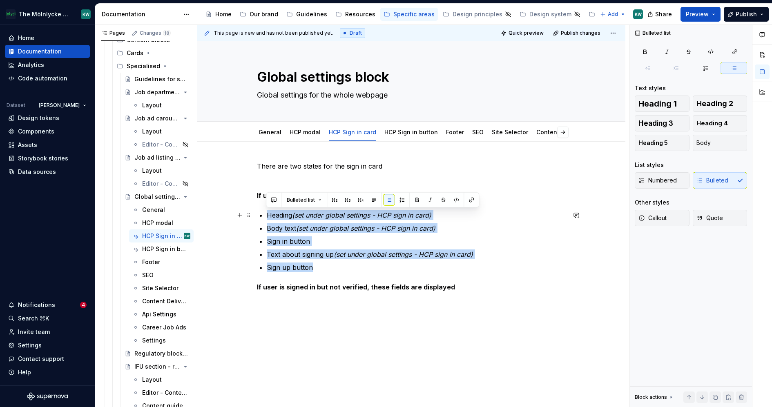
drag, startPoint x: 338, startPoint y: 268, endPoint x: 267, endPoint y: 216, distance: 88.0
click at [267, 216] on ul "Heading (set under global settings - HCP sign in card) Body text (set under glo…" at bounding box center [416, 241] width 299 height 62
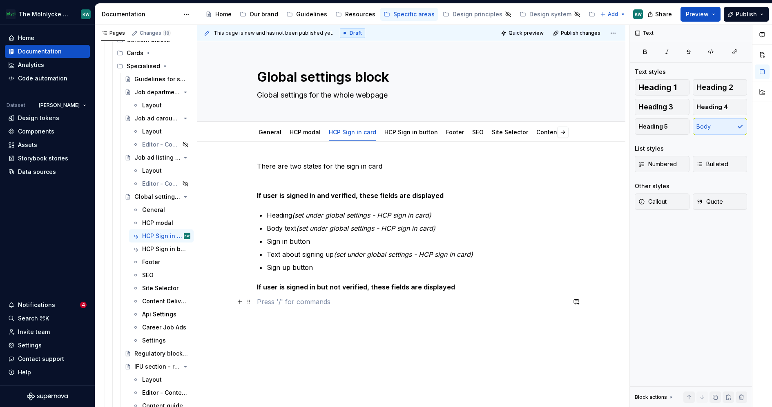
click at [399, 304] on p at bounding box center [411, 302] width 309 height 10
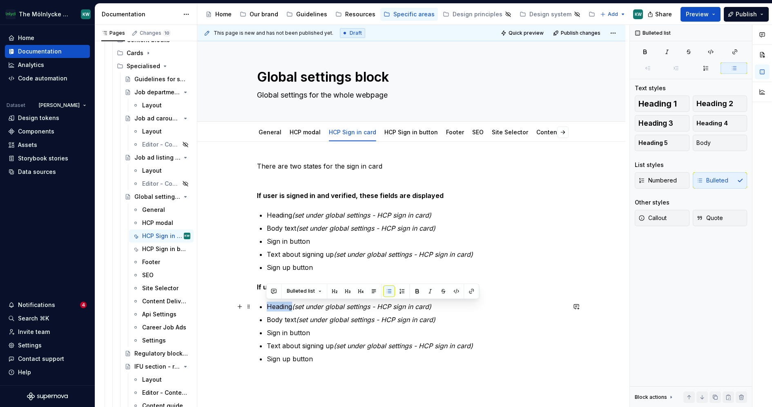
drag, startPoint x: 291, startPoint y: 306, endPoint x: 266, endPoint y: 306, distance: 24.9
click at [267, 306] on p "Heading (set under global settings - HCP sign in card)" at bounding box center [416, 307] width 299 height 10
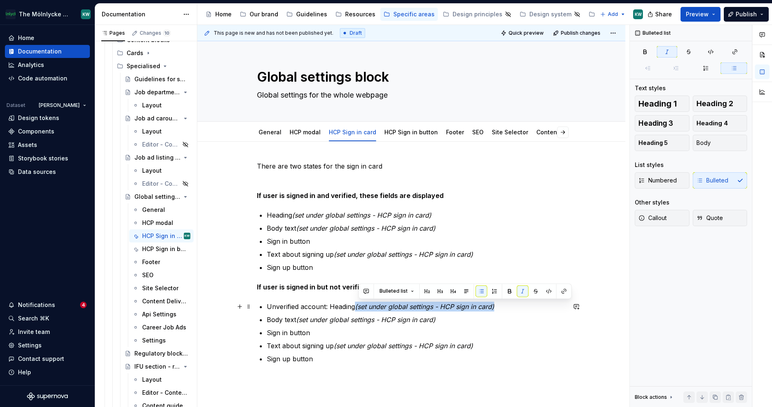
drag, startPoint x: 496, startPoint y: 306, endPoint x: 358, endPoint y: 306, distance: 138.1
click at [357, 306] on p "Unverified account: Heading (set under global settings - HCP sign in card)" at bounding box center [416, 307] width 299 height 10
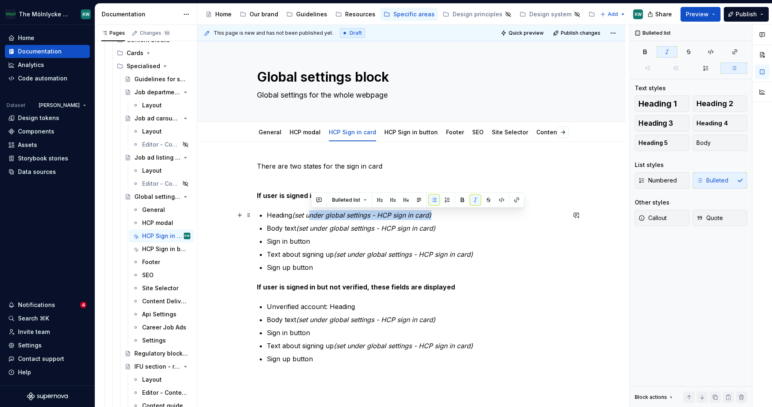
drag, startPoint x: 442, startPoint y: 214, endPoint x: 312, endPoint y: 213, distance: 129.9
click at [312, 213] on p "Heading (set under global settings - HCP sign in card)" at bounding box center [416, 215] width 299 height 10
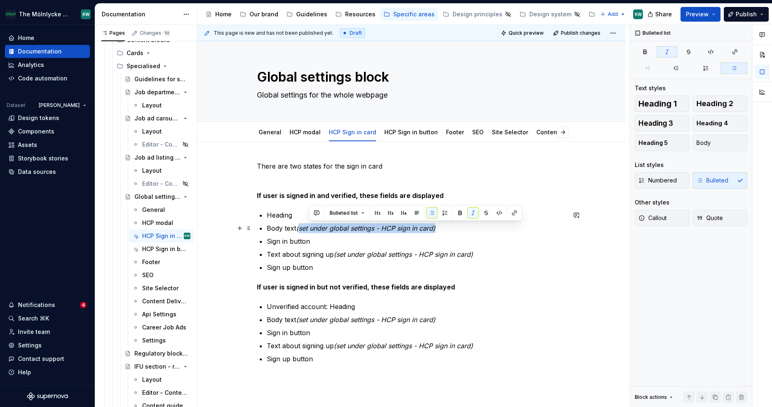
drag, startPoint x: 445, startPoint y: 225, endPoint x: 301, endPoint y: 226, distance: 144.3
click at [301, 226] on p "Body text (set under global settings - HCP sign in card)" at bounding box center [416, 229] width 299 height 10
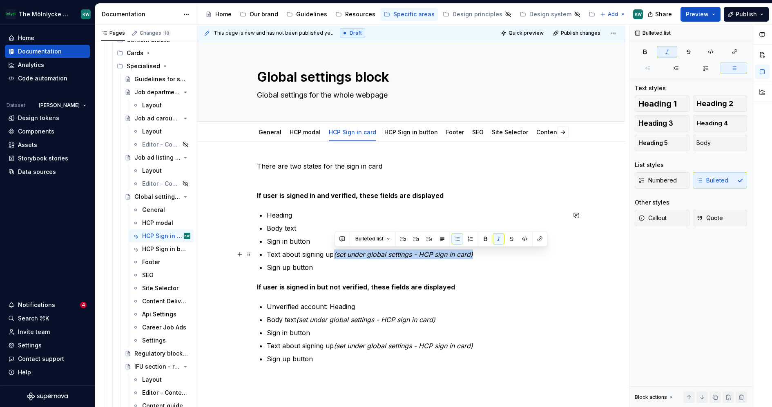
drag, startPoint x: 492, startPoint y: 254, endPoint x: 335, endPoint y: 257, distance: 157.4
click at [335, 257] on p "Text about signing up (set under global settings - HCP sign in card)" at bounding box center [416, 255] width 299 height 10
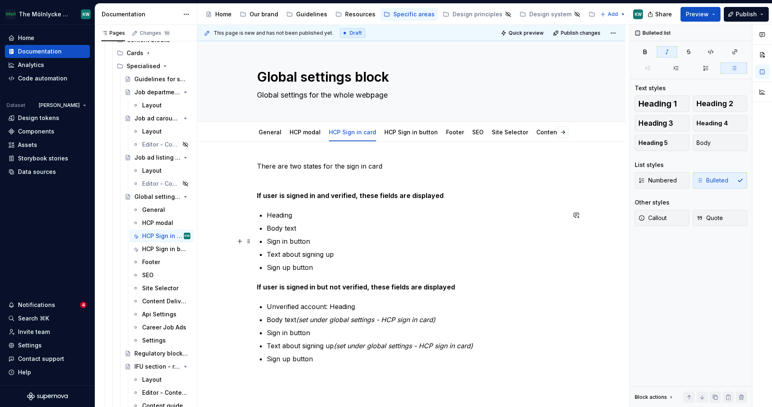
click at [327, 242] on p "Sign in button" at bounding box center [416, 242] width 299 height 10
drag, startPoint x: 351, startPoint y: 241, endPoint x: 310, endPoint y: 240, distance: 41.7
click at [310, 240] on p "Sign in button (automatic?)" at bounding box center [416, 242] width 299 height 10
click at [323, 267] on p "Sign up button" at bounding box center [416, 268] width 299 height 10
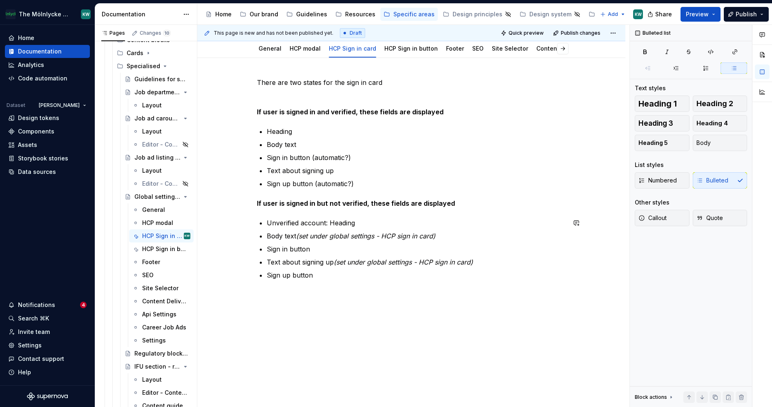
scroll to position [88, 0]
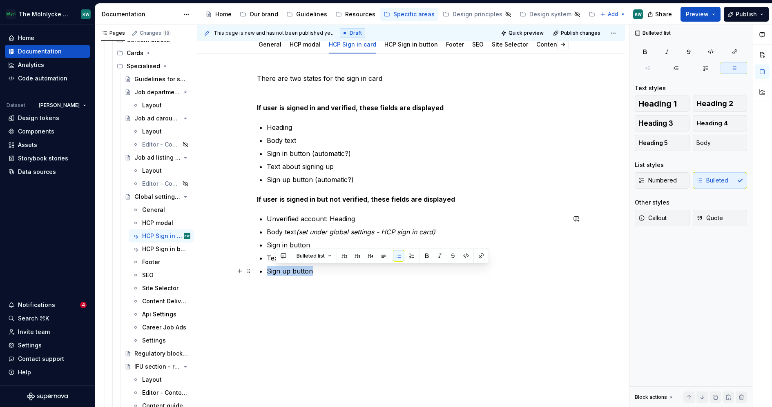
drag, startPoint x: 319, startPoint y: 270, endPoint x: 261, endPoint y: 269, distance: 57.6
click at [267, 269] on li "Sign up button" at bounding box center [416, 271] width 299 height 10
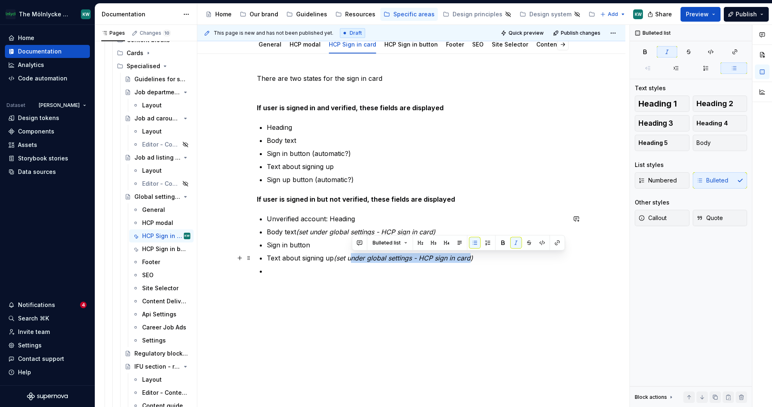
drag, startPoint x: 471, startPoint y: 259, endPoint x: 351, endPoint y: 258, distance: 120.5
click at [351, 258] on em "(set under global settings - HCP sign in card)" at bounding box center [403, 258] width 139 height 8
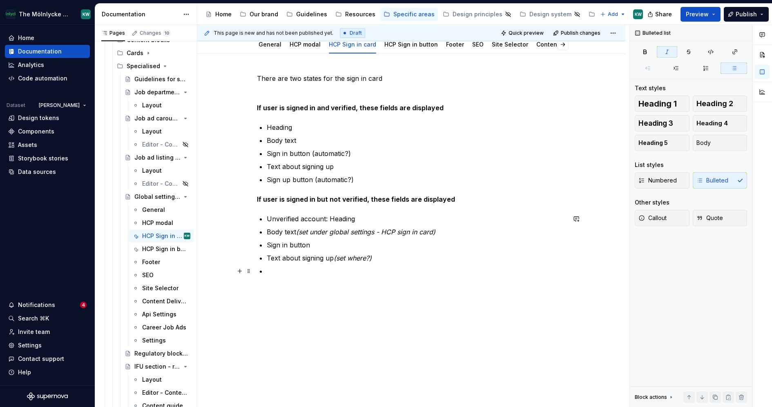
click at [304, 268] on p at bounding box center [416, 271] width 299 height 10
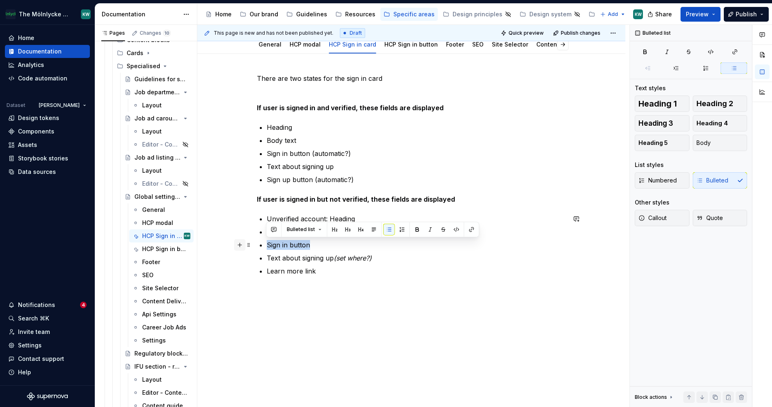
drag, startPoint x: 312, startPoint y: 246, endPoint x: 244, endPoint y: 243, distance: 68.3
click at [257, 243] on div "There are two states for the sign in card If user is signed in and verified, th…" at bounding box center [411, 180] width 309 height 212
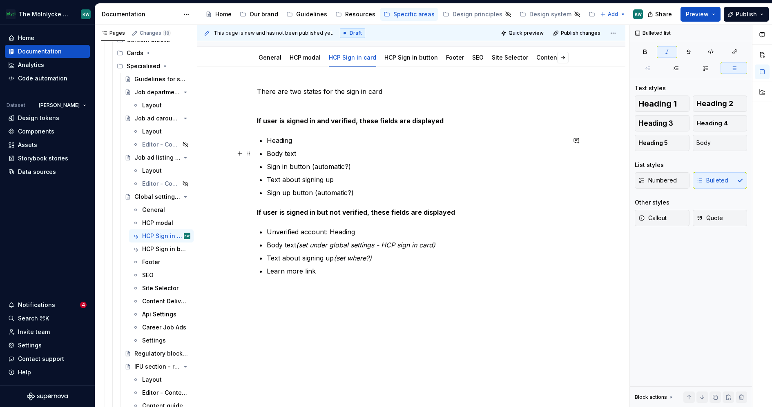
click at [272, 152] on p "Body text" at bounding box center [416, 154] width 299 height 10
click at [269, 152] on p "Body text" at bounding box center [416, 154] width 299 height 10
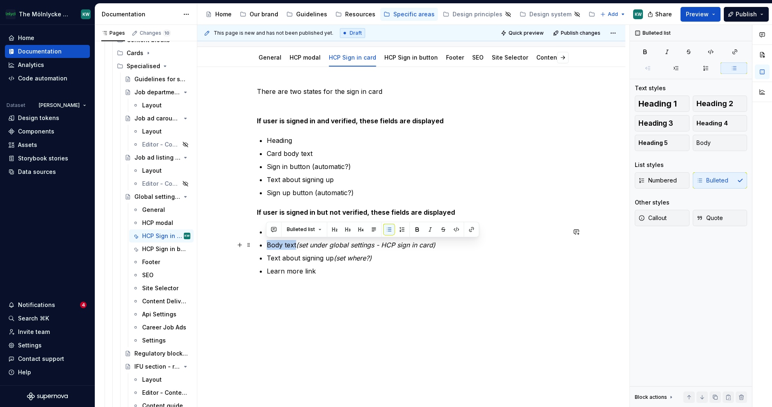
drag, startPoint x: 295, startPoint y: 243, endPoint x: 262, endPoint y: 243, distance: 33.5
click at [267, 243] on li "Body text (set under global settings - HCP sign in card)" at bounding box center [416, 245] width 299 height 10
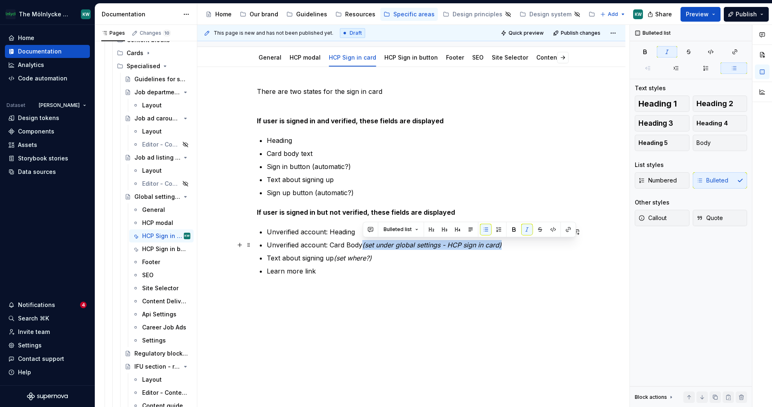
drag, startPoint x: 507, startPoint y: 243, endPoint x: 362, endPoint y: 243, distance: 145.1
click at [362, 243] on p "Unverified account: Card Body (set under global settings - HCP sign in card)" at bounding box center [416, 245] width 299 height 10
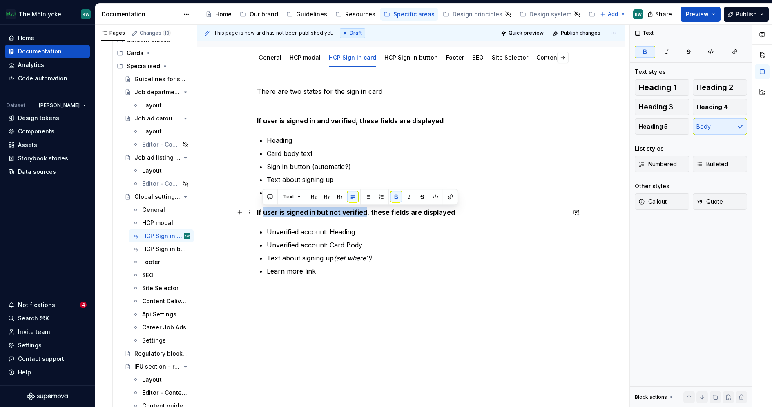
drag, startPoint x: 363, startPoint y: 212, endPoint x: 263, endPoint y: 213, distance: 99.7
click at [263, 213] on strong "If user is signed in but not verified, these fields are displayed" at bounding box center [356, 212] width 198 height 8
click at [282, 213] on strong "If user is signed in but not verified, these fields are displayed" at bounding box center [356, 212] width 198 height 8
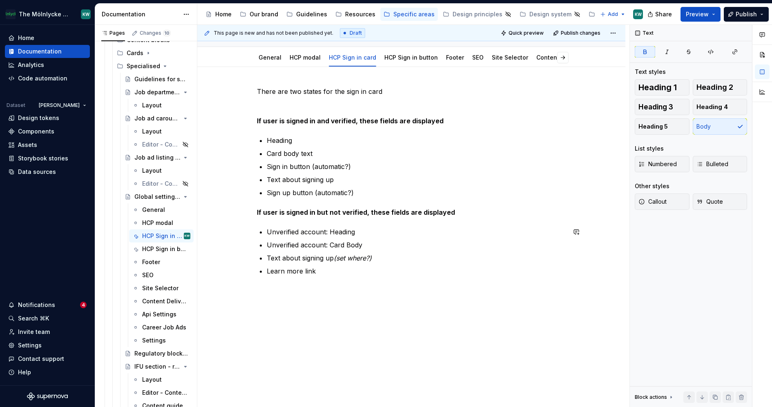
click at [371, 273] on p "Learn more link" at bounding box center [416, 271] width 299 height 10
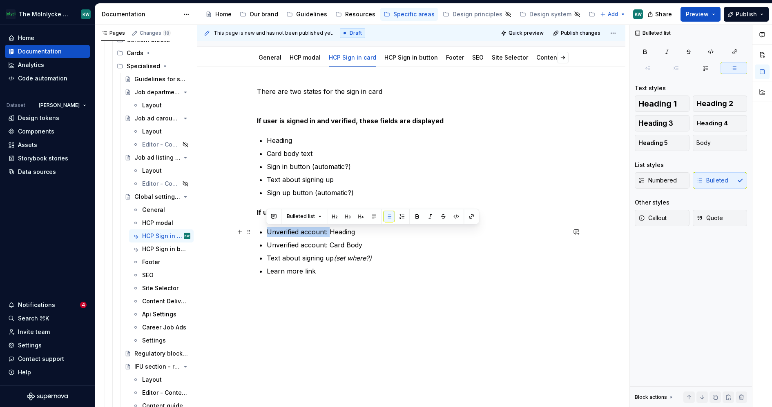
drag, startPoint x: 329, startPoint y: 231, endPoint x: 263, endPoint y: 231, distance: 66.2
click at [263, 231] on div "There are two states for the sign in card If user is signed in and verified, th…" at bounding box center [411, 182] width 309 height 190
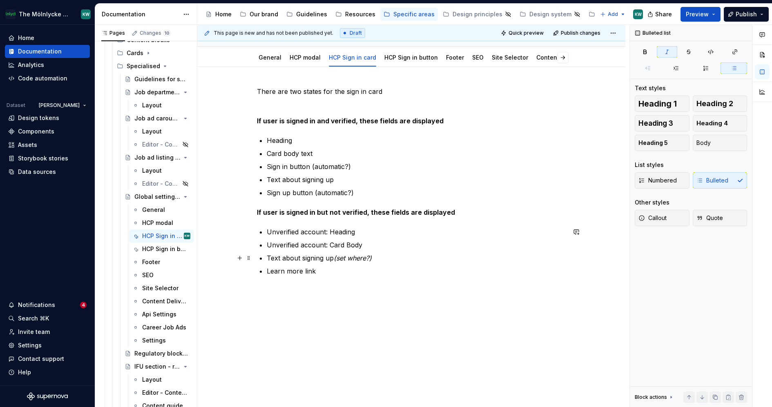
click at [375, 253] on p "Text about signing up (set where?)" at bounding box center [416, 258] width 299 height 10
click at [375, 262] on p "Text about signing up (set where?)" at bounding box center [416, 258] width 299 height 10
click at [357, 259] on em "(set where?)" at bounding box center [353, 258] width 38 height 8
click at [326, 287] on div "This page is new and has not been published yet. Draft Quick preview Publish ch…" at bounding box center [413, 216] width 432 height 383
click at [329, 271] on p "Learn more link" at bounding box center [416, 271] width 299 height 10
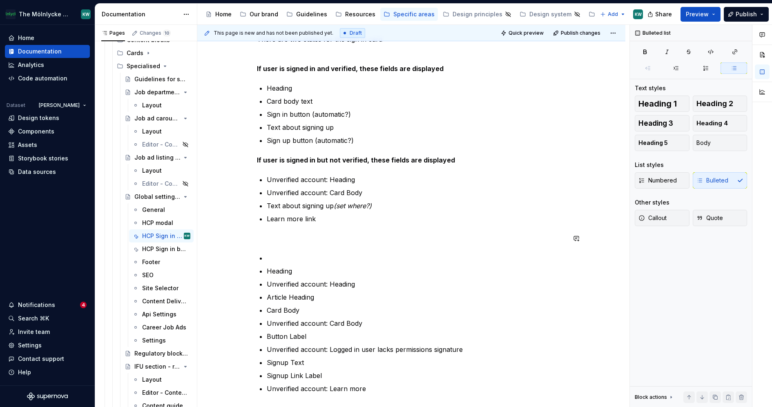
scroll to position [119, 0]
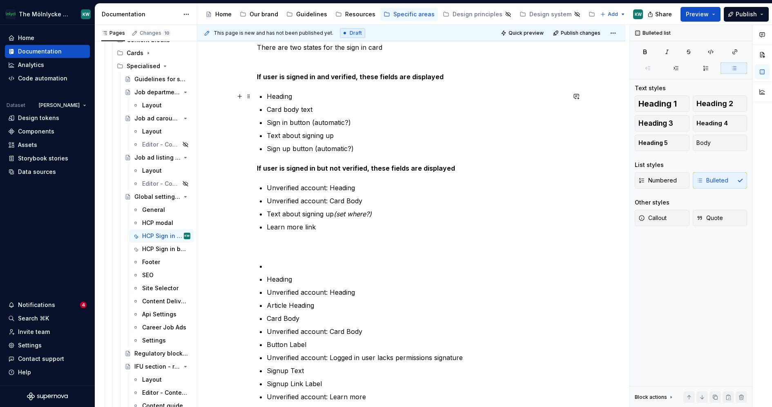
click at [300, 93] on p "Heading" at bounding box center [416, 97] width 299 height 10
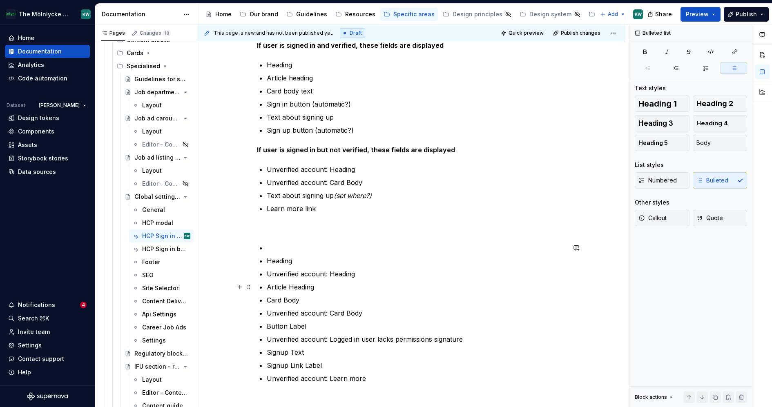
scroll to position [152, 0]
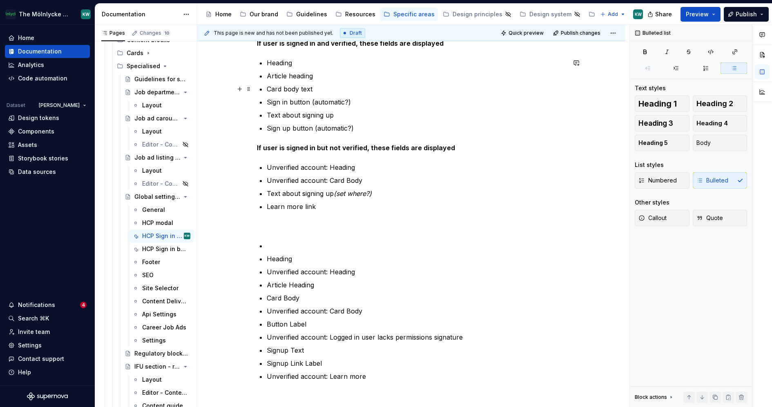
click at [310, 85] on p "Card body text" at bounding box center [416, 89] width 299 height 10
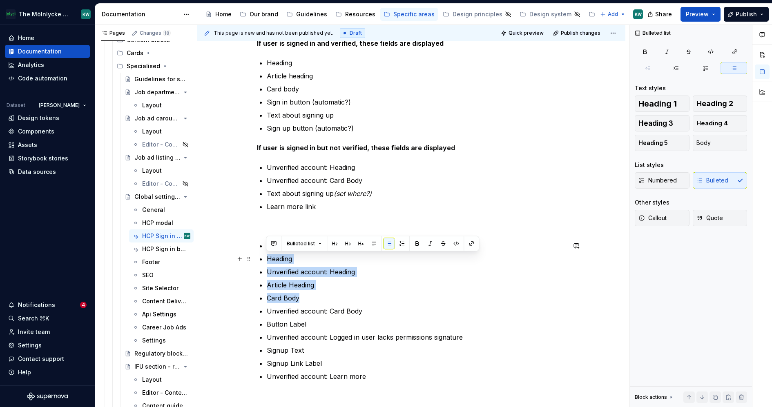
drag, startPoint x: 303, startPoint y: 298, endPoint x: 260, endPoint y: 247, distance: 66.7
click at [267, 247] on ul "Heading Unverified account: Heading Article Heading Card Body Unverified accoun…" at bounding box center [416, 311] width 299 height 141
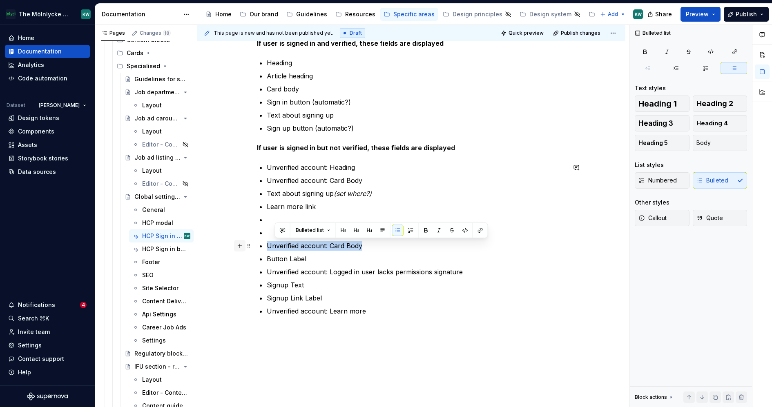
drag, startPoint x: 367, startPoint y: 248, endPoint x: 242, endPoint y: 244, distance: 125.1
click at [257, 244] on div "There are two states for the sign in card If user is signed in and verified, th…" at bounding box center [411, 167] width 309 height 317
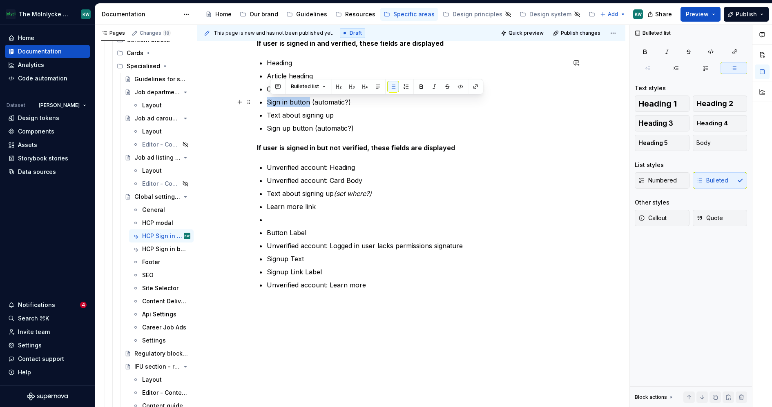
drag, startPoint x: 309, startPoint y: 100, endPoint x: 266, endPoint y: 100, distance: 43.7
click at [266, 100] on div "There are two states for the sign in card If user is signed in and verified, th…" at bounding box center [411, 149] width 309 height 281
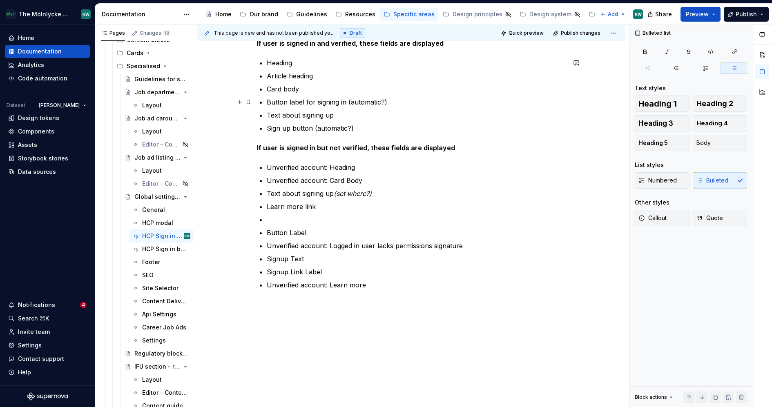
click at [305, 101] on p "Button label for signing in (automatic?)" at bounding box center [416, 102] width 299 height 10
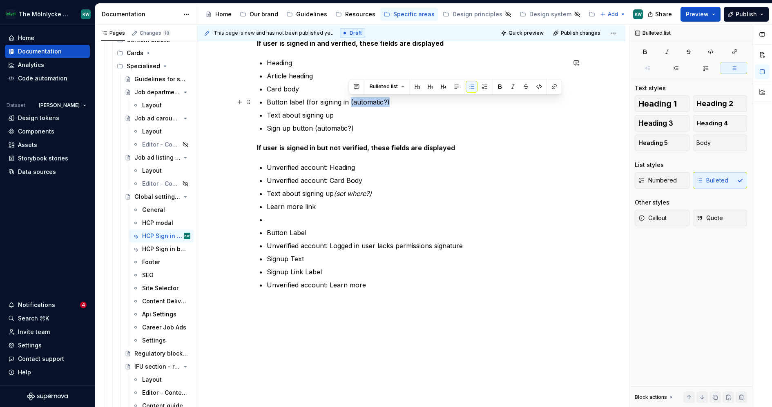
drag, startPoint x: 349, startPoint y: 102, endPoint x: 397, endPoint y: 103, distance: 47.8
click at [397, 103] on p "Button label (for signing in (automatic?)" at bounding box center [416, 102] width 299 height 10
drag, startPoint x: 448, startPoint y: 103, endPoint x: 352, endPoint y: 100, distance: 95.6
click at [352, 100] on p "Button label (for signing in) Link set automatic by system" at bounding box center [416, 102] width 299 height 10
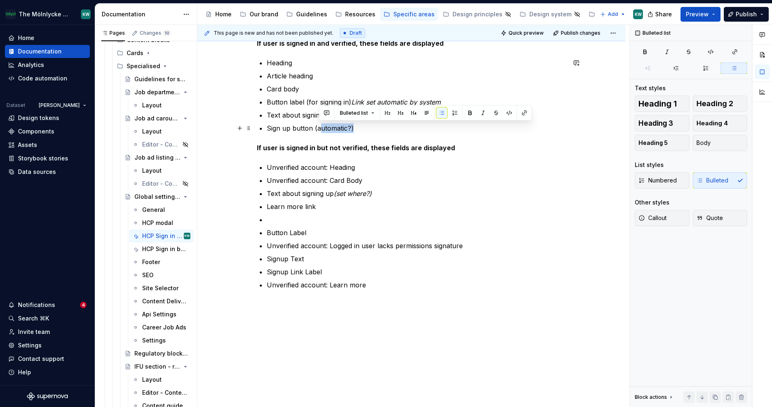
drag, startPoint x: 360, startPoint y: 128, endPoint x: 320, endPoint y: 128, distance: 40.0
click at [320, 128] on p "Sign up button (automatic?)" at bounding box center [416, 128] width 299 height 10
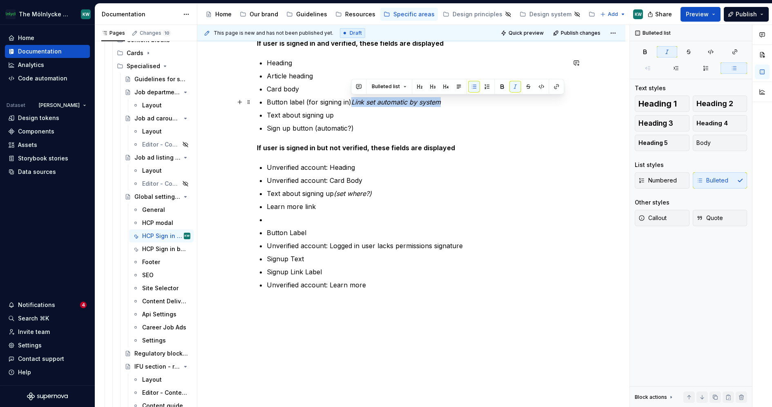
drag, startPoint x: 440, startPoint y: 102, endPoint x: 350, endPoint y: 102, distance: 89.5
click at [350, 102] on p "Button label (for signing in) Link set automatic by system" at bounding box center [416, 102] width 299 height 10
click at [358, 124] on p "Sign up button (automatic?)" at bounding box center [416, 128] width 299 height 10
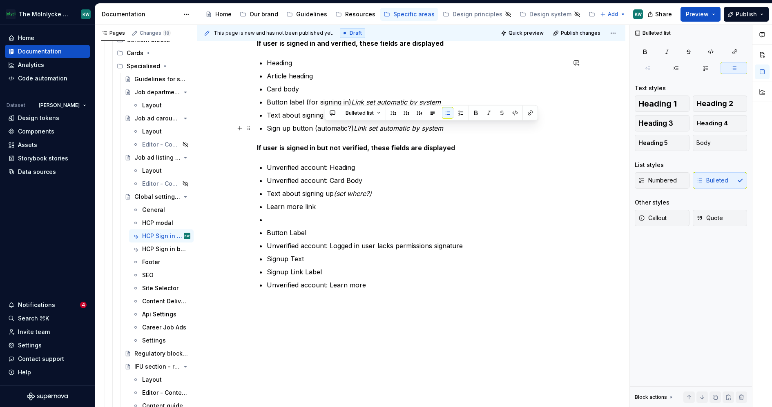
drag, startPoint x: 355, startPoint y: 125, endPoint x: 321, endPoint y: 125, distance: 33.5
click at [321, 125] on p "Sign up button (automatic?) Link set automatic by system" at bounding box center [416, 128] width 299 height 10
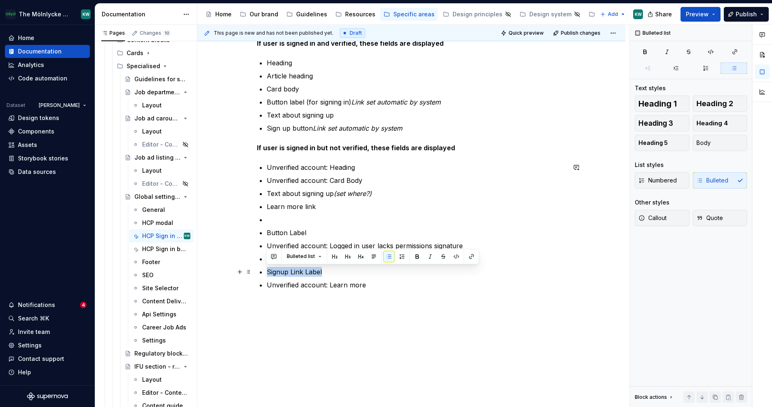
drag, startPoint x: 321, startPoint y: 273, endPoint x: 265, endPoint y: 273, distance: 56.0
click at [265, 273] on div "There are two states for the sign in card If user is signed in and verified, th…" at bounding box center [411, 149] width 309 height 281
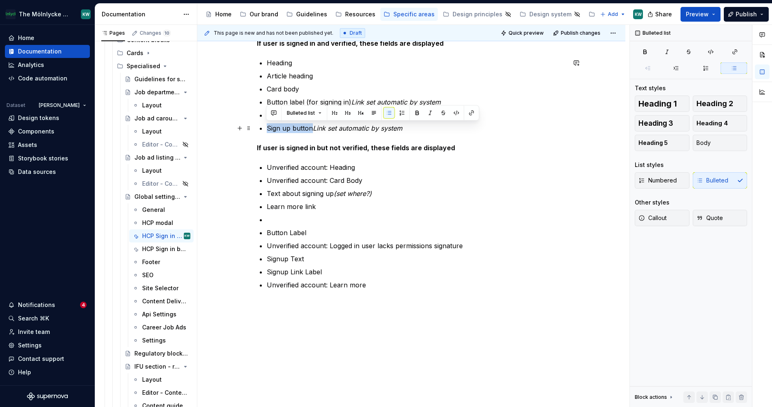
drag, startPoint x: 311, startPoint y: 129, endPoint x: 265, endPoint y: 129, distance: 45.8
click at [265, 129] on div "There are two states for the sign in card If user is signed in and verified, th…" at bounding box center [411, 149] width 309 height 281
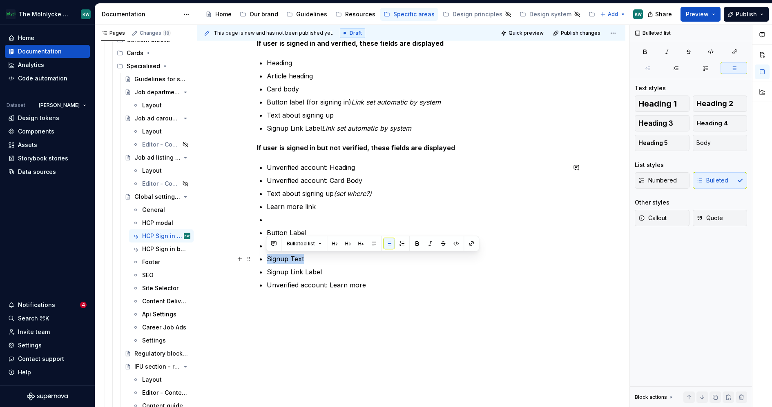
drag, startPoint x: 304, startPoint y: 259, endPoint x: 265, endPoint y: 259, distance: 39.2
click at [265, 259] on div "There are two states for the sign in card If user is signed in and verified, th…" at bounding box center [411, 149] width 309 height 281
drag, startPoint x: 344, startPoint y: 117, endPoint x: 266, endPoint y: 116, distance: 78.5
click at [266, 116] on div "There are two states for the sign in card If user is signed in and verified, th…" at bounding box center [411, 149] width 309 height 281
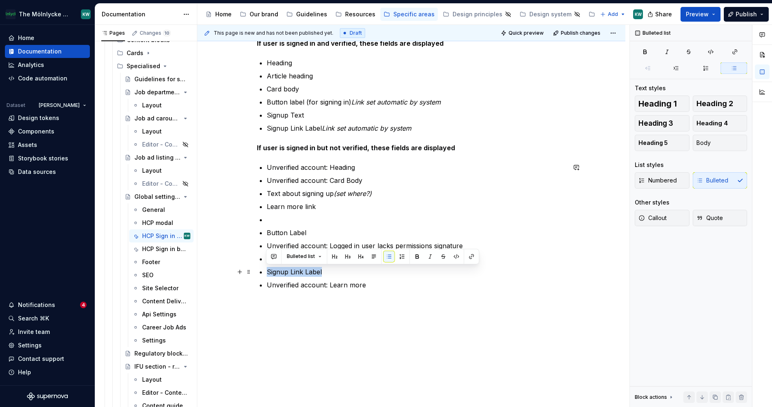
drag, startPoint x: 327, startPoint y: 273, endPoint x: 266, endPoint y: 273, distance: 61.3
click at [266, 273] on div "There are two states for the sign in card If user is signed in and verified, th…" at bounding box center [411, 149] width 309 height 281
drag, startPoint x: 376, startPoint y: 284, endPoint x: 260, endPoint y: 292, distance: 116.7
click at [259, 292] on div "There are two states for the sign in card If user is signed in and verified, th…" at bounding box center [411, 154] width 309 height 291
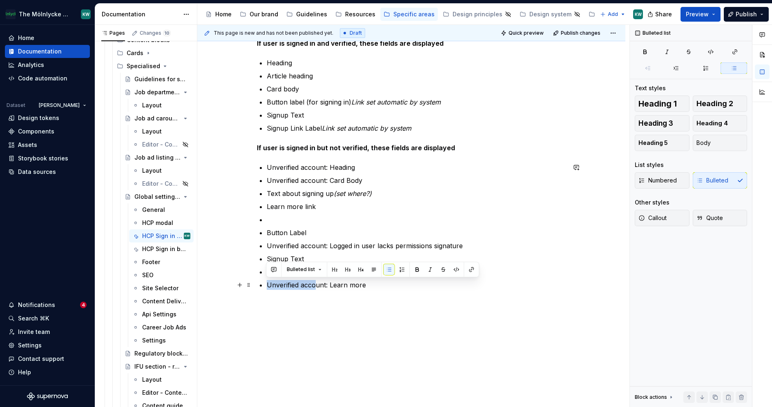
drag, startPoint x: 382, startPoint y: 279, endPoint x: 316, endPoint y: 282, distance: 65.5
click at [315, 282] on ul "Unverified account: Heading Unverified account: Card Body Text about signing up…" at bounding box center [416, 226] width 299 height 127
drag, startPoint x: 367, startPoint y: 286, endPoint x: 267, endPoint y: 286, distance: 99.3
click at [267, 286] on p "Unverified account: Learn more" at bounding box center [416, 285] width 299 height 10
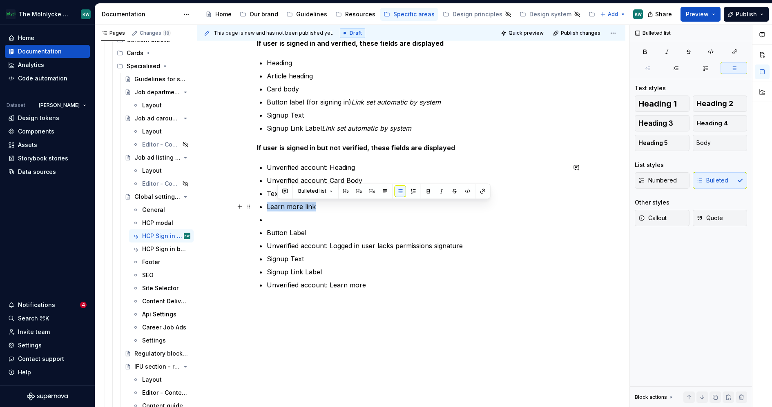
drag, startPoint x: 313, startPoint y: 204, endPoint x: 263, endPoint y: 203, distance: 50.3
click at [263, 203] on div "There are two states for the sign in card If user is signed in and verified, th…" at bounding box center [411, 149] width 309 height 281
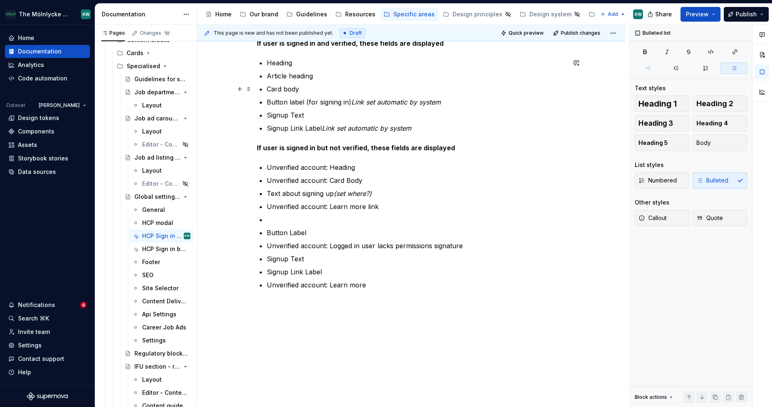
scroll to position [130, 0]
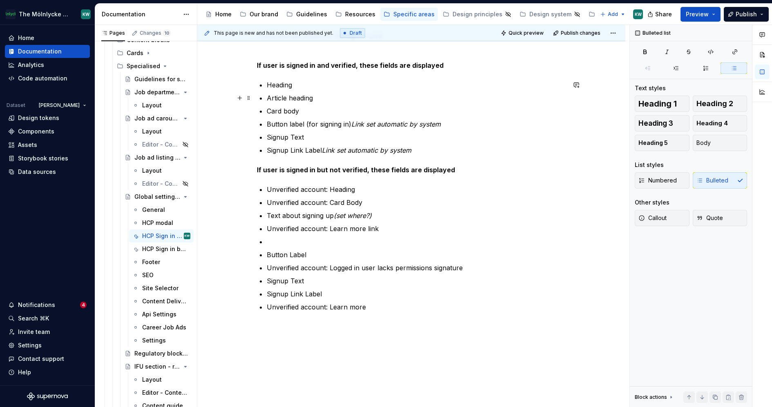
click at [340, 93] on p "Article heading" at bounding box center [416, 98] width 299 height 10
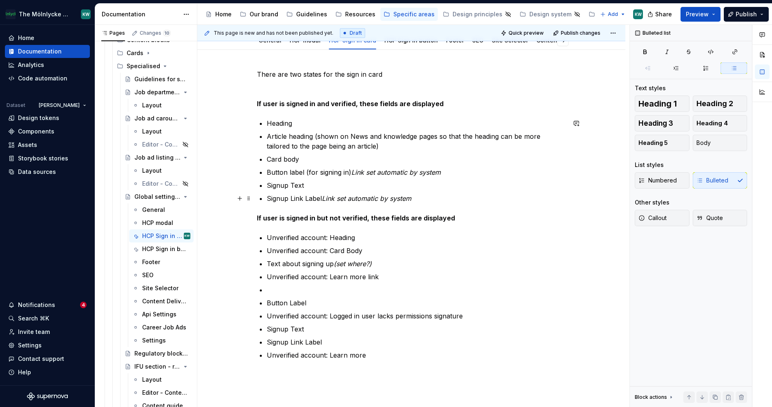
scroll to position [108, 0]
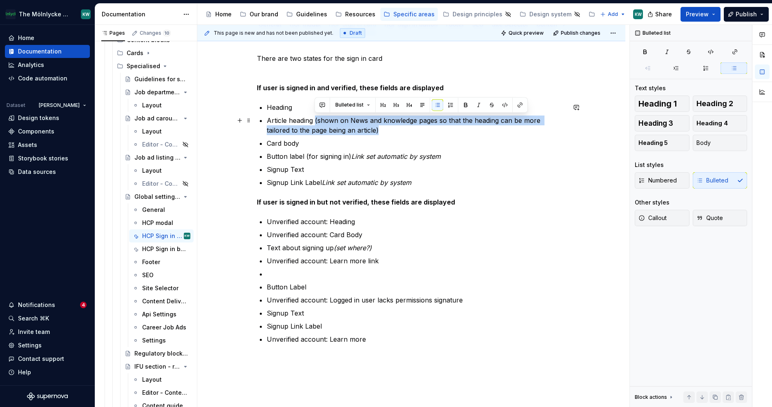
drag, startPoint x: 358, startPoint y: 128, endPoint x: 315, endPoint y: 118, distance: 44.6
click at [315, 118] on p "Article heading (shown on News and knowledge pages so that the heading can be m…" at bounding box center [416, 126] width 299 height 20
click at [320, 122] on p "Article heading (shown on News and knowledge pages so that the heading can be m…" at bounding box center [416, 126] width 299 height 20
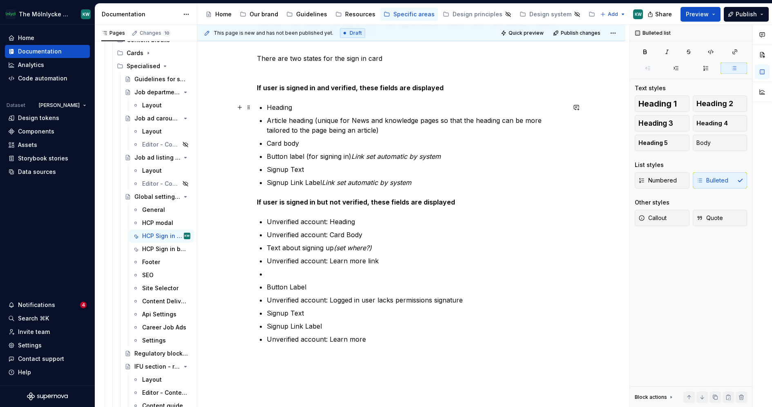
click at [329, 107] on p "Heading" at bounding box center [416, 108] width 299 height 10
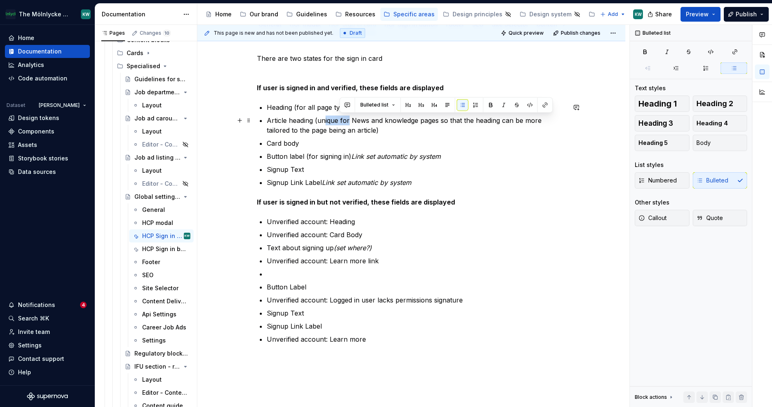
drag, startPoint x: 349, startPoint y: 120, endPoint x: 323, endPoint y: 119, distance: 26.2
click at [323, 120] on p "Article heading (unique for News and knowledge pages so that the heading can be…" at bounding box center [416, 126] width 299 height 20
click at [413, 200] on strong "If user is signed in but not verified, these fields are displayed" at bounding box center [356, 202] width 198 height 8
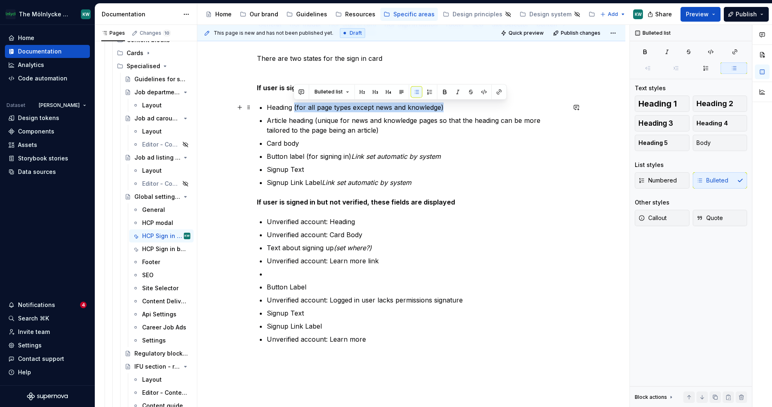
drag, startPoint x: 451, startPoint y: 106, endPoint x: 295, endPoint y: 107, distance: 156.1
click at [294, 107] on p "Heading (for all page types except news and knowledge)" at bounding box center [416, 108] width 299 height 10
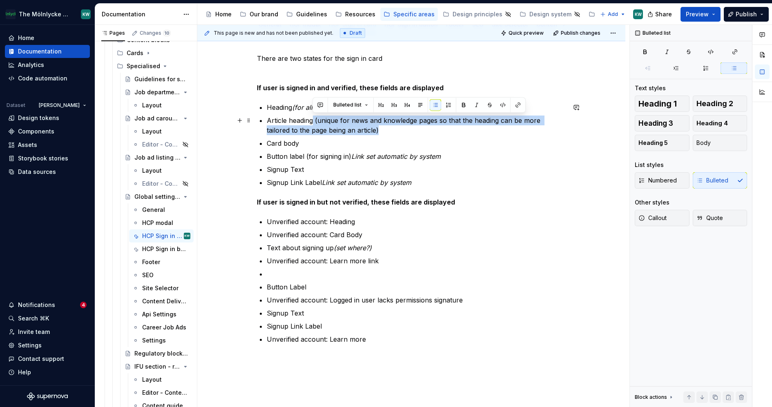
drag, startPoint x: 357, startPoint y: 127, endPoint x: 313, endPoint y: 119, distance: 44.9
click at [313, 119] on p "Article heading (unique for news and knowledge pages so that the heading can be…" at bounding box center [416, 126] width 299 height 20
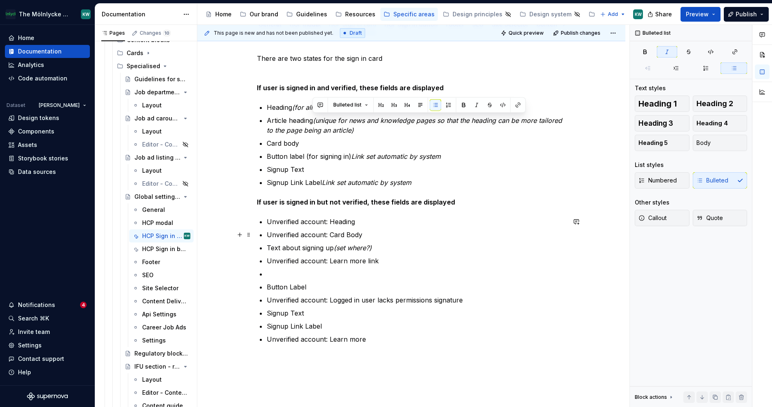
click at [414, 235] on p "Unverified account: Card Body" at bounding box center [416, 235] width 299 height 10
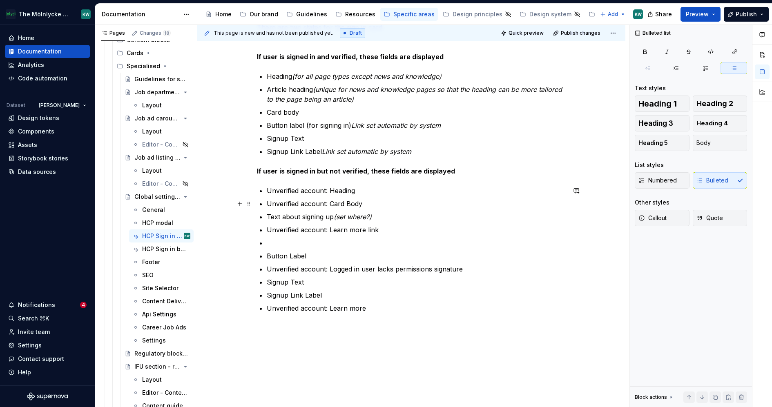
scroll to position [149, 0]
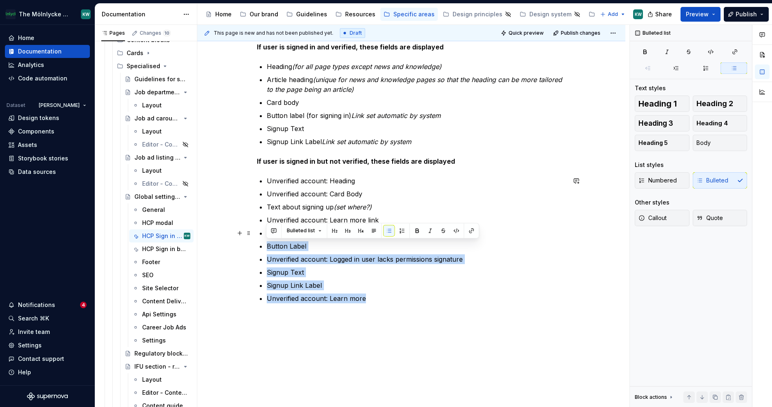
drag, startPoint x: 371, startPoint y: 305, endPoint x: 268, endPoint y: 230, distance: 127.1
click at [268, 230] on div "There are two states for the sign in card If user is signed in and verified, th…" at bounding box center [411, 163] width 309 height 301
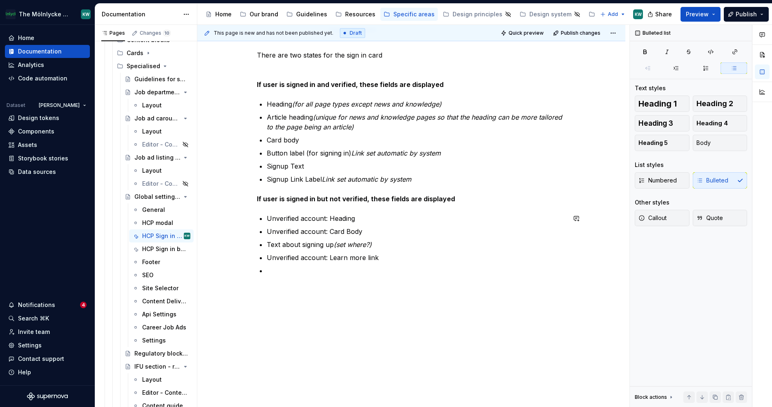
scroll to position [110, 0]
click at [294, 277] on div "There are two states for the sign in card If user is signed in and verified, th…" at bounding box center [411, 168] width 309 height 235
click at [267, 271] on li at bounding box center [416, 272] width 299 height 10
click at [298, 271] on li at bounding box center [416, 272] width 299 height 10
click at [748, 10] on span "Publish" at bounding box center [746, 14] width 21 height 8
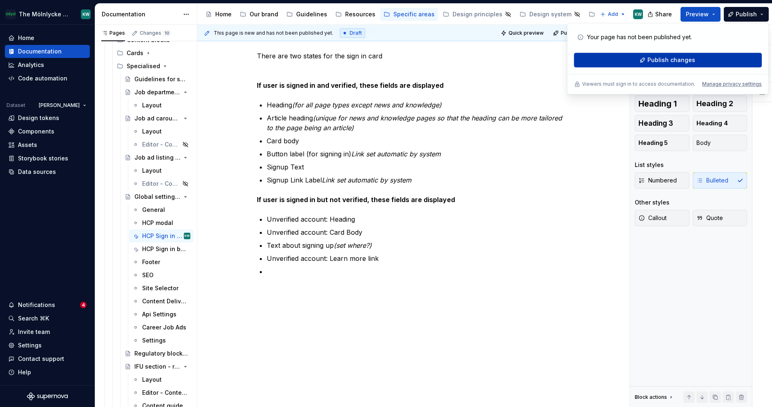
click at [659, 53] on button "Publish changes" at bounding box center [668, 60] width 188 height 15
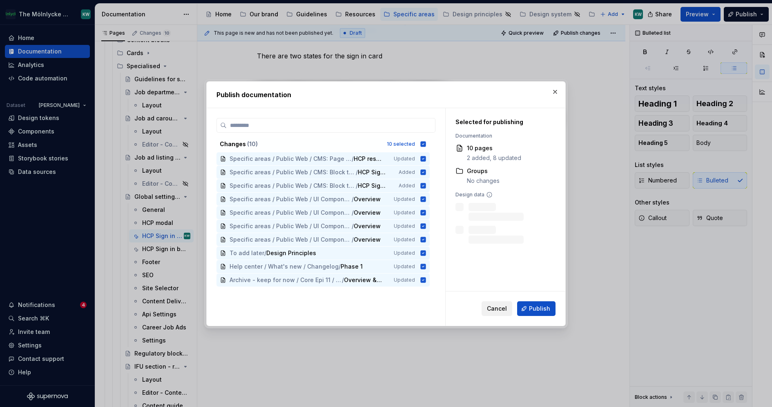
click at [507, 308] on span "Cancel" at bounding box center [497, 309] width 20 height 8
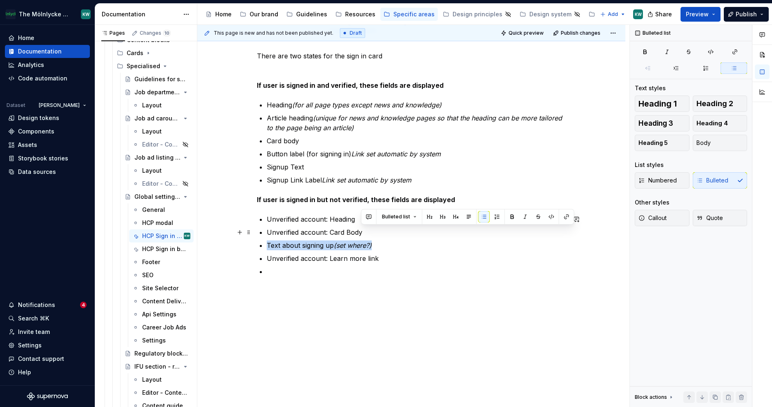
click at [380, 236] on ul "Unverified account: Heading Unverified account: Card Body Text about signing up…" at bounding box center [416, 246] width 299 height 62
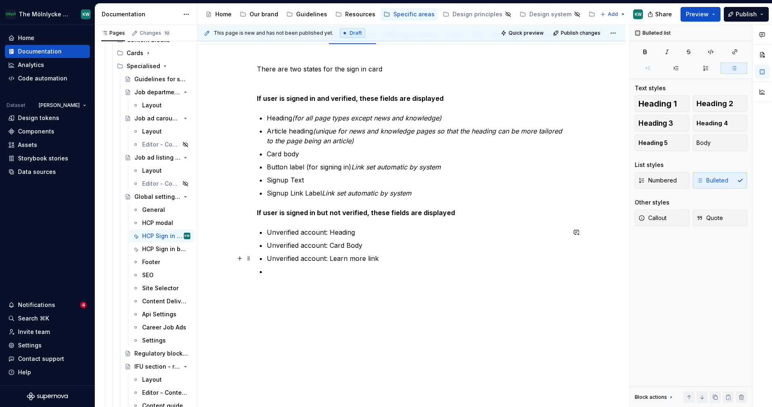
click at [337, 267] on li at bounding box center [416, 272] width 299 height 10
click at [279, 270] on li at bounding box center [416, 272] width 299 height 10
drag, startPoint x: 376, startPoint y: 260, endPoint x: 420, endPoint y: 316, distance: 71.0
click at [420, 316] on div "There are two states for the sign in card If user is signed in and verified, th…" at bounding box center [411, 227] width 428 height 364
click at [394, 328] on div "This page is new and has not been published yet. Draft Quick preview Publish ch…" at bounding box center [413, 216] width 432 height 383
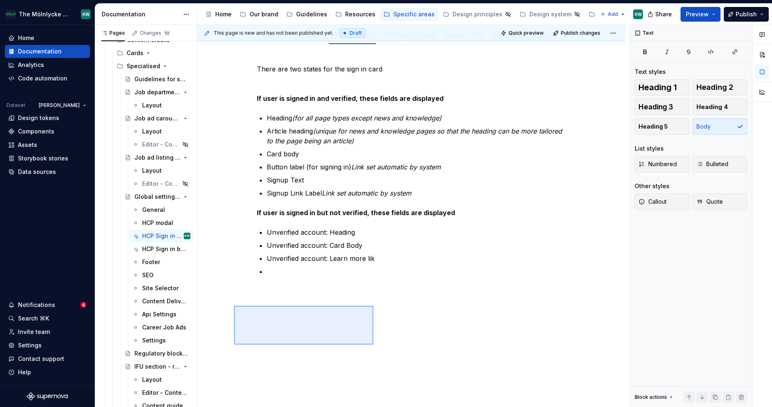
drag, startPoint x: 233, startPoint y: 306, endPoint x: 426, endPoint y: 363, distance: 201.3
click at [424, 362] on div "This page is new and has not been published yet. Draft Quick preview Publish ch…" at bounding box center [413, 216] width 432 height 383
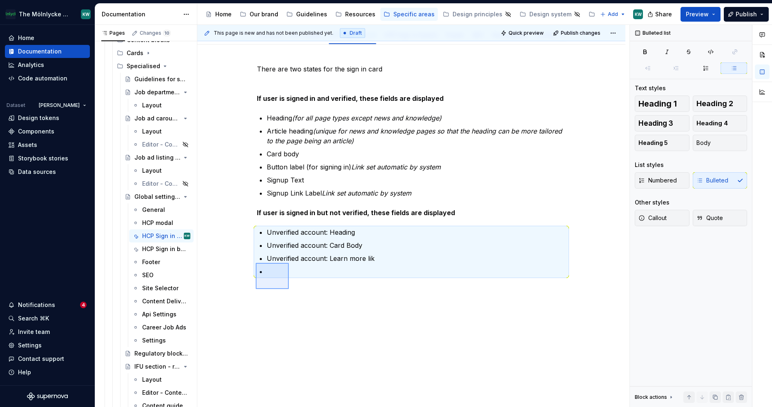
drag, startPoint x: 264, startPoint y: 271, endPoint x: 295, endPoint y: 295, distance: 39.0
click at [295, 295] on div "This page is new and has not been published yet. Draft Quick preview Publish ch…" at bounding box center [413, 216] width 432 height 383
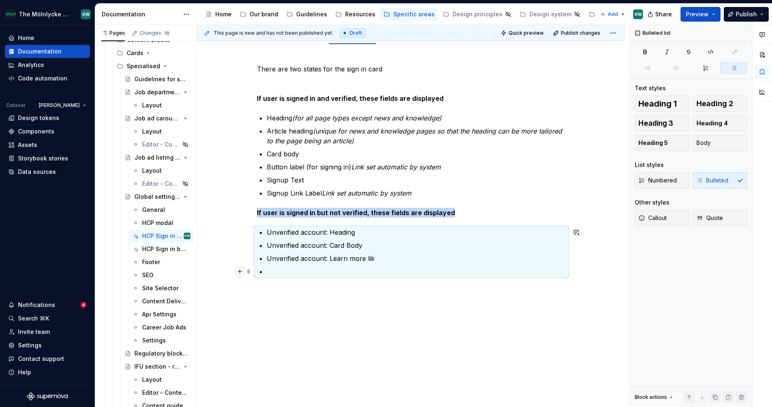
click at [234, 267] on button "button" at bounding box center [239, 271] width 11 height 11
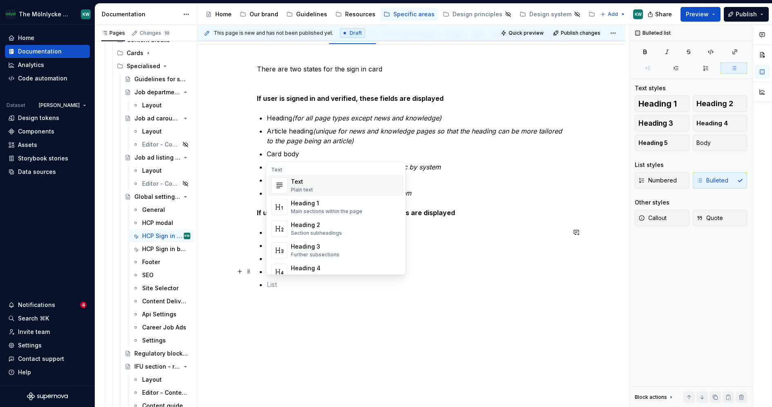
click at [255, 272] on div "There are two states for the sign in card If user is signed in and verified, th…" at bounding box center [411, 233] width 428 height 377
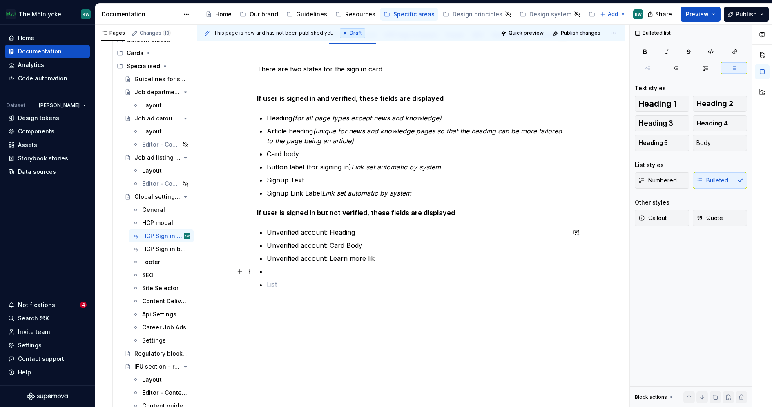
click at [267, 272] on li at bounding box center [416, 272] width 299 height 10
click at [662, 300] on div "Bulleted list Text styles Heading 1 Heading 2 Heading 3 Heading 4 Heading 5 Bod…" at bounding box center [691, 216] width 122 height 383
click at [745, 14] on span "Publish" at bounding box center [746, 14] width 21 height 8
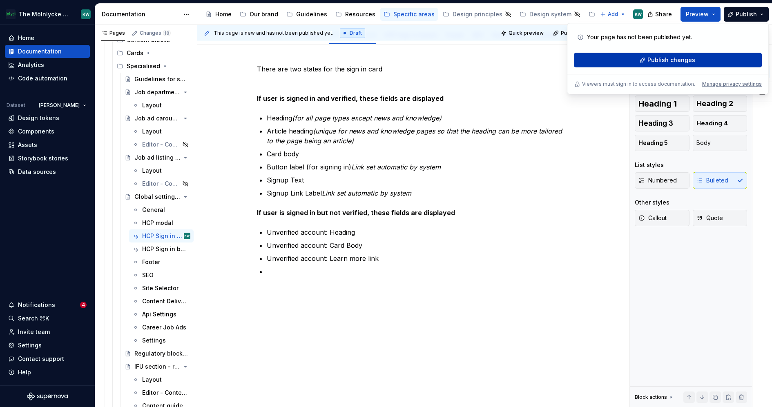
click at [662, 56] on span "Publish changes" at bounding box center [672, 60] width 48 height 8
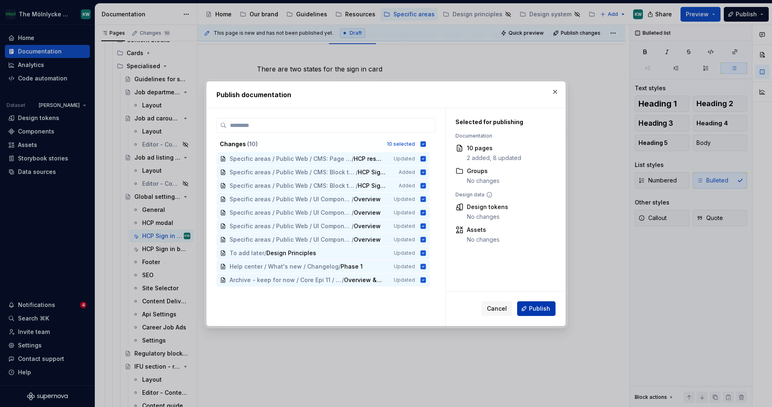
click at [533, 305] on span "Publish" at bounding box center [539, 309] width 21 height 8
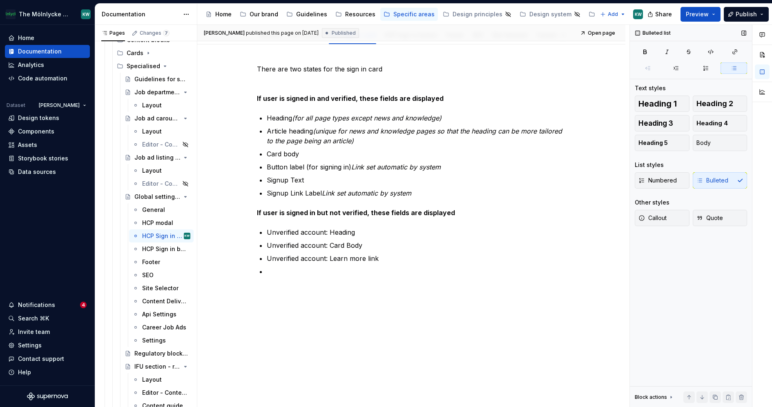
click at [710, 321] on div "Bulleted list Text styles Heading 1 Heading 2 Heading 3 Heading 4 Heading 5 Bod…" at bounding box center [691, 216] width 122 height 383
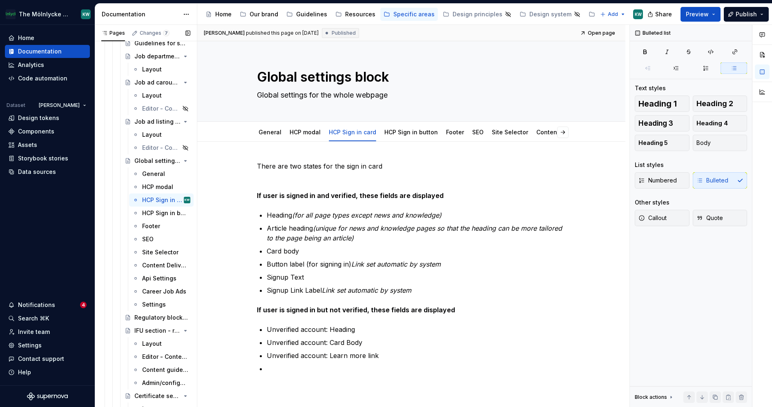
scroll to position [860, 0]
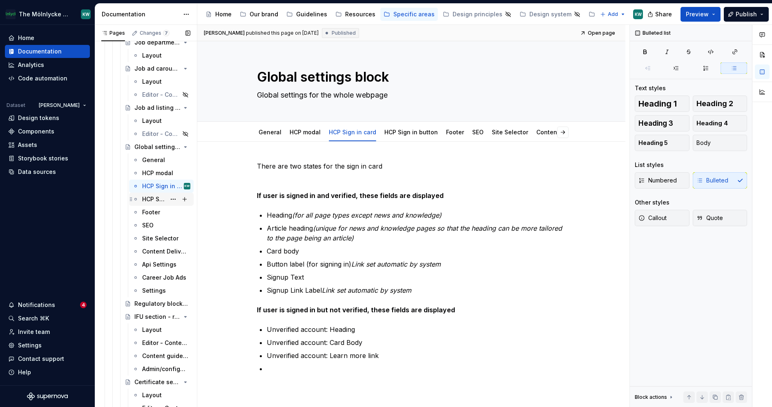
click at [143, 201] on div "HCP Sign in button" at bounding box center [154, 199] width 24 height 8
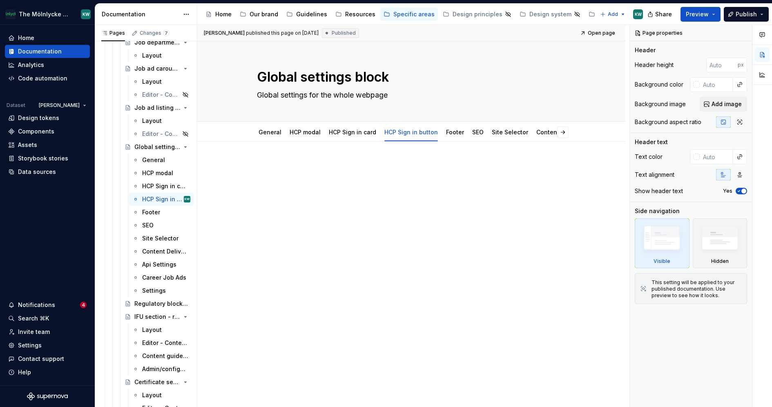
type textarea "*"
click at [308, 180] on div at bounding box center [411, 176] width 309 height 31
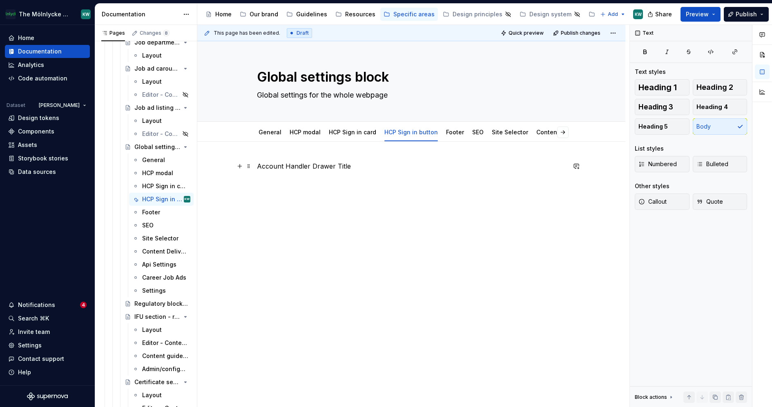
click at [259, 165] on p "Account Handler Drawer Title" at bounding box center [411, 166] width 309 height 10
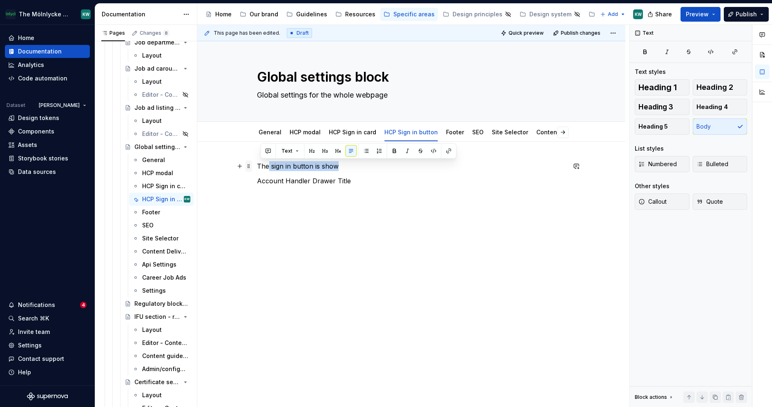
drag, startPoint x: 342, startPoint y: 165, endPoint x: 250, endPoint y: 163, distance: 92.4
click at [257, 163] on div "The sign in button is show Account Handler Drawer Title" at bounding box center [411, 181] width 309 height 41
click at [308, 173] on div "The sign in button is show Account Handler Drawer Title" at bounding box center [411, 176] width 309 height 31
drag, startPoint x: 342, startPoint y: 165, endPoint x: 255, endPoint y: 161, distance: 87.9
click at [255, 161] on div "The sign in button is show Account Handler Drawer Title" at bounding box center [411, 233] width 428 height 183
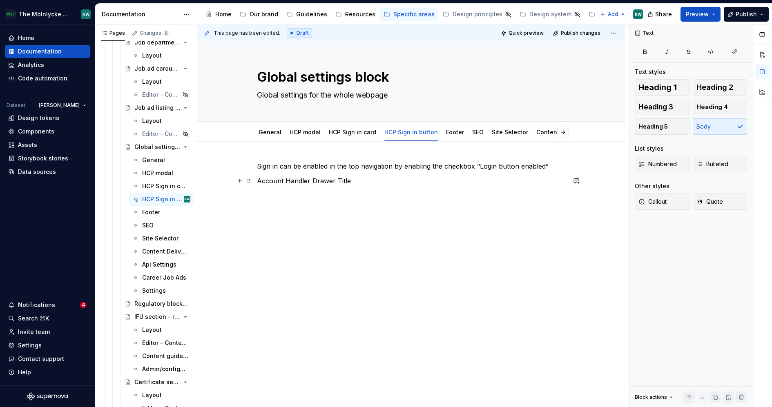
click at [258, 180] on p "Account Handler Drawer Title" at bounding box center [411, 181] width 309 height 10
click at [554, 167] on p "Sign in can be enabled in the top navigation by enabling the checkbox “Login bu…" at bounding box center [411, 166] width 309 height 10
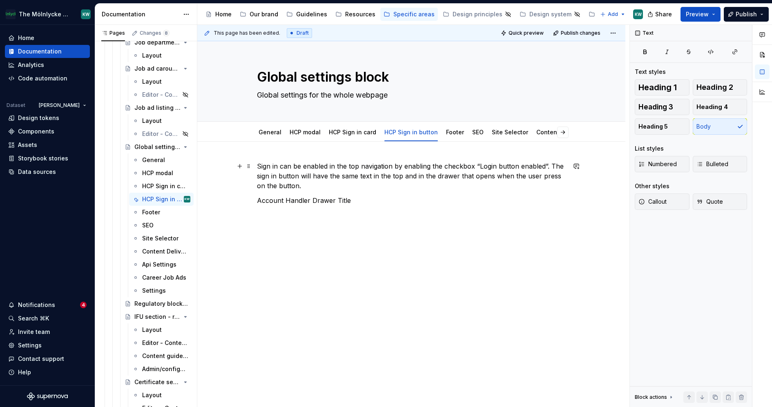
click at [257, 164] on p "Sign in can be enabled in the top navigation by enabling the checkbox “Login bu…" at bounding box center [411, 175] width 309 height 29
click at [327, 192] on div "Sign in can be enabled in the top navigation by enabling the checkbox “Login bu…" at bounding box center [411, 183] width 309 height 44
click at [359, 225] on p "Account Handler Drawer Title" at bounding box center [411, 230] width 309 height 10
click at [313, 210] on p "There is a title for" at bounding box center [411, 215] width 309 height 10
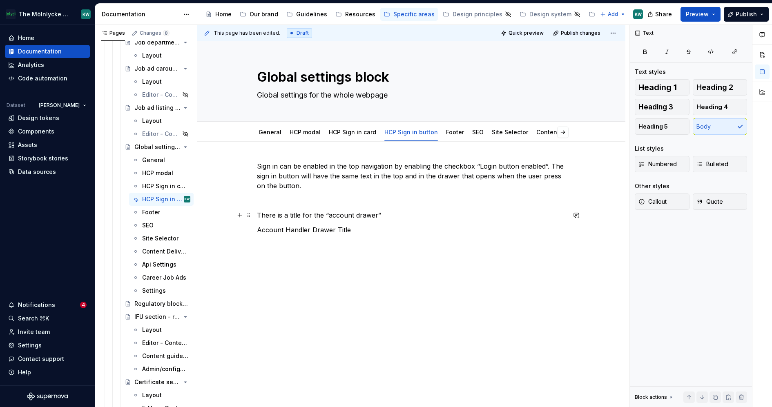
click at [332, 216] on p "There is a title for the “account drawer”" at bounding box center [411, 215] width 309 height 10
click at [300, 207] on div "Sign in can be enabled in the top navigation by enabling the checkbox “Login bu…" at bounding box center [411, 198] width 309 height 74
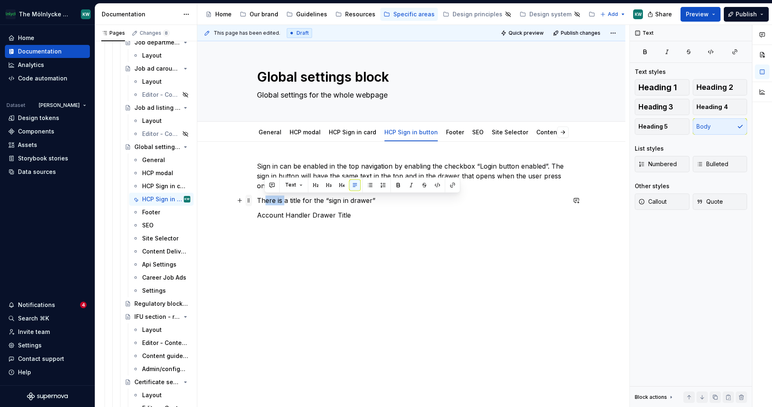
drag, startPoint x: 284, startPoint y: 201, endPoint x: 249, endPoint y: 198, distance: 35.7
click at [257, 200] on div "Sign in can be enabled in the top navigation by enabling the checkbox “Login bu…" at bounding box center [411, 195] width 309 height 69
drag, startPoint x: 392, startPoint y: 200, endPoint x: 241, endPoint y: 201, distance: 151.2
click at [257, 201] on div "Sign in can be enabled in the top navigation by enabling the checkbox “Login bu…" at bounding box center [411, 195] width 309 height 69
click at [389, 221] on div "Sign in can be enabled in the top navigation by enabling the checkbox “Login bu…" at bounding box center [411, 195] width 309 height 69
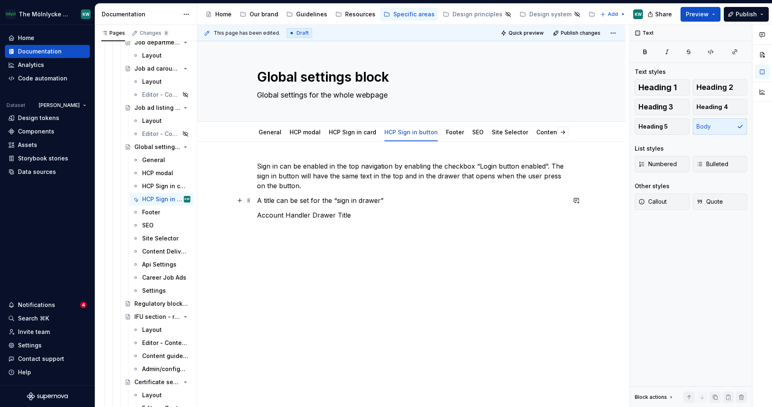
click at [392, 206] on div "Sign in can be enabled in the top navigation by enabling the checkbox “Login bu…" at bounding box center [411, 190] width 309 height 59
drag, startPoint x: 390, startPoint y: 200, endPoint x: 256, endPoint y: 200, distance: 134.4
click at [256, 200] on div "Sign in can be enabled in the top navigation by enabling the checkbox “Login bu…" at bounding box center [411, 247] width 428 height 210
click at [315, 266] on div "This page has been edited. Draft Quick preview Publish changes Global settings …" at bounding box center [413, 216] width 432 height 383
click at [402, 213] on p "Account Handler Drawer Title" at bounding box center [411, 215] width 309 height 10
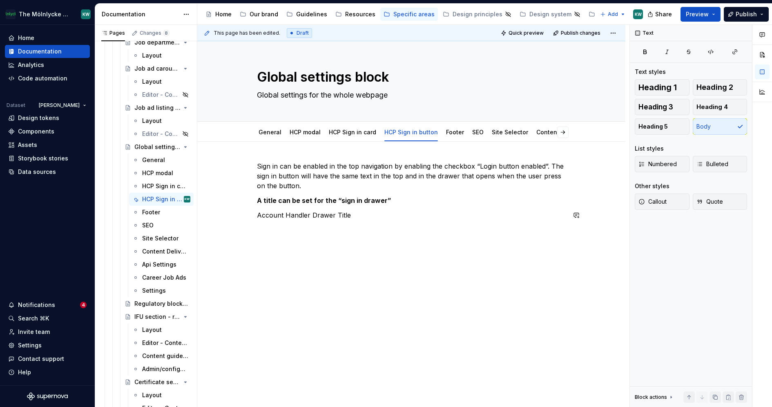
click at [582, 268] on div "Sign in can be enabled in the top navigation by enabling the checkbox “Login bu…" at bounding box center [411, 247] width 428 height 210
click at [739, 18] on button "Publish" at bounding box center [746, 14] width 45 height 15
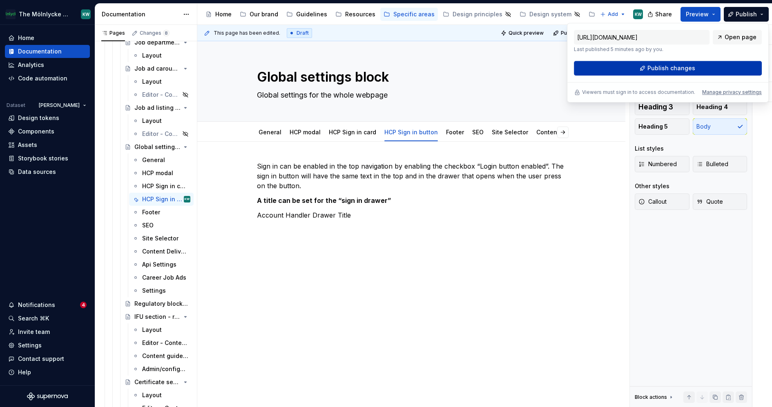
click at [666, 70] on span "Publish changes" at bounding box center [672, 68] width 48 height 8
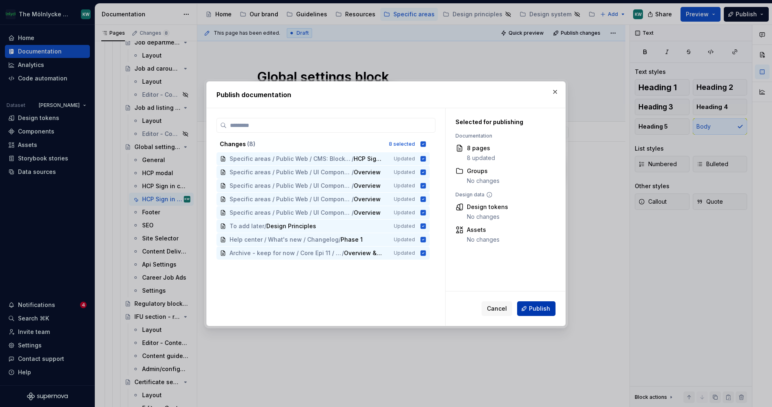
click at [543, 306] on span "Publish" at bounding box center [539, 309] width 21 height 8
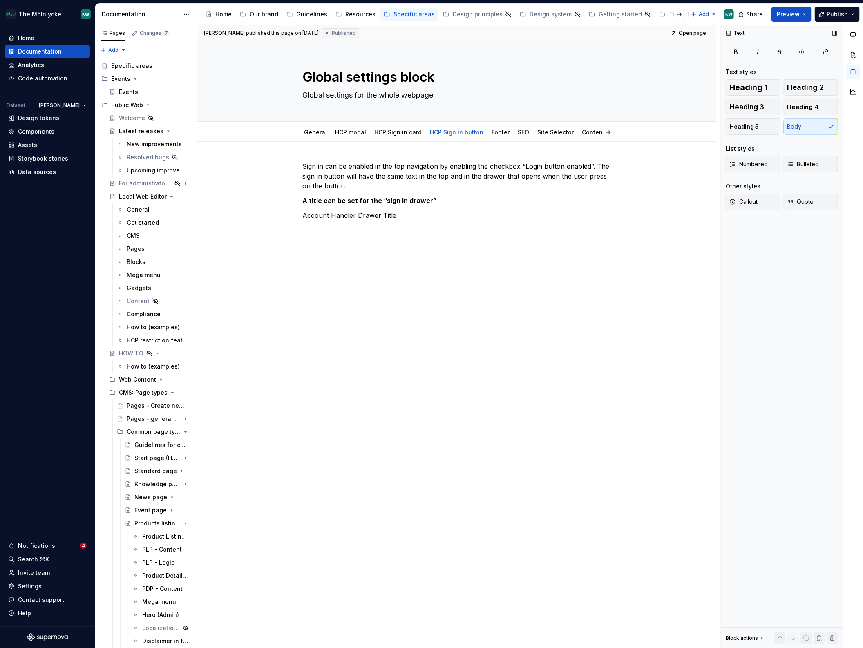
type textarea "*"
